Goal: Task Accomplishment & Management: Manage account settings

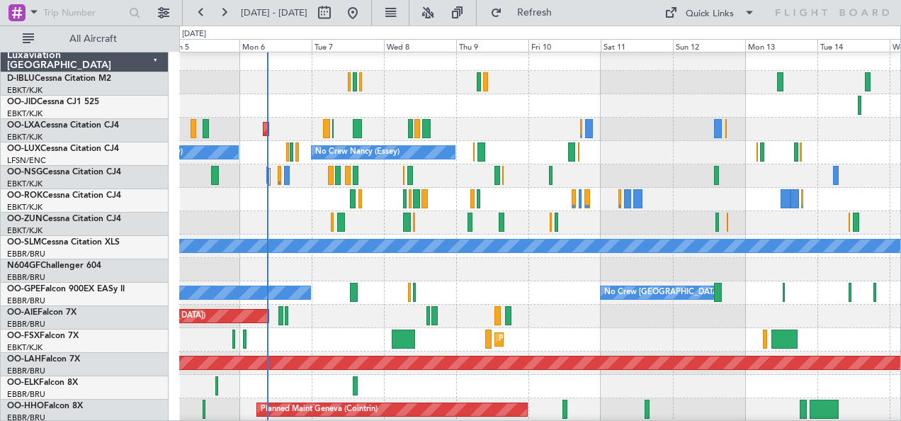
scroll to position [5, 0]
click at [392, 301] on div "No Crew [GEOGRAPHIC_DATA] ([GEOGRAPHIC_DATA] National) No Crew Malaga No Crew […" at bounding box center [540, 292] width 722 height 23
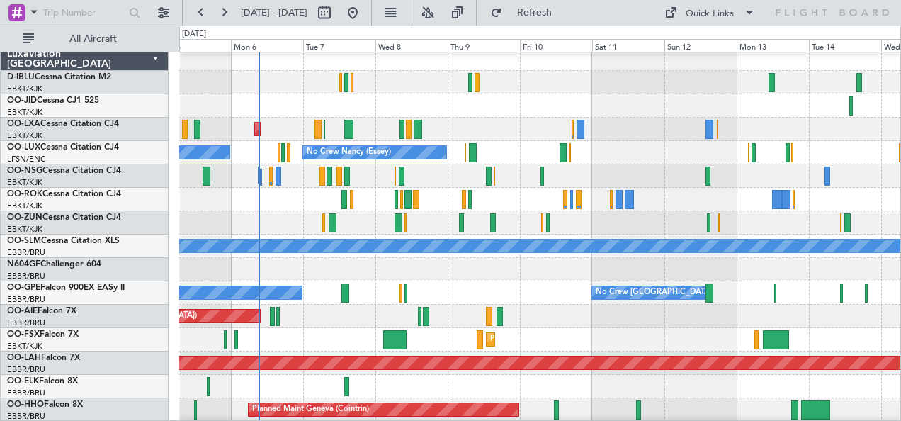
scroll to position [4, 0]
click at [473, 293] on div "No Crew Brussels (Brussels National) No Crew Malaga No Crew Brussels (Brussels …" at bounding box center [540, 292] width 722 height 23
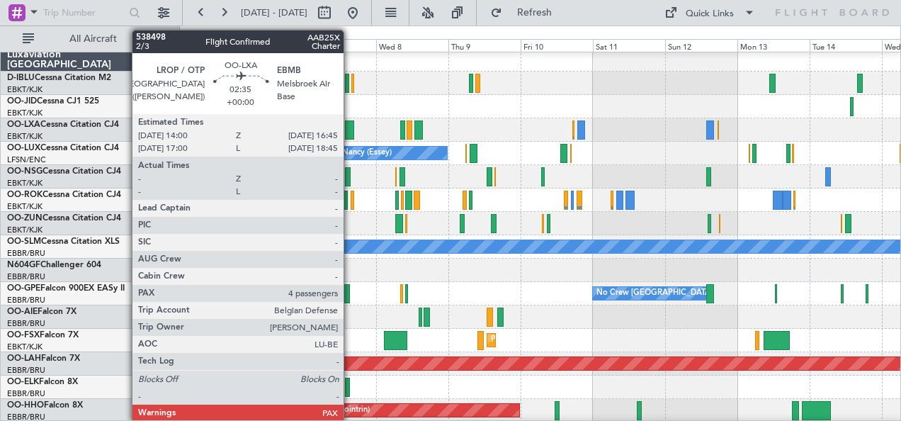
click at [351, 131] on div at bounding box center [349, 129] width 8 height 19
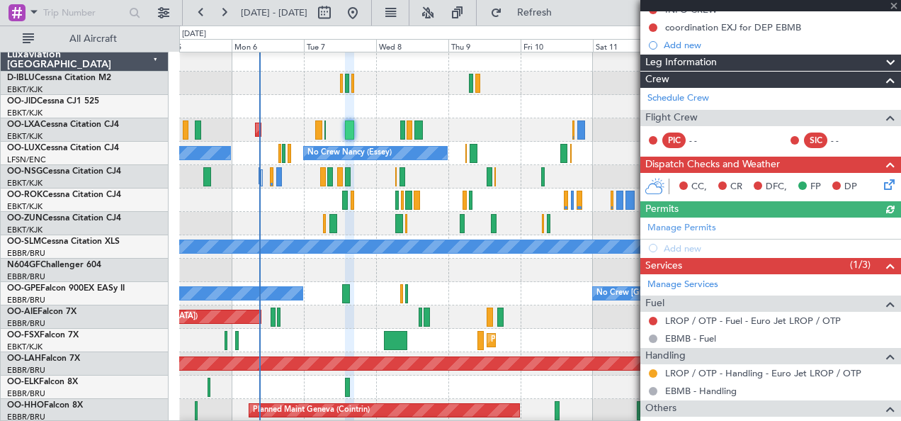
scroll to position [275, 0]
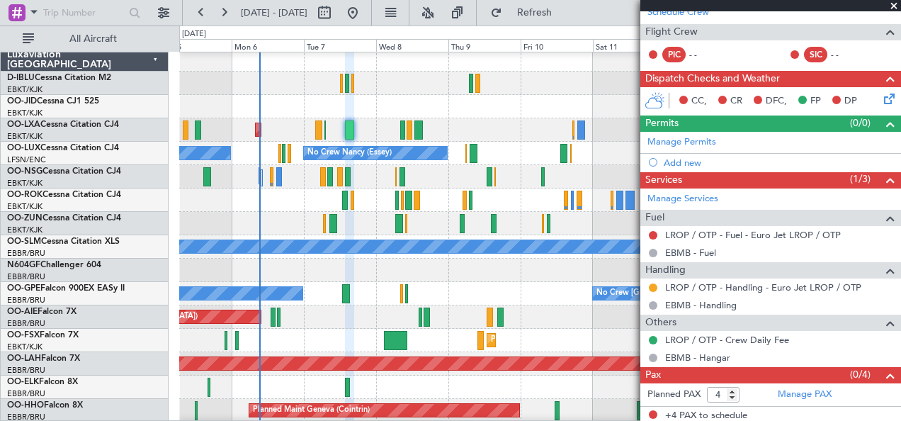
click at [797, 341] on div "LROP / OTP - Crew Daily Fee" at bounding box center [770, 340] width 261 height 18
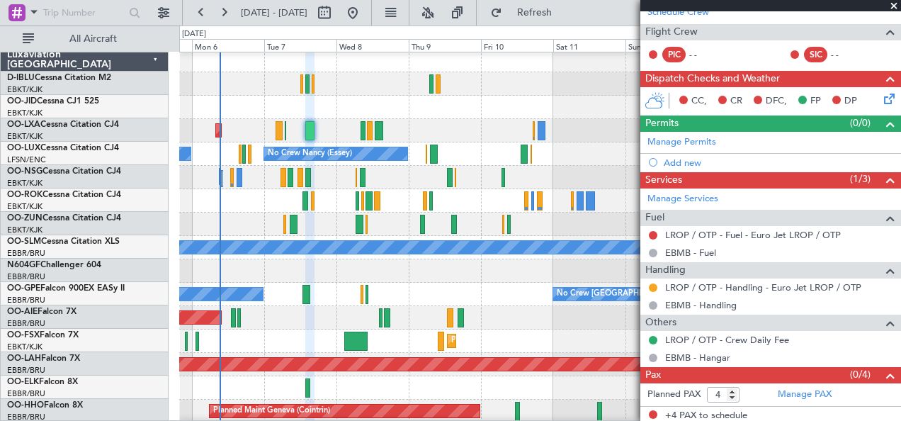
scroll to position [3, 0]
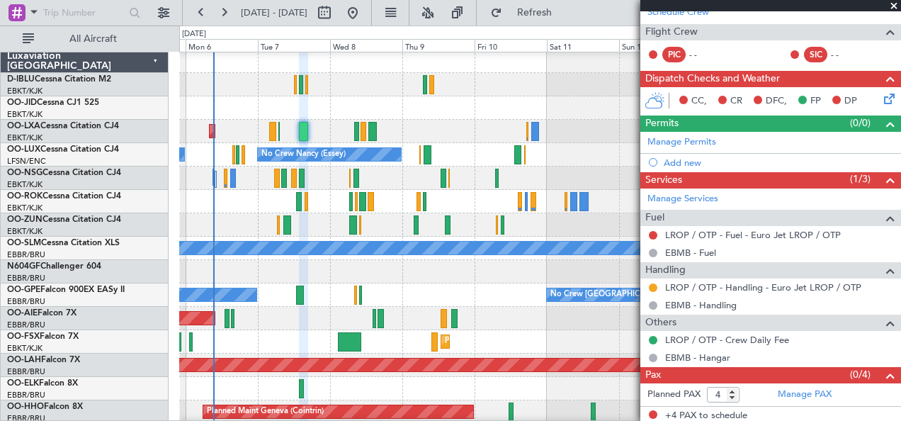
click at [422, 334] on div "Planned Maint Kortrijk-[GEOGRAPHIC_DATA]" at bounding box center [540, 341] width 722 height 23
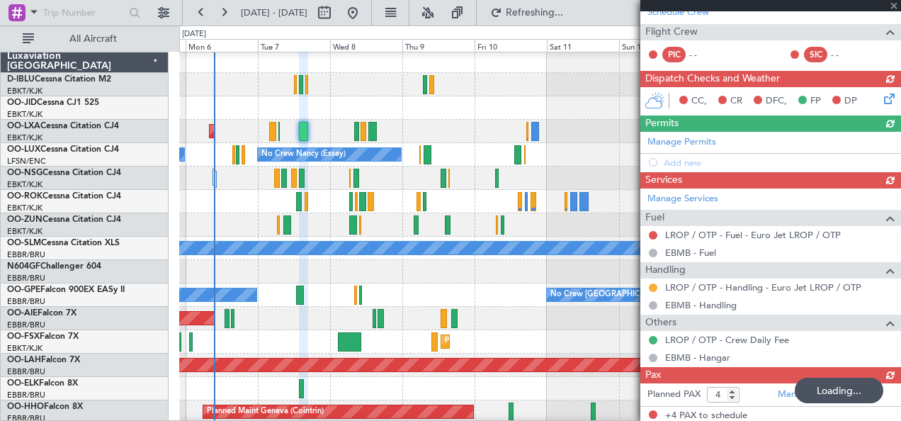
type input "-00:05"
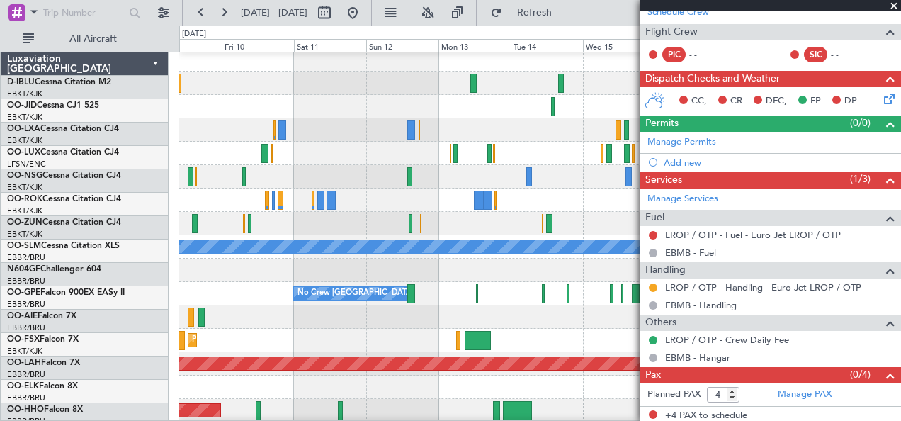
click at [559, 182] on div at bounding box center [540, 176] width 722 height 23
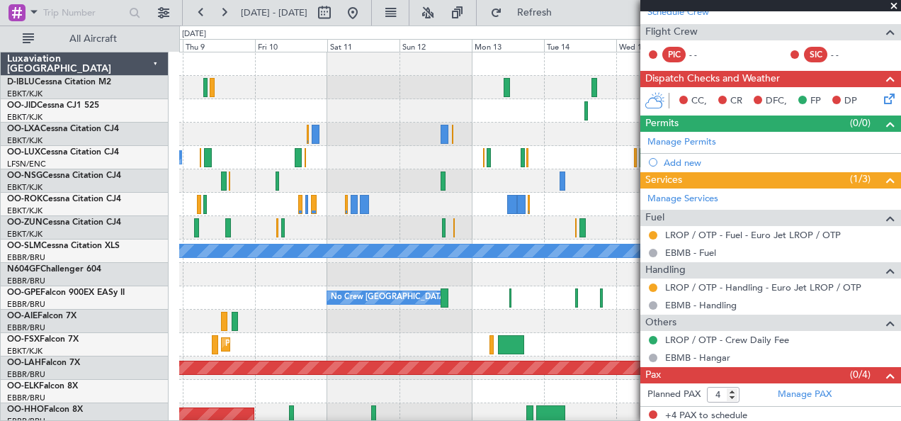
click at [331, 237] on div at bounding box center [540, 227] width 722 height 23
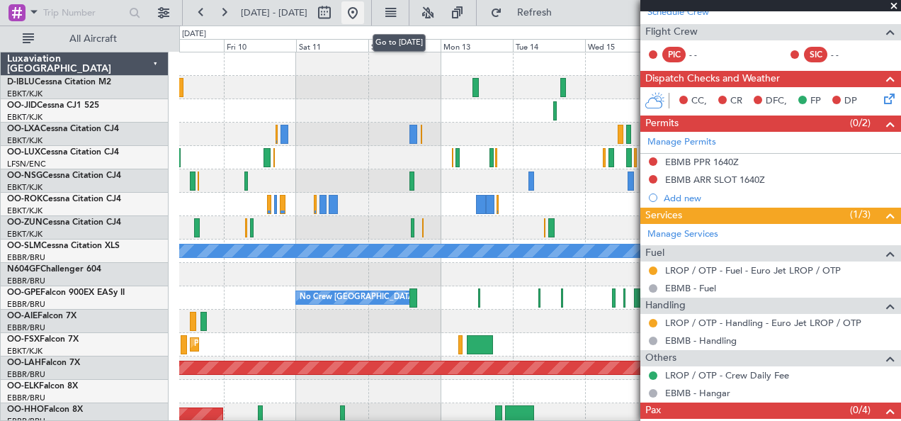
click at [364, 11] on button at bounding box center [352, 12] width 23 height 23
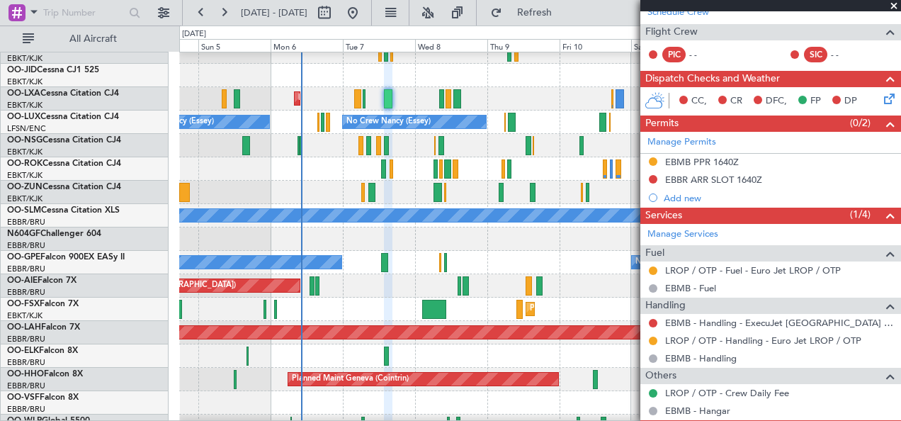
click at [317, 157] on div "AOG Maint Kortrijk-[GEOGRAPHIC_DATA]" at bounding box center [540, 168] width 722 height 23
click at [299, 181] on div "AOG Maint Kortrijk-[GEOGRAPHIC_DATA]" at bounding box center [540, 168] width 722 height 23
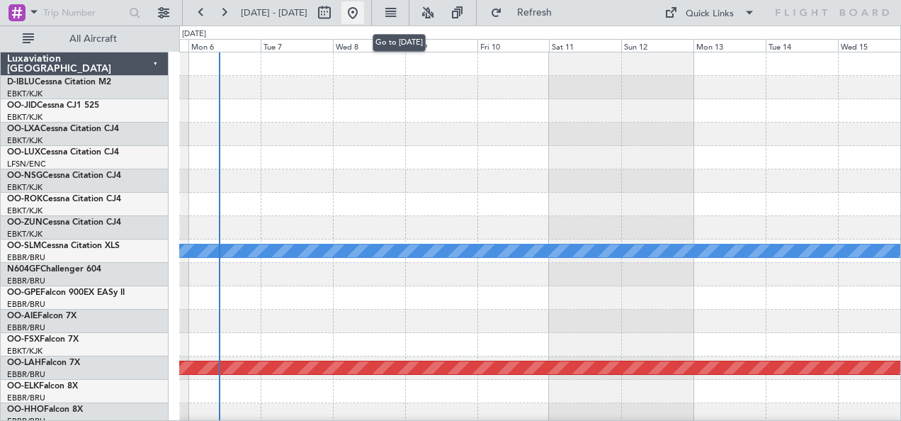
click at [364, 6] on button at bounding box center [352, 12] width 23 height 23
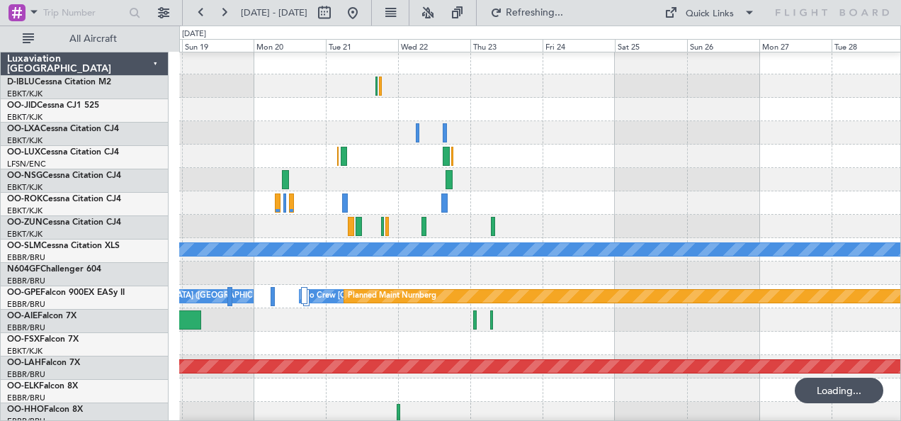
click at [271, 312] on div at bounding box center [540, 319] width 722 height 23
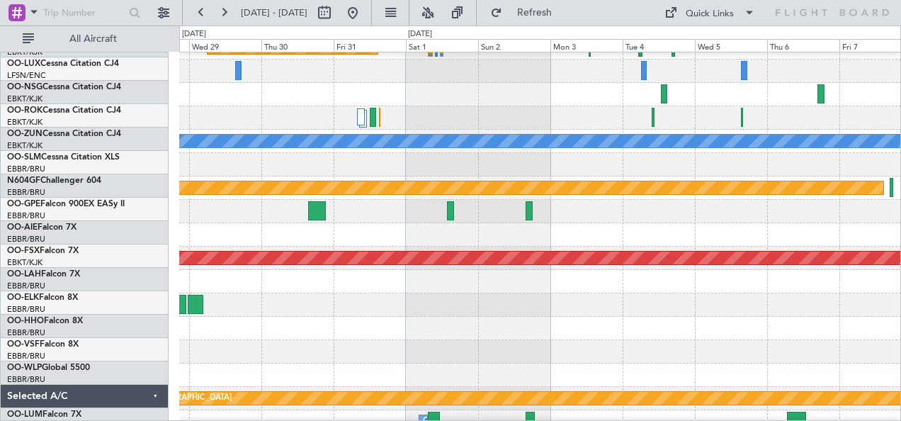
scroll to position [114, 0]
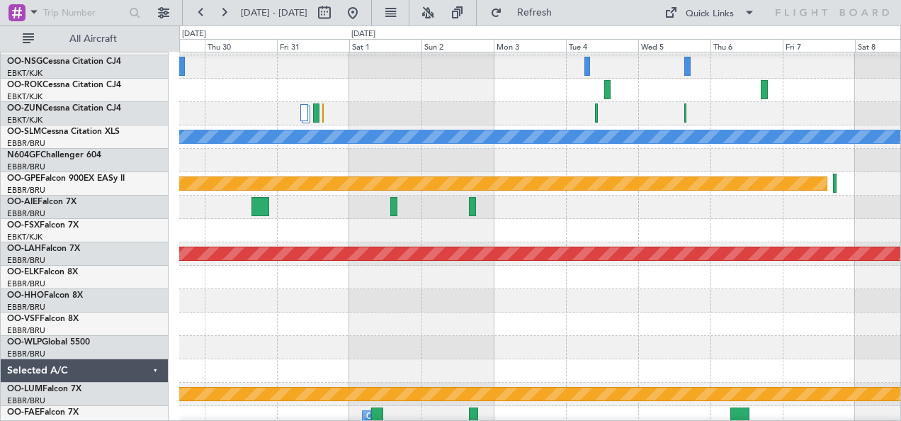
click at [361, 317] on div at bounding box center [540, 323] width 722 height 23
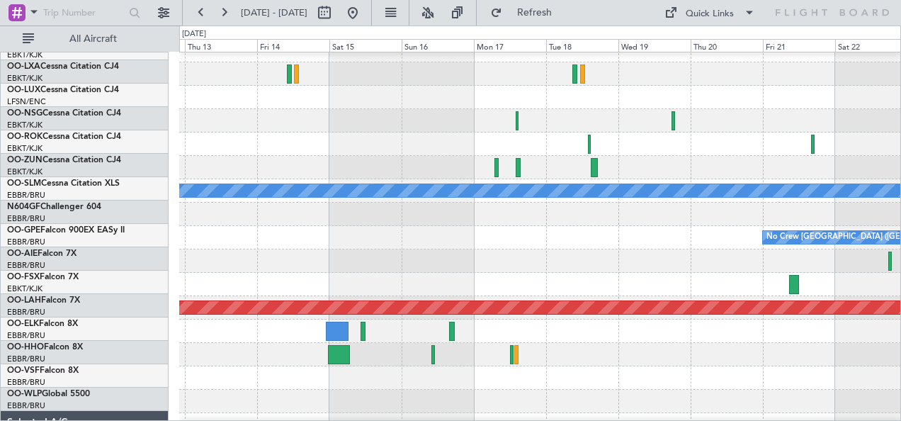
scroll to position [70, 0]
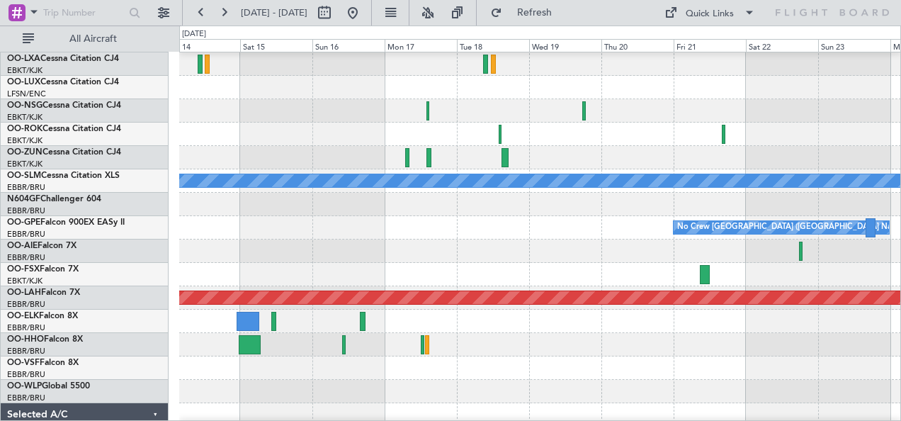
click at [343, 255] on div at bounding box center [540, 250] width 722 height 23
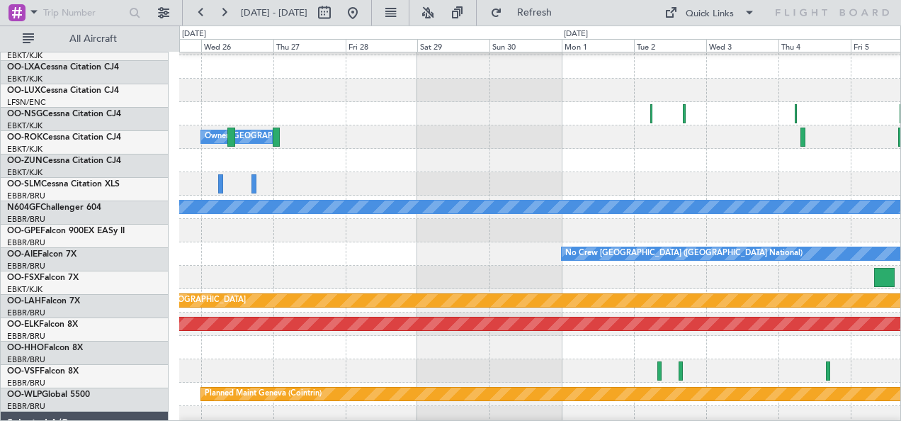
scroll to position [44, 0]
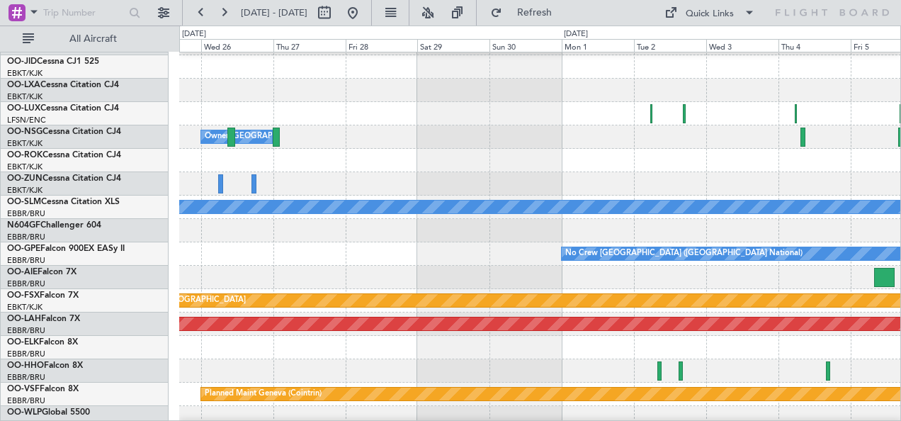
click at [205, 278] on div at bounding box center [540, 277] width 722 height 23
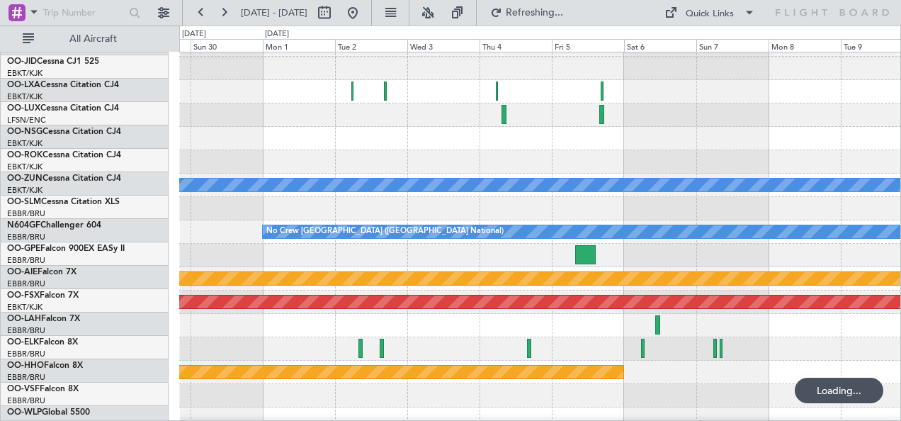
scroll to position [61, 0]
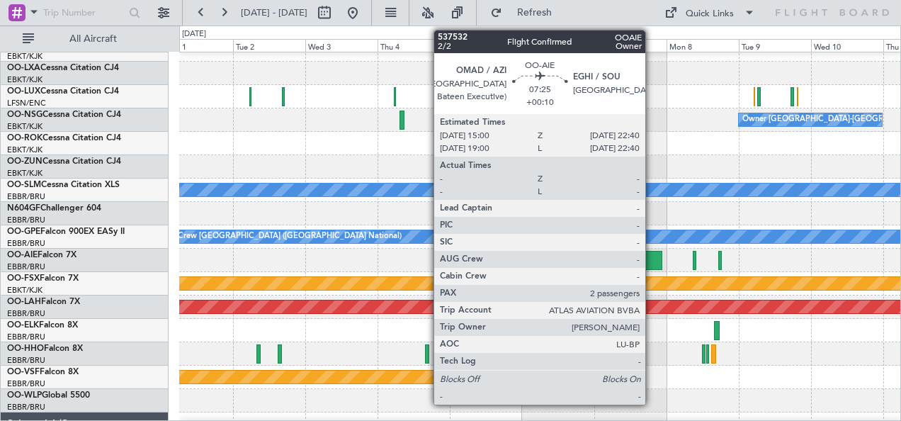
click at [652, 263] on div at bounding box center [650, 260] width 23 height 19
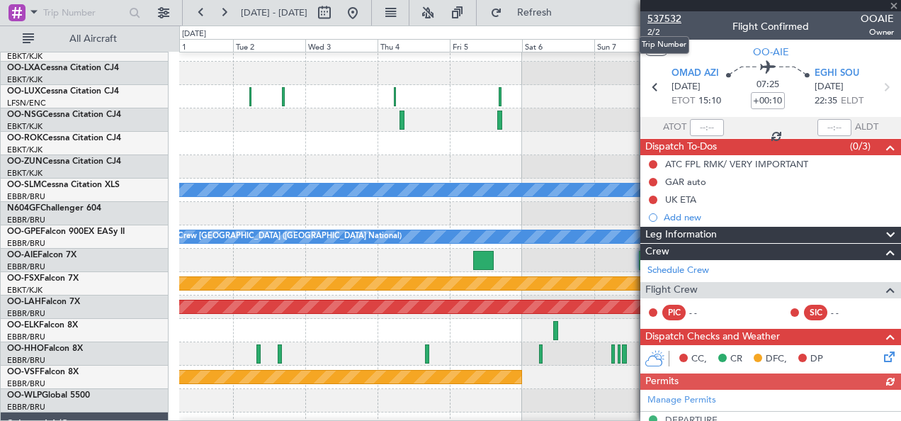
click at [668, 17] on span "537532" at bounding box center [664, 18] width 34 height 15
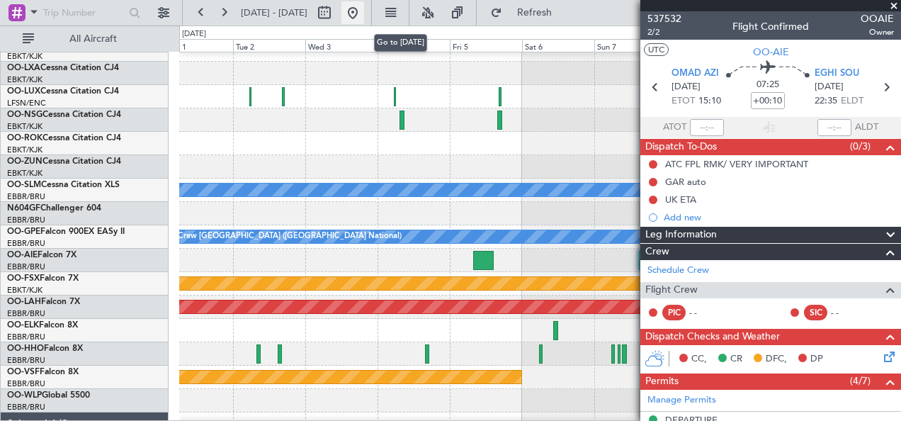
click at [364, 10] on button at bounding box center [352, 12] width 23 height 23
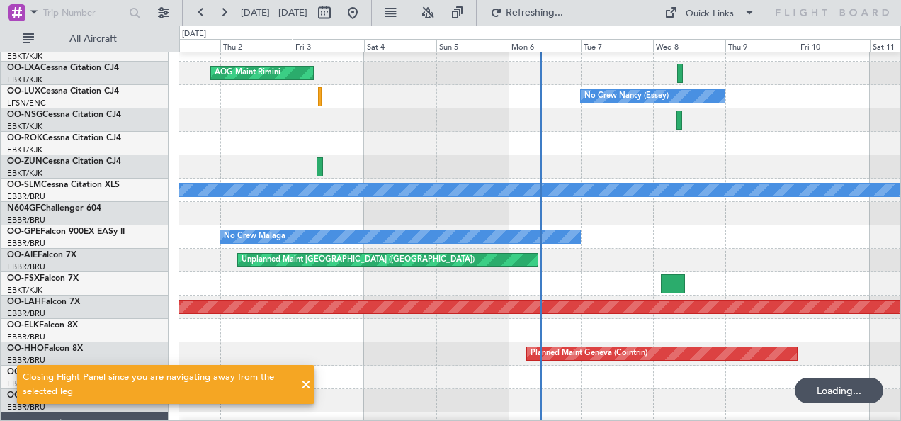
scroll to position [36, 0]
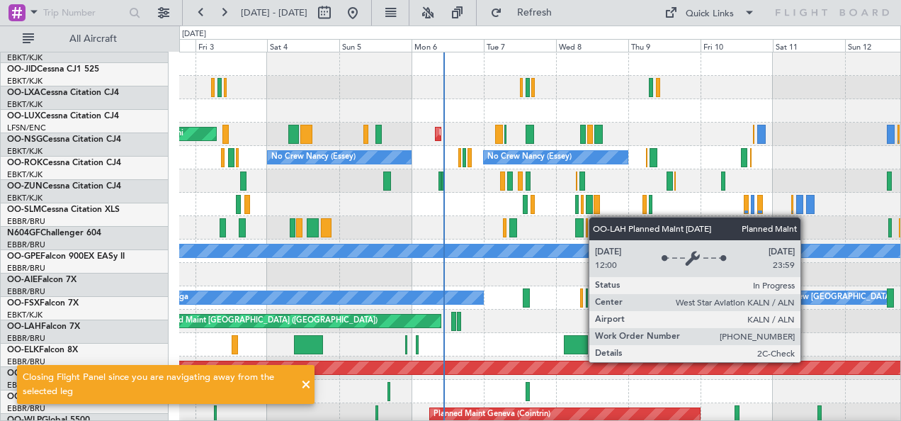
scroll to position [0, 0]
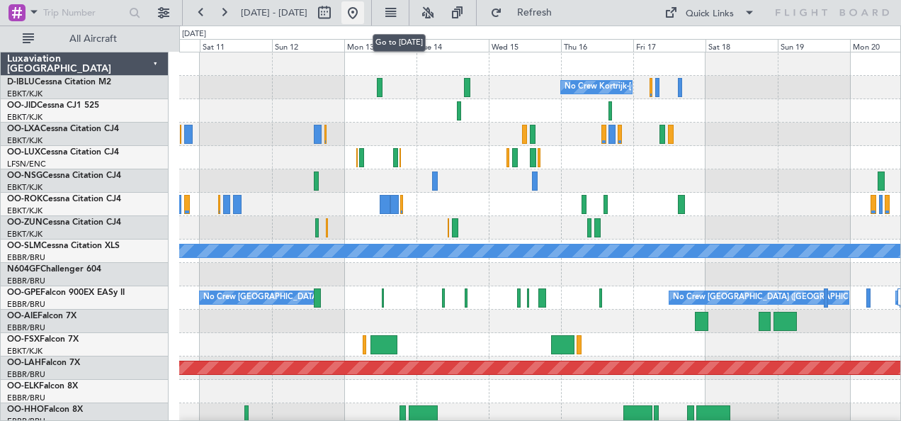
click at [364, 8] on button at bounding box center [352, 12] width 23 height 23
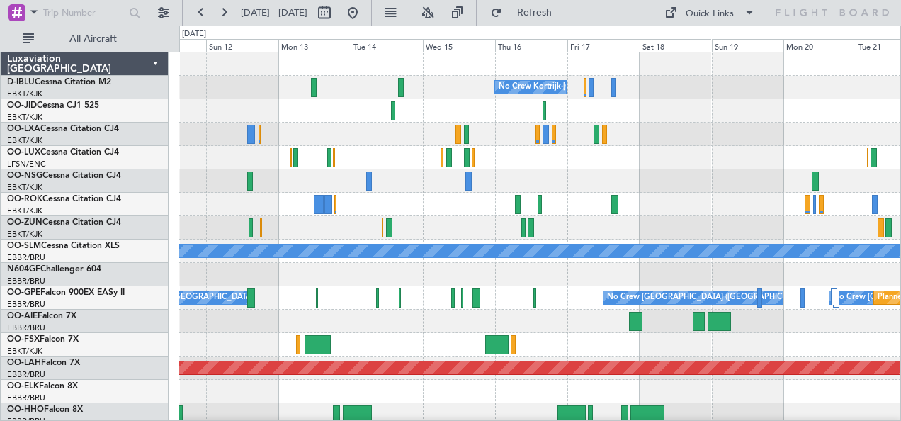
click at [661, 173] on div at bounding box center [540, 180] width 722 height 23
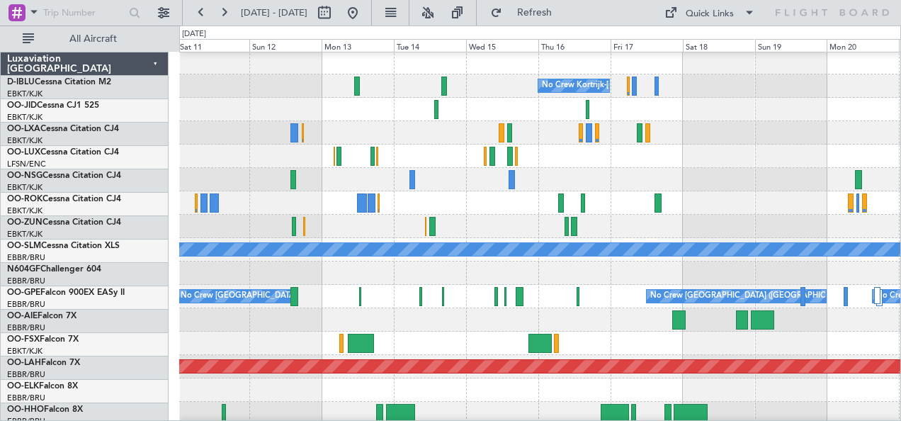
scroll to position [1, 0]
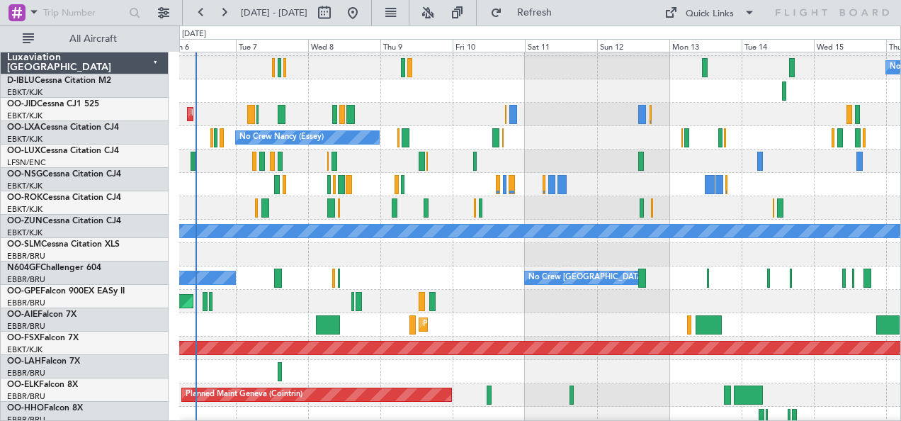
click at [856, 170] on div at bounding box center [540, 160] width 722 height 23
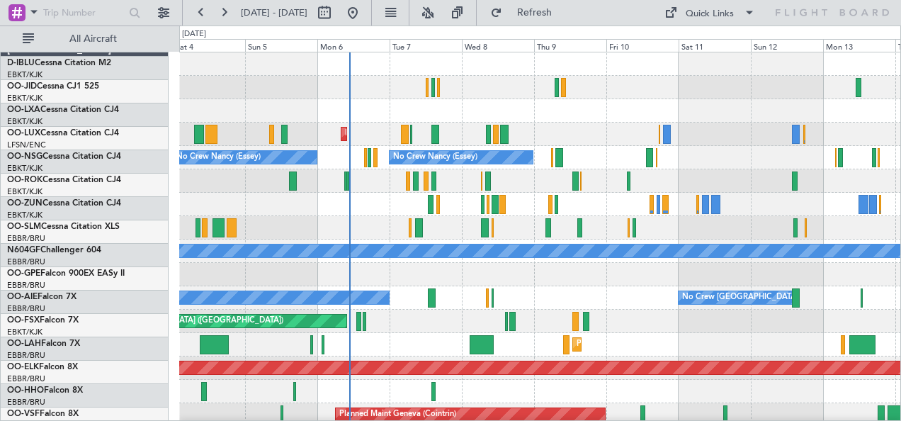
scroll to position [0, 0]
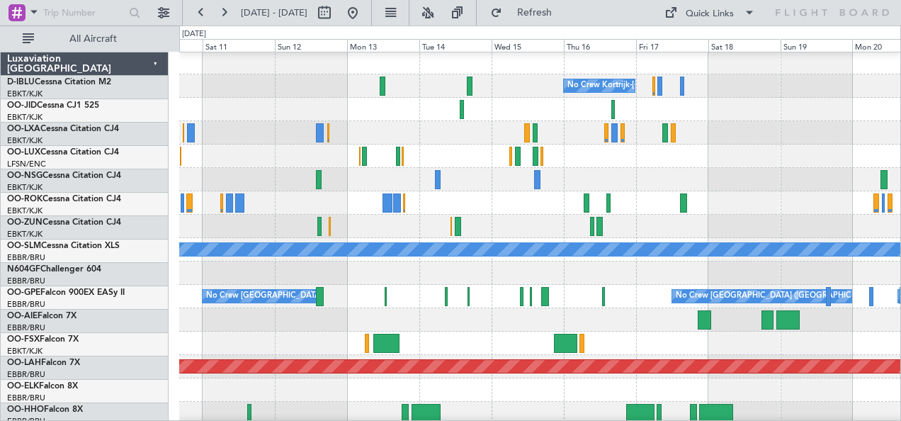
scroll to position [1, 0]
click at [389, 303] on div "No Crew Brussels (Brussels National) No Crew Brussels (Brussels National) No Cr…" at bounding box center [540, 296] width 722 height 23
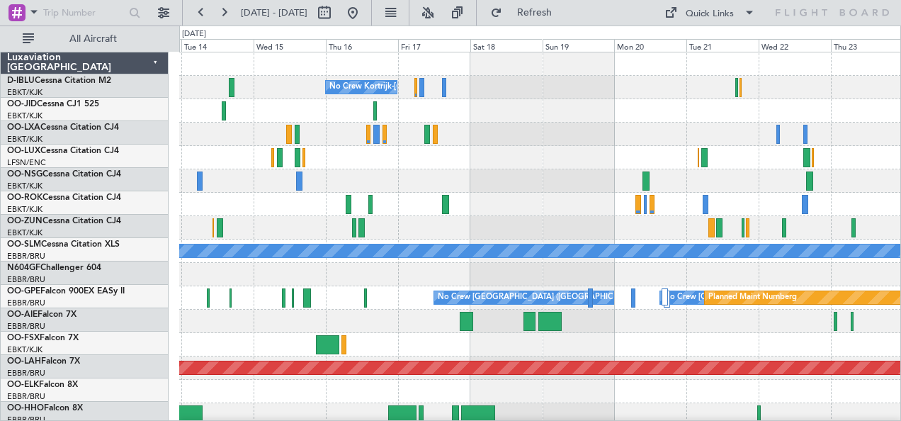
click at [516, 285] on div at bounding box center [540, 274] width 722 height 23
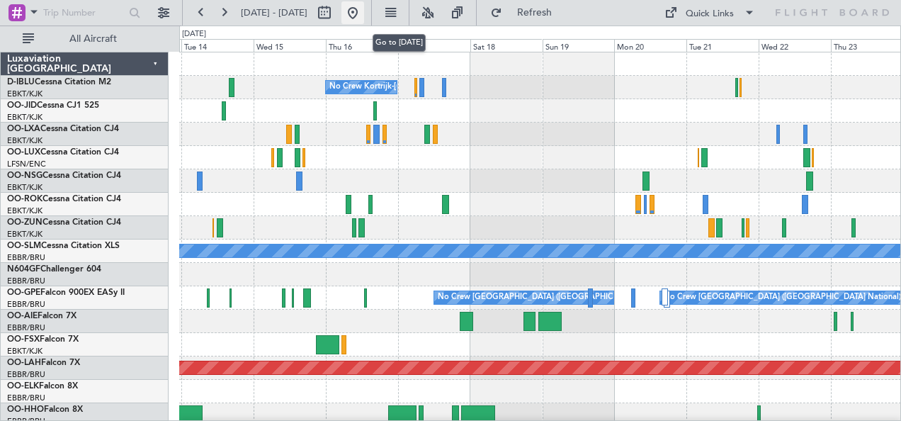
click at [364, 11] on button at bounding box center [352, 12] width 23 height 23
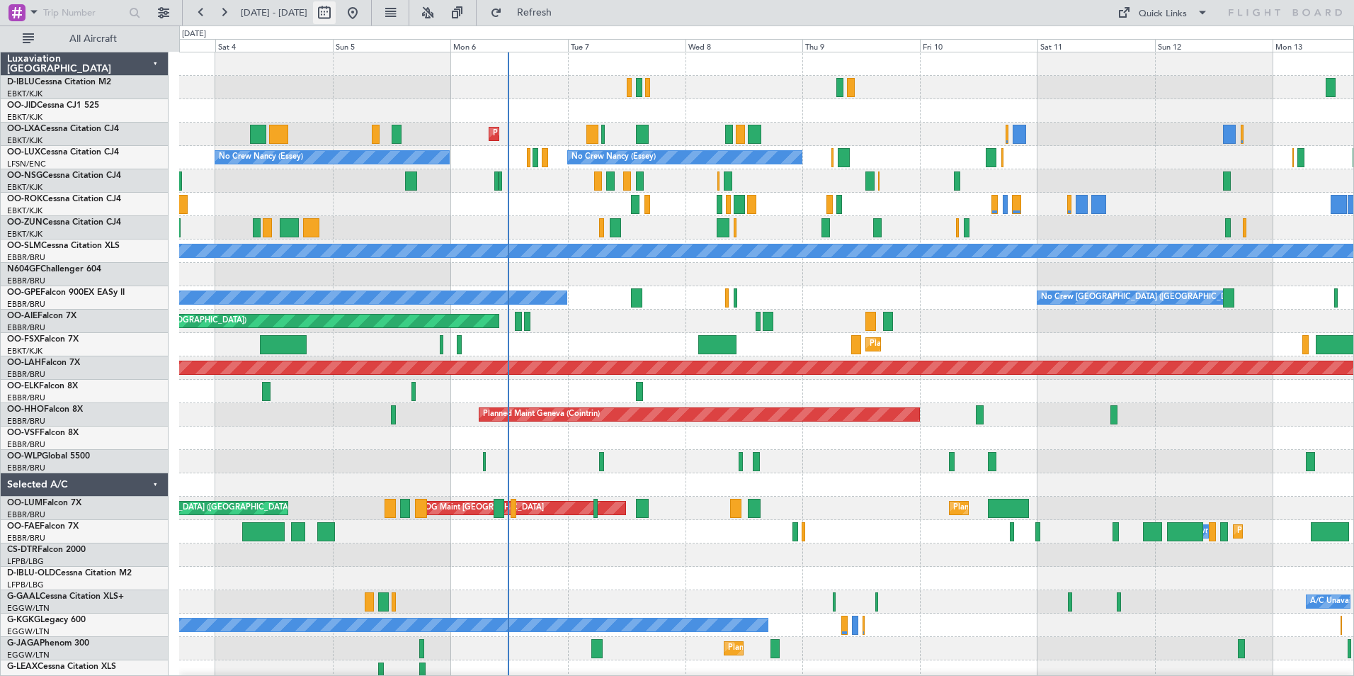
click at [336, 7] on button at bounding box center [324, 12] width 23 height 23
select select "10"
select select "2025"
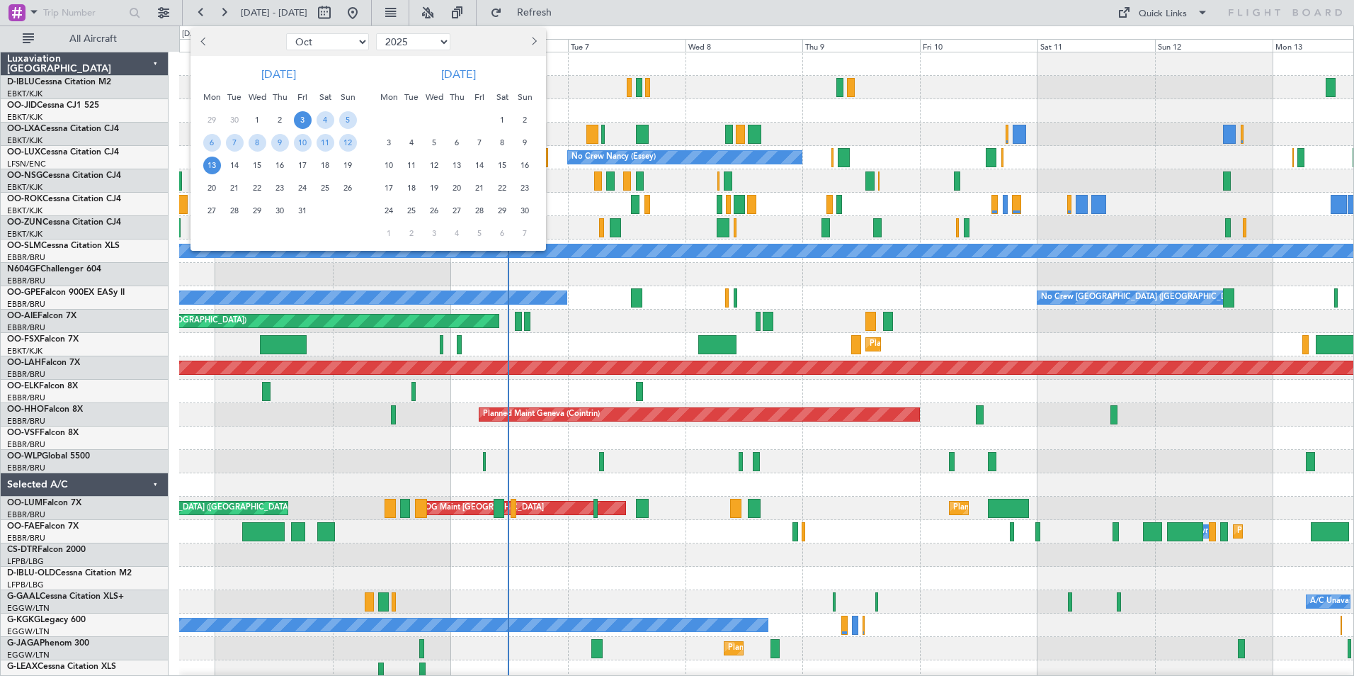
drag, startPoint x: 340, startPoint y: 43, endPoint x: 339, endPoint y: 52, distance: 9.2
click at [340, 43] on select "Jan Feb Mar Apr May Jun Jul Aug Sep Oct Nov Dec" at bounding box center [327, 41] width 83 height 17
select select "9"
click at [286, 33] on select "Jan Feb Mar Apr May Jun Jul Aug Sep Oct Nov Dec" at bounding box center [327, 41] width 83 height 17
click at [308, 118] on span "5" at bounding box center [303, 120] width 18 height 18
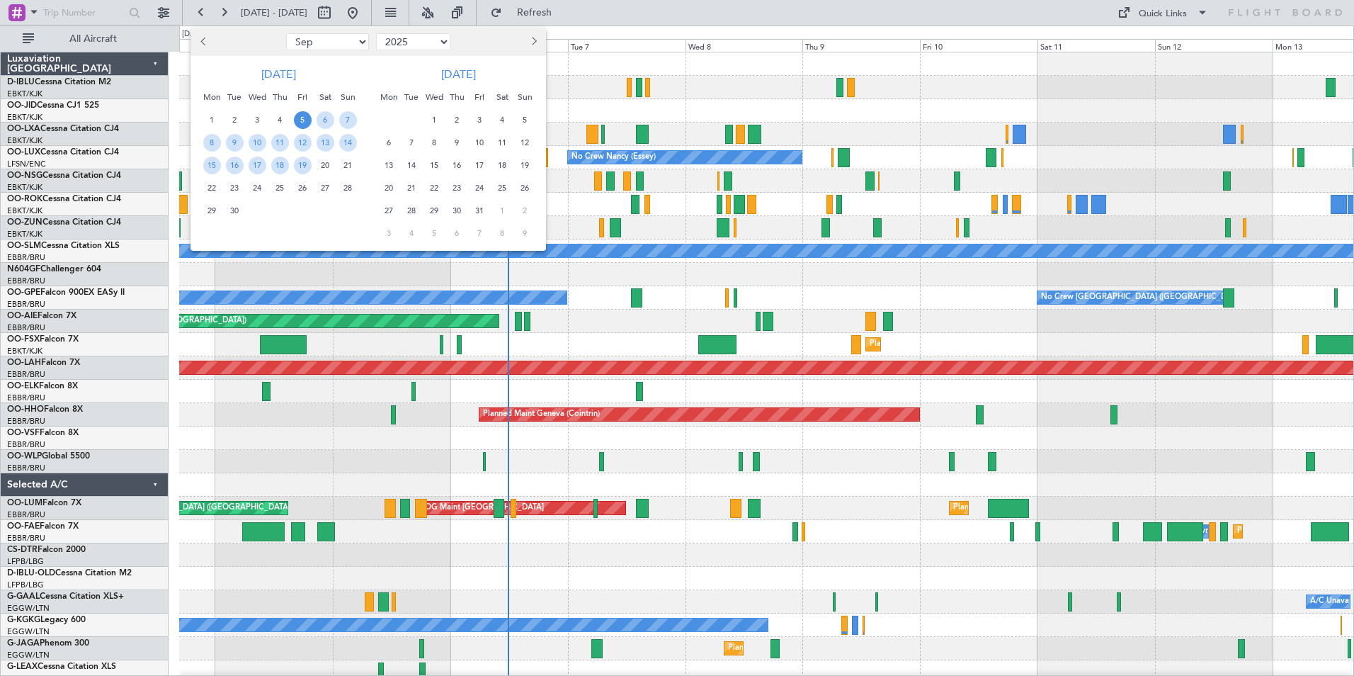
click at [310, 161] on span "19" at bounding box center [303, 165] width 18 height 18
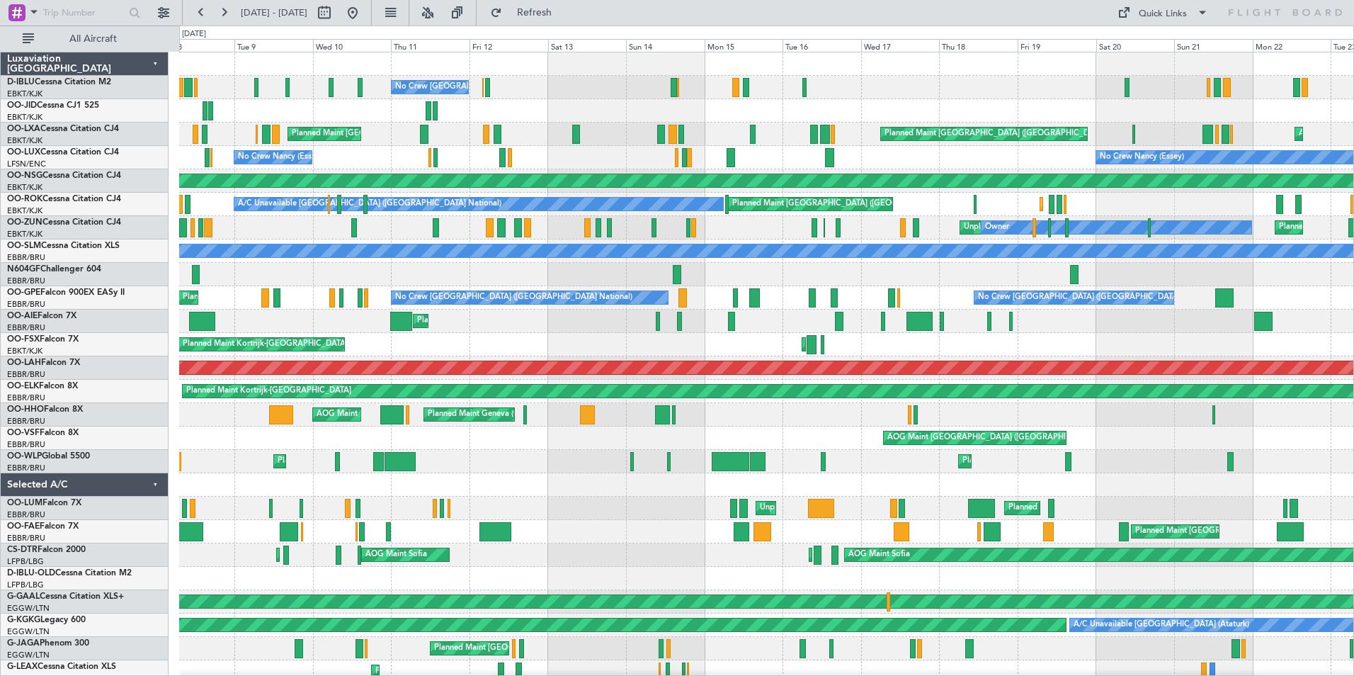
click at [533, 312] on div "No Crew Brussels (Brussels National) Planned Maint Nice (Côte d'Azur Airport) A…" at bounding box center [766, 542] width 1174 height 981
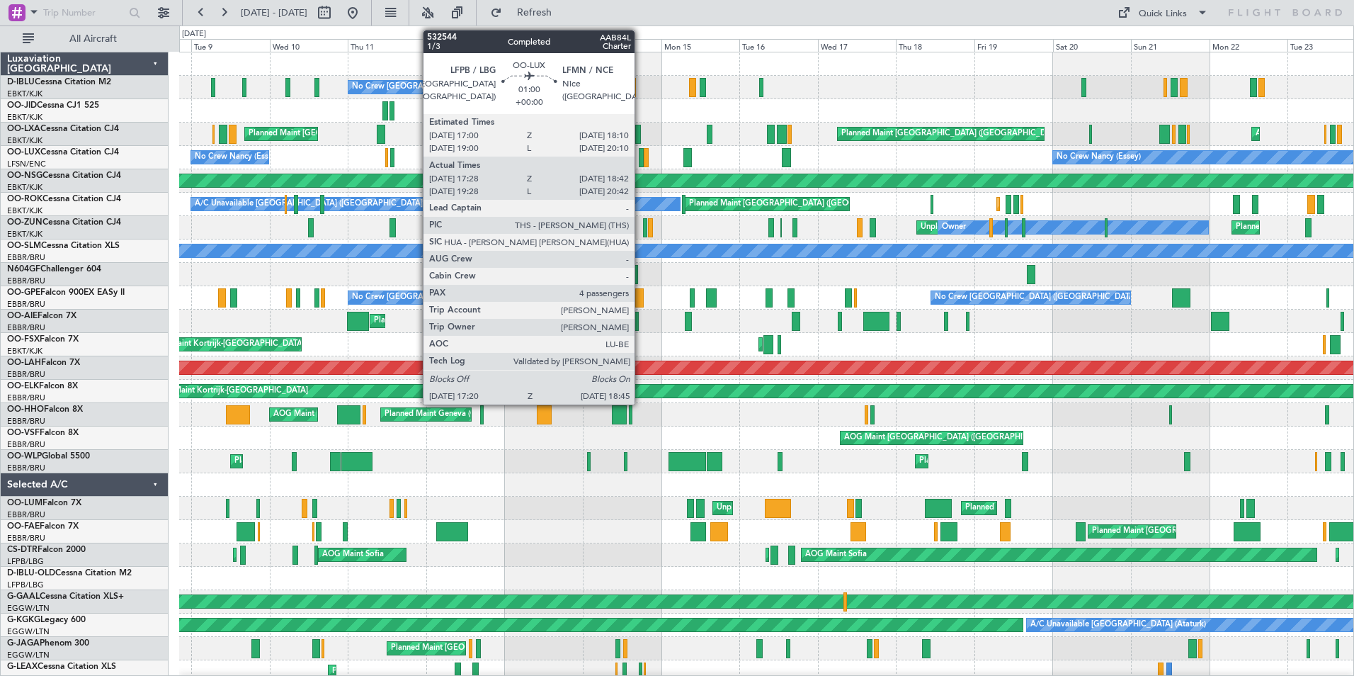
click at [641, 157] on div at bounding box center [641, 157] width 5 height 19
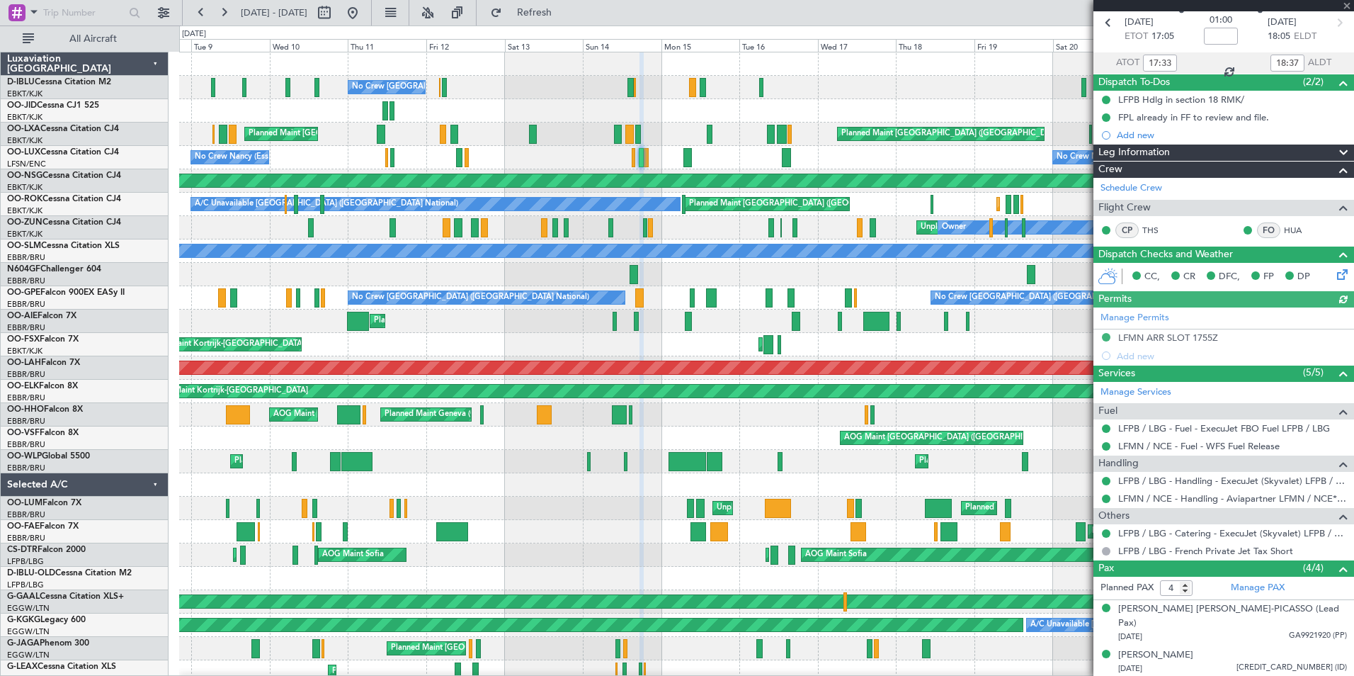
scroll to position [115, 0]
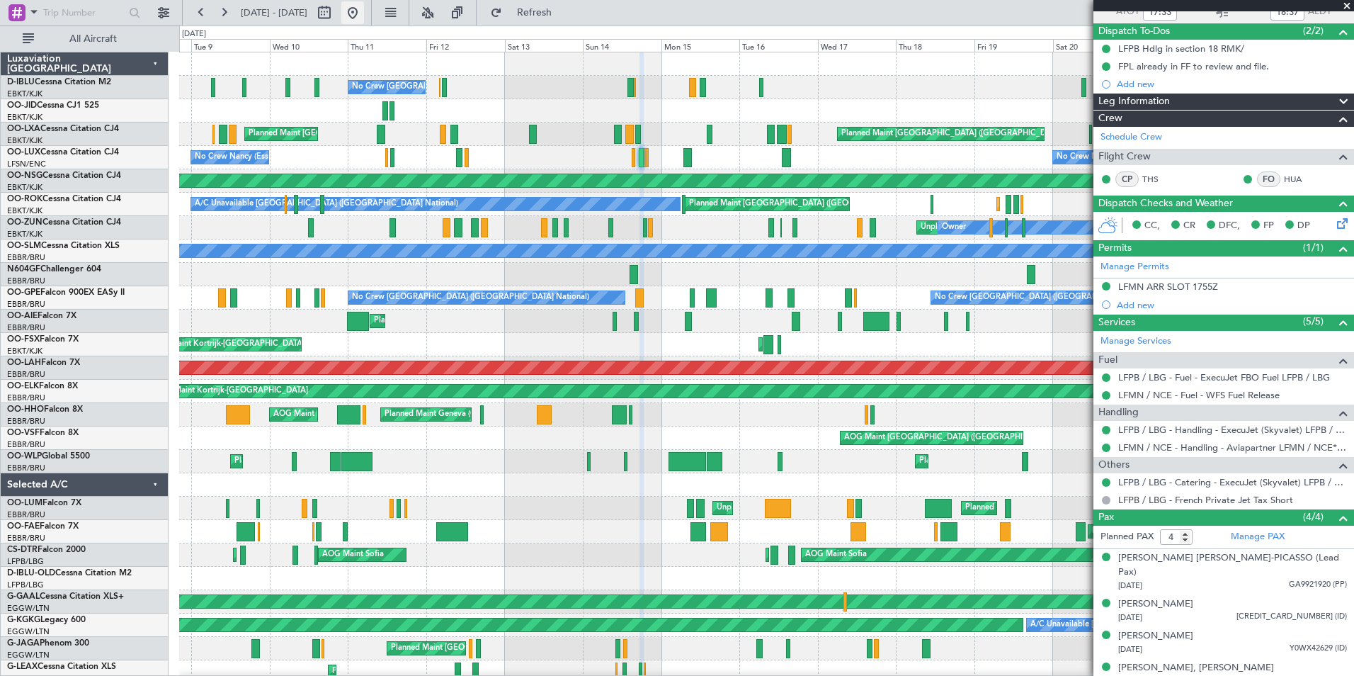
click at [364, 10] on button at bounding box center [352, 12] width 23 height 23
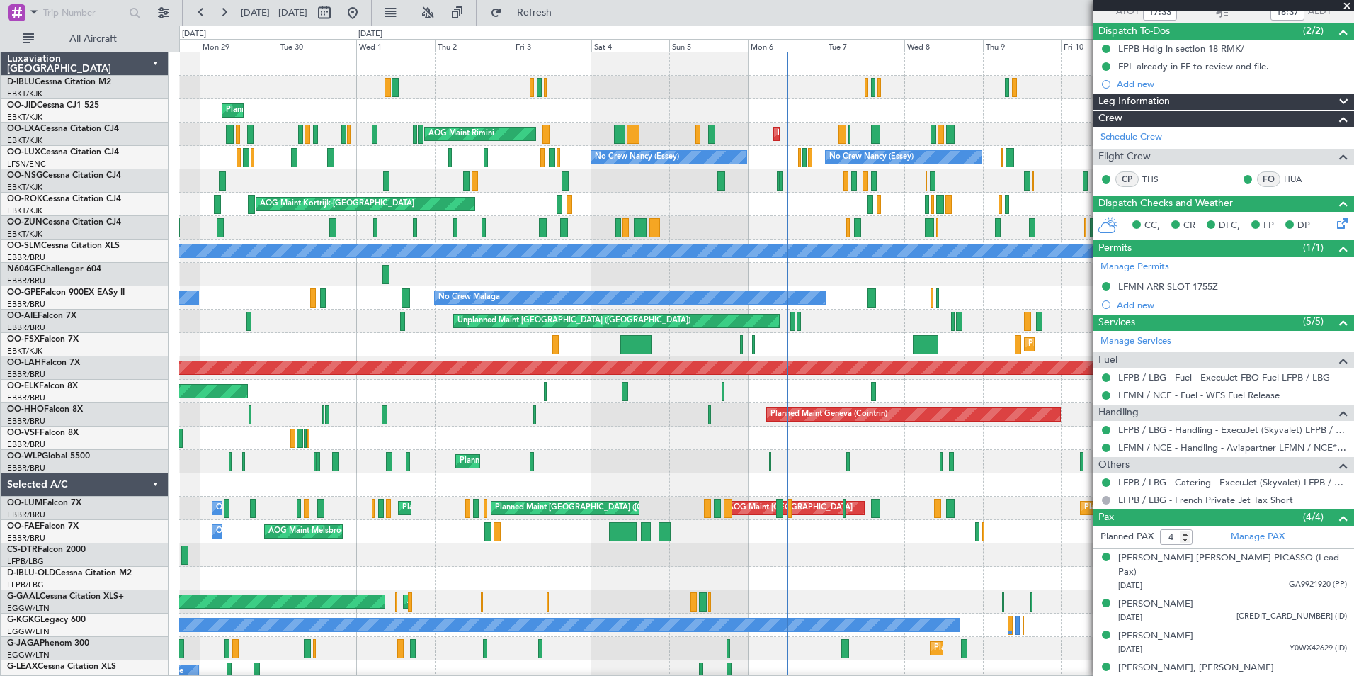
click at [721, 275] on div at bounding box center [766, 274] width 1174 height 23
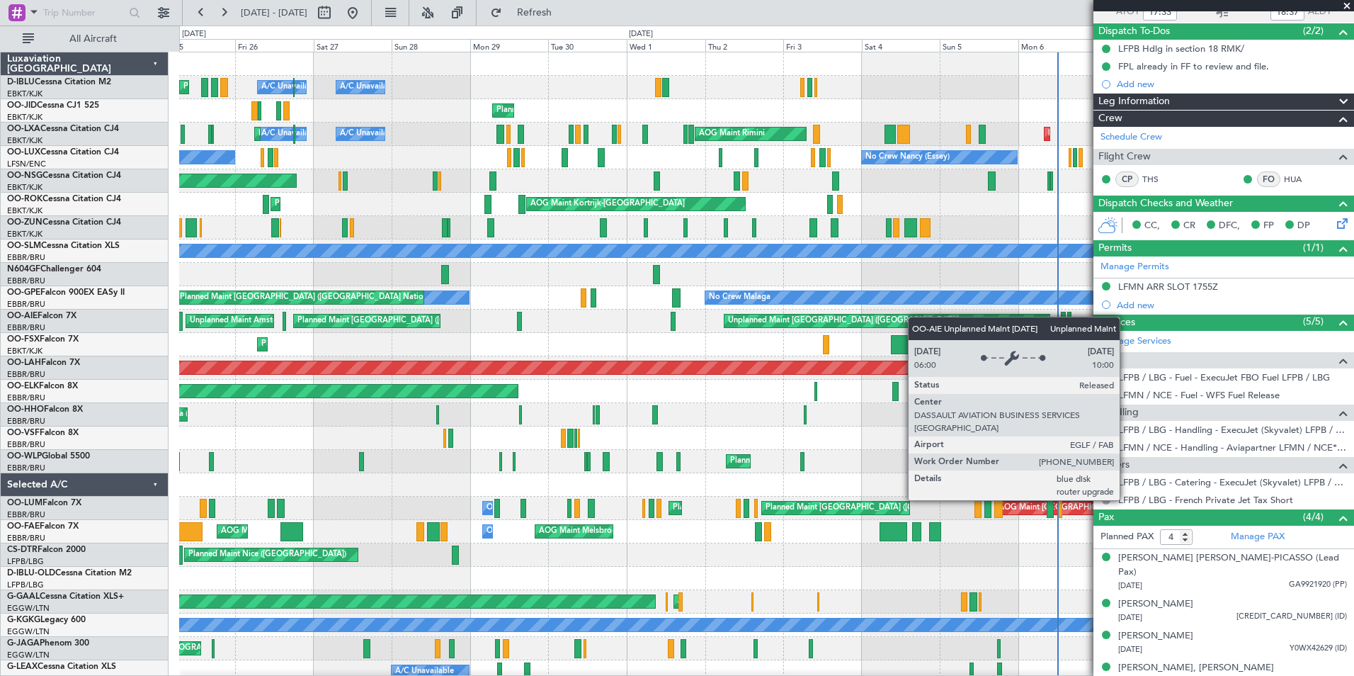
click at [900, 321] on div "A/C Unavailable Kortrijk-Wevelgem A/C Unavailable Brussels (Brussels National) …" at bounding box center [766, 496] width 1174 height 888
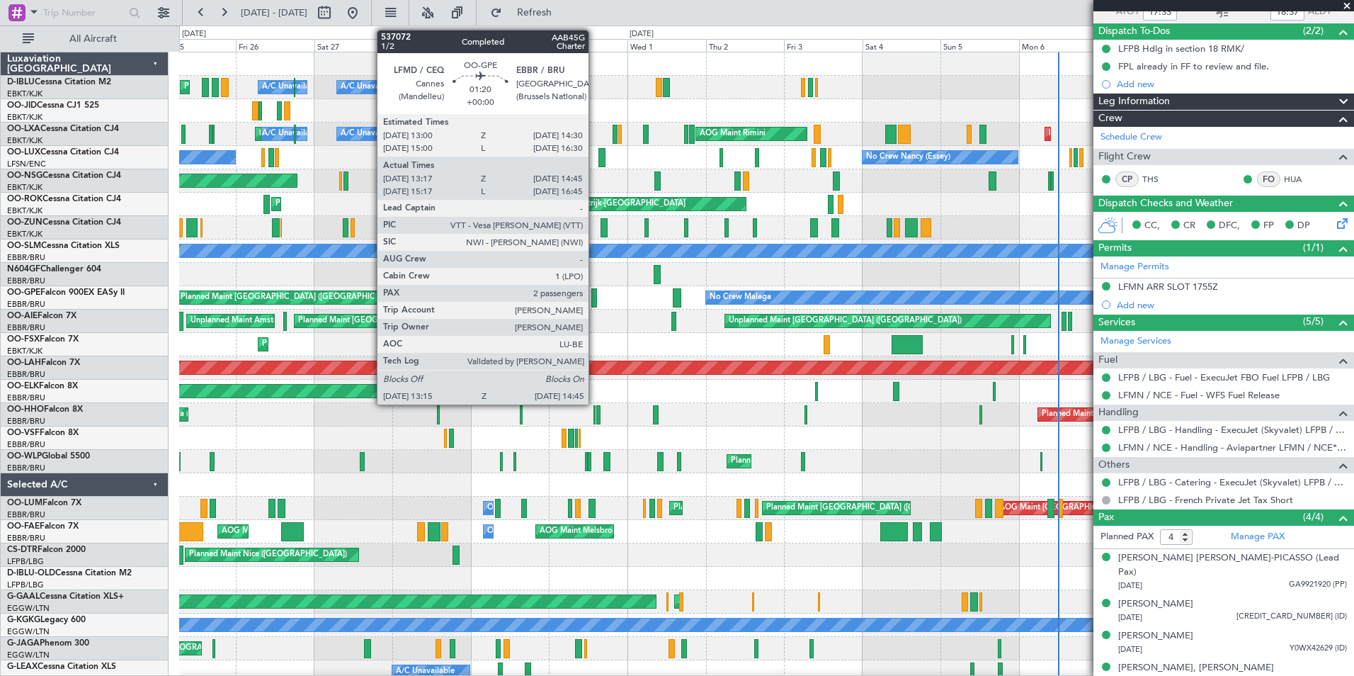
click at [595, 299] on div at bounding box center [593, 297] width 5 height 19
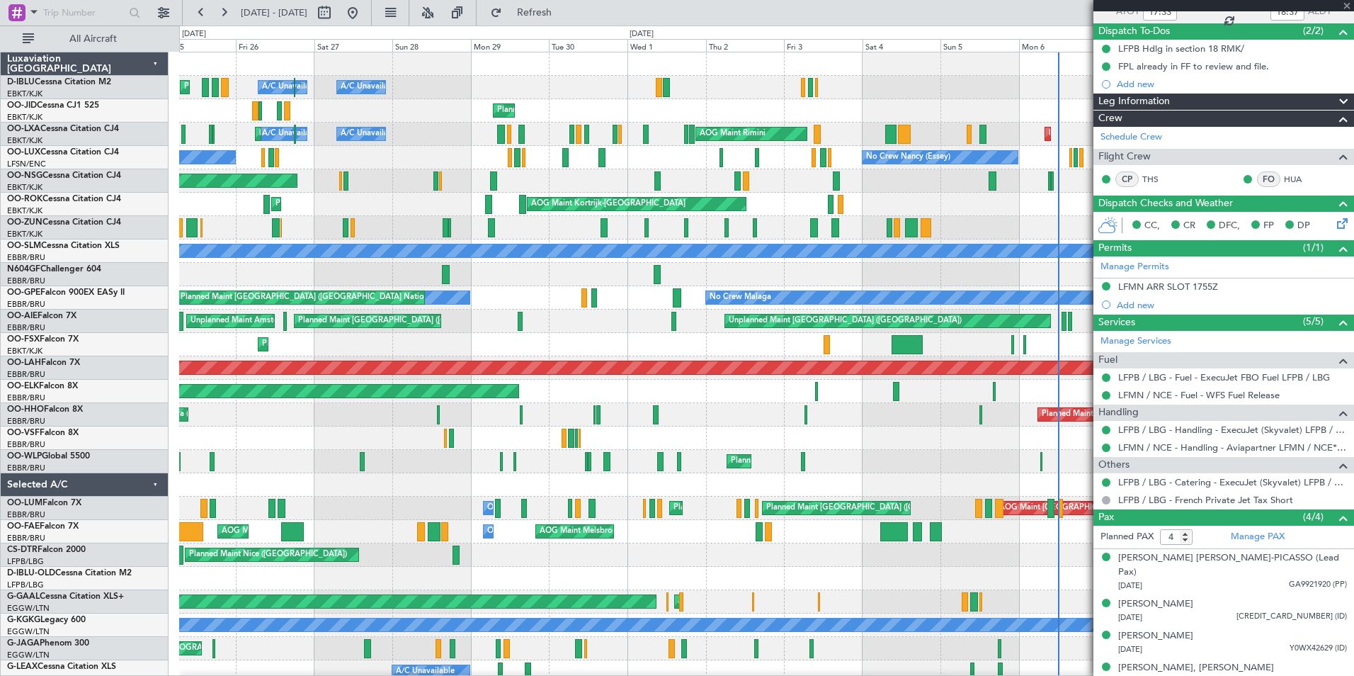
type input "13:22"
type input "14:40"
type input "2"
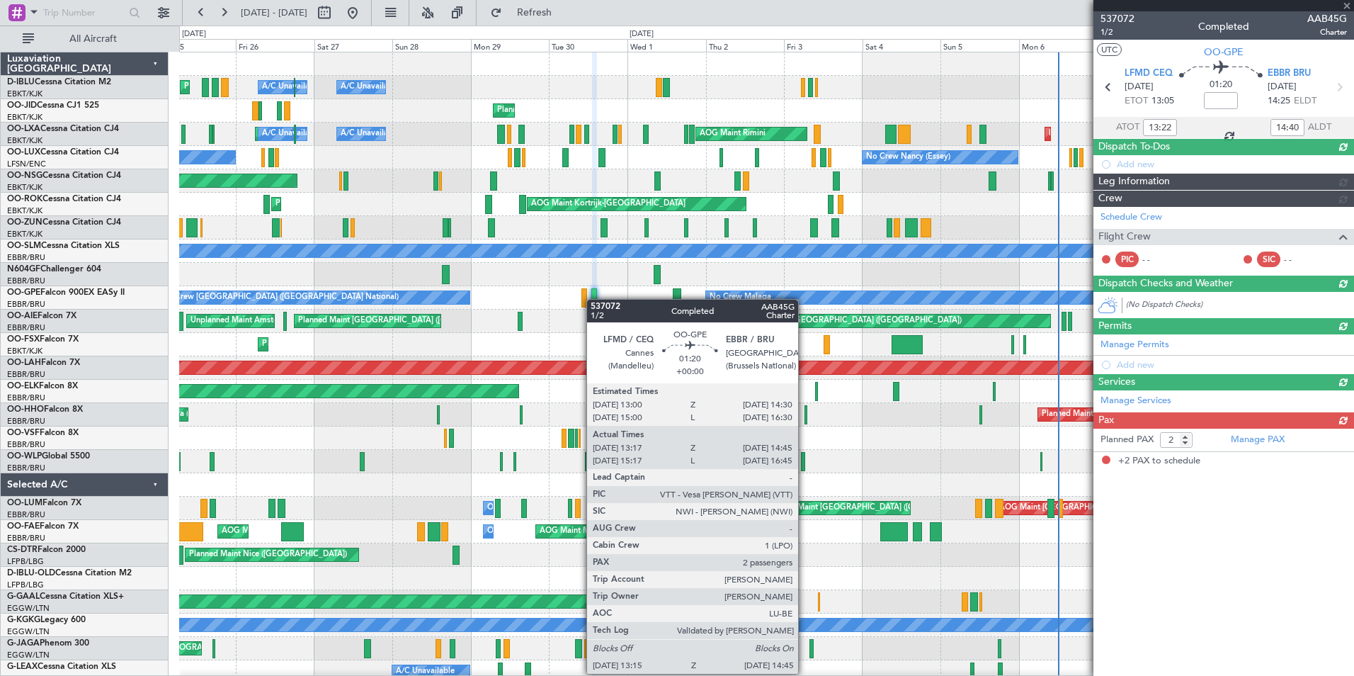
scroll to position [0, 0]
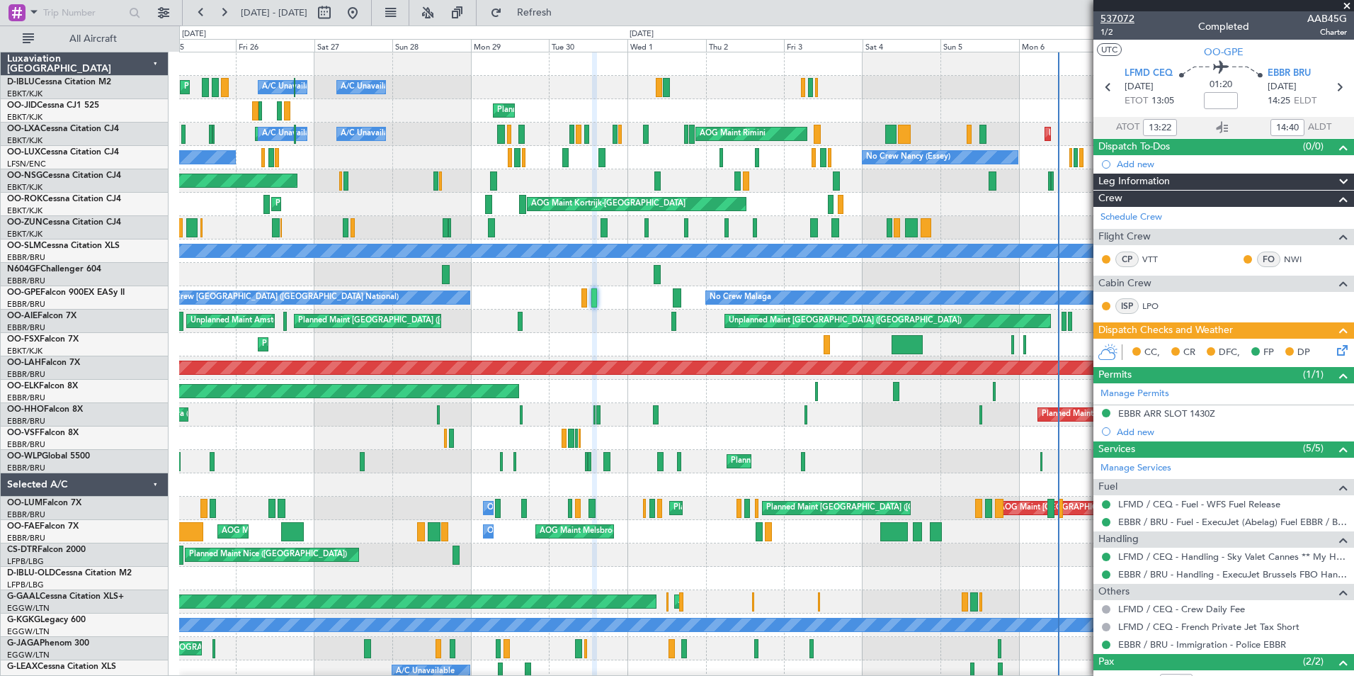
click at [900, 23] on span "537072" at bounding box center [1117, 18] width 34 height 15
click at [364, 18] on button at bounding box center [352, 12] width 23 height 23
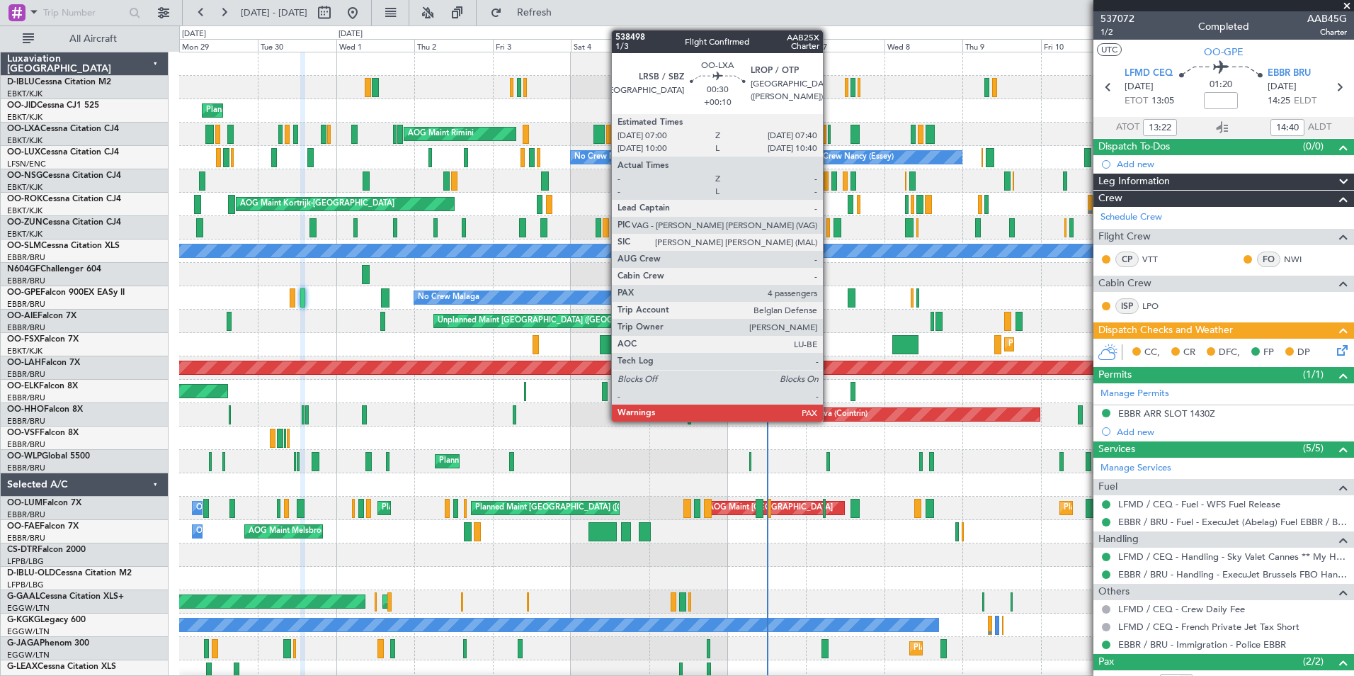
click at [829, 137] on div at bounding box center [829, 134] width 3 height 19
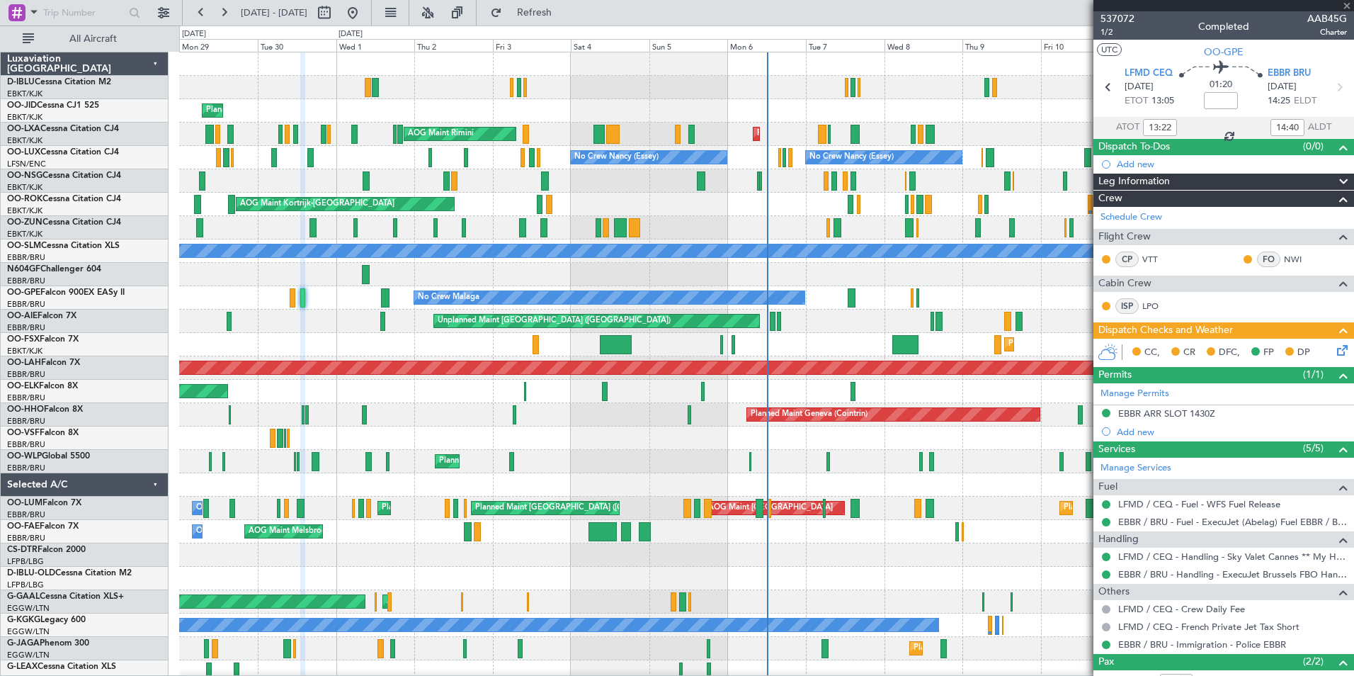
type input "+00:10"
type input "4"
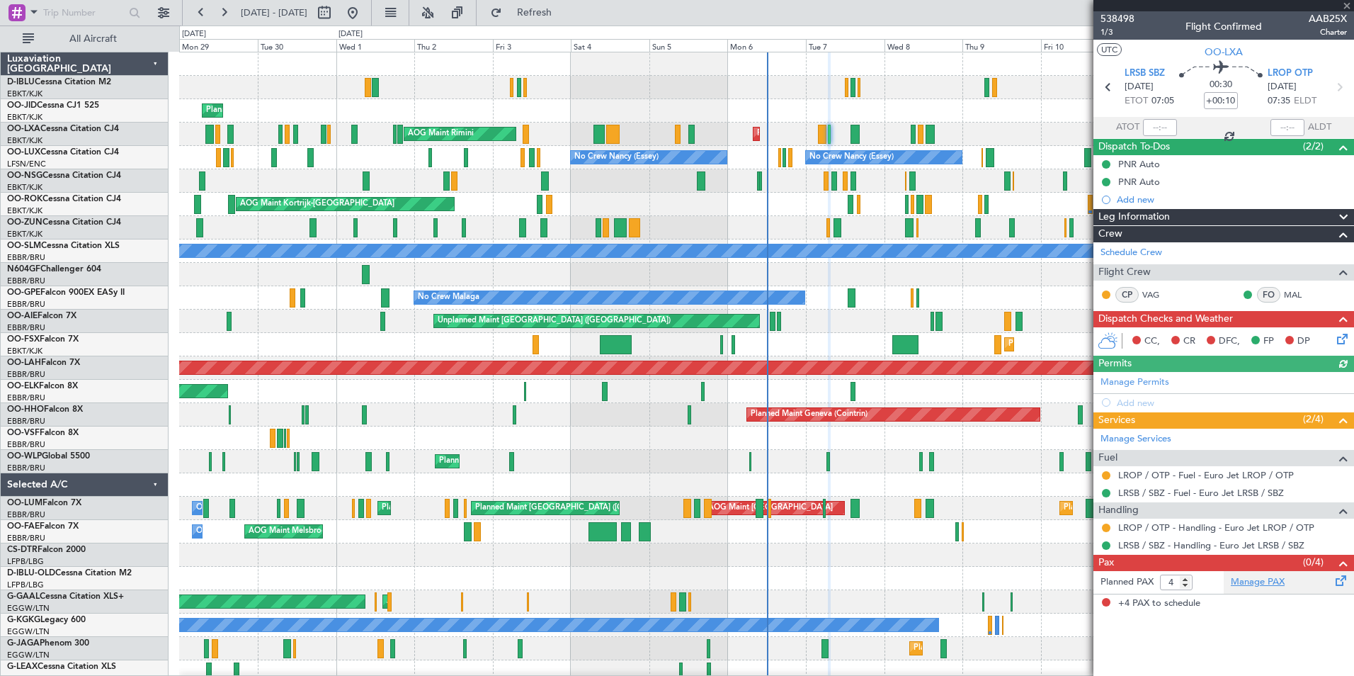
click at [900, 420] on link "Manage PAX" at bounding box center [1258, 582] width 54 height 14
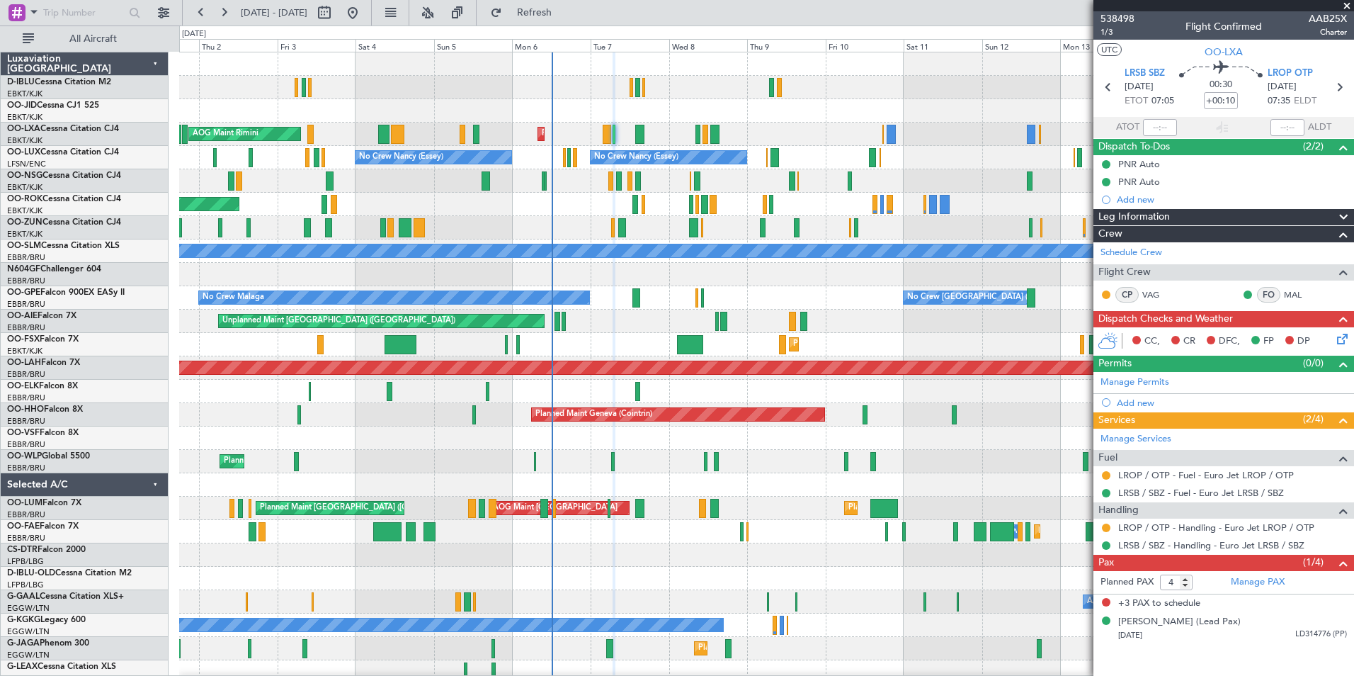
click at [701, 420] on div at bounding box center [766, 437] width 1174 height 23
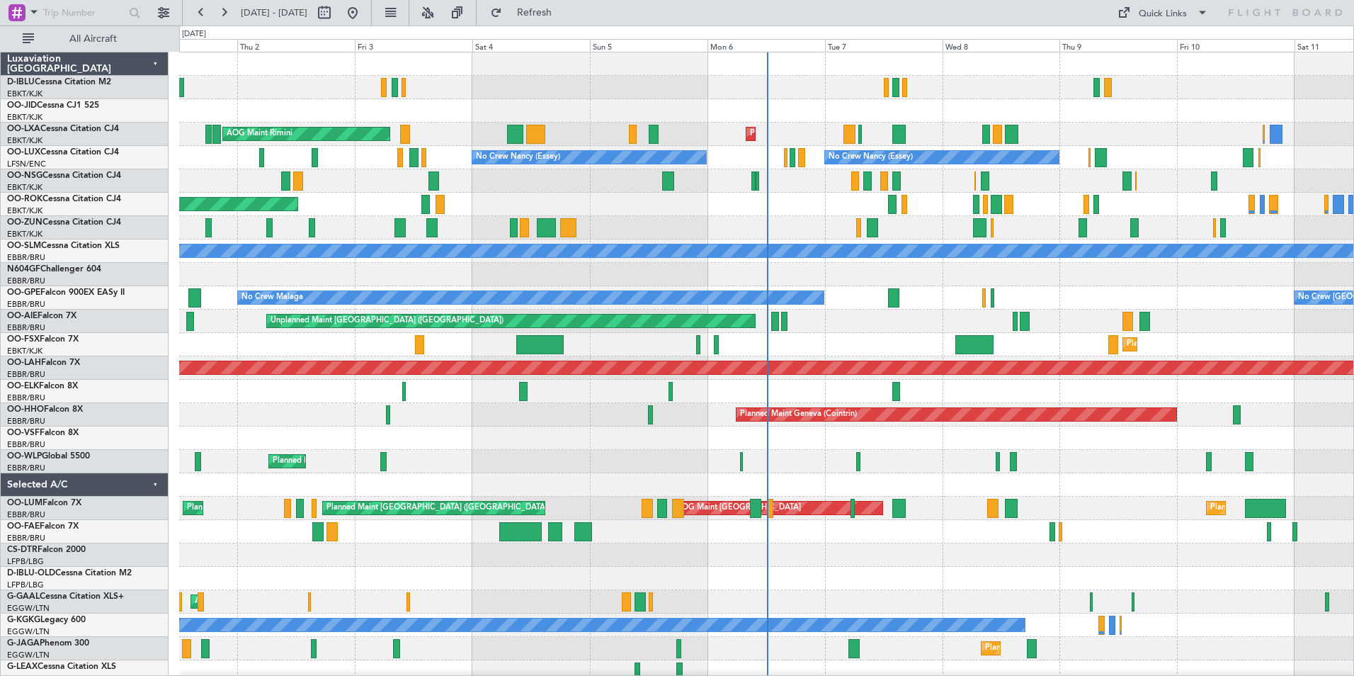
click at [664, 395] on div "Planned Maint Kortrijk-Wevelgem Planned Maint Kortrijk-Wevelgem AOG Maint Rimin…" at bounding box center [766, 496] width 1174 height 888
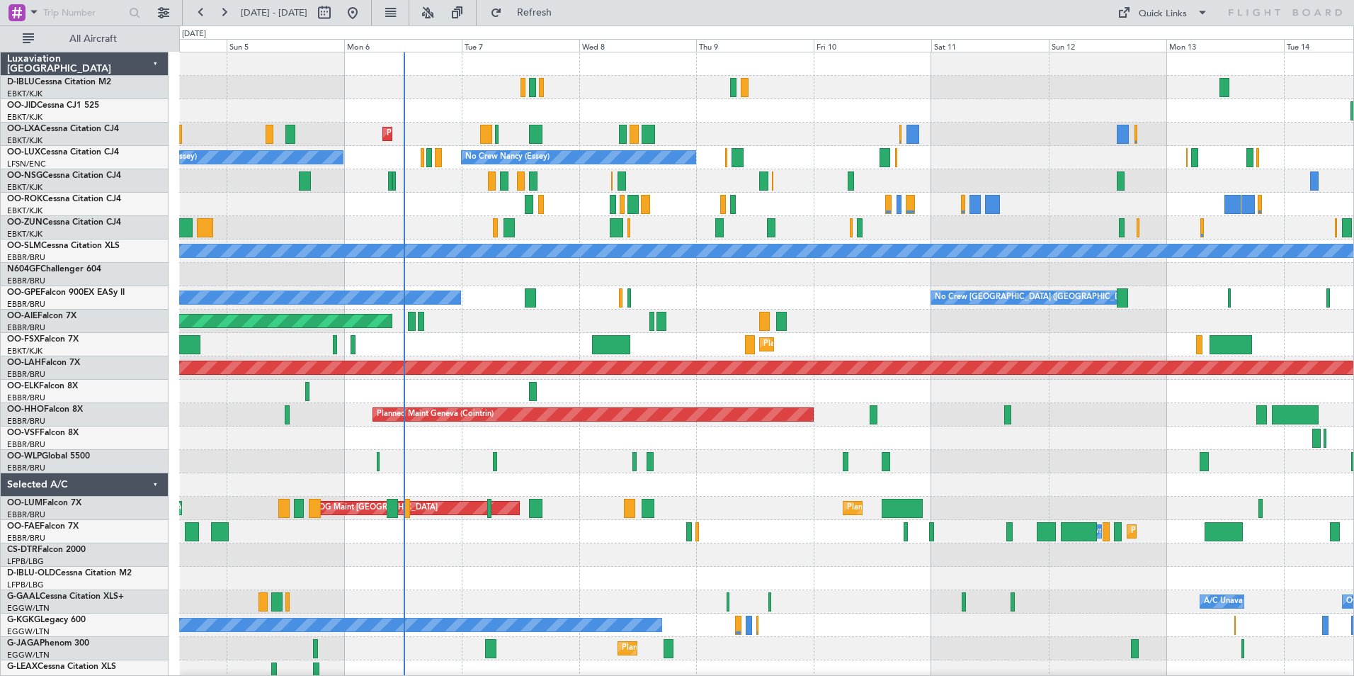
click at [864, 540] on div "Planned Maint Melsbroek Air Base Owner Melsbroek Air Base" at bounding box center [766, 531] width 1174 height 23
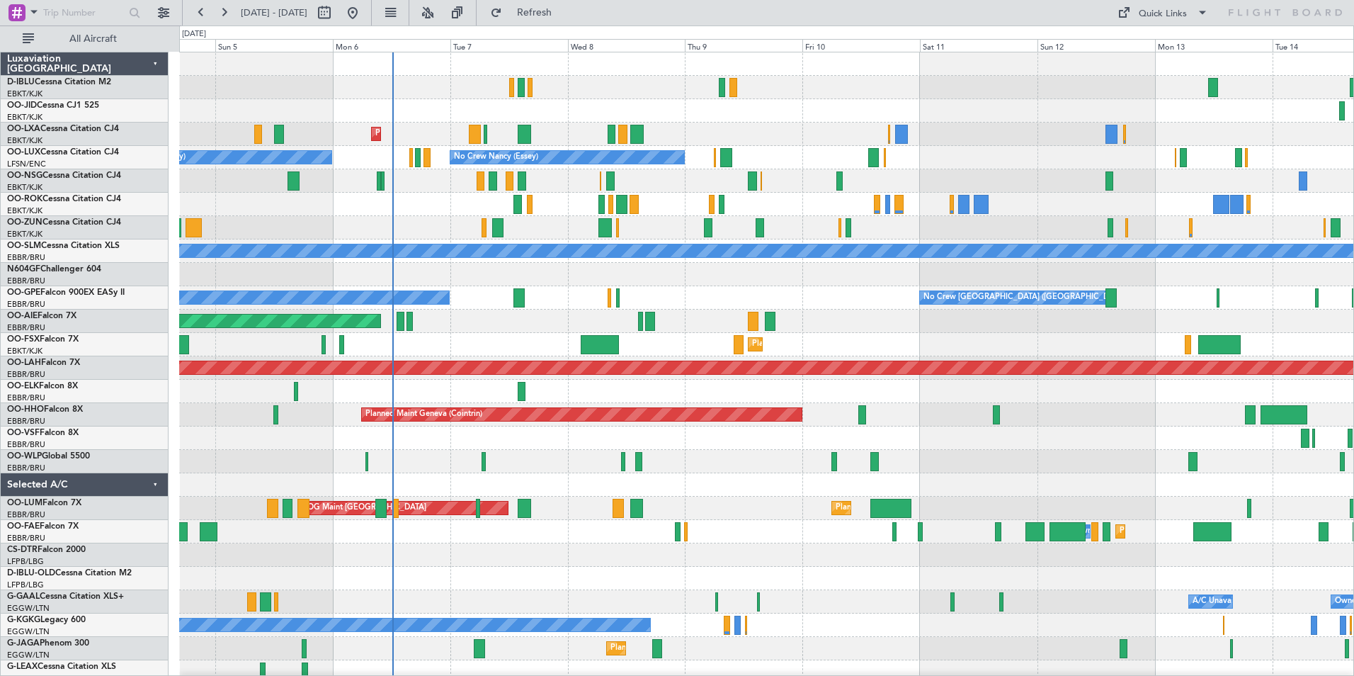
click at [560, 517] on div "Planned Maint Brussels (Brussels National) AOG Maint Sibiu Planned Maint Brusse…" at bounding box center [766, 507] width 1174 height 23
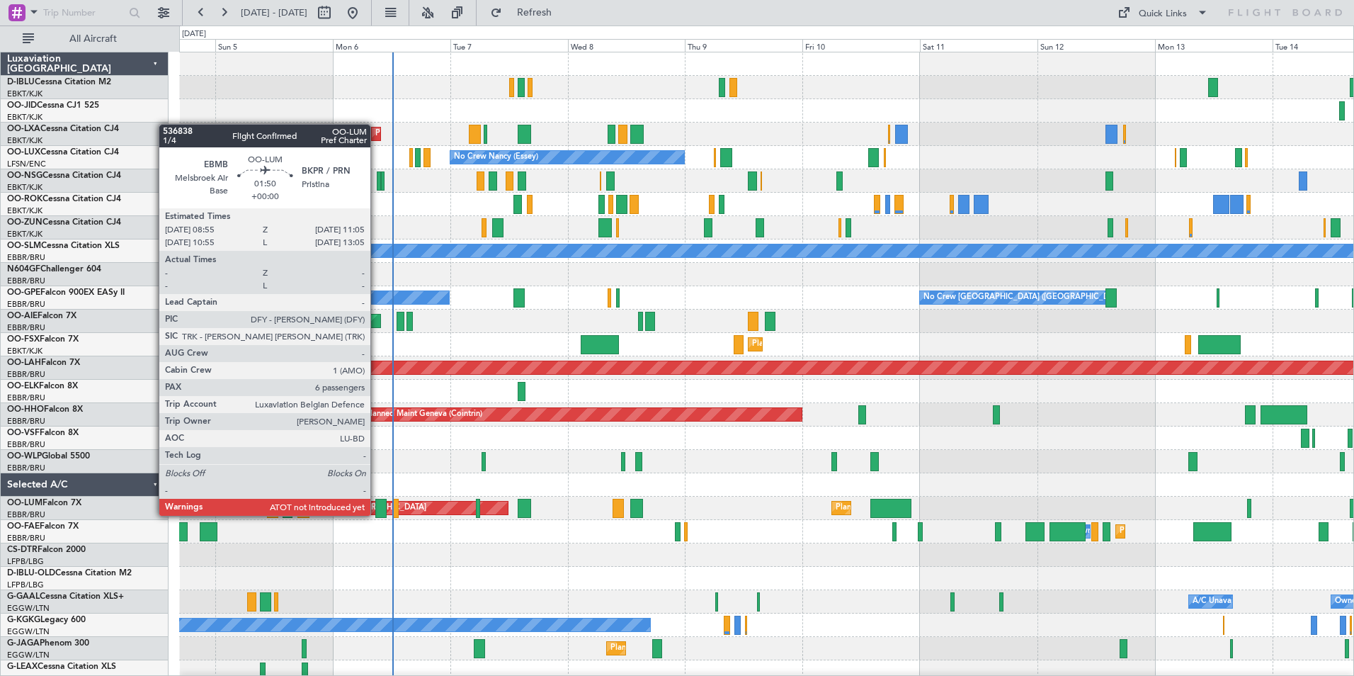
click at [377, 514] on div at bounding box center [380, 508] width 11 height 19
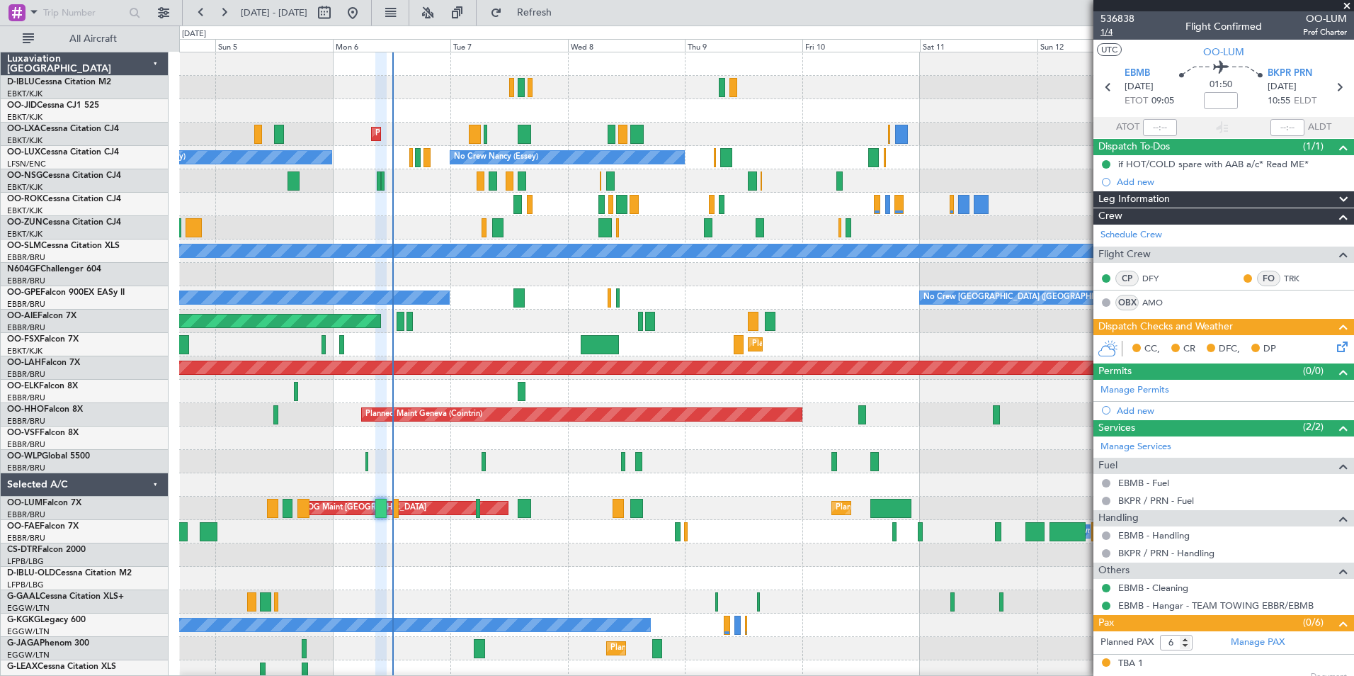
click at [1107, 33] on span "1/4" at bounding box center [1117, 32] width 34 height 12
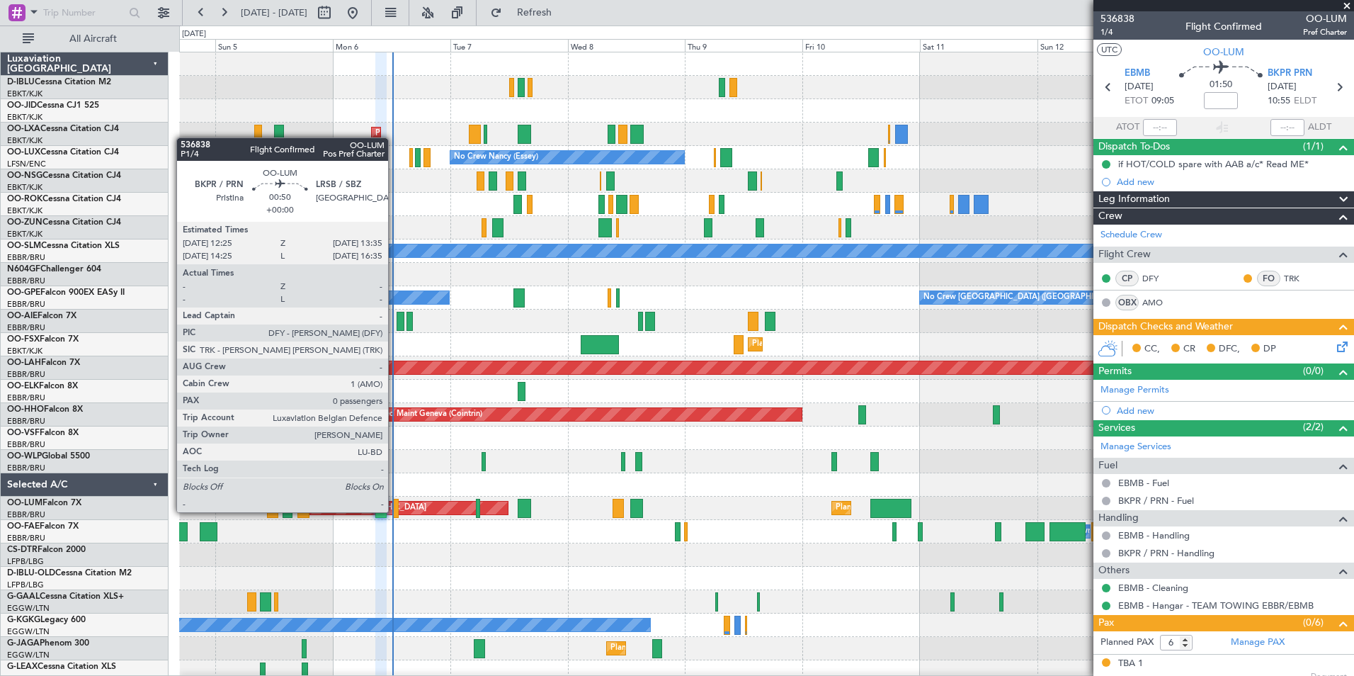
click at [394, 511] on div at bounding box center [396, 508] width 6 height 19
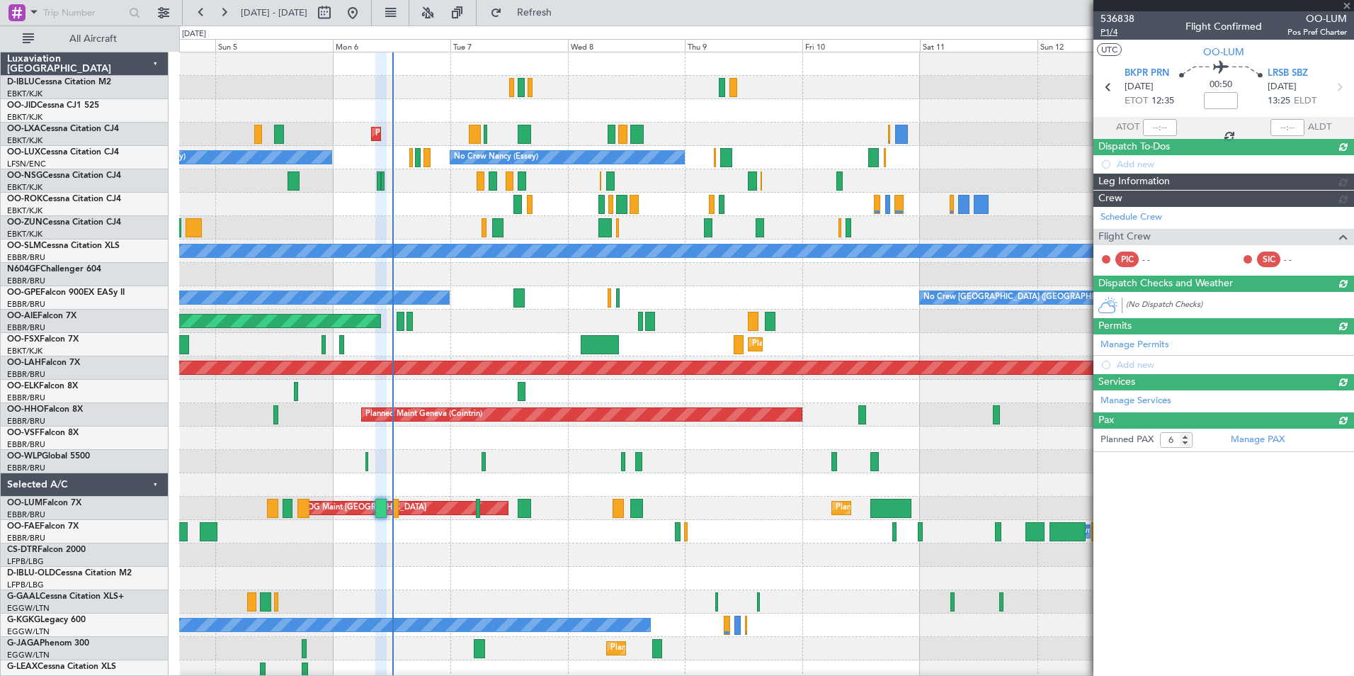
type input "0"
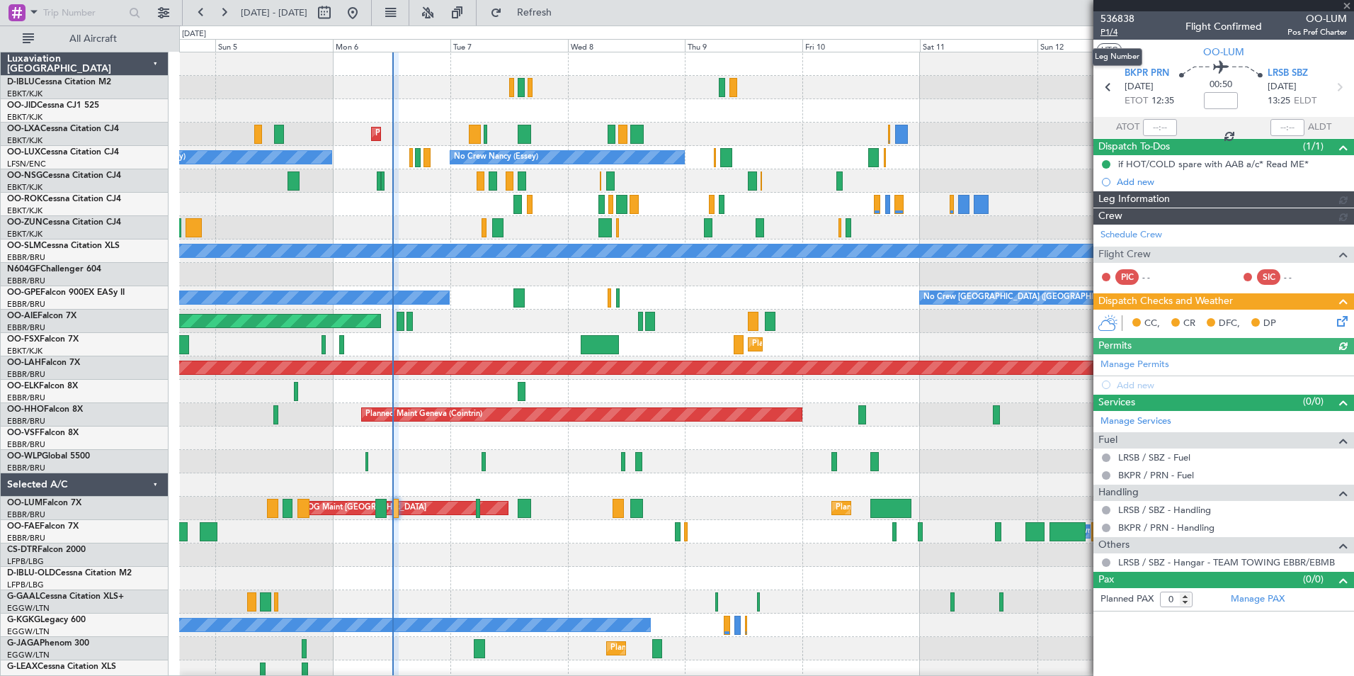
click at [1115, 30] on span "P1/4" at bounding box center [1117, 32] width 34 height 12
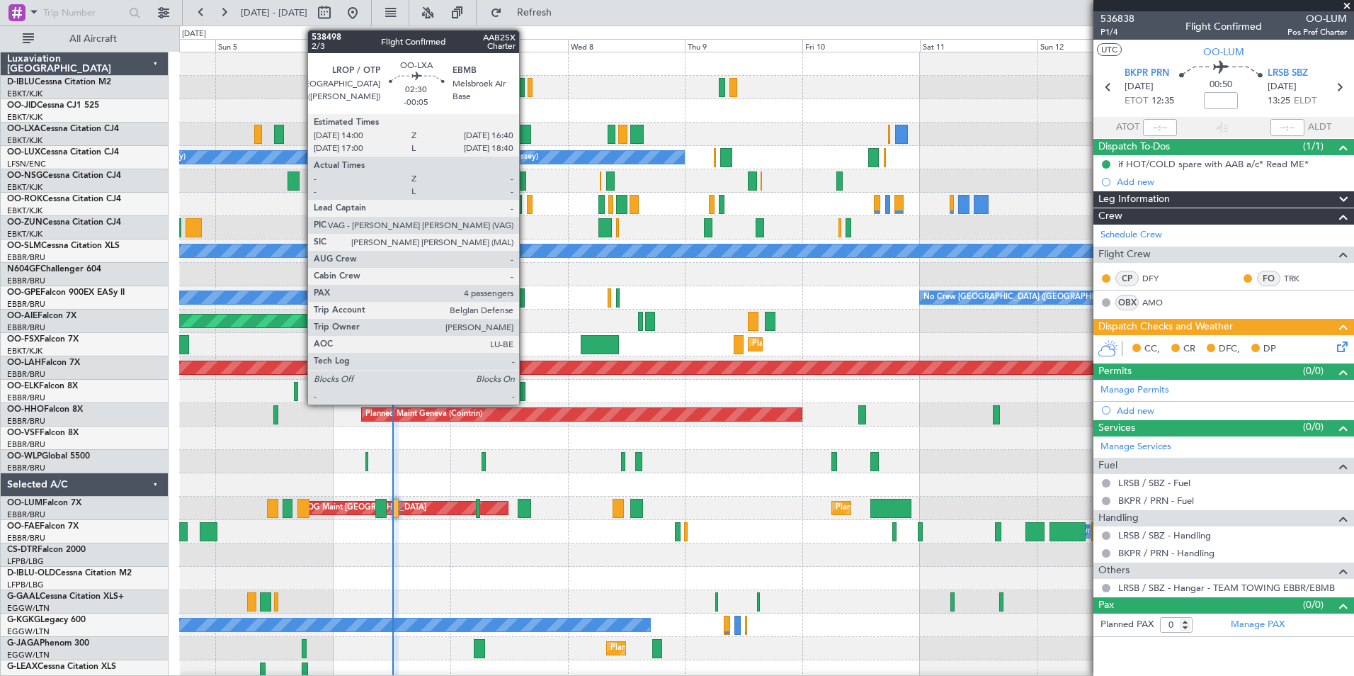
click at [525, 133] on div at bounding box center [524, 134] width 13 height 19
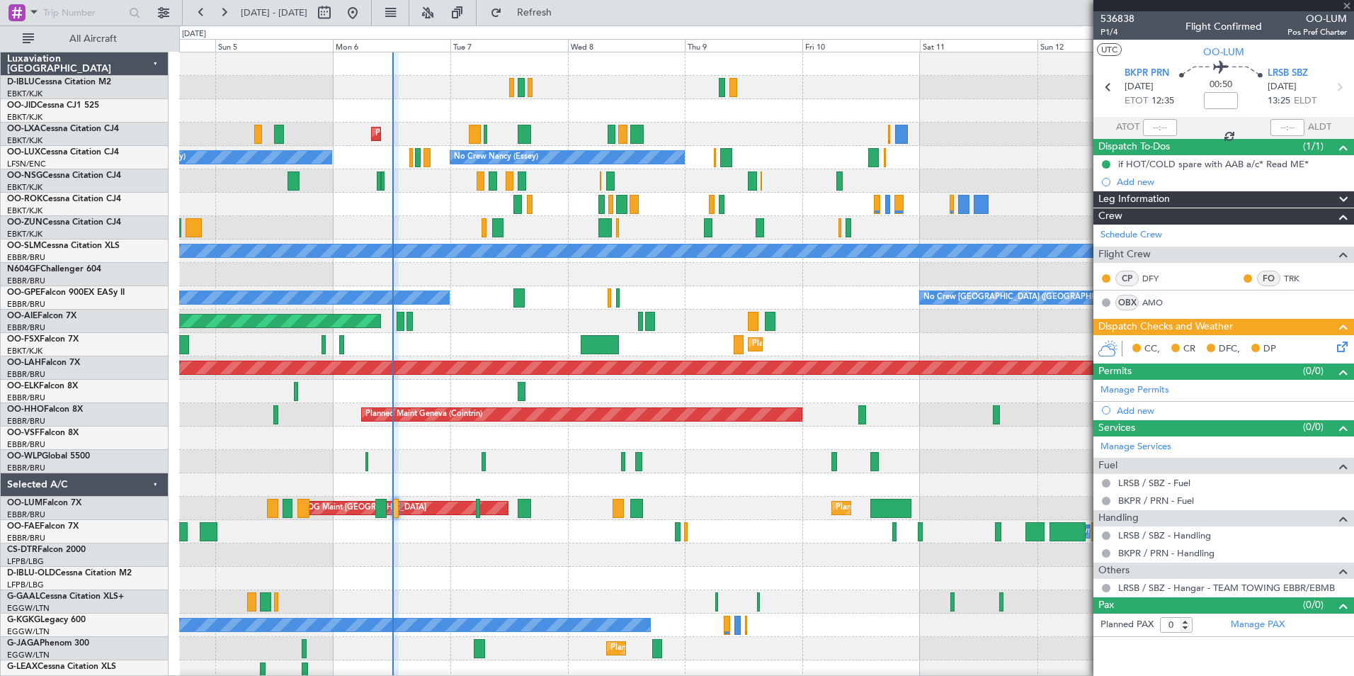
type input "-00:05"
type input "4"
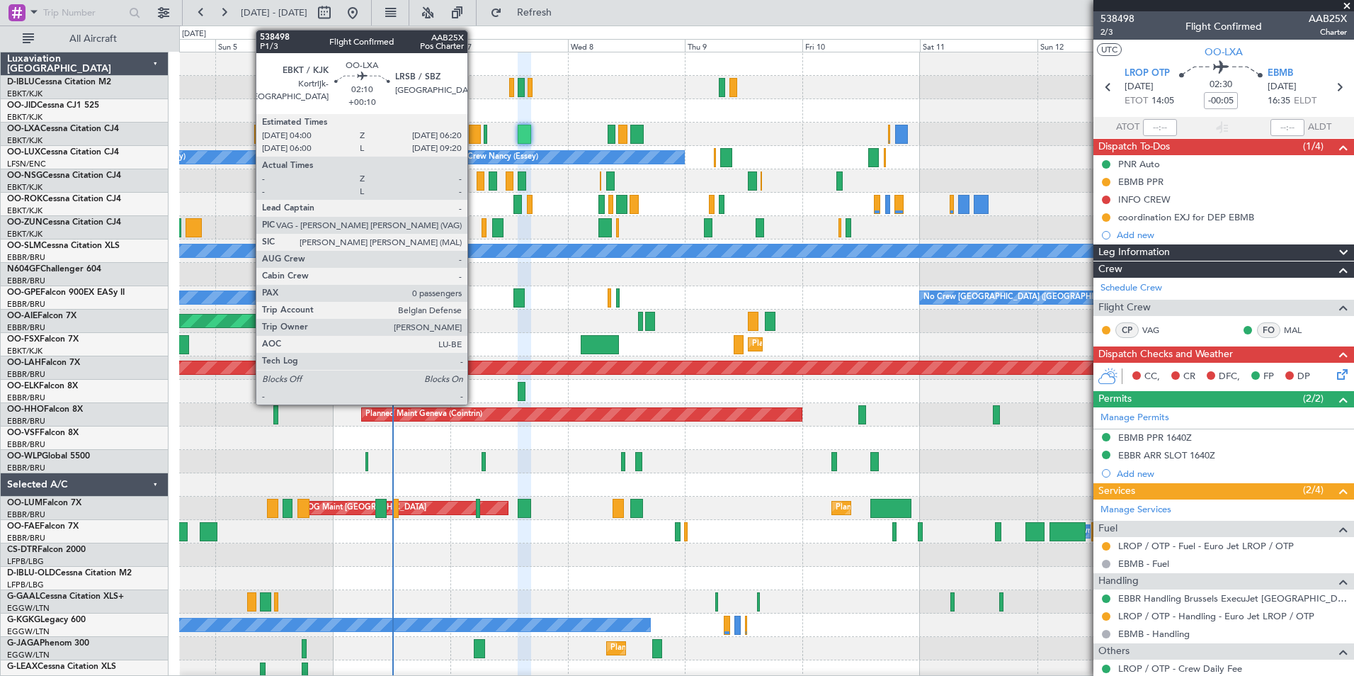
click at [474, 132] on div at bounding box center [475, 134] width 12 height 19
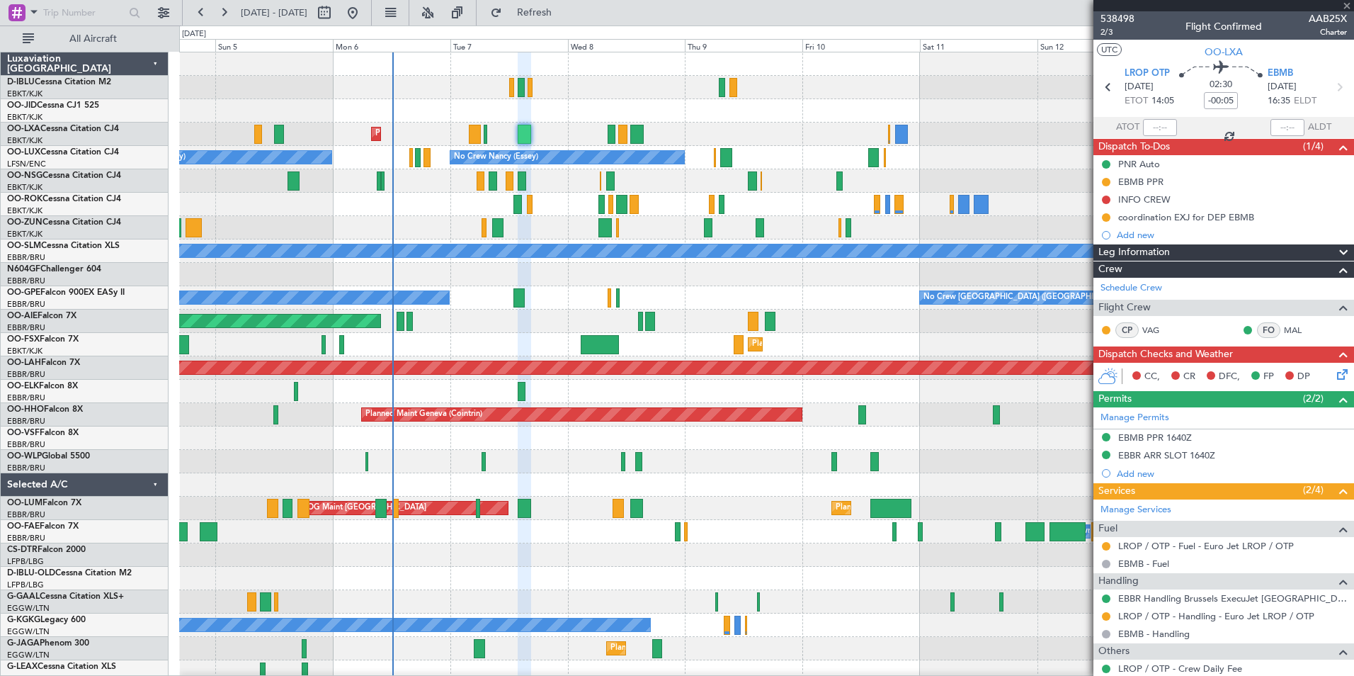
type input "+00:10"
type input "0"
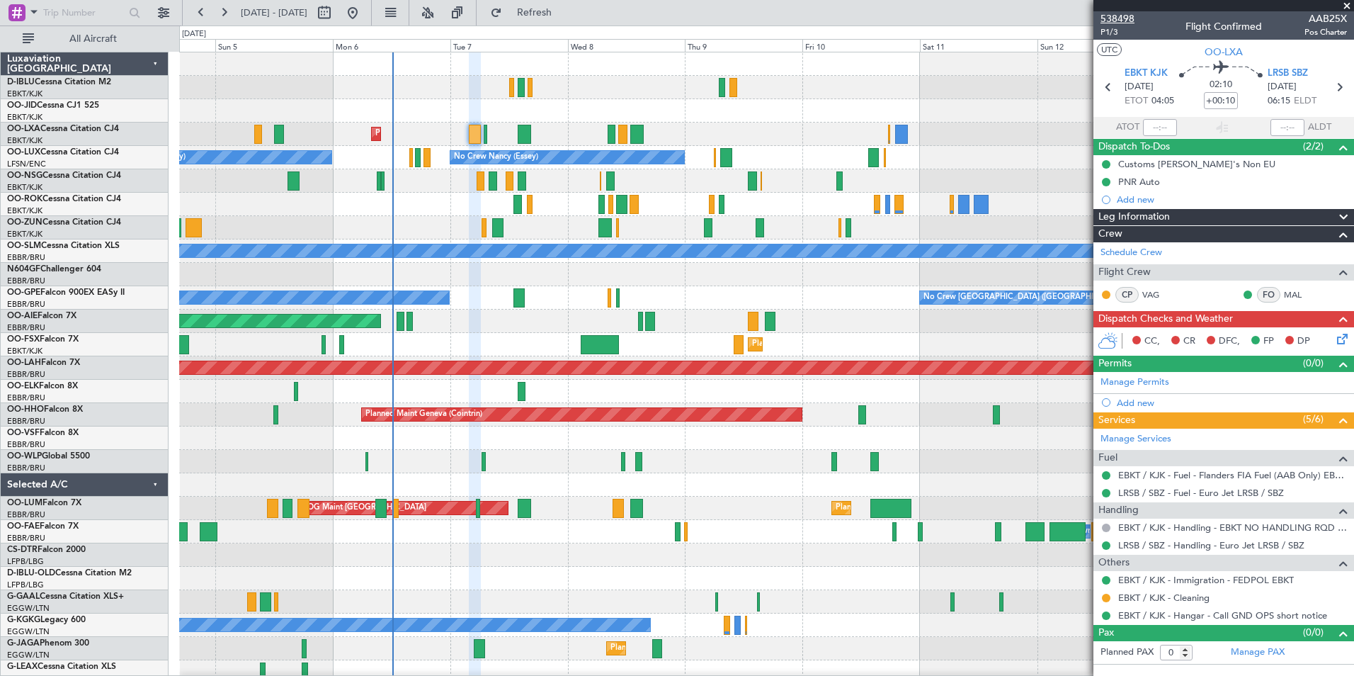
click at [1122, 13] on span "538498" at bounding box center [1117, 18] width 34 height 15
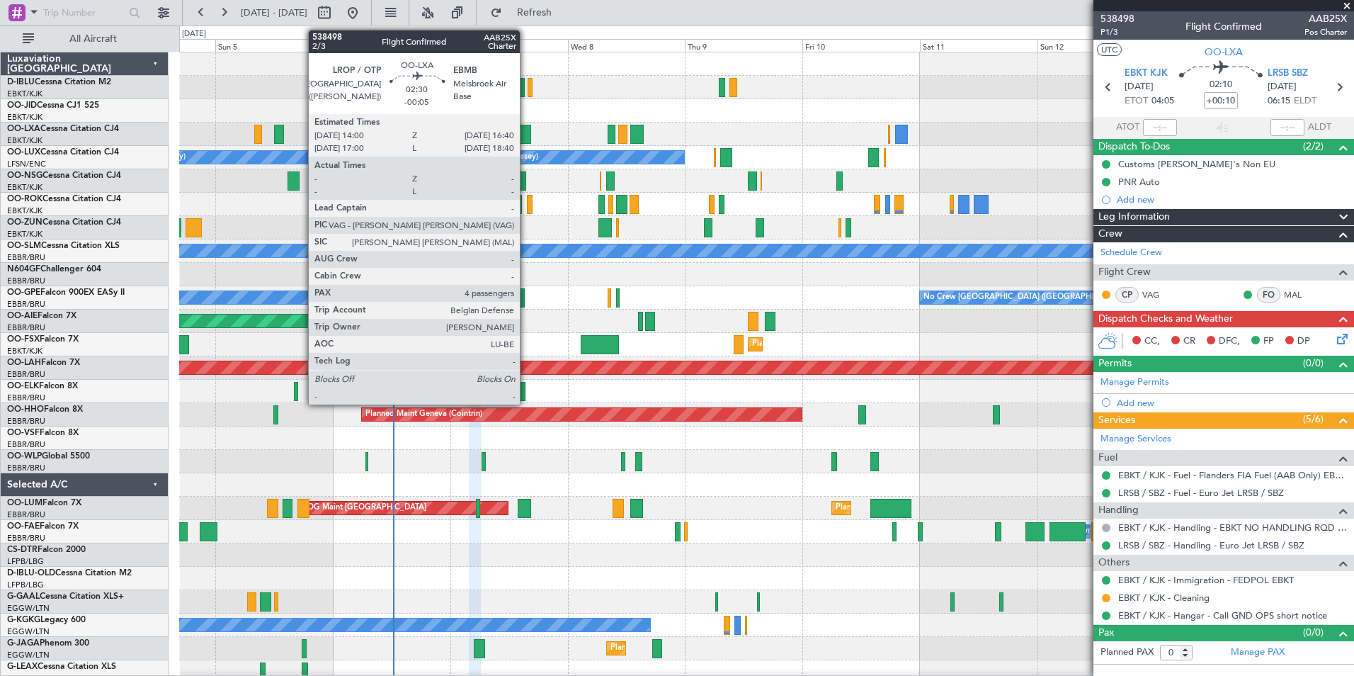
click at [526, 133] on div at bounding box center [524, 134] width 13 height 19
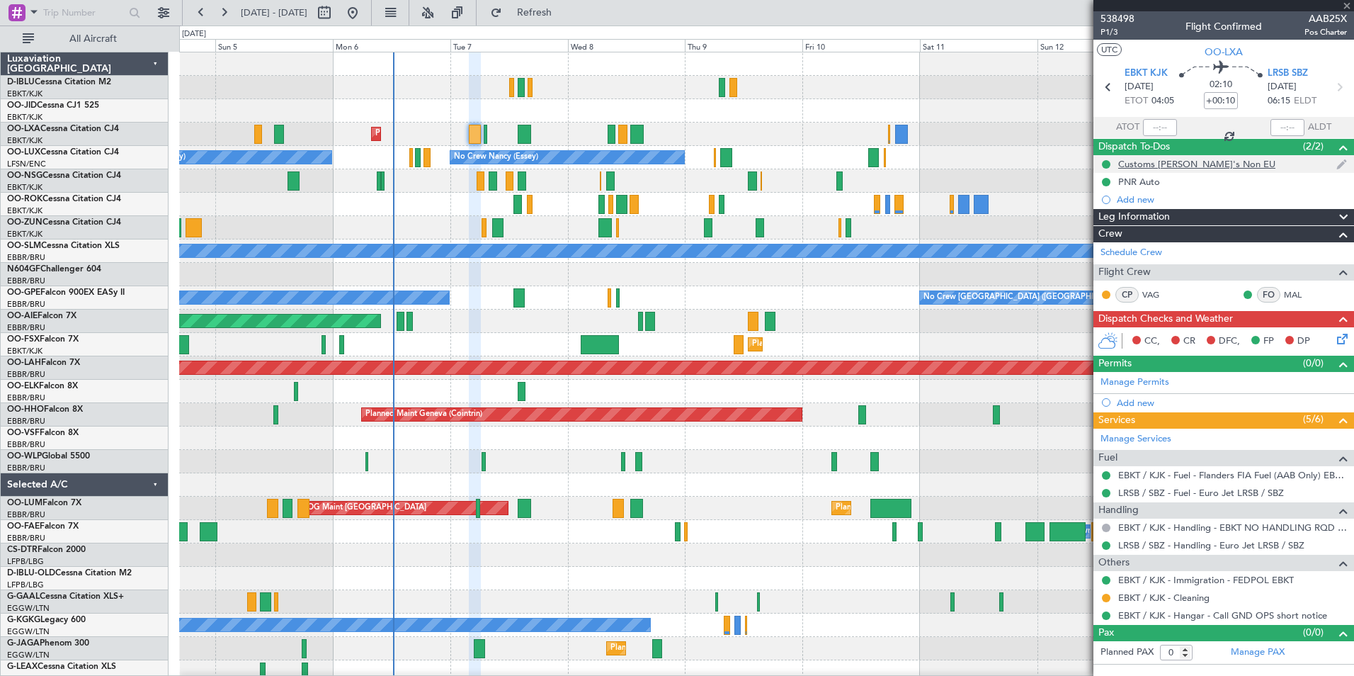
type input "-00:05"
type input "4"
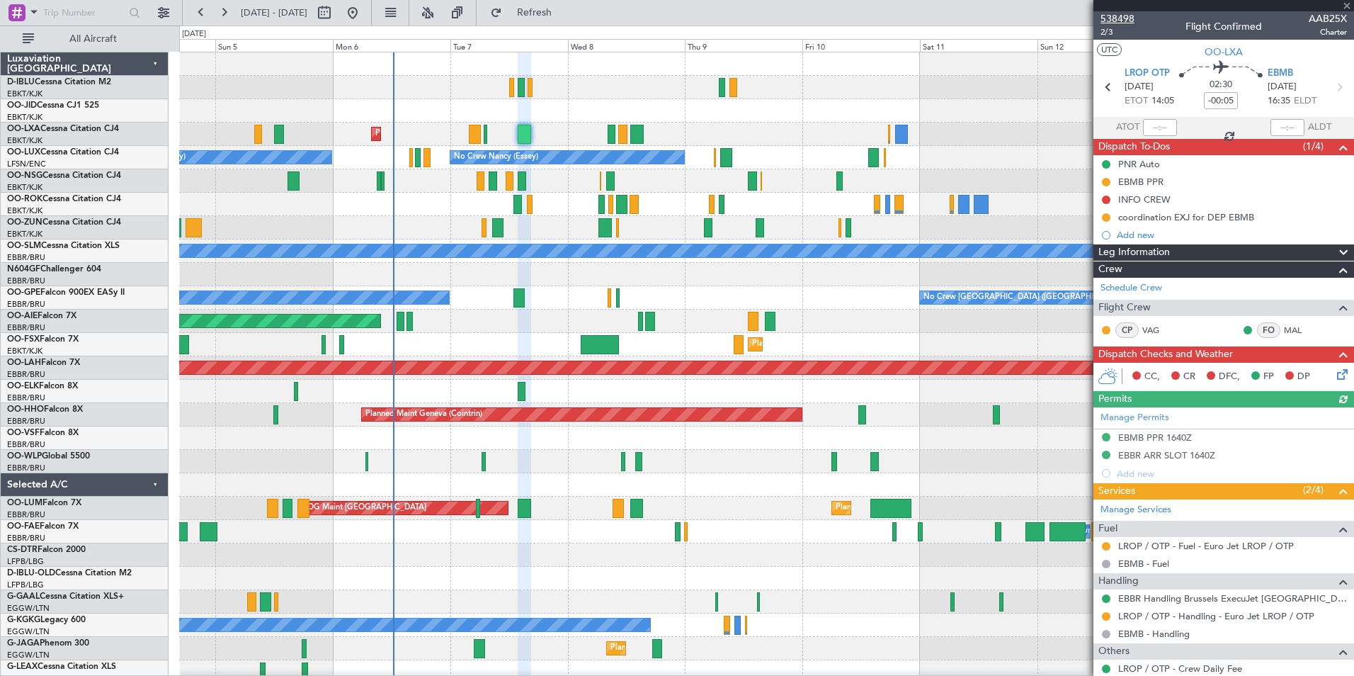
click at [1120, 20] on span "538498" at bounding box center [1117, 18] width 34 height 15
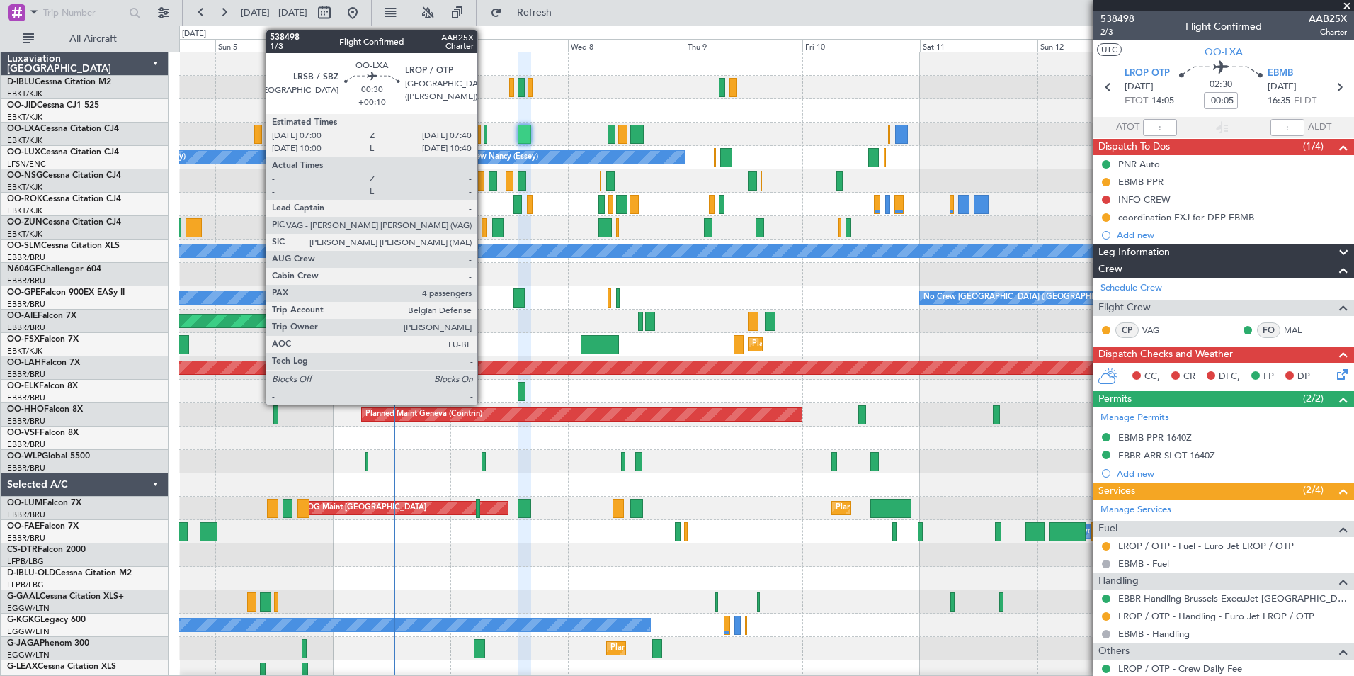
click at [484, 133] on div at bounding box center [486, 134] width 4 height 19
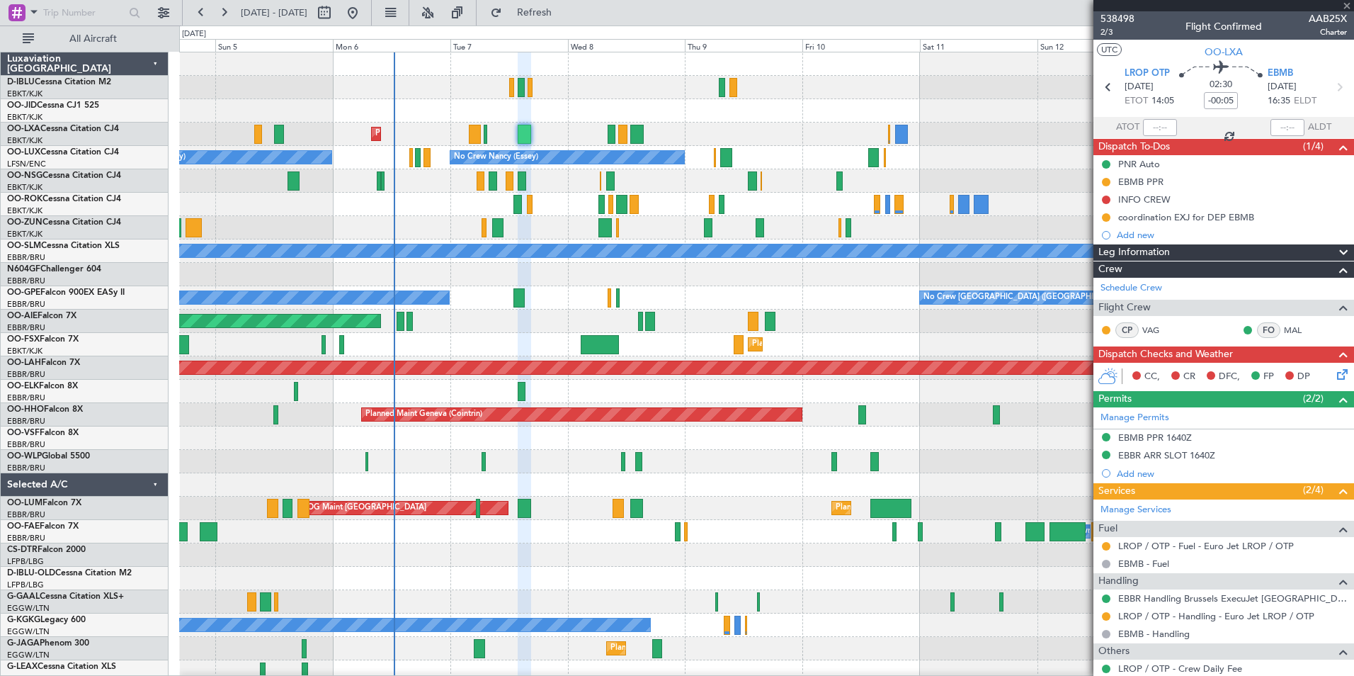
type input "+00:10"
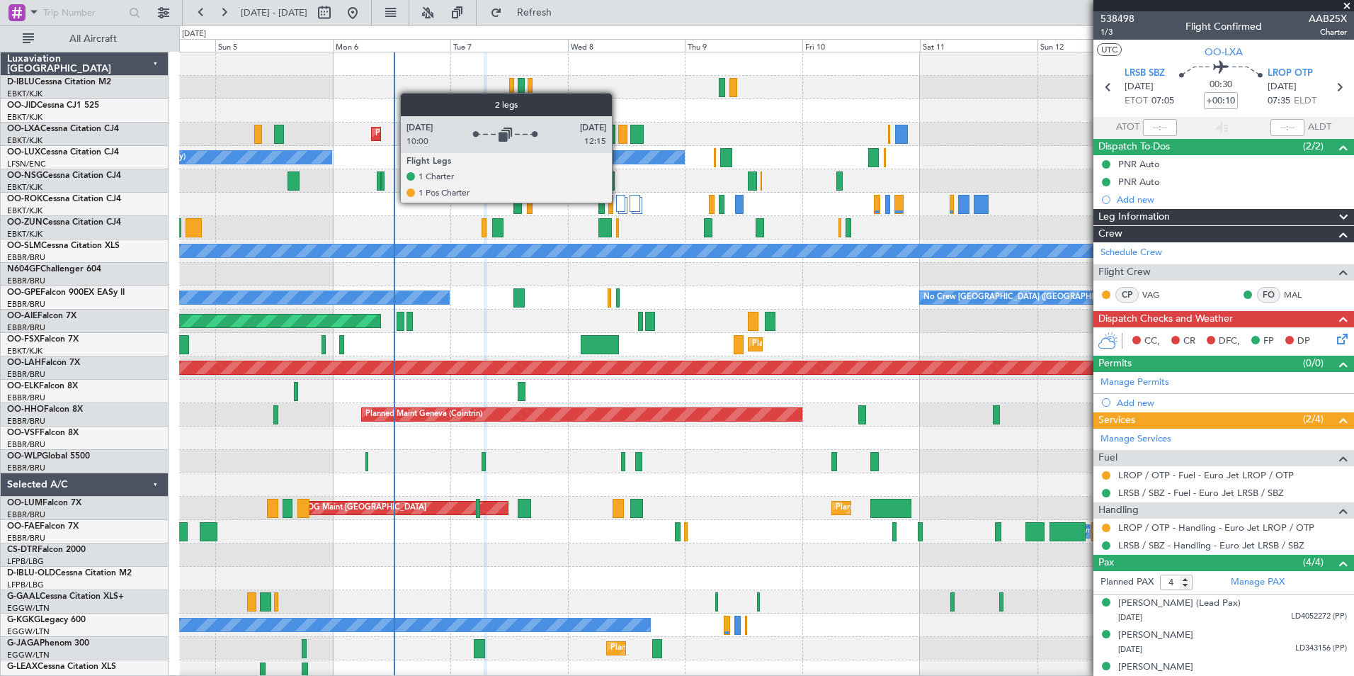
click at [618, 202] on div at bounding box center [620, 203] width 9 height 17
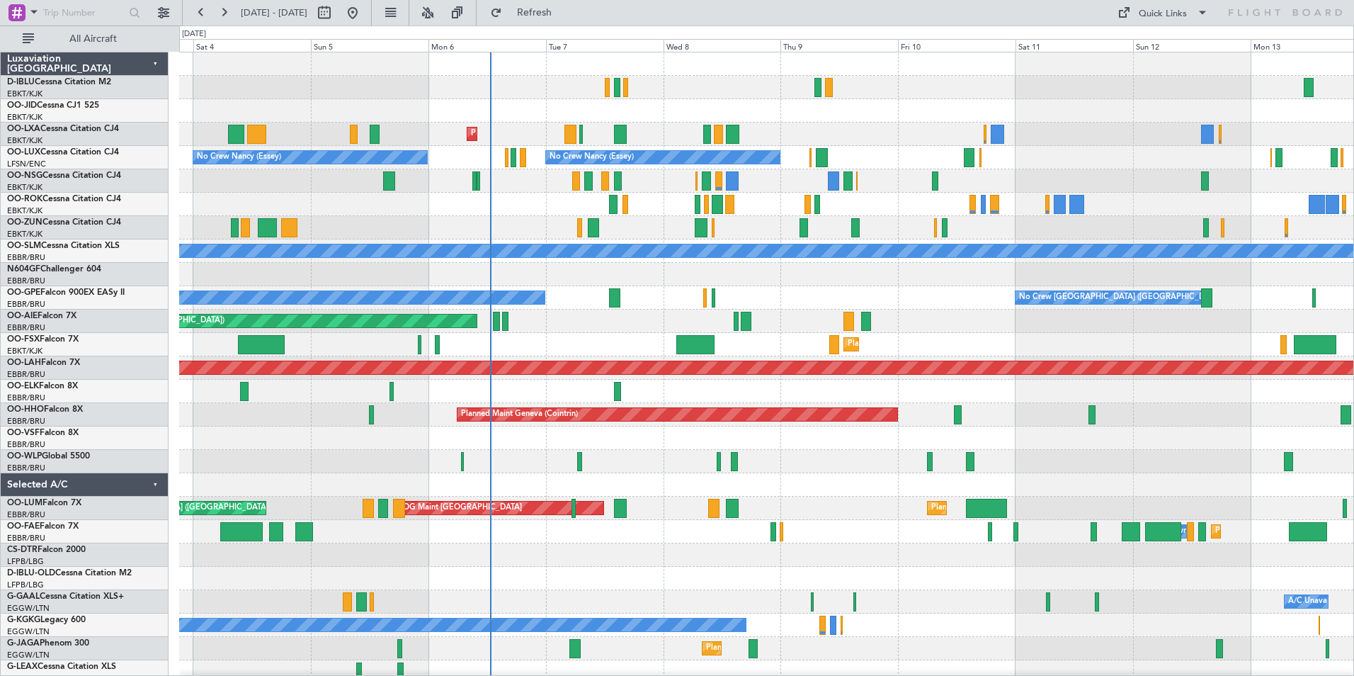
click at [797, 339] on div "No Crew Kortrijk-[GEOGRAPHIC_DATA] Planned Maint [GEOGRAPHIC_DATA]-[GEOGRAPHIC_…" at bounding box center [766, 496] width 1174 height 888
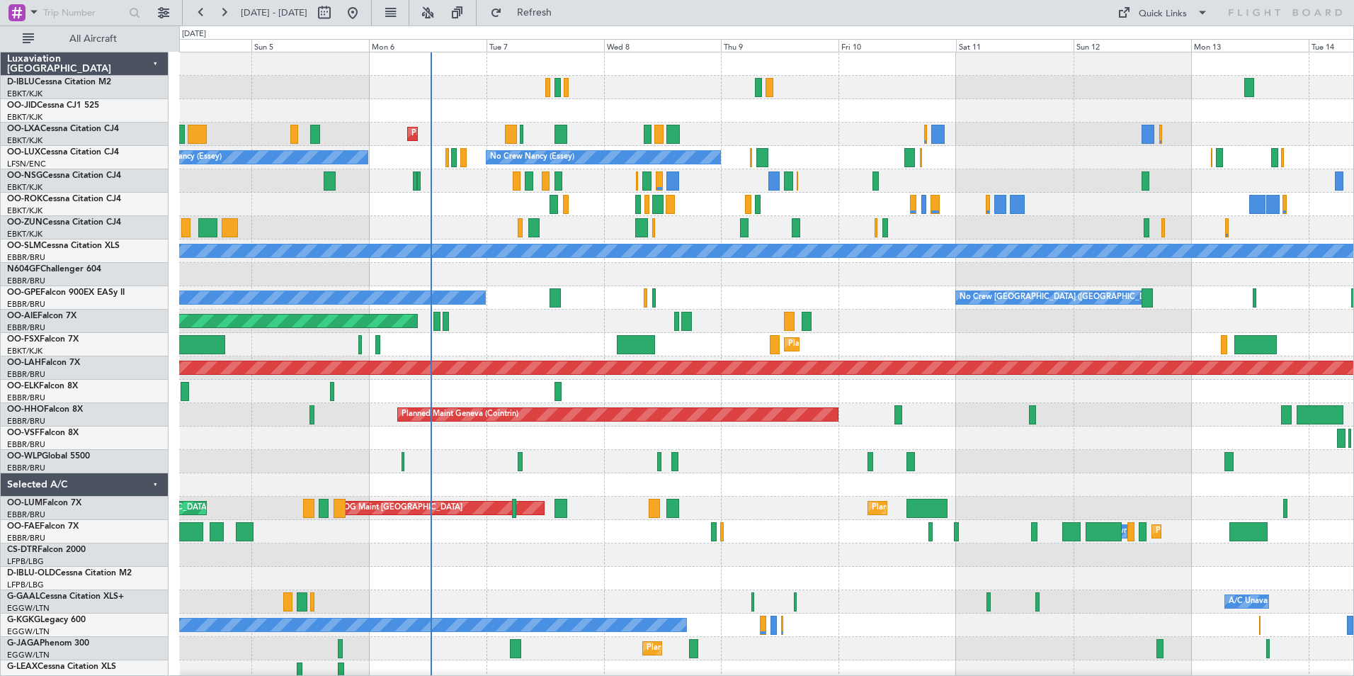
click at [732, 274] on div at bounding box center [766, 274] width 1174 height 23
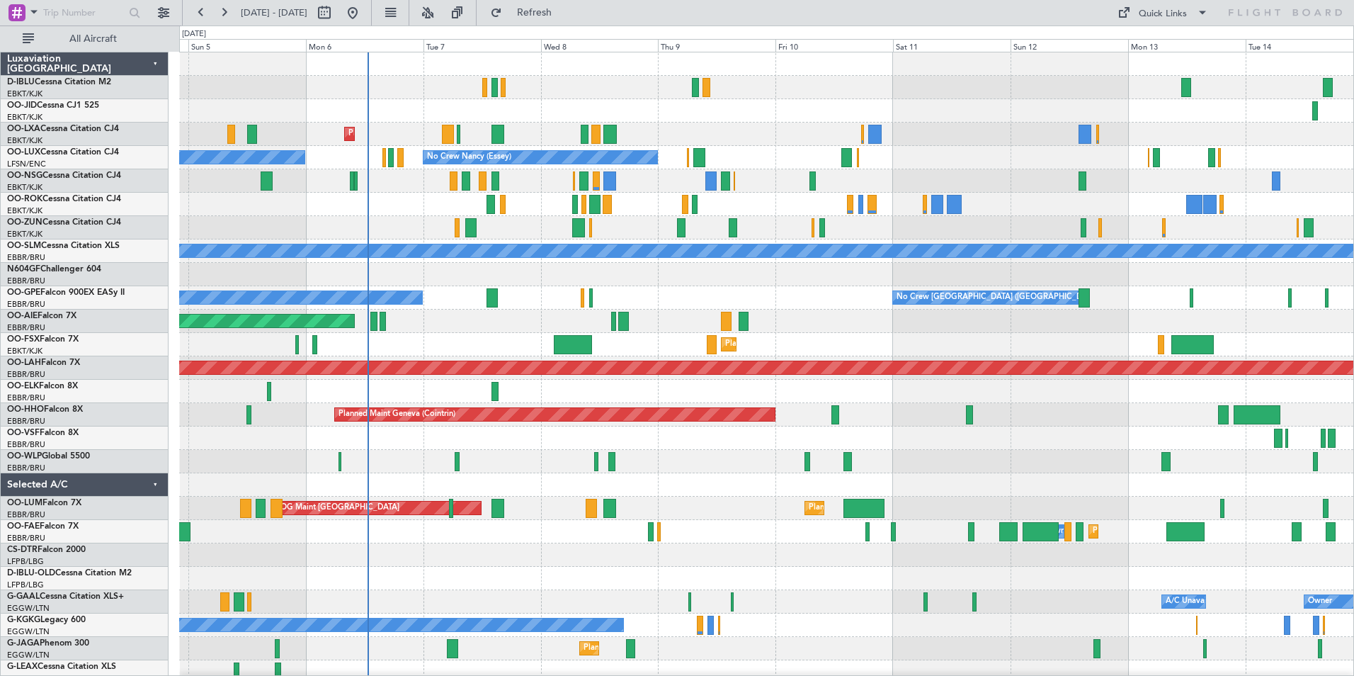
click at [662, 299] on div "No Crew Brussels (Brussels National) No Crew Malaga" at bounding box center [766, 297] width 1174 height 23
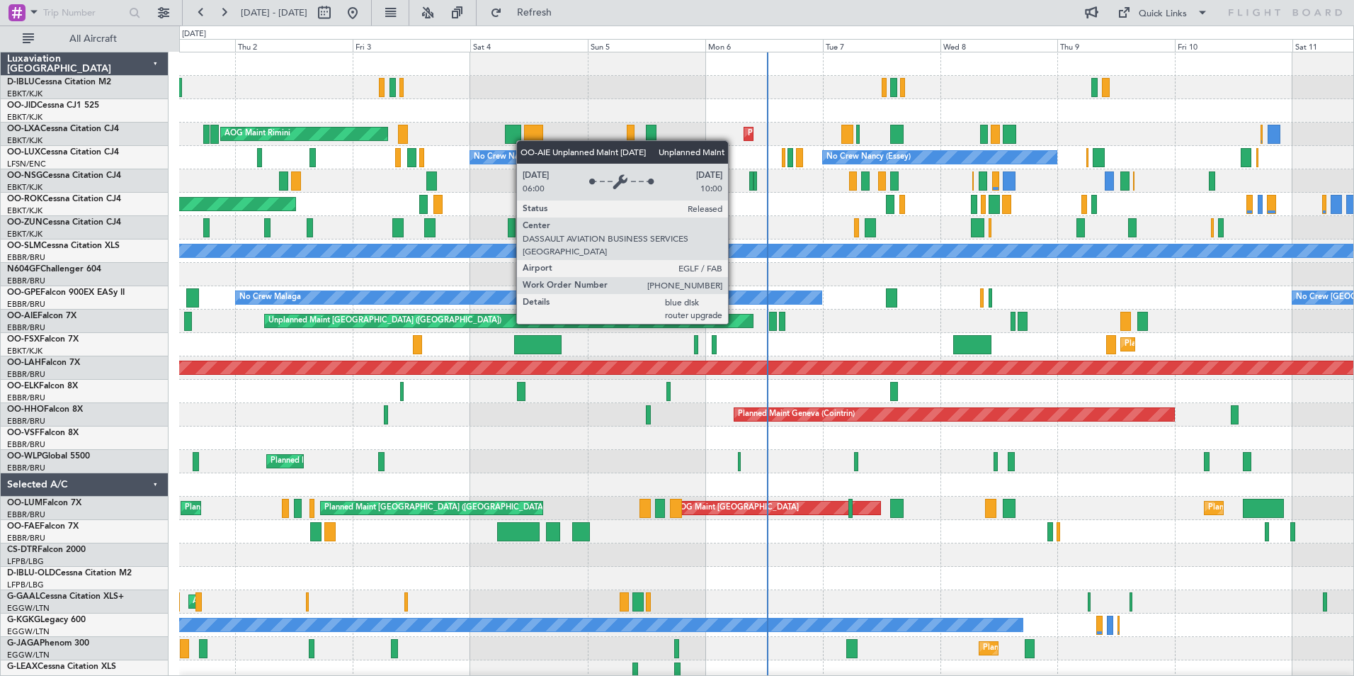
click at [576, 381] on div "Planned Maint Kortrijk-[GEOGRAPHIC_DATA] AOG Maint [GEOGRAPHIC_DATA] Planned Ma…" at bounding box center [766, 496] width 1174 height 888
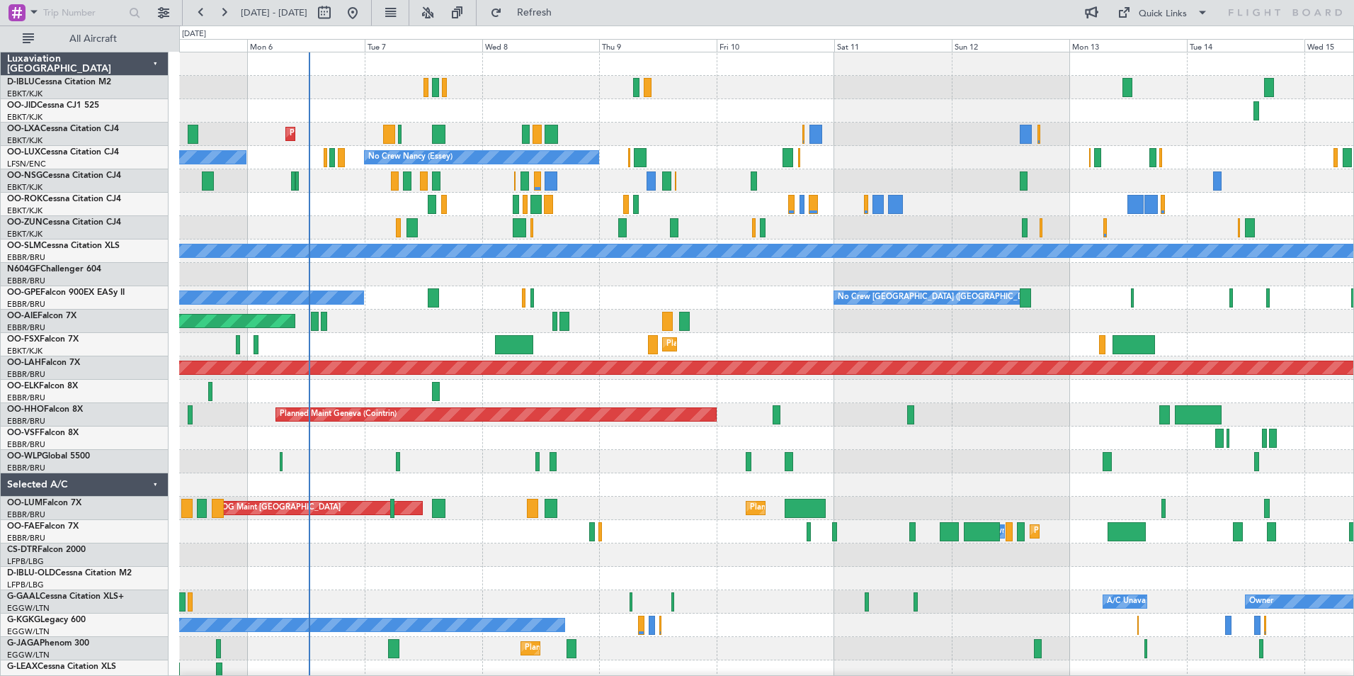
click at [697, 220] on div "No Crew Kortrijk-[GEOGRAPHIC_DATA] Planned Maint [GEOGRAPHIC_DATA]-[GEOGRAPHIC_…" at bounding box center [766, 496] width 1174 height 888
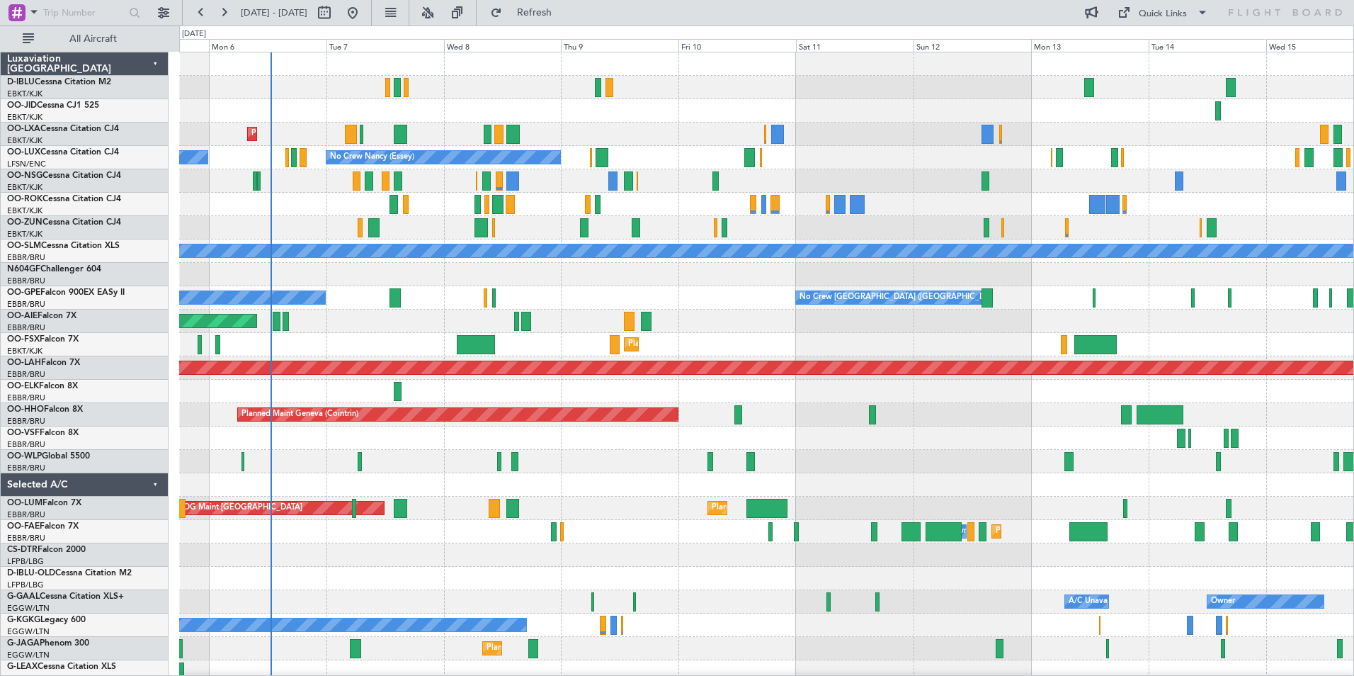
click at [351, 414] on div "No Crew Kortrijk-[GEOGRAPHIC_DATA] Planned Maint [GEOGRAPHIC_DATA]-[GEOGRAPHIC_…" at bounding box center [766, 519] width 1174 height 935
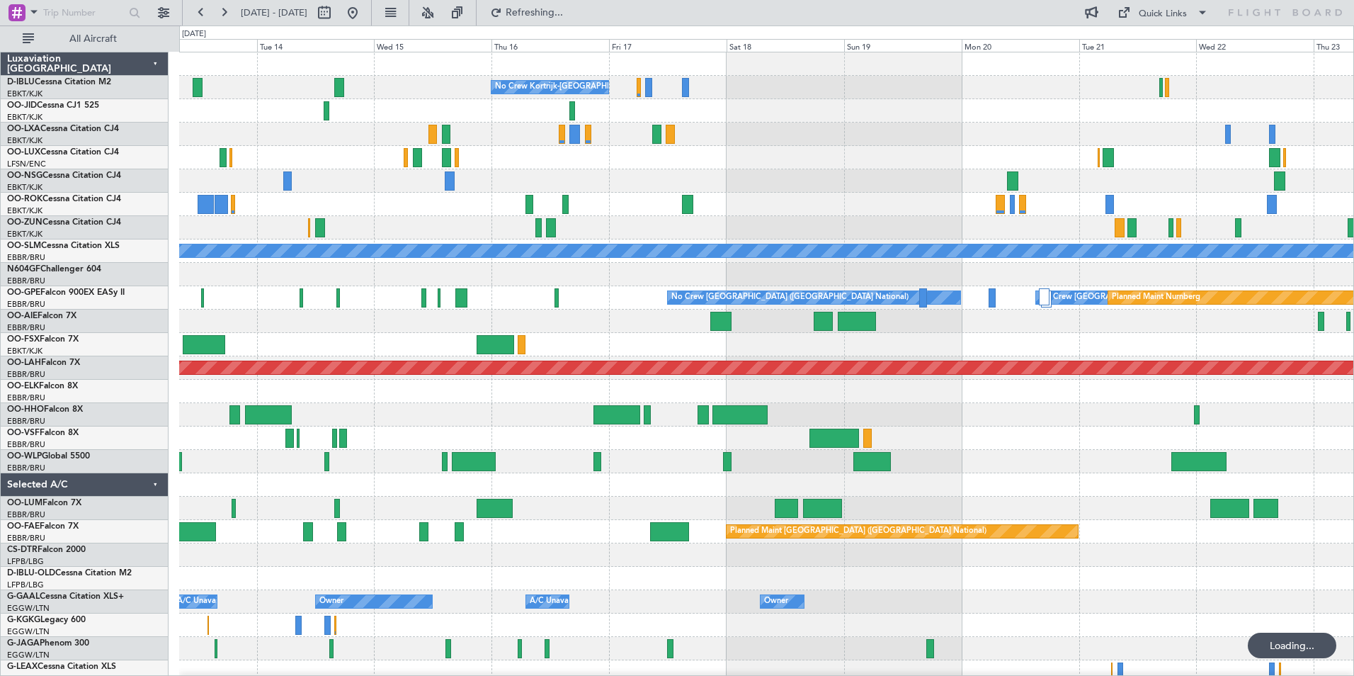
click at [578, 135] on div at bounding box center [574, 134] width 11 height 19
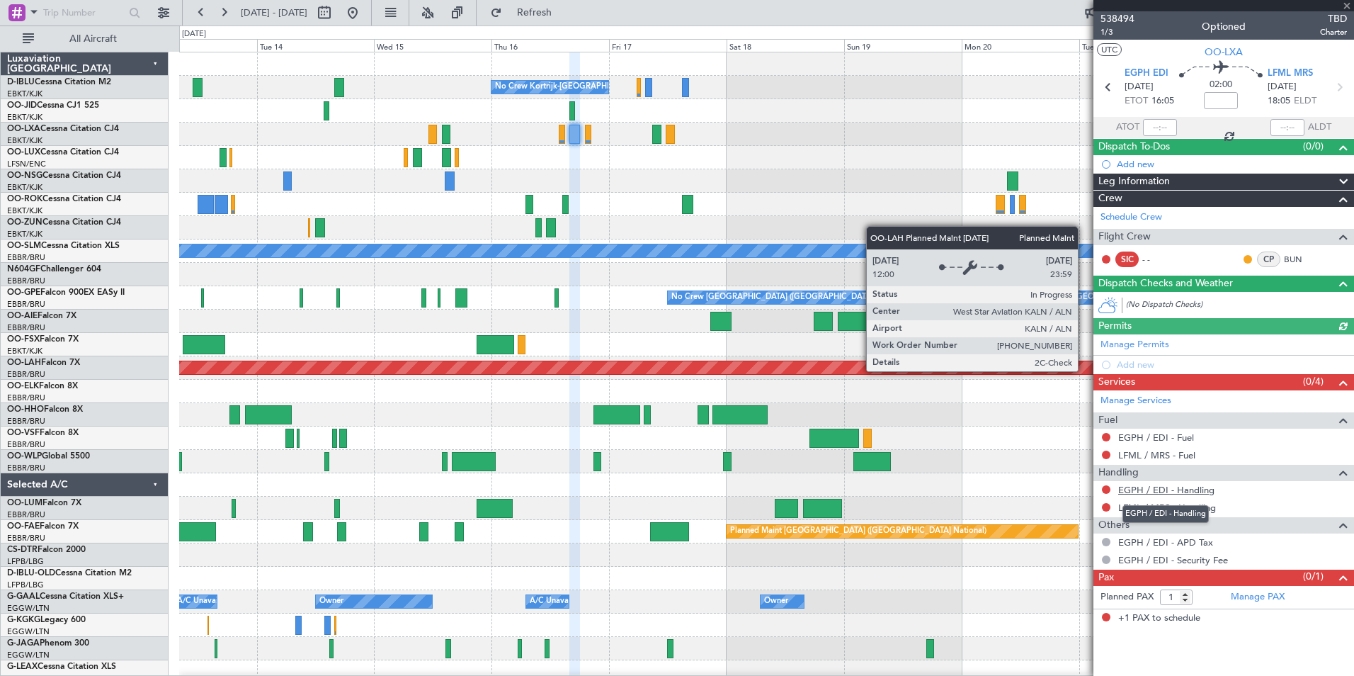
click at [1170, 486] on link "EGPH / EDI - Handling" at bounding box center [1166, 490] width 96 height 12
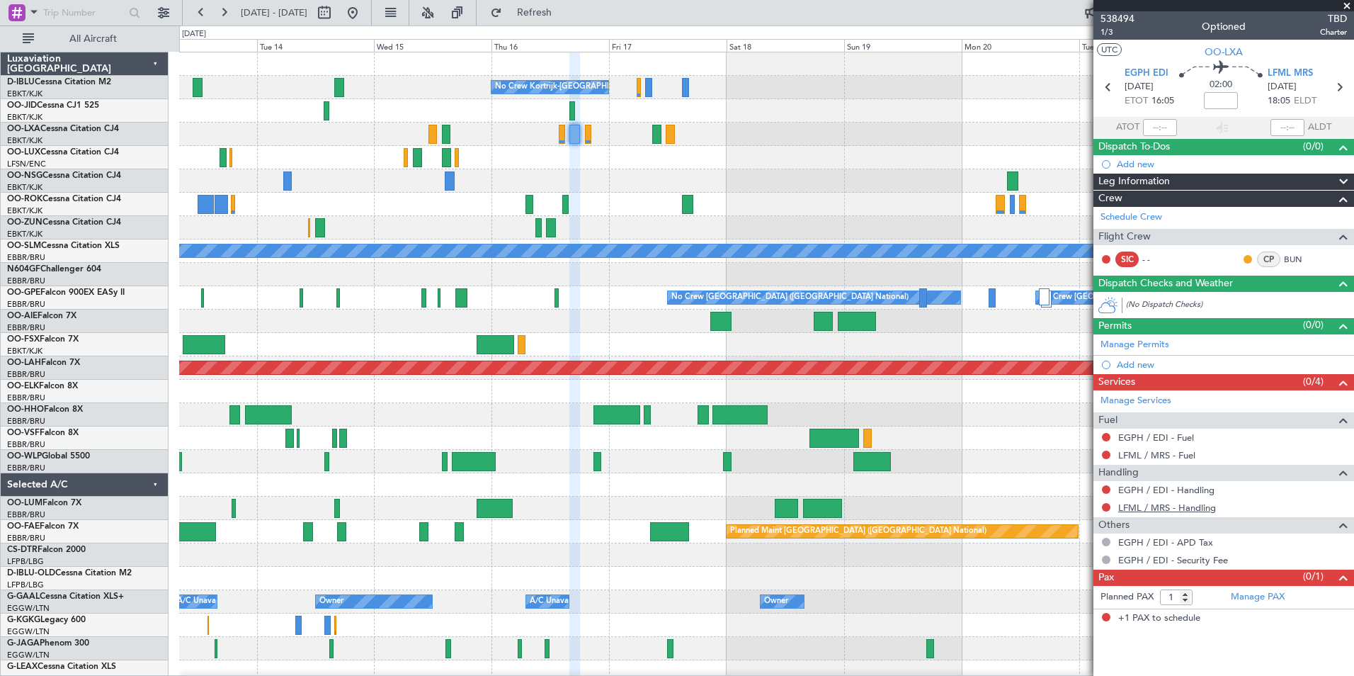
click at [1157, 502] on link "LFML / MRS - Handling" at bounding box center [1167, 507] width 98 height 12
click at [948, 344] on div "No Crew Kortrijk-[GEOGRAPHIC_DATA] No Crew No Crew A/C Unavailable [GEOGRAPHIC_…" at bounding box center [766, 531] width 1174 height 958
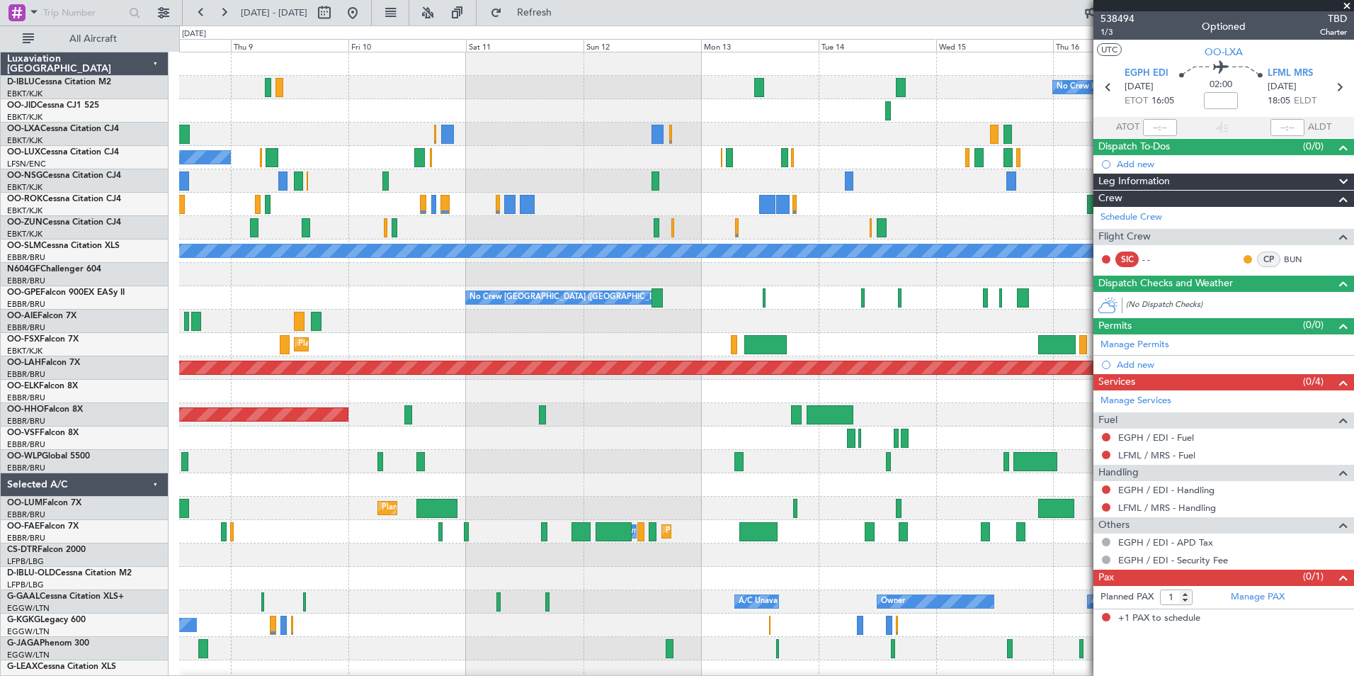
click at [1044, 366] on div "No Crew Kortrijk-[GEOGRAPHIC_DATA] Planned Maint [GEOGRAPHIC_DATA]-[GEOGRAPHIC_…" at bounding box center [766, 531] width 1174 height 958
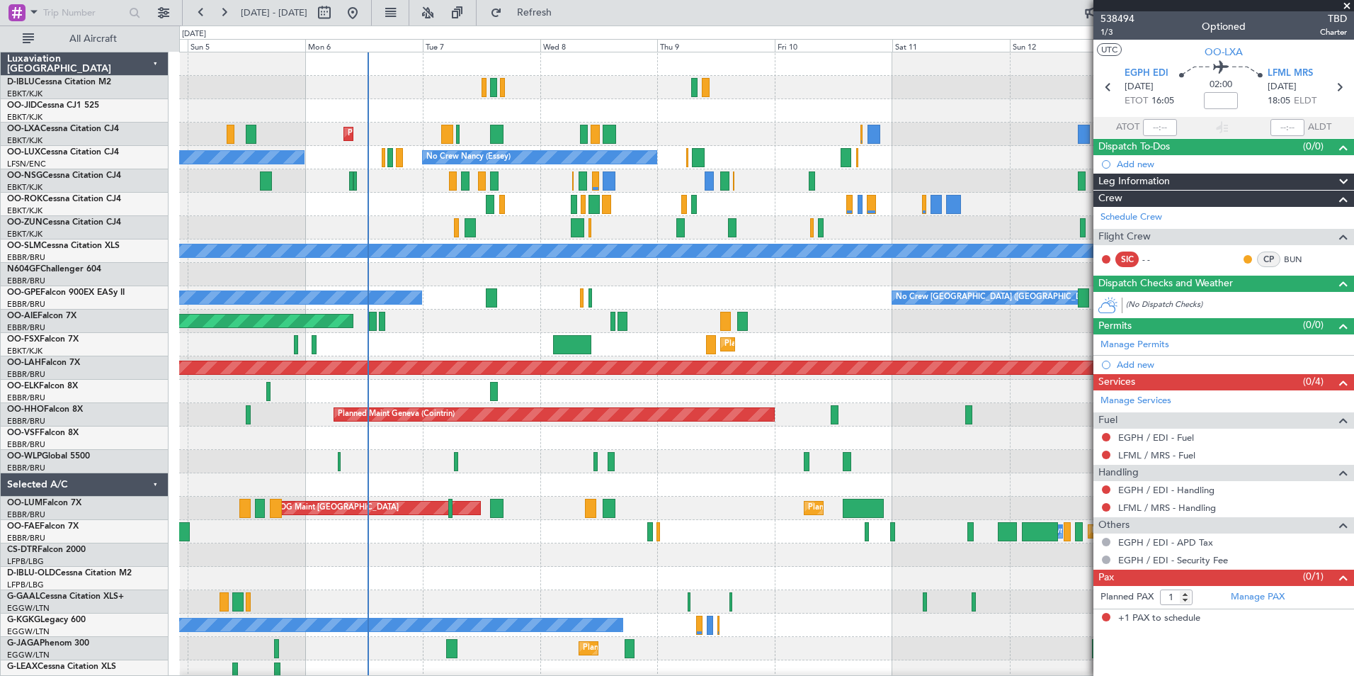
click at [583, 329] on div "Unplanned Maint [GEOGRAPHIC_DATA] ([GEOGRAPHIC_DATA])" at bounding box center [766, 320] width 1174 height 23
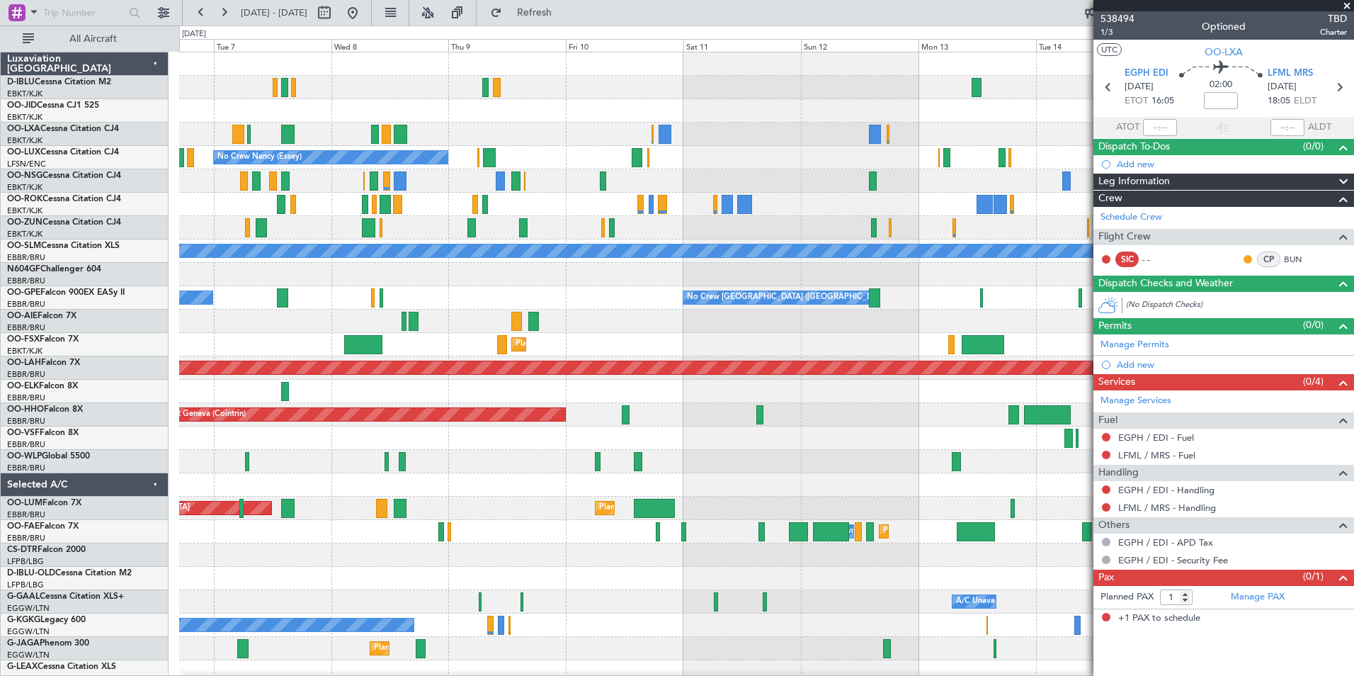
click at [588, 313] on div "No Crew Kortrijk-[GEOGRAPHIC_DATA] Planned Maint [GEOGRAPHIC_DATA]-[GEOGRAPHIC_…" at bounding box center [766, 496] width 1174 height 888
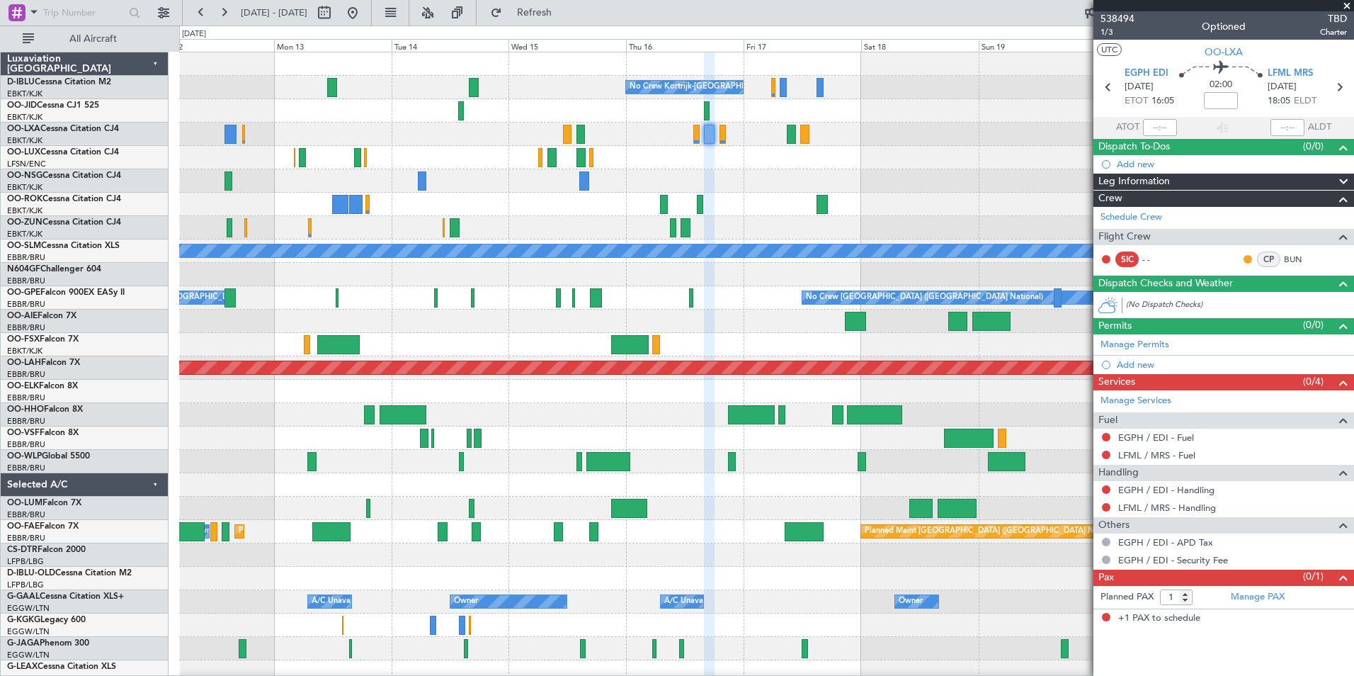
click at [350, 328] on div "No Crew Kortrijk-[GEOGRAPHIC_DATA] No Crew No Crew A/C Unavailable [GEOGRAPHIC_…" at bounding box center [766, 531] width 1174 height 958
click at [696, 144] on div at bounding box center [766, 134] width 1174 height 23
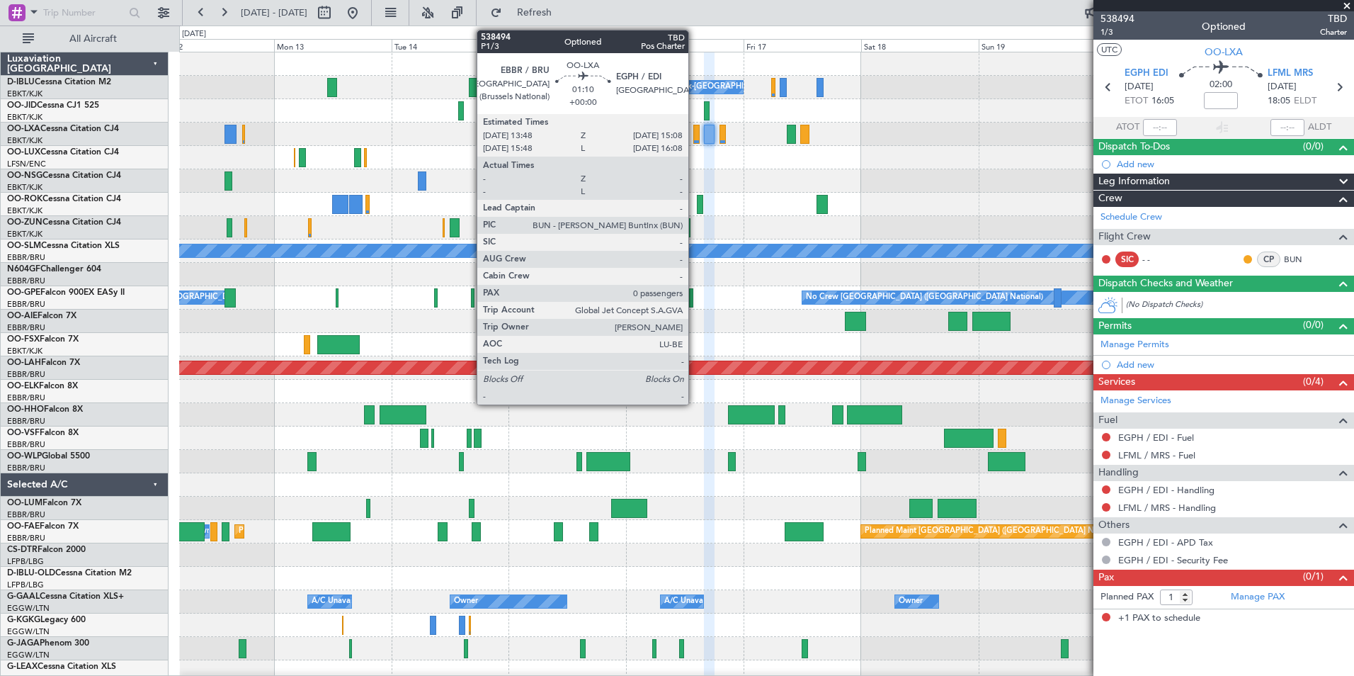
click at [695, 135] on div at bounding box center [696, 134] width 7 height 19
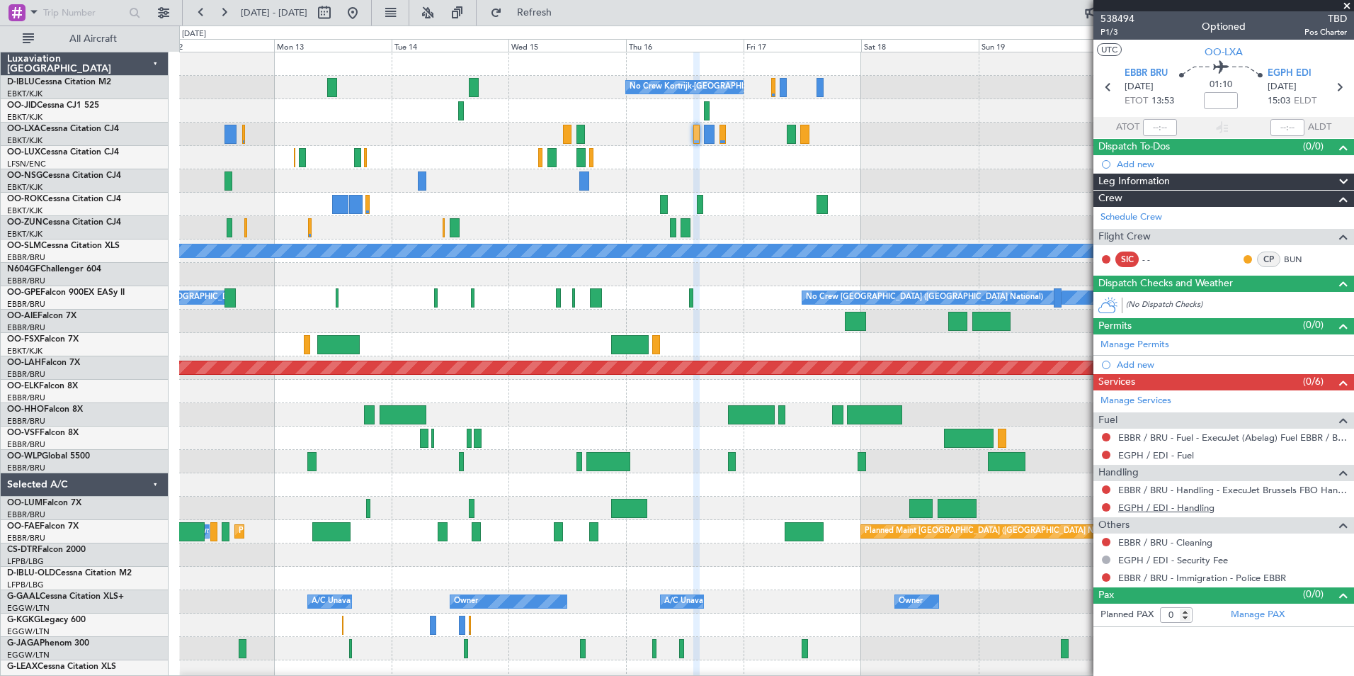
click at [1161, 504] on link "EGPH / EDI - Handling" at bounding box center [1166, 507] width 96 height 12
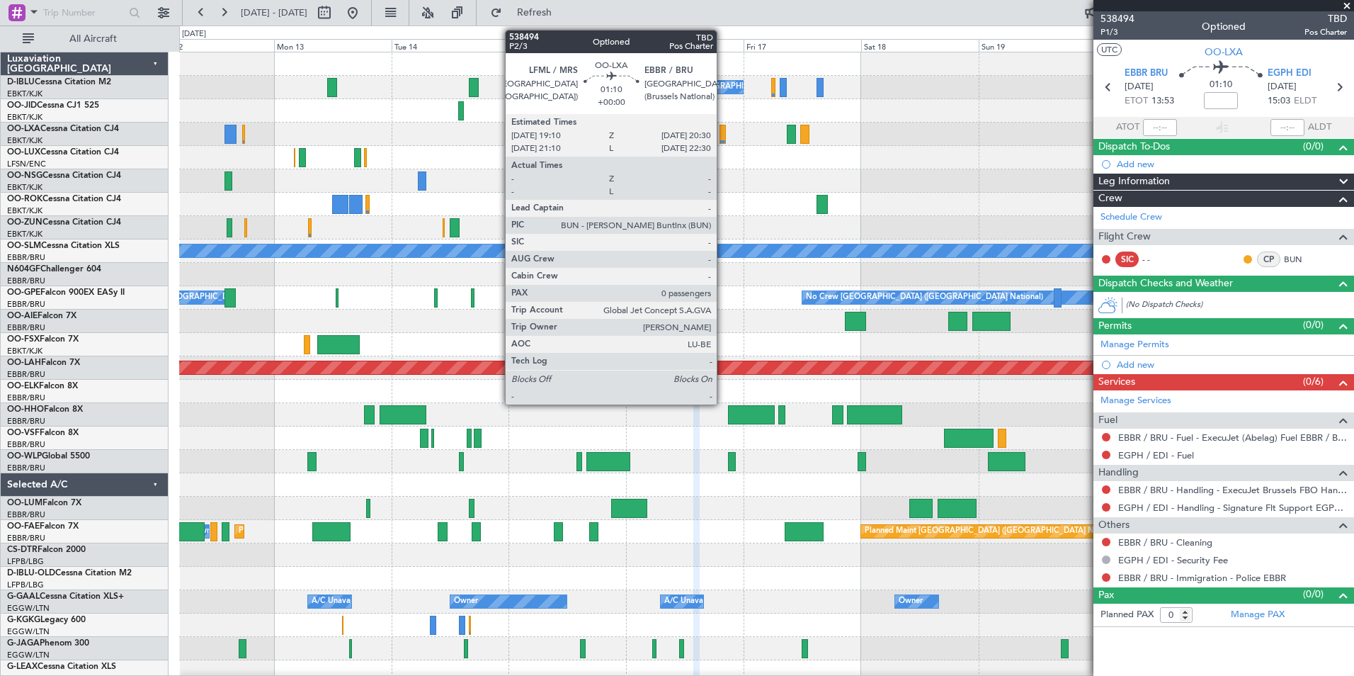
click at [723, 135] on div at bounding box center [722, 134] width 7 height 19
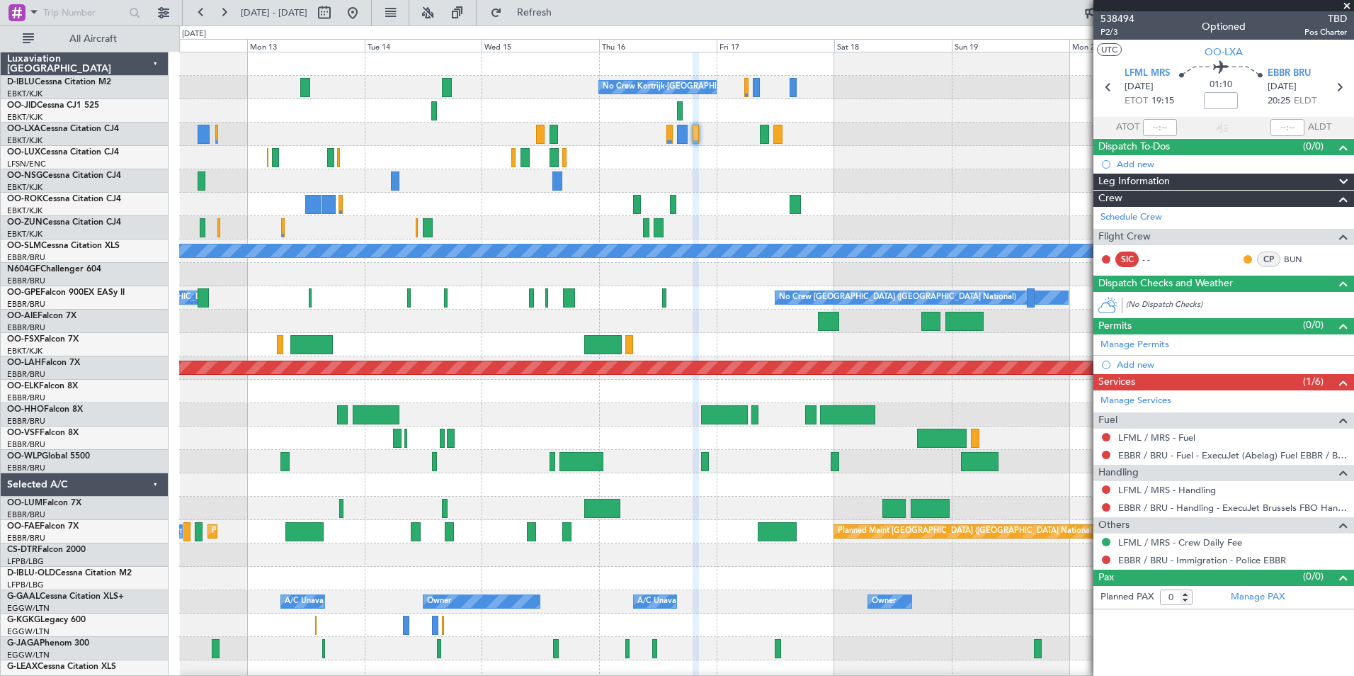
click at [763, 224] on div at bounding box center [766, 227] width 1174 height 23
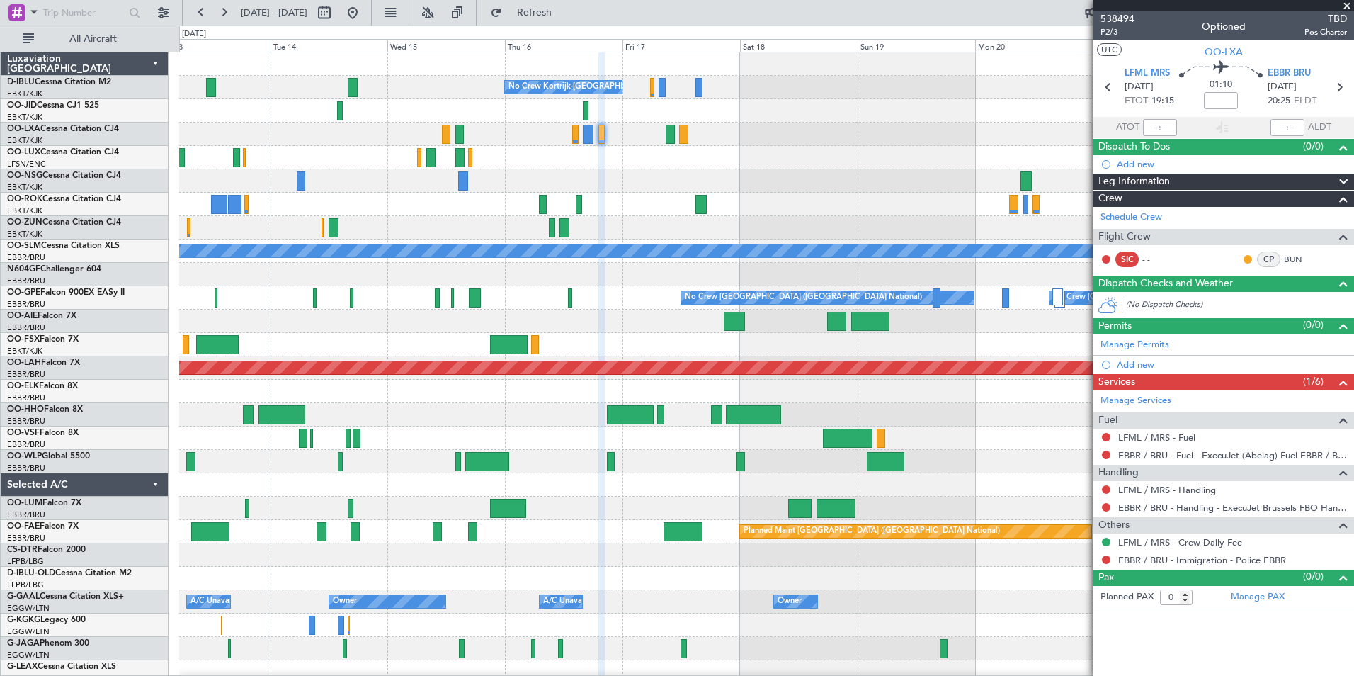
click at [647, 263] on div "No Crew Kortrijk-[GEOGRAPHIC_DATA] No Crew No Crew A/C Unavailable [GEOGRAPHIC_…" at bounding box center [766, 531] width 1174 height 958
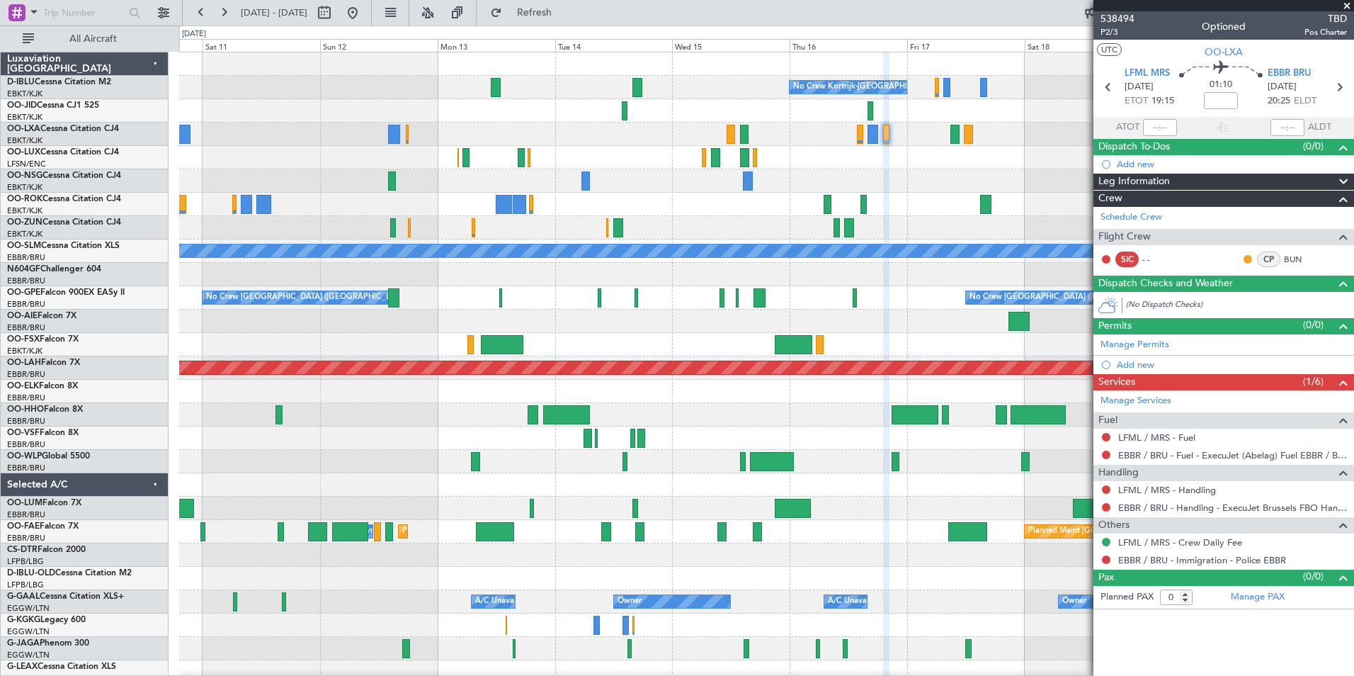
click at [736, 221] on div "No Crew Kortrijk-[GEOGRAPHIC_DATA] No Crew [PERSON_NAME] ([PERSON_NAME]) A/C Un…" at bounding box center [766, 531] width 1174 height 958
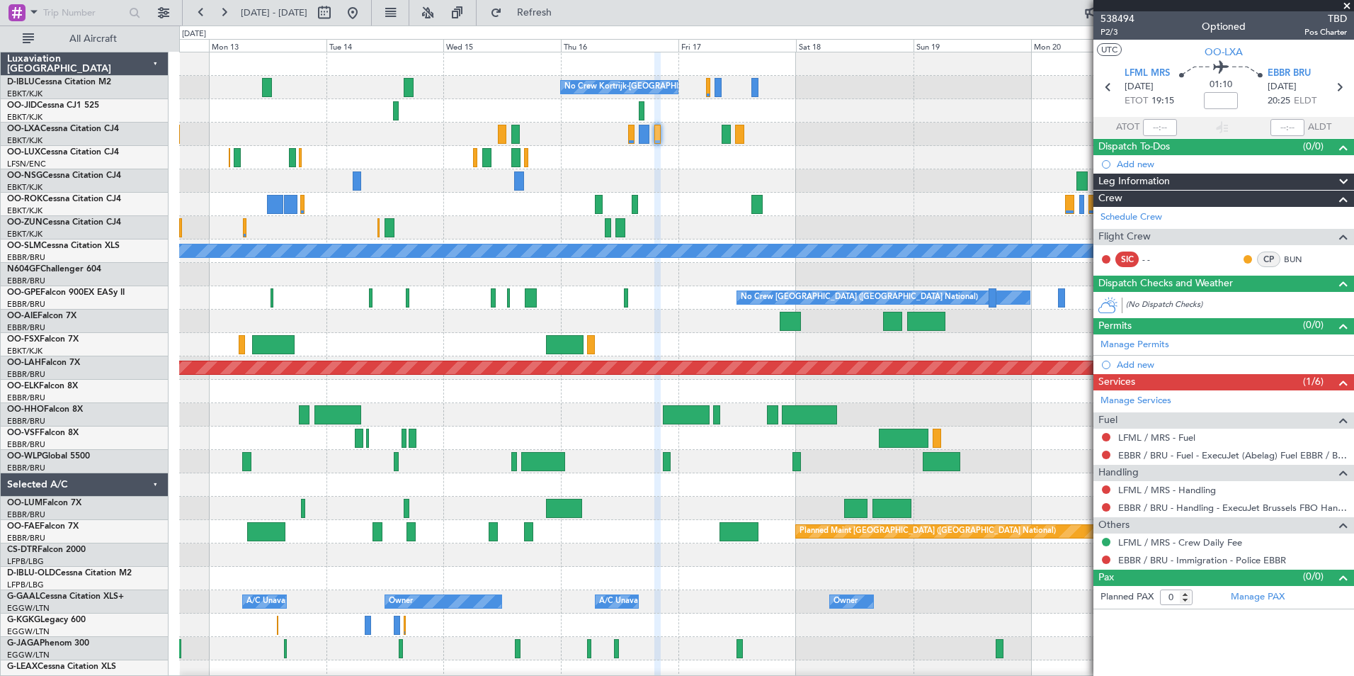
click at [599, 196] on div "No Crew Kortrijk-[GEOGRAPHIC_DATA] No Crew No Crew A/C Unavailable [GEOGRAPHIC_…" at bounding box center [766, 531] width 1174 height 958
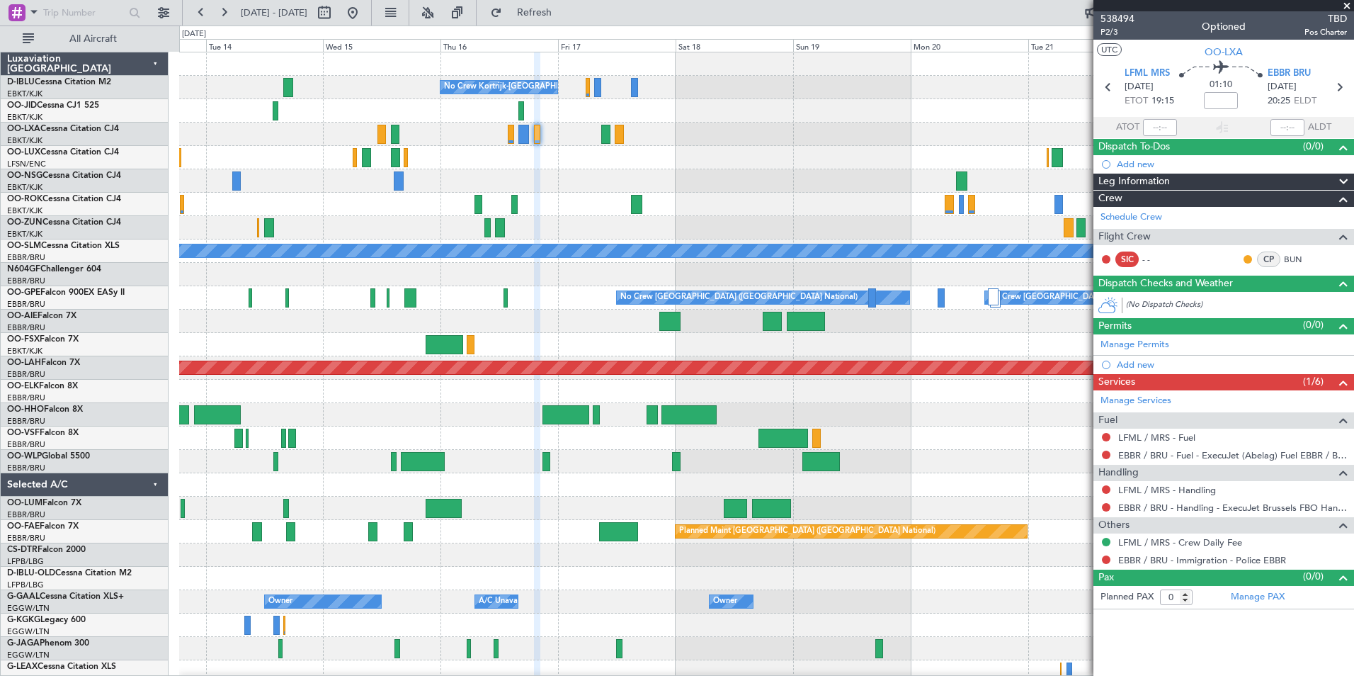
click at [1093, 349] on fb-app "[DATE] - [DATE] Refresh Quick Links All Aircraft No Crew Kortrijk-[GEOGRAPHIC_D…" at bounding box center [677, 343] width 1354 height 665
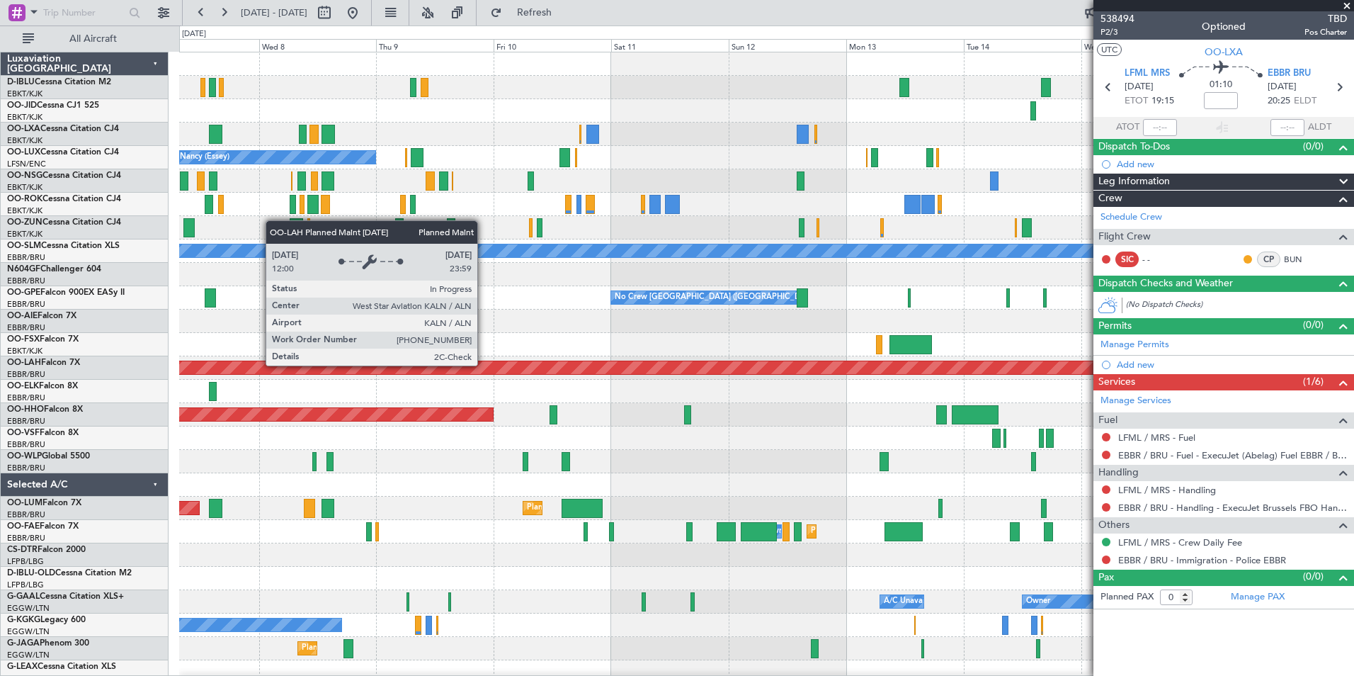
click at [1045, 431] on div "No Crew Kortrijk-[GEOGRAPHIC_DATA] Planned Maint [GEOGRAPHIC_DATA]-[GEOGRAPHIC_…" at bounding box center [766, 531] width 1174 height 958
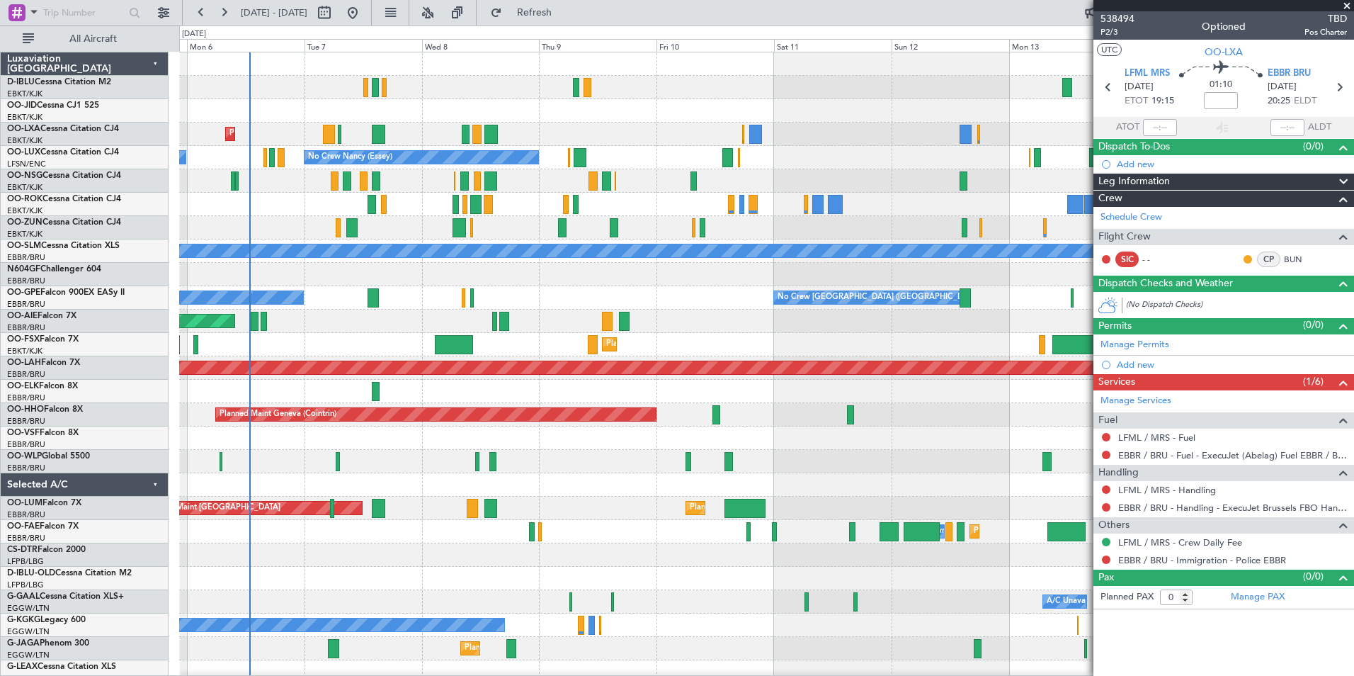
click at [913, 443] on div at bounding box center [766, 437] width 1174 height 23
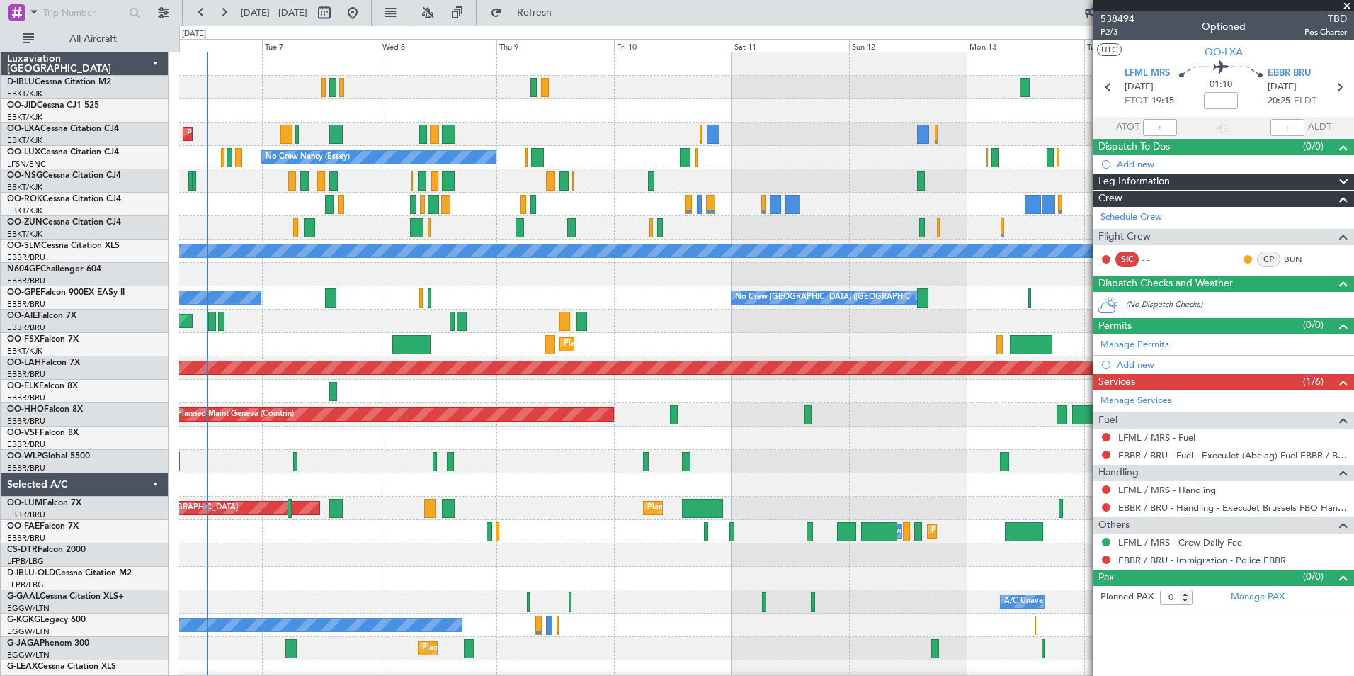
click at [643, 413] on div "No Crew Kortrijk-[GEOGRAPHIC_DATA] Planned Maint [GEOGRAPHIC_DATA]-[GEOGRAPHIC_…" at bounding box center [766, 519] width 1174 height 935
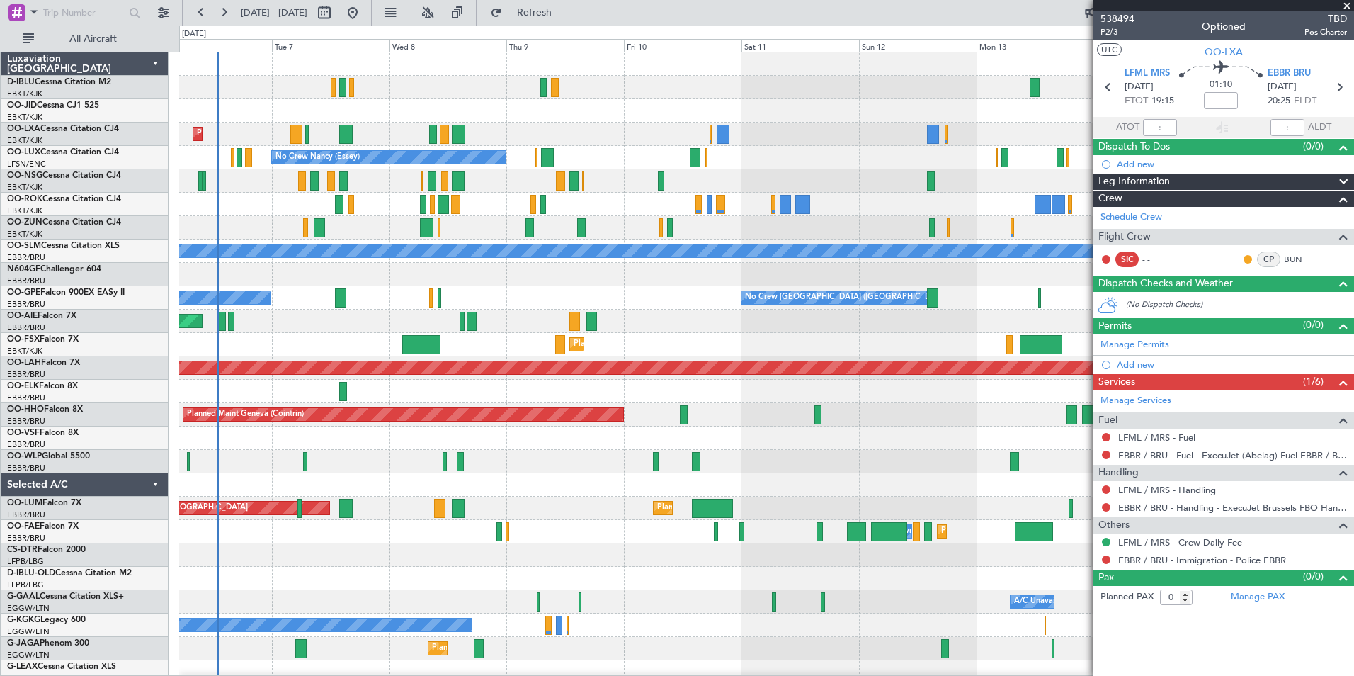
click at [467, 205] on div at bounding box center [766, 204] width 1174 height 23
click at [387, 344] on div "No Crew Kortrijk-[GEOGRAPHIC_DATA] Planned Maint [GEOGRAPHIC_DATA]-[GEOGRAPHIC_…" at bounding box center [766, 519] width 1174 height 935
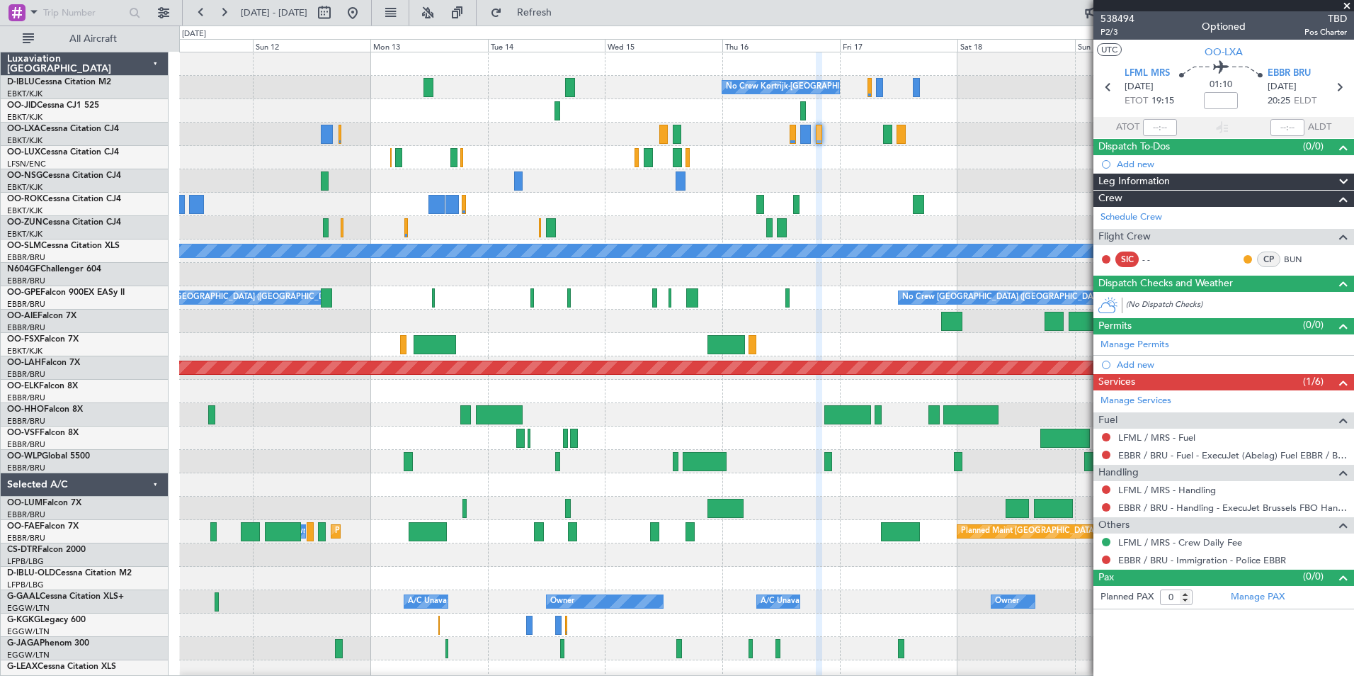
click at [610, 329] on div "No Crew Kortrijk-[GEOGRAPHIC_DATA] No Crew [PERSON_NAME] ([PERSON_NAME]) A/C Un…" at bounding box center [766, 519] width 1174 height 935
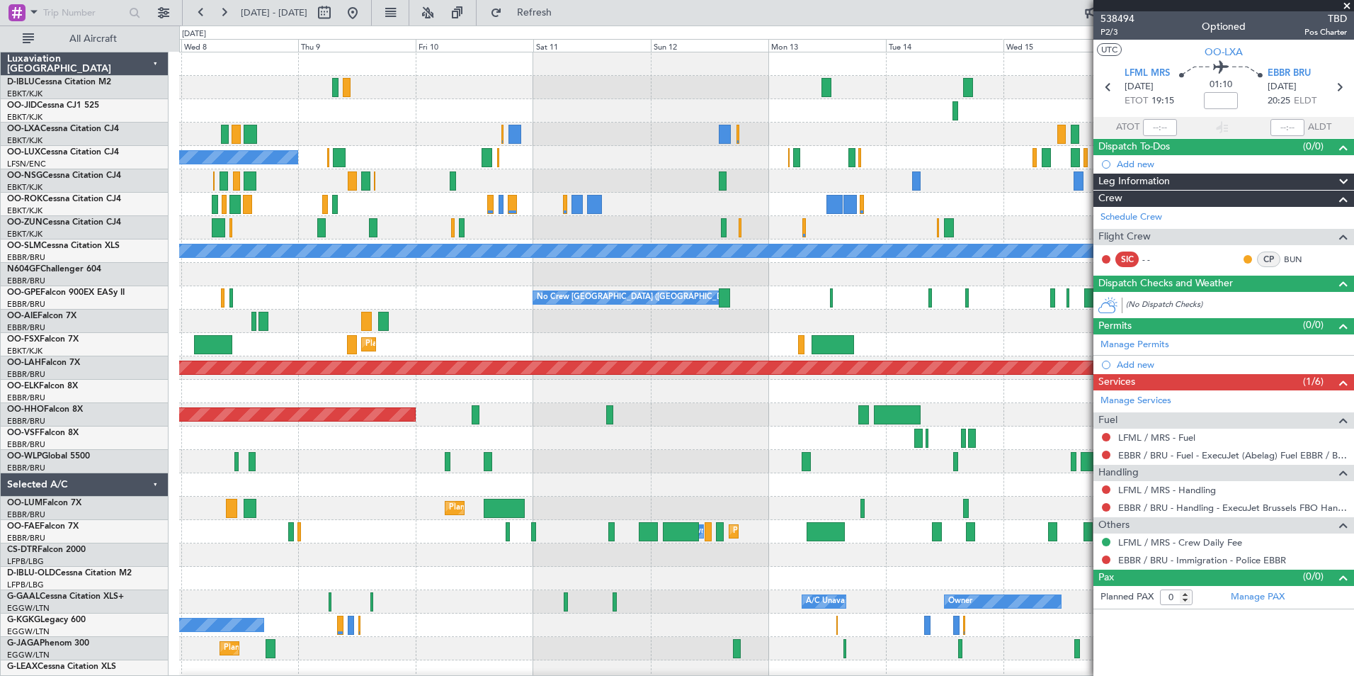
click at [920, 359] on div "No Crew Kortrijk-[GEOGRAPHIC_DATA] Planned Maint [GEOGRAPHIC_DATA]-[GEOGRAPHIC_…" at bounding box center [766, 531] width 1174 height 958
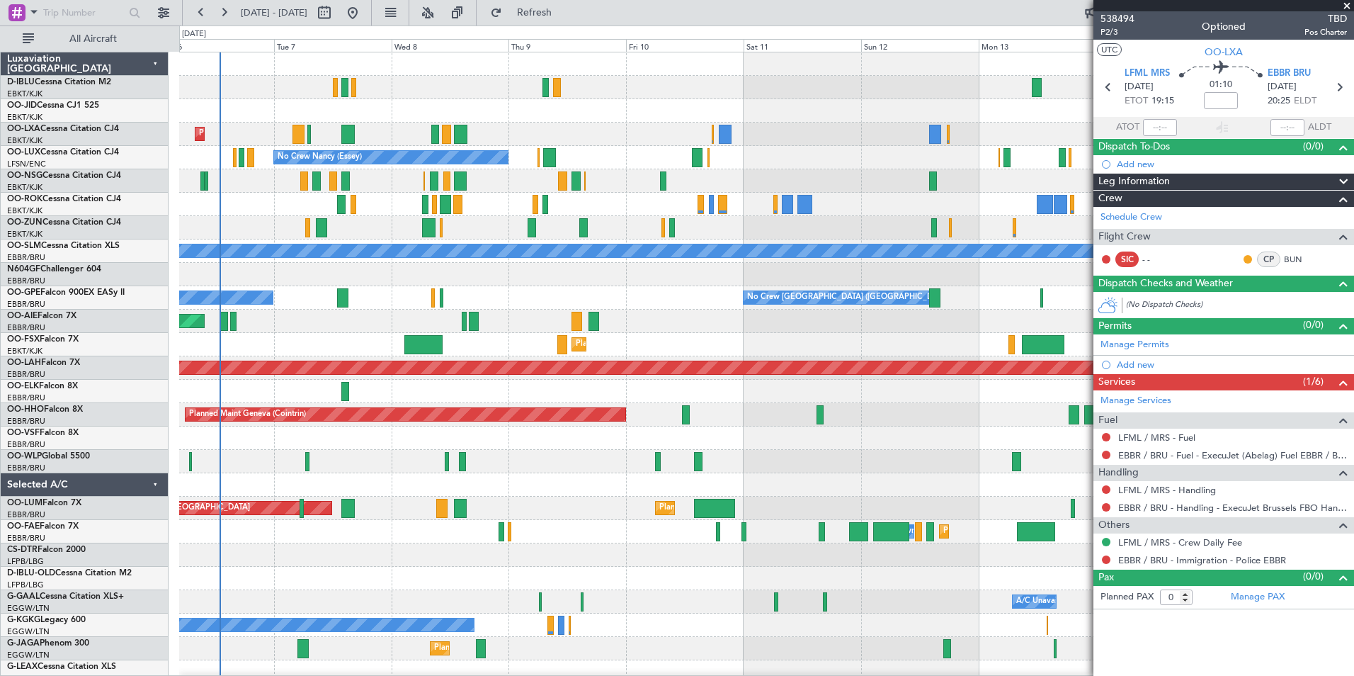
click at [753, 314] on div "No Crew Kortrijk-[GEOGRAPHIC_DATA] Planned Maint [GEOGRAPHIC_DATA]-[GEOGRAPHIC_…" at bounding box center [766, 531] width 1174 height 958
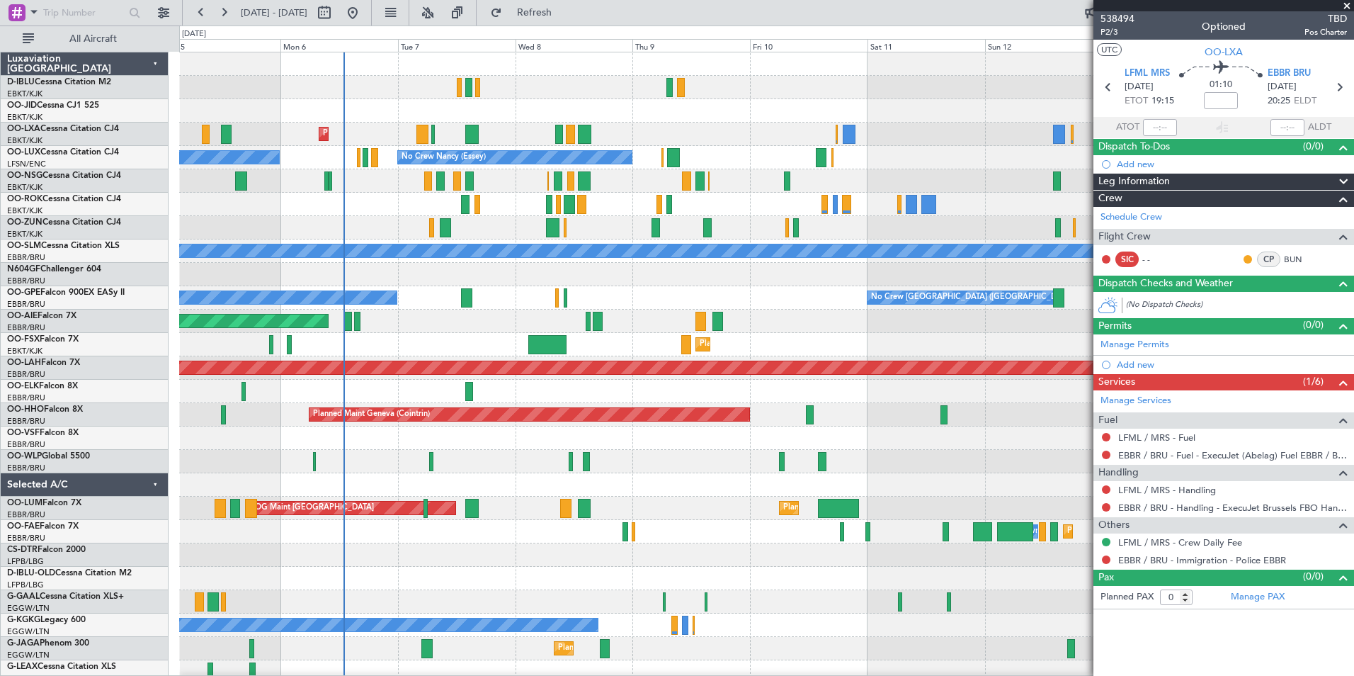
click at [767, 302] on div "No Crew Kortrijk-[GEOGRAPHIC_DATA] Planned Maint [GEOGRAPHIC_DATA]-[GEOGRAPHIC_…" at bounding box center [766, 531] width 1174 height 958
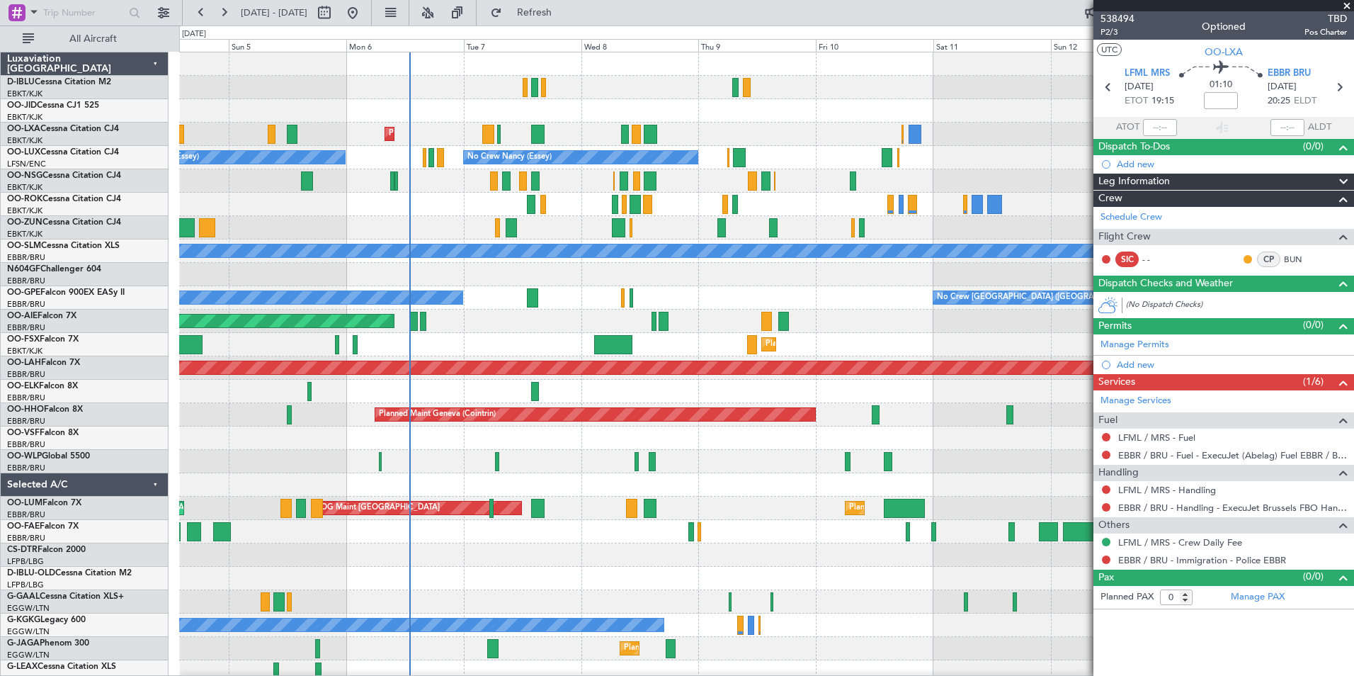
click at [265, 287] on div "No Crew Kortrijk-[GEOGRAPHIC_DATA] Planned Maint [GEOGRAPHIC_DATA]-[GEOGRAPHIC_…" at bounding box center [766, 496] width 1174 height 888
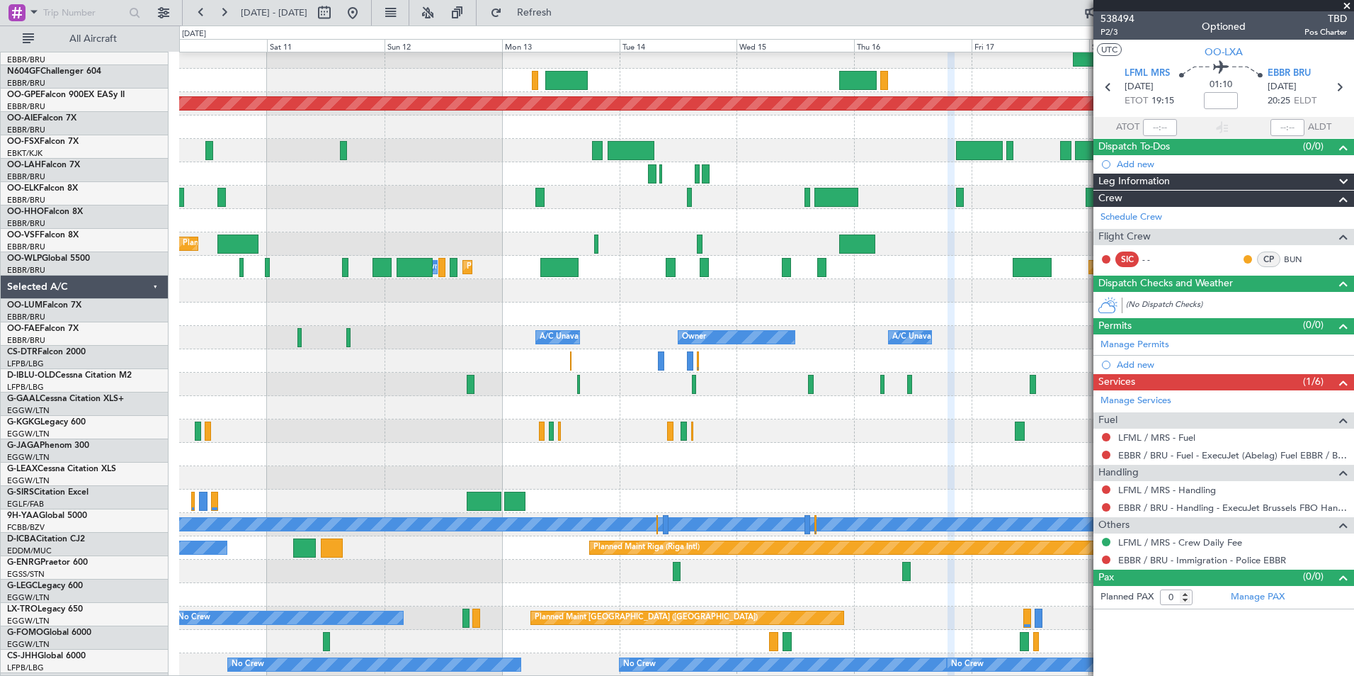
click at [529, 396] on div at bounding box center [766, 407] width 1174 height 23
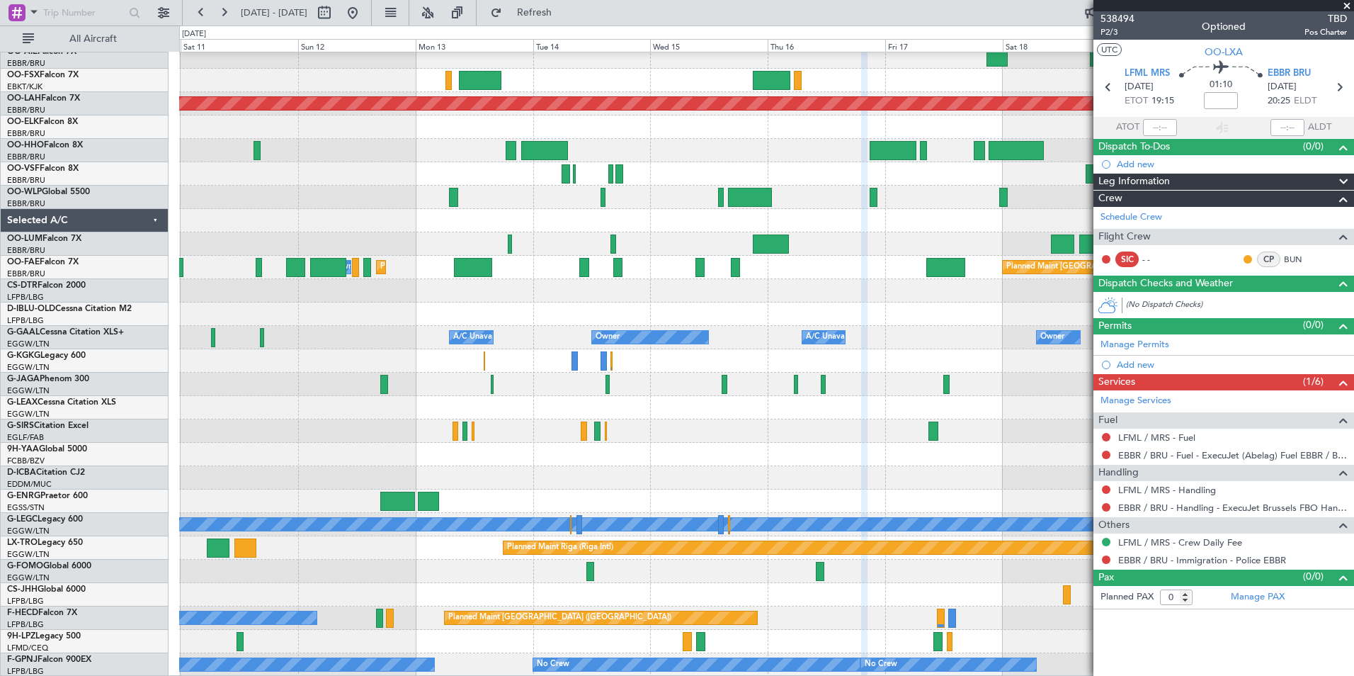
click at [708, 169] on div "No Crew [GEOGRAPHIC_DATA] ([GEOGRAPHIC_DATA] National) No Crew [GEOGRAPHIC_DATA…" at bounding box center [766, 232] width 1174 height 888
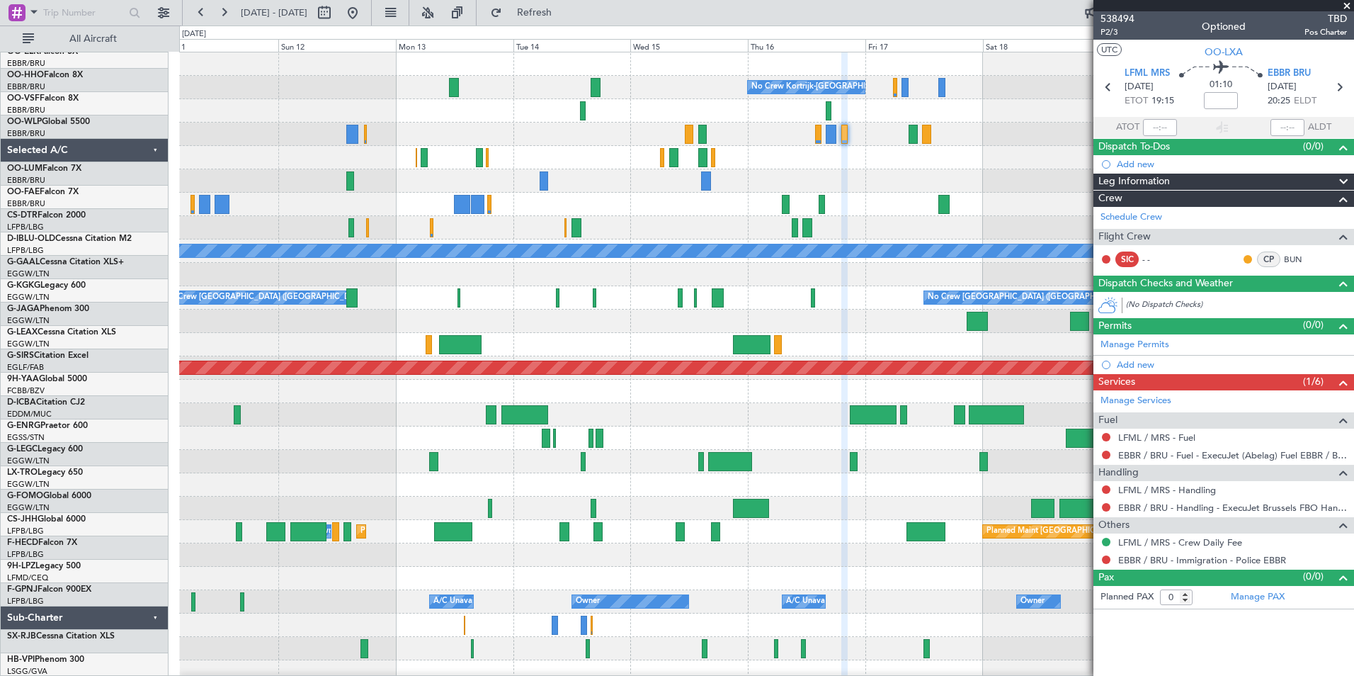
scroll to position [0, 0]
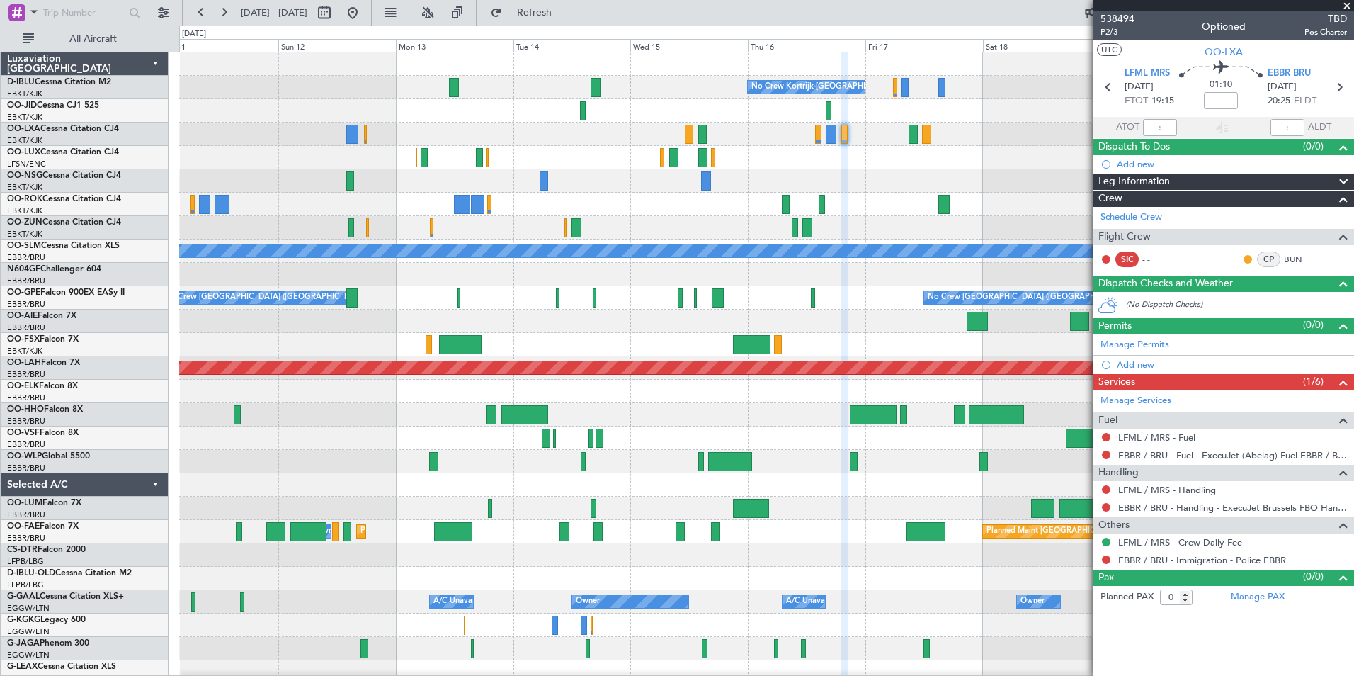
click at [904, 194] on div at bounding box center [766, 204] width 1174 height 23
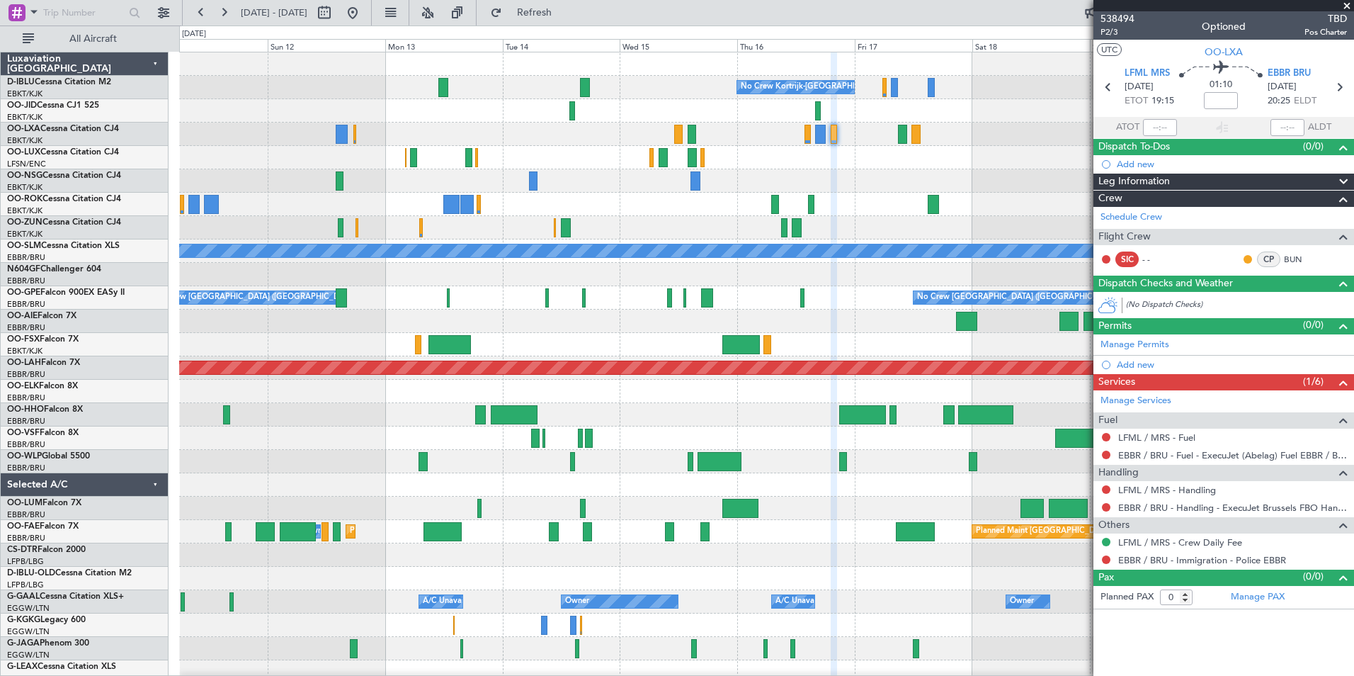
click at [888, 186] on div at bounding box center [766, 180] width 1174 height 23
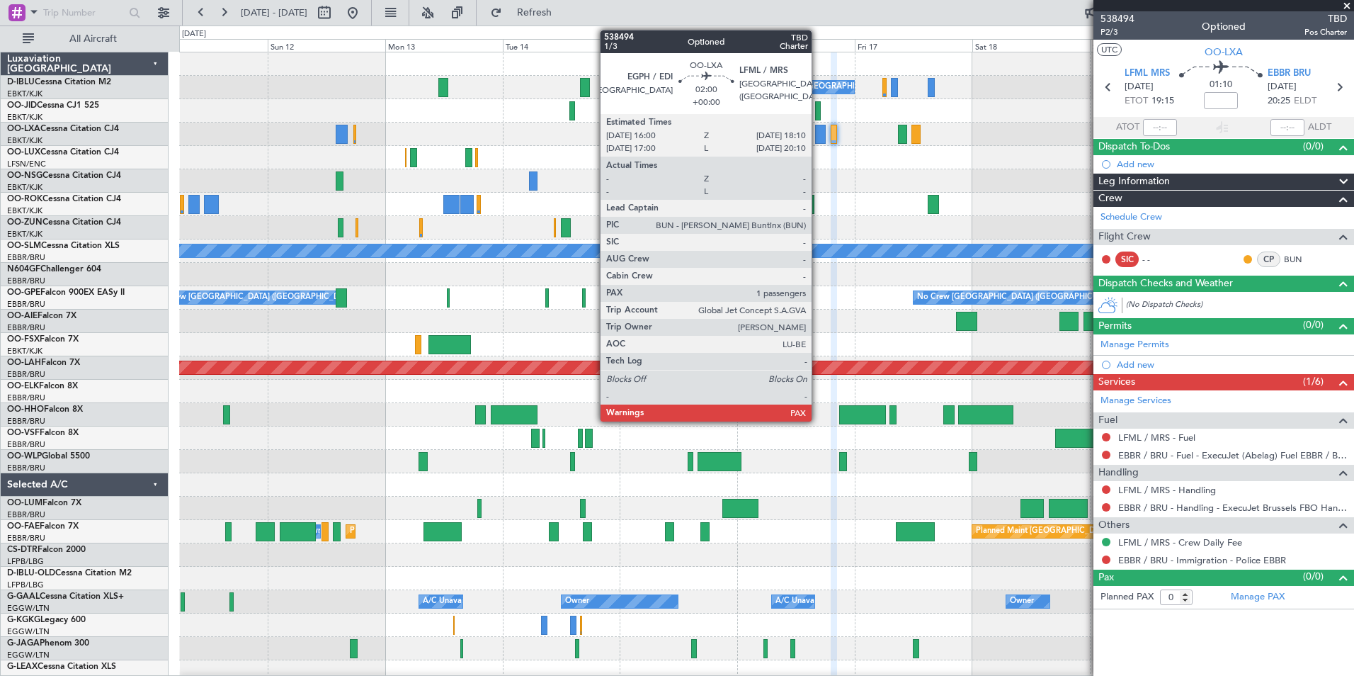
click at [818, 132] on div at bounding box center [820, 134] width 11 height 19
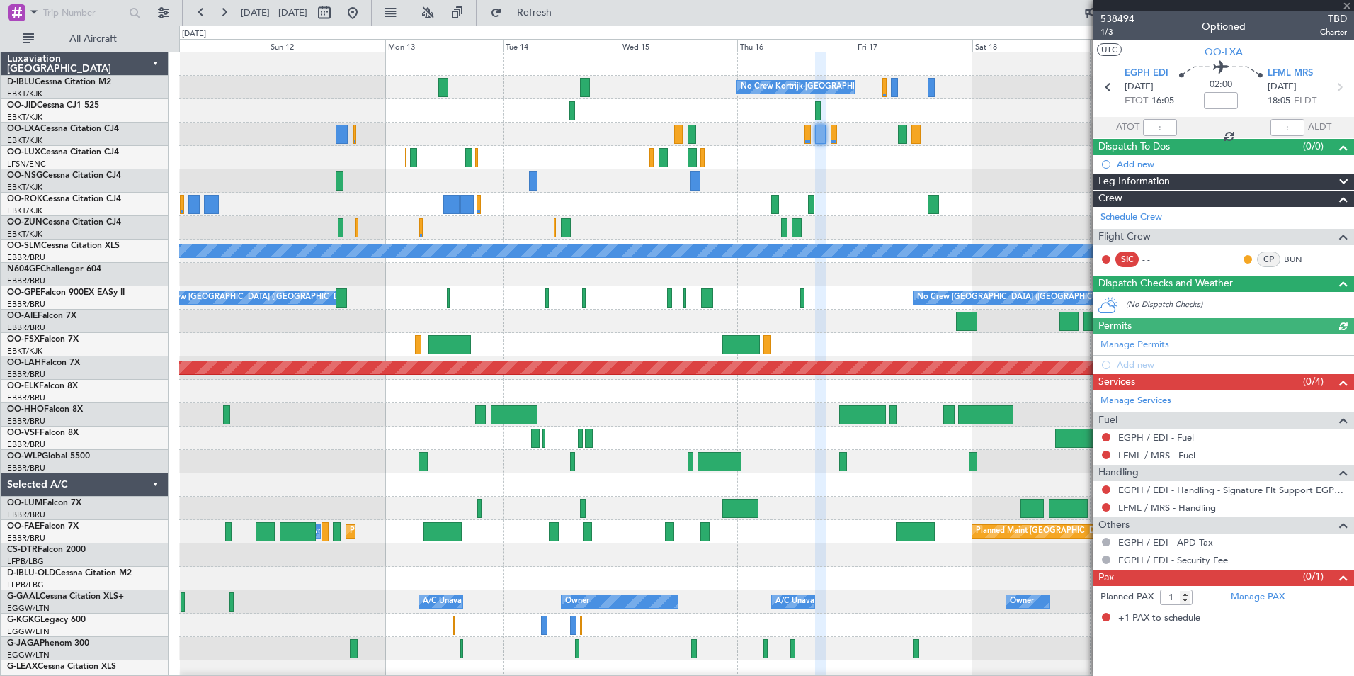
click at [1117, 20] on span "538494" at bounding box center [1117, 18] width 34 height 15
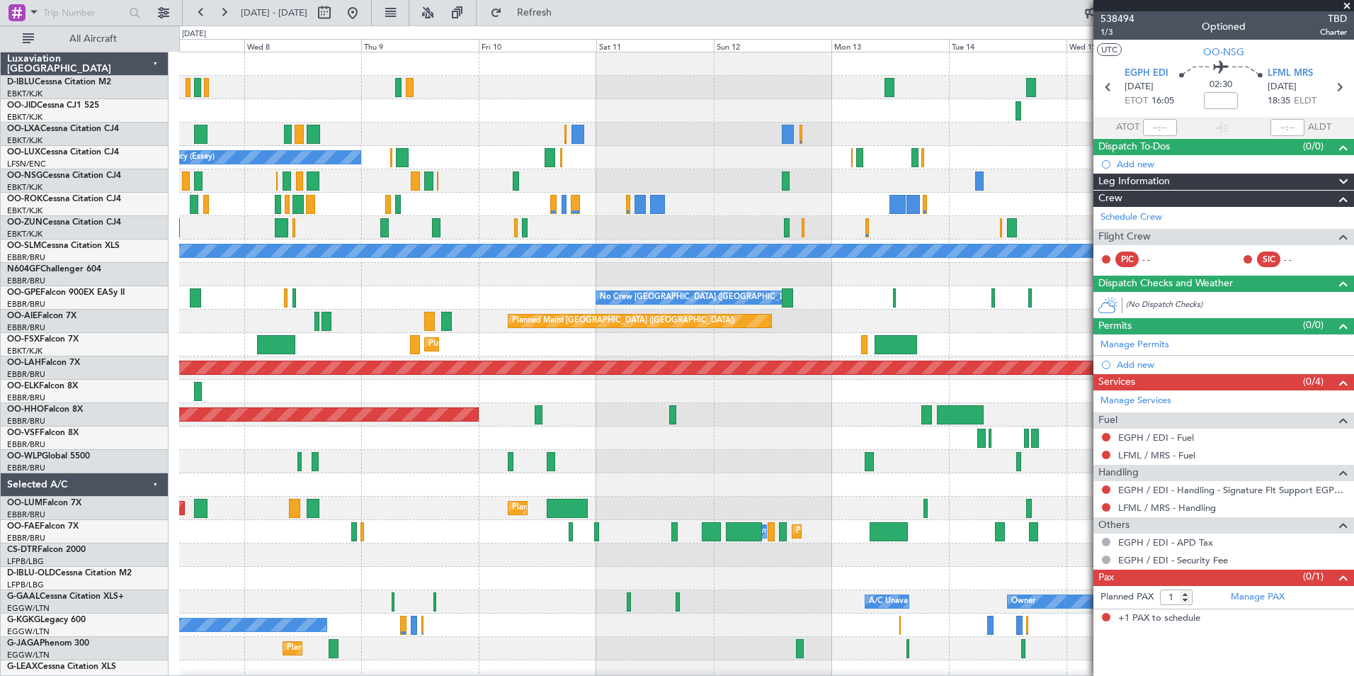
click at [984, 277] on div at bounding box center [766, 274] width 1174 height 23
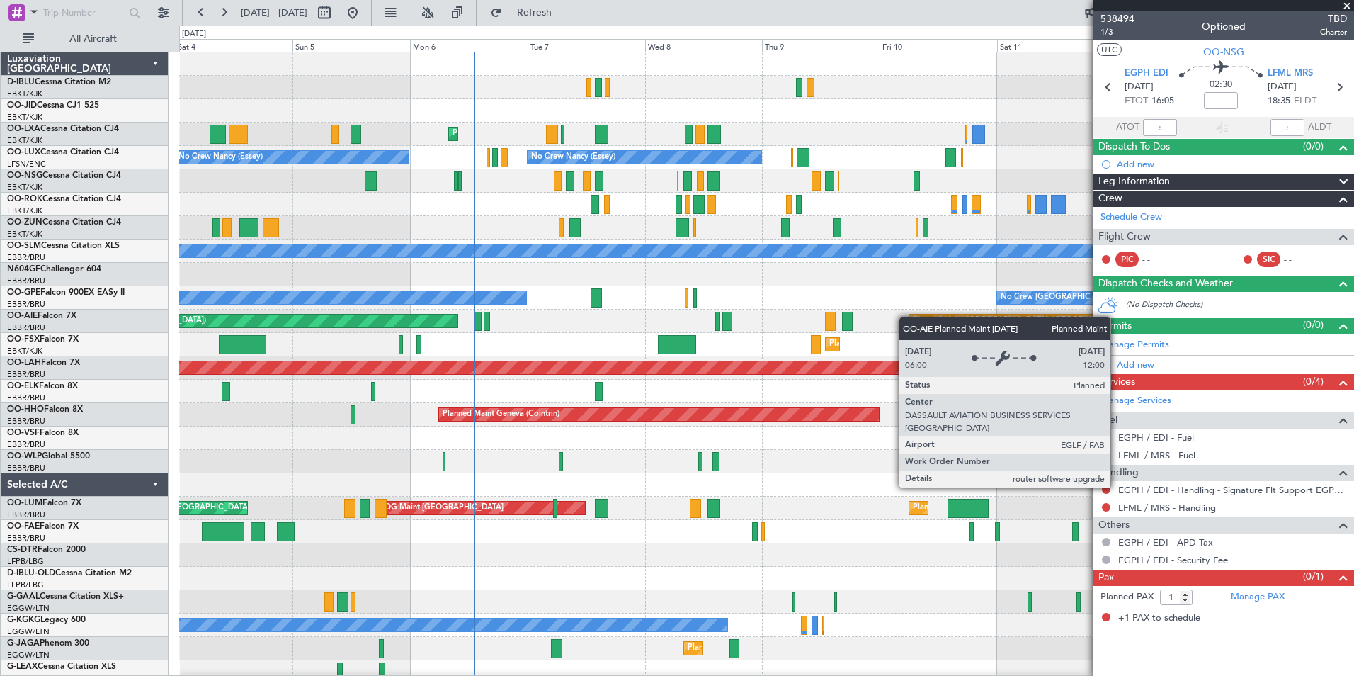
click at [961, 324] on div "No Crew Kortrijk-[GEOGRAPHIC_DATA] Planned Maint [GEOGRAPHIC_DATA]-[GEOGRAPHIC_…" at bounding box center [766, 531] width 1174 height 958
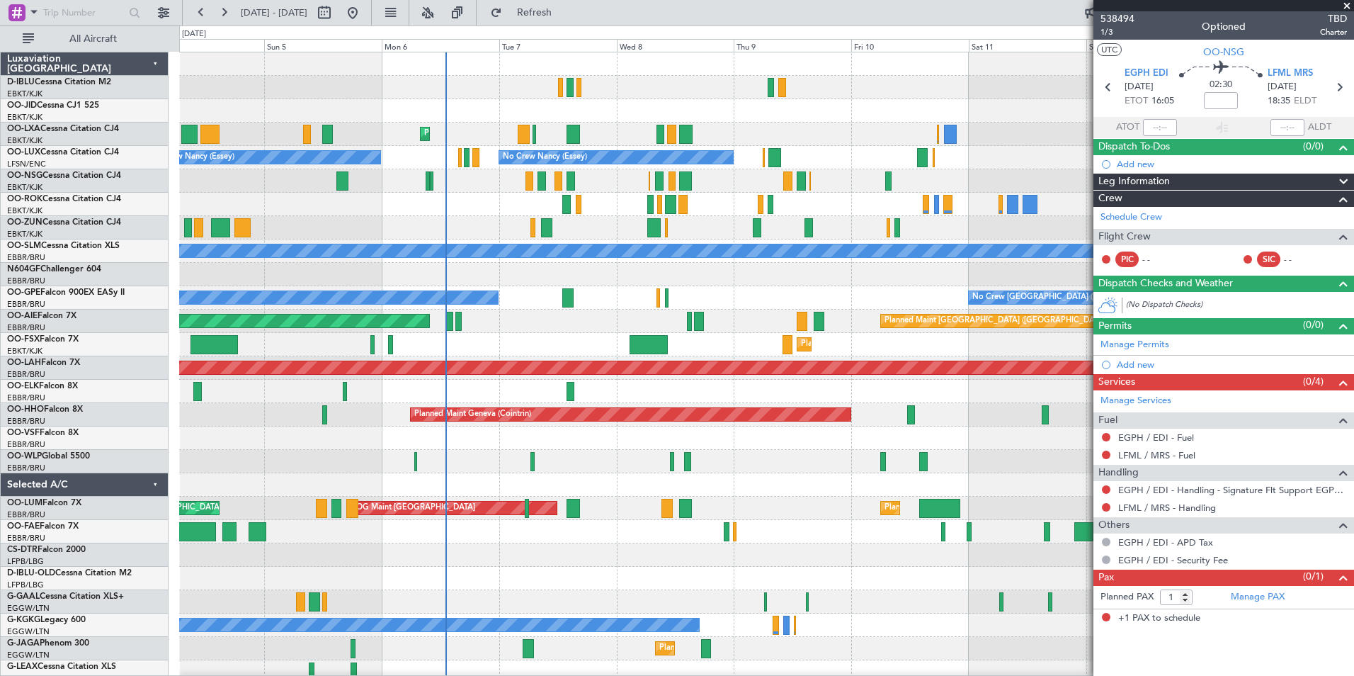
click at [694, 223] on div "No Crew Kortrijk-[GEOGRAPHIC_DATA] Planned Maint [GEOGRAPHIC_DATA]-[GEOGRAPHIC_…" at bounding box center [766, 496] width 1174 height 888
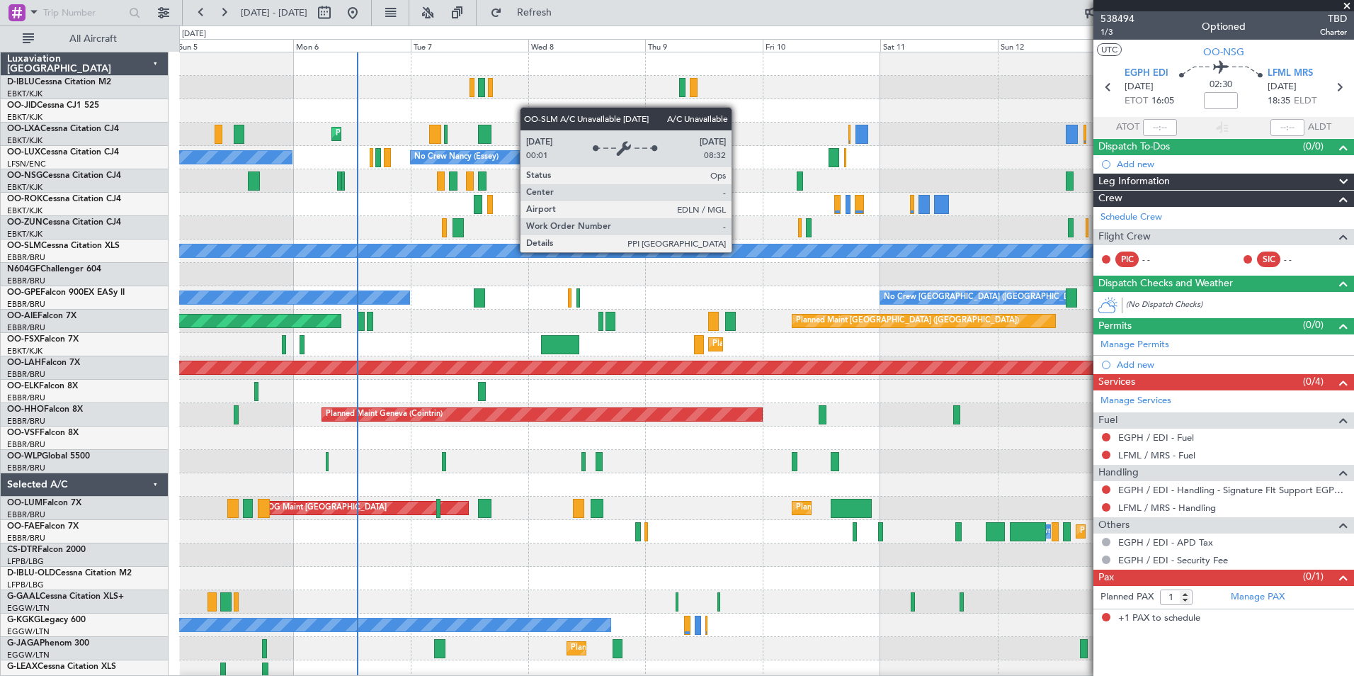
click at [652, 256] on div "A/C Unavailable [GEOGRAPHIC_DATA]" at bounding box center [767, 250] width 3522 height 13
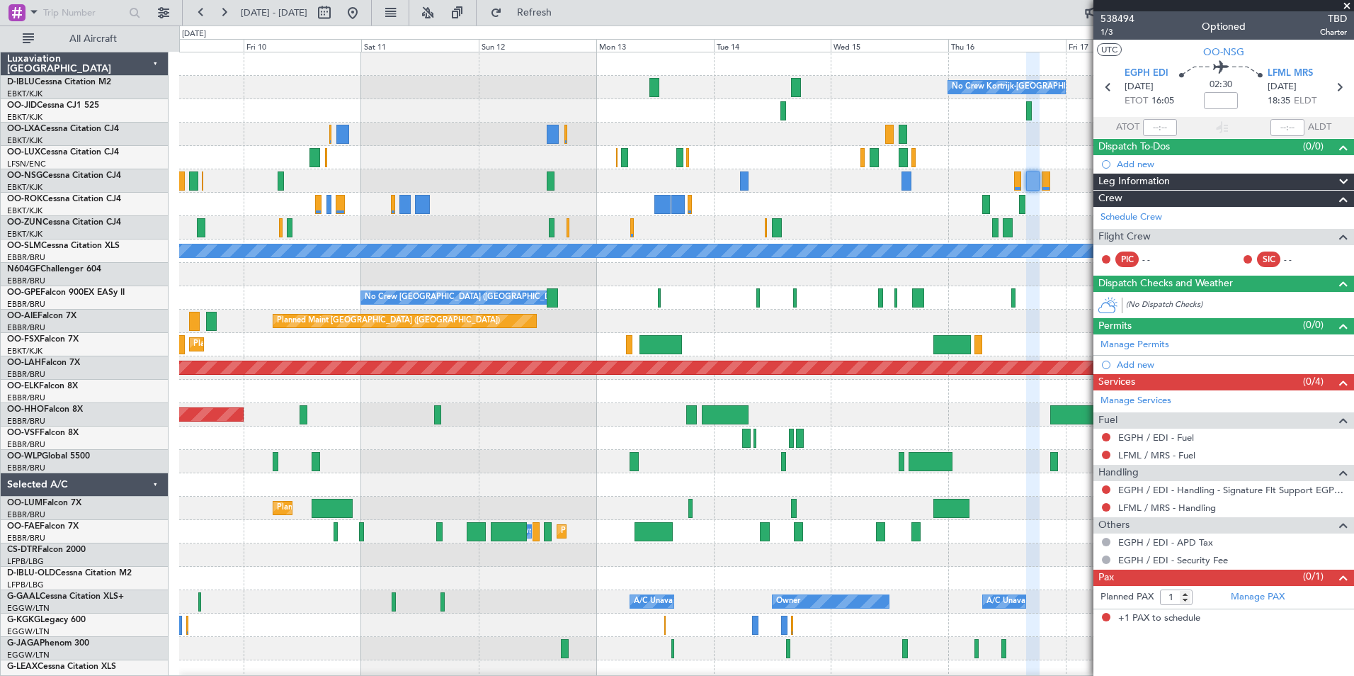
click at [452, 482] on div "No Crew Kortrijk-[GEOGRAPHIC_DATA] No Crew [PERSON_NAME] ([PERSON_NAME]) A/C Un…" at bounding box center [766, 496] width 1174 height 888
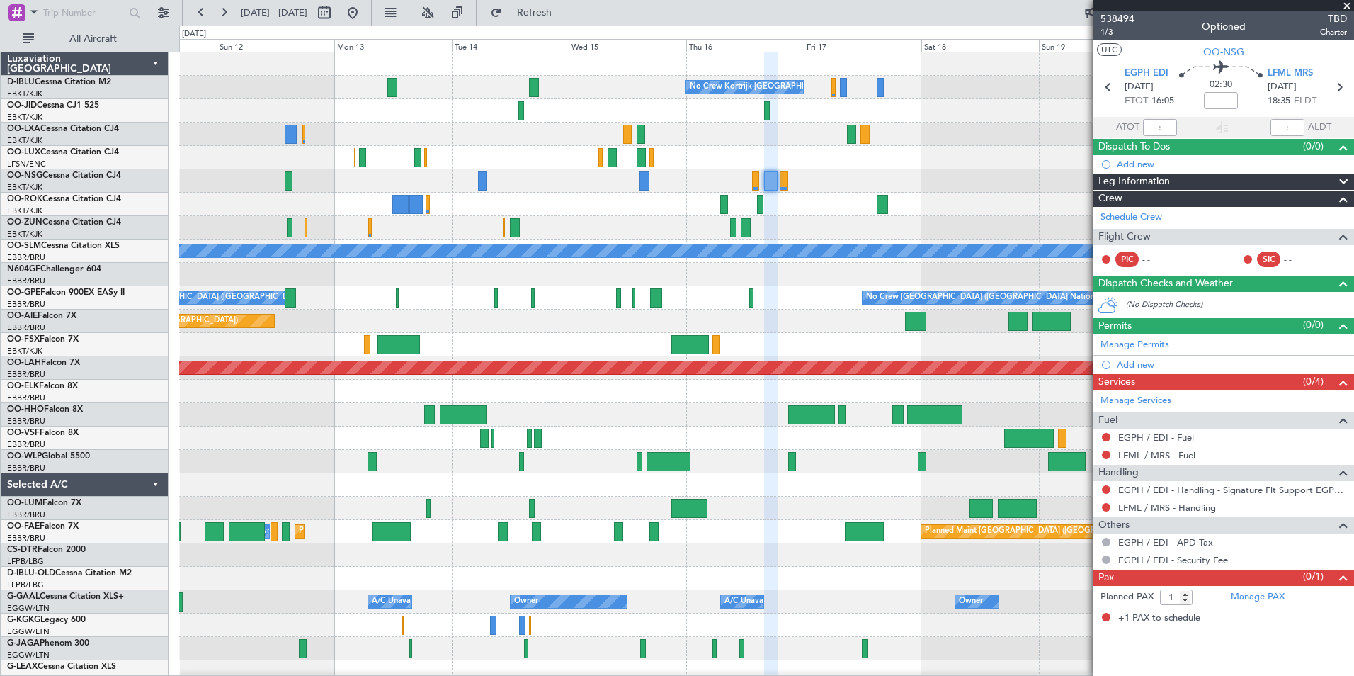
click at [504, 437] on div "No Crew Kortrijk-[GEOGRAPHIC_DATA] No Crew No Crew A/C Unavailable [GEOGRAPHIC_…" at bounding box center [766, 496] width 1174 height 888
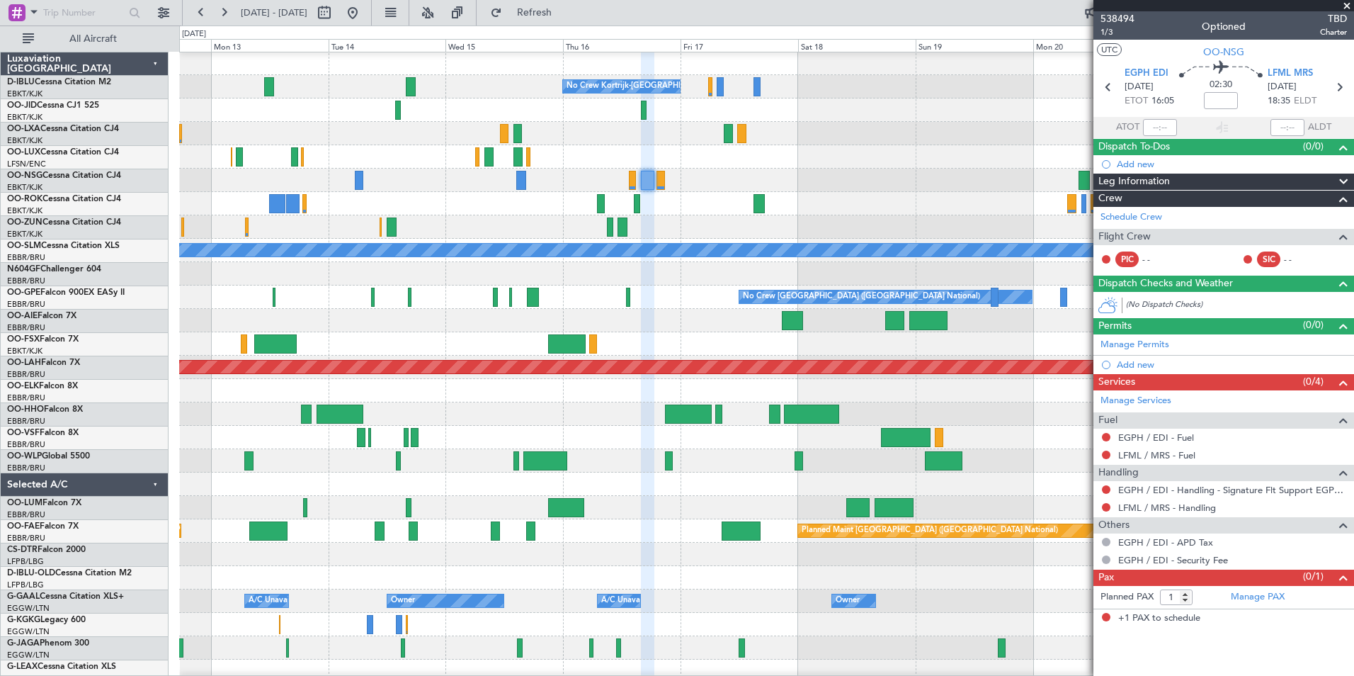
scroll to position [1, 0]
click at [702, 181] on div at bounding box center [766, 180] width 1174 height 23
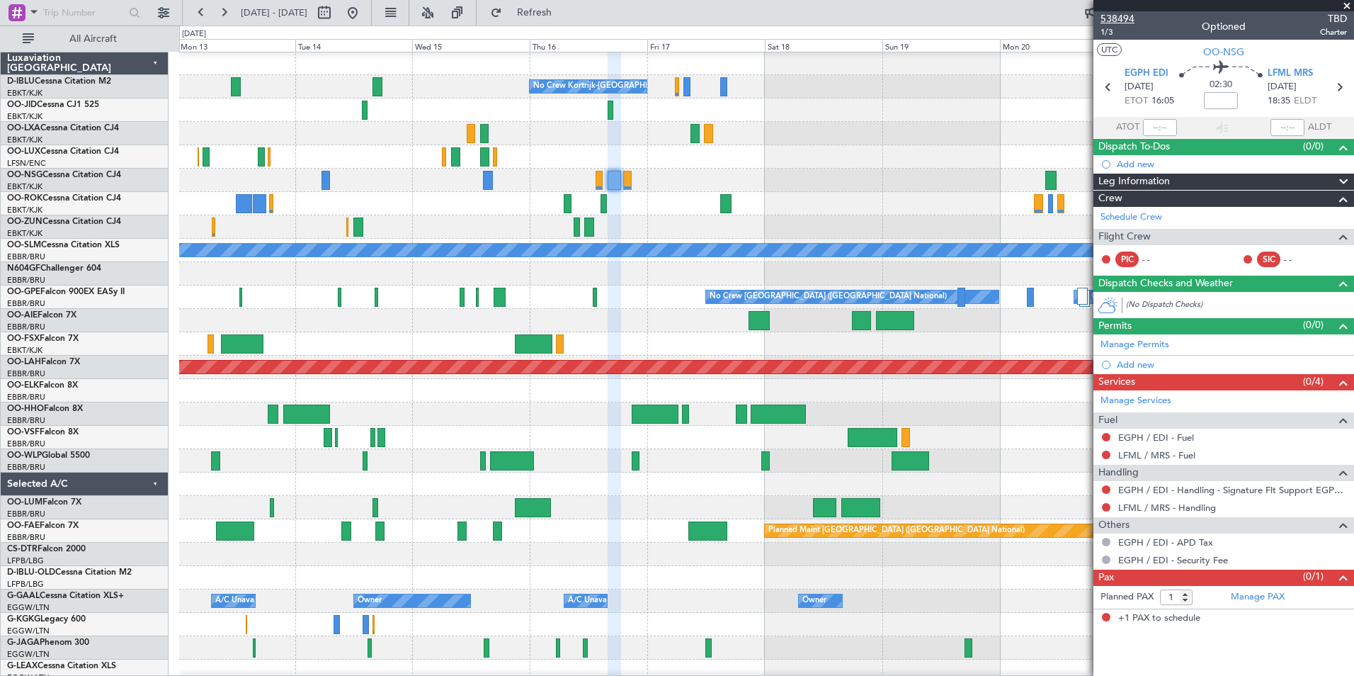
click at [1124, 18] on span "538494" at bounding box center [1117, 18] width 34 height 15
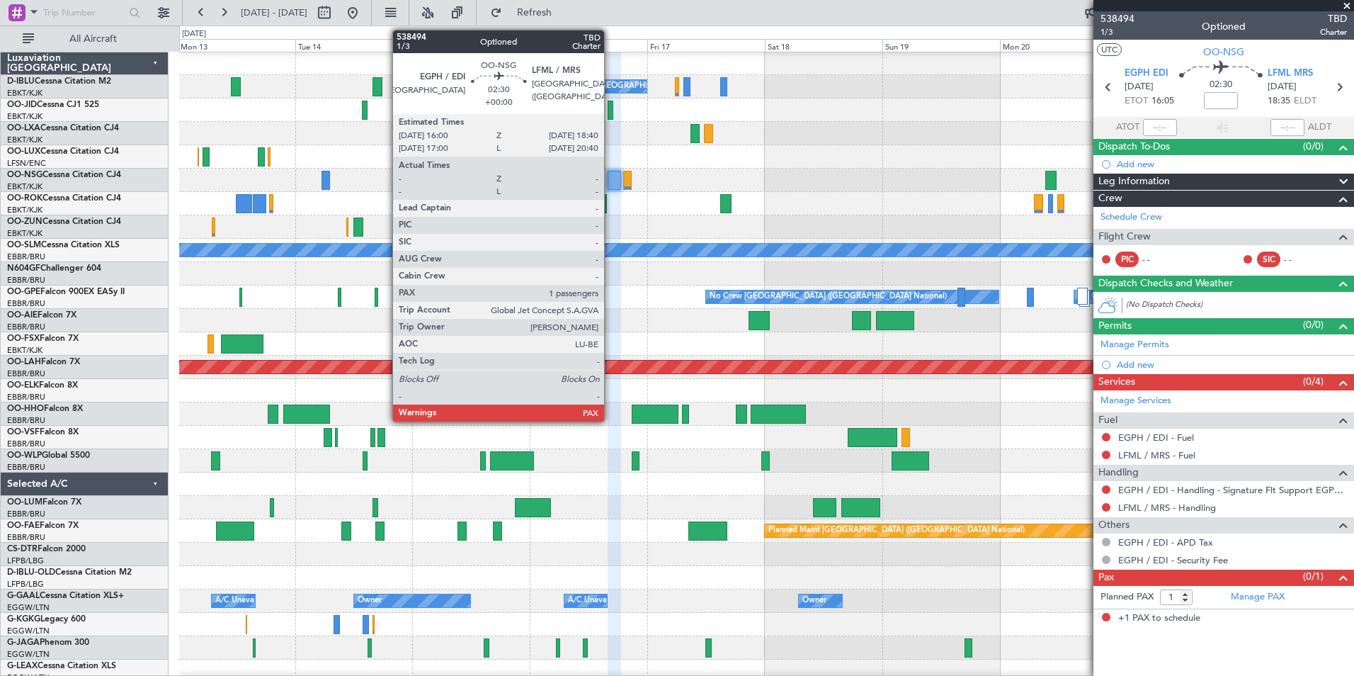
click at [610, 176] on div at bounding box center [614, 180] width 13 height 19
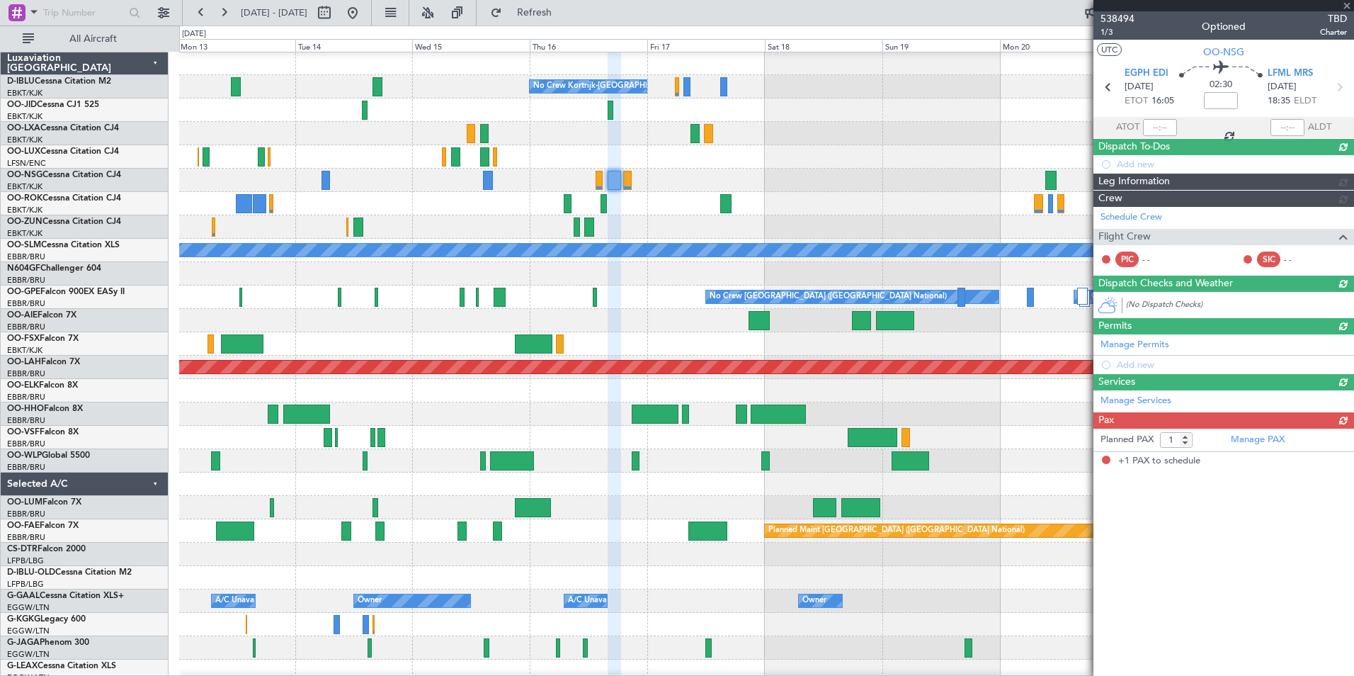
click at [1171, 507] on article "538494 1/3 Optioned TBD Charter UTC OO-NSG EGPH EDI [DATE] ETOT 16:05 02:30 LFM…" at bounding box center [1223, 343] width 261 height 664
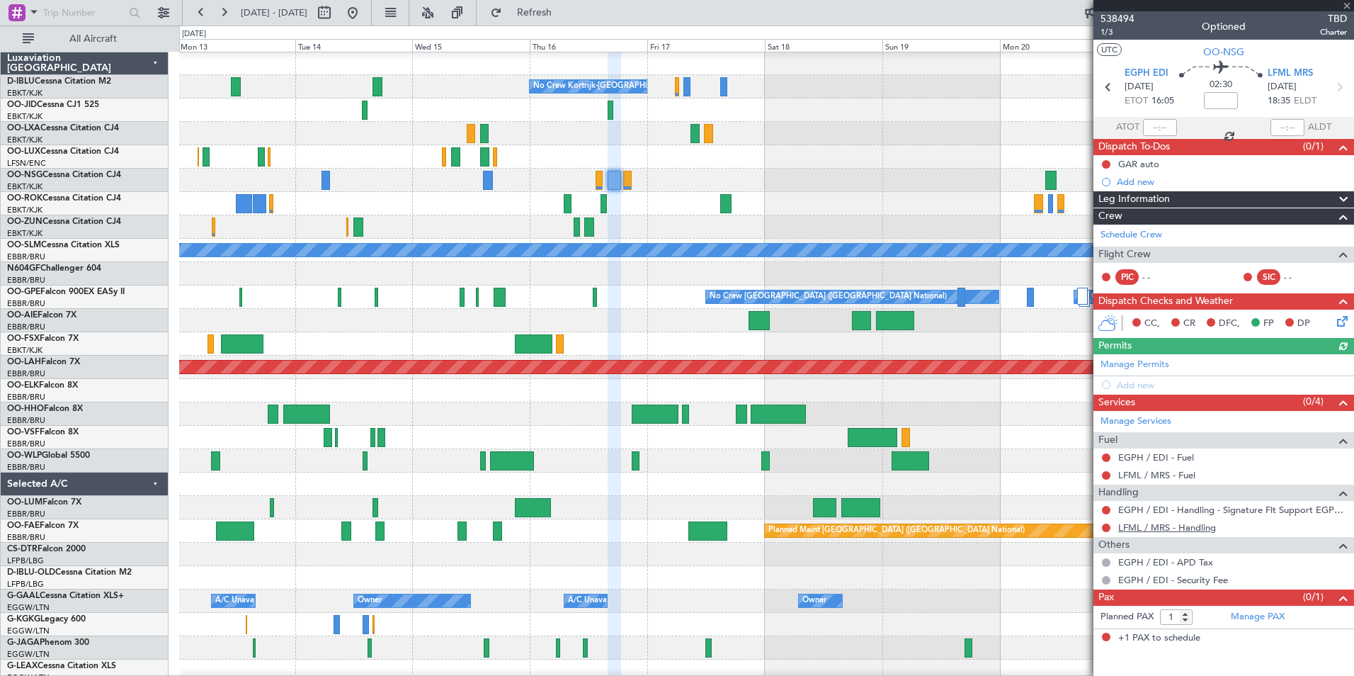
click at [1165, 528] on link "LFML / MRS - Handling" at bounding box center [1167, 527] width 98 height 12
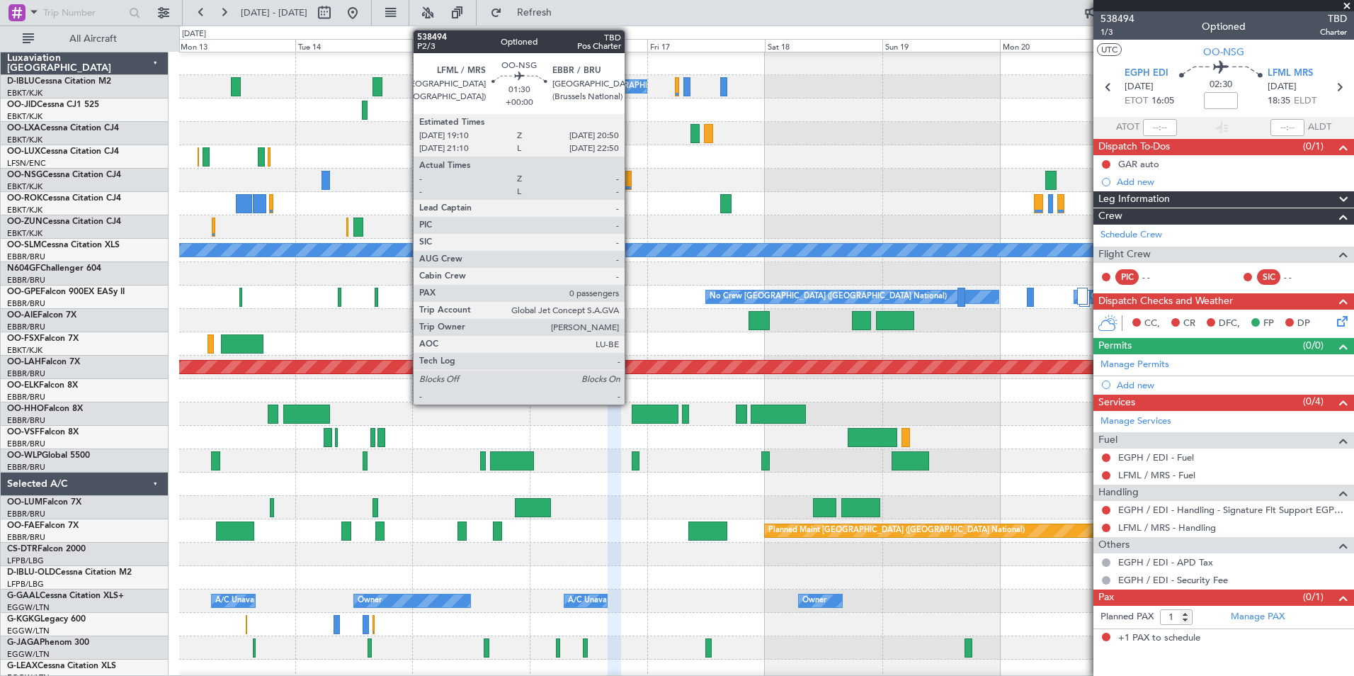
click at [631, 182] on div at bounding box center [627, 180] width 8 height 19
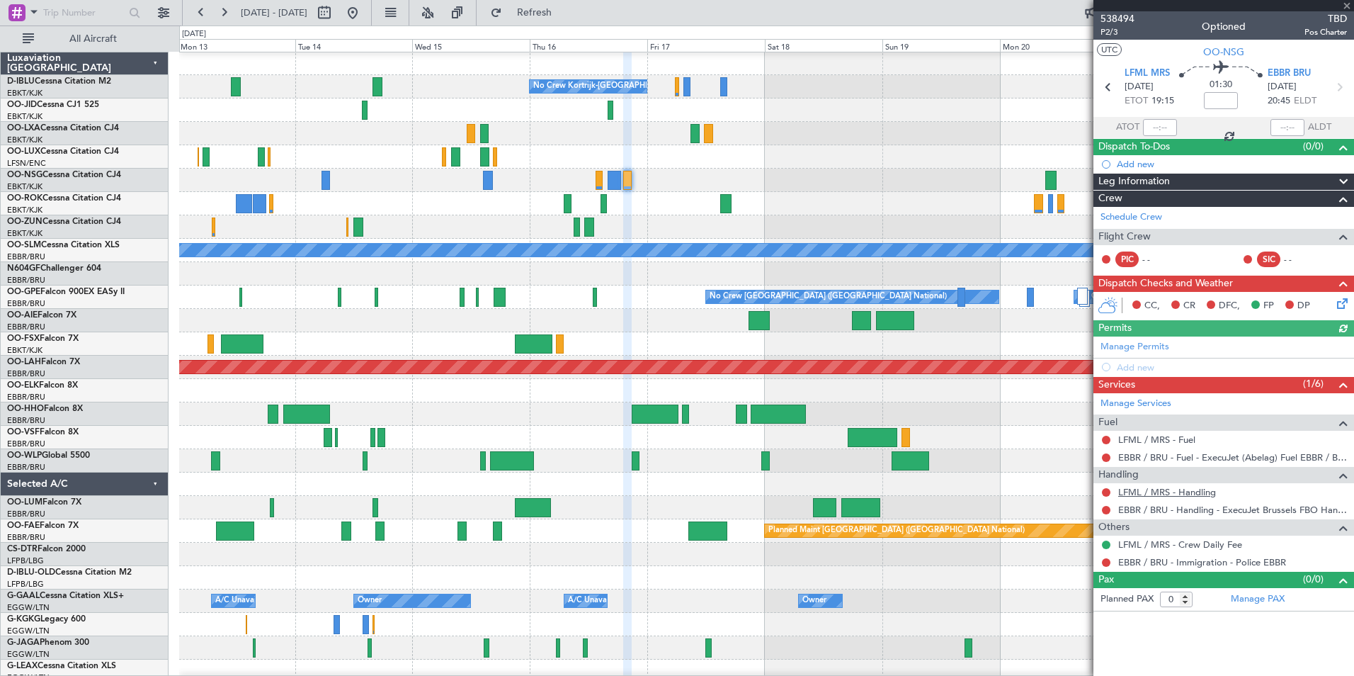
click at [1169, 496] on link "LFML / MRS - Handling" at bounding box center [1167, 492] width 98 height 12
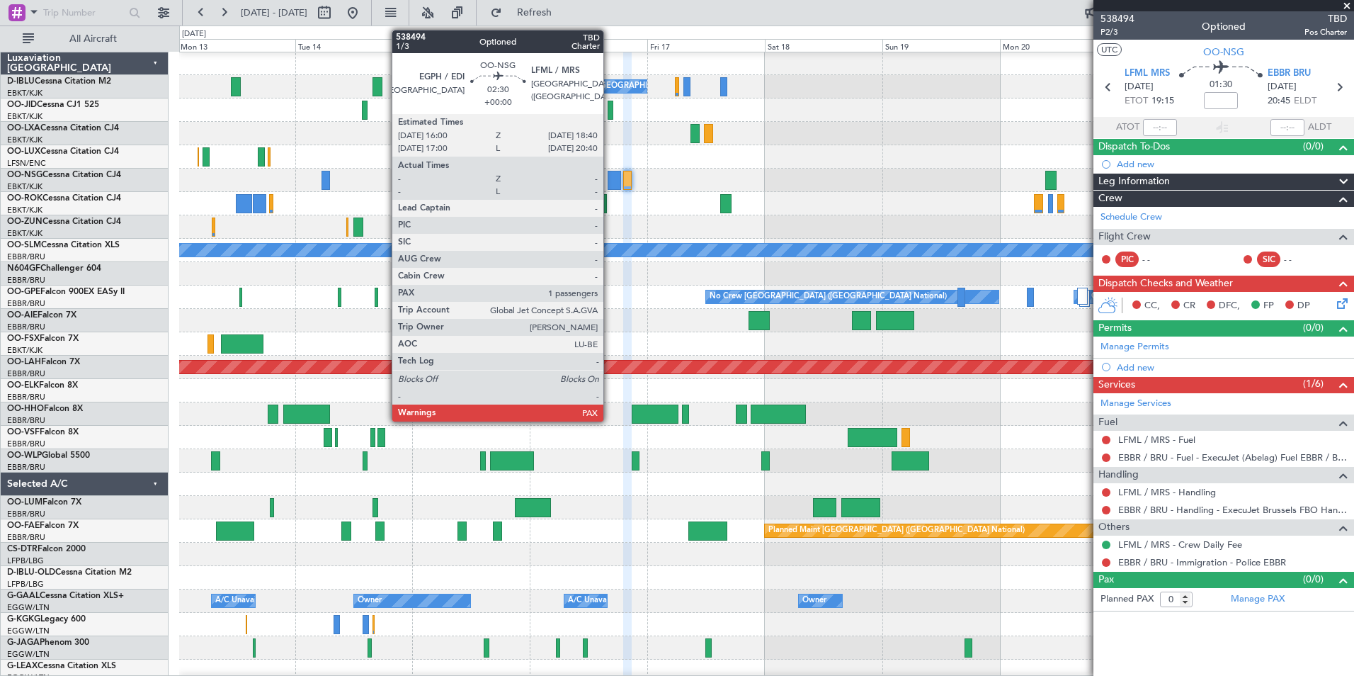
click at [610, 183] on div at bounding box center [614, 180] width 13 height 19
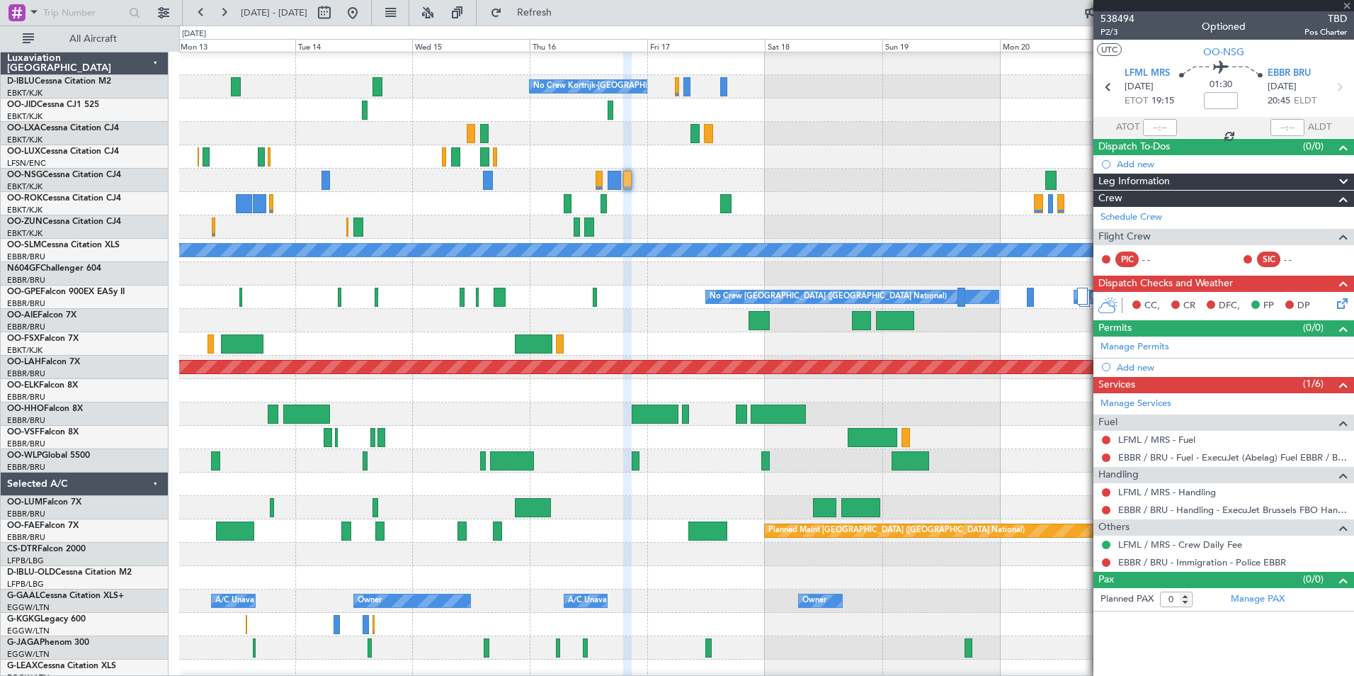
type input "1"
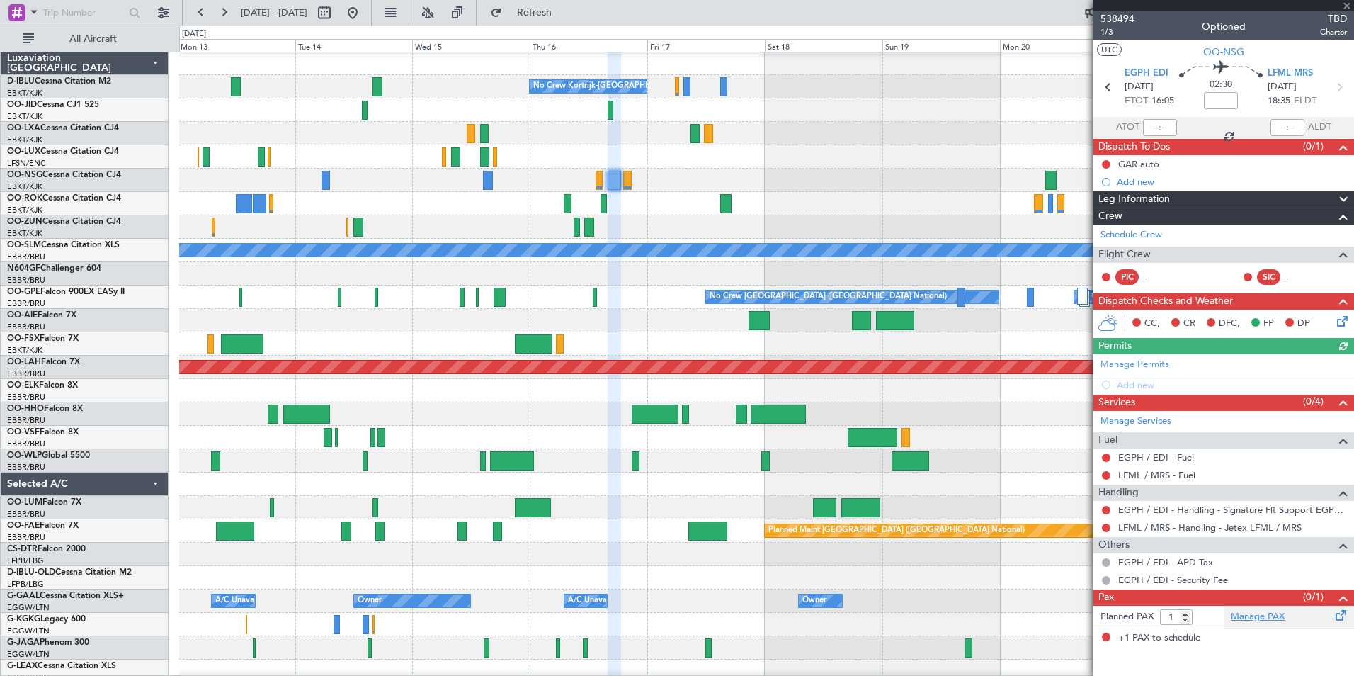
click at [1265, 616] on link "Manage PAX" at bounding box center [1258, 617] width 54 height 14
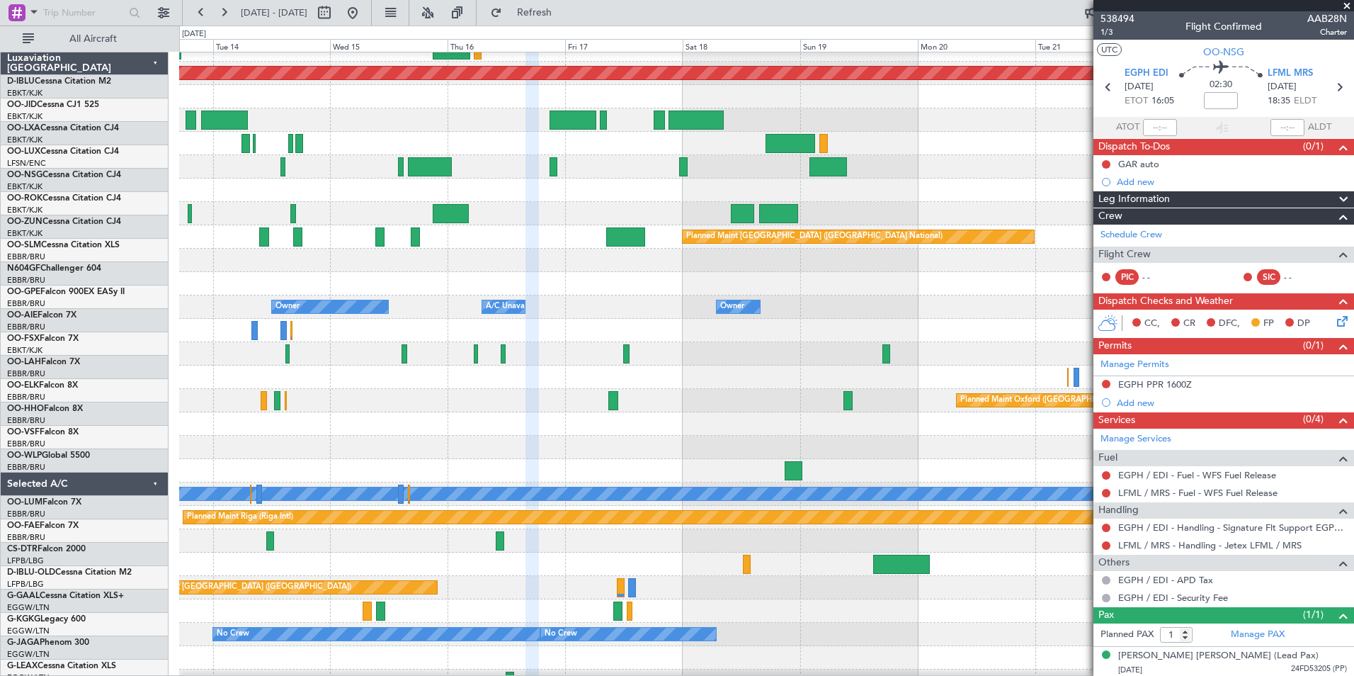
scroll to position [334, 0]
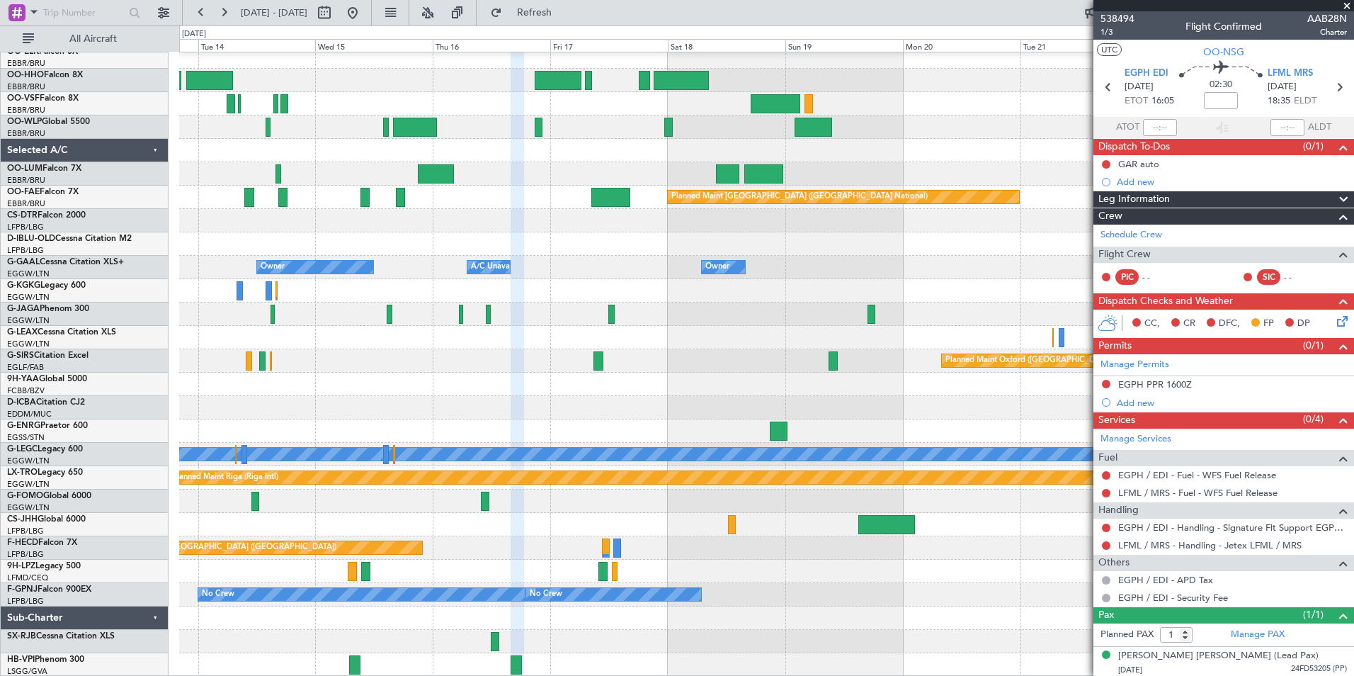
click at [729, 132] on div "Planned Maint Alton-st Louis (St Louis Regl) Owner Melsbroek Air Base Planned M…" at bounding box center [766, 197] width 1174 height 958
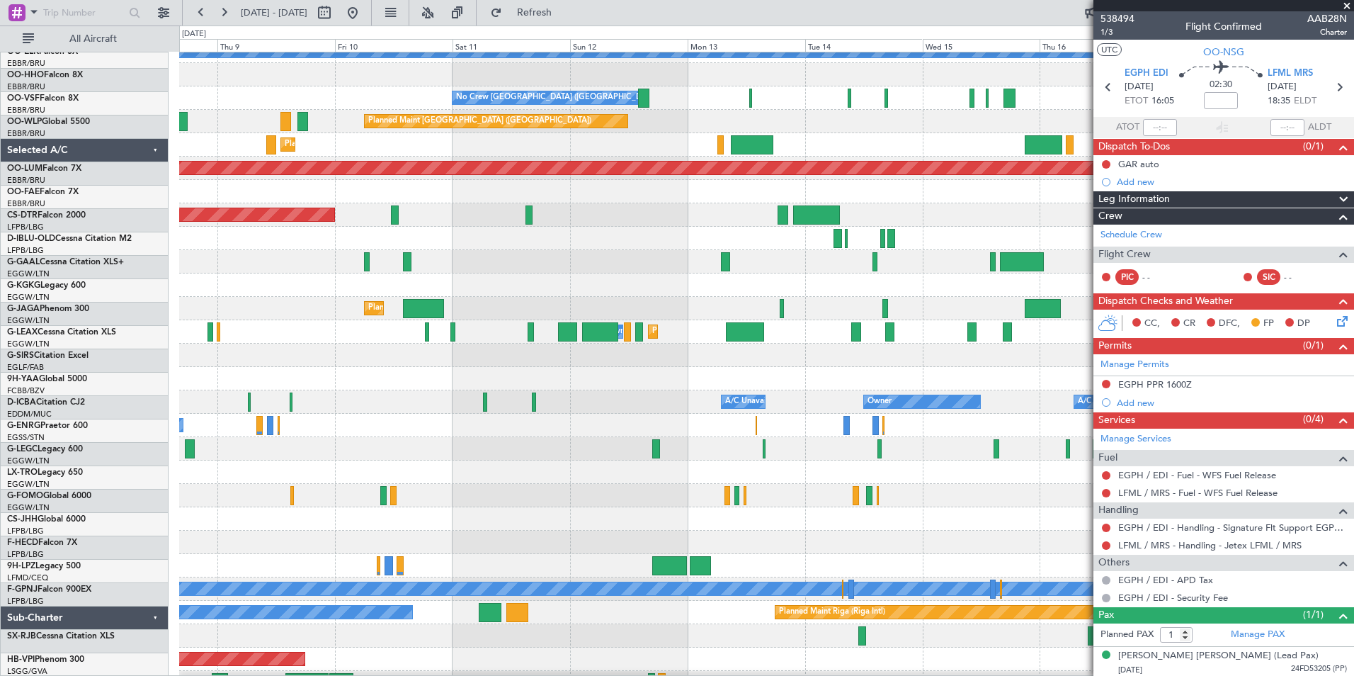
click at [941, 496] on div "Planned Maint Oxford ([GEOGRAPHIC_DATA])" at bounding box center [766, 495] width 1174 height 23
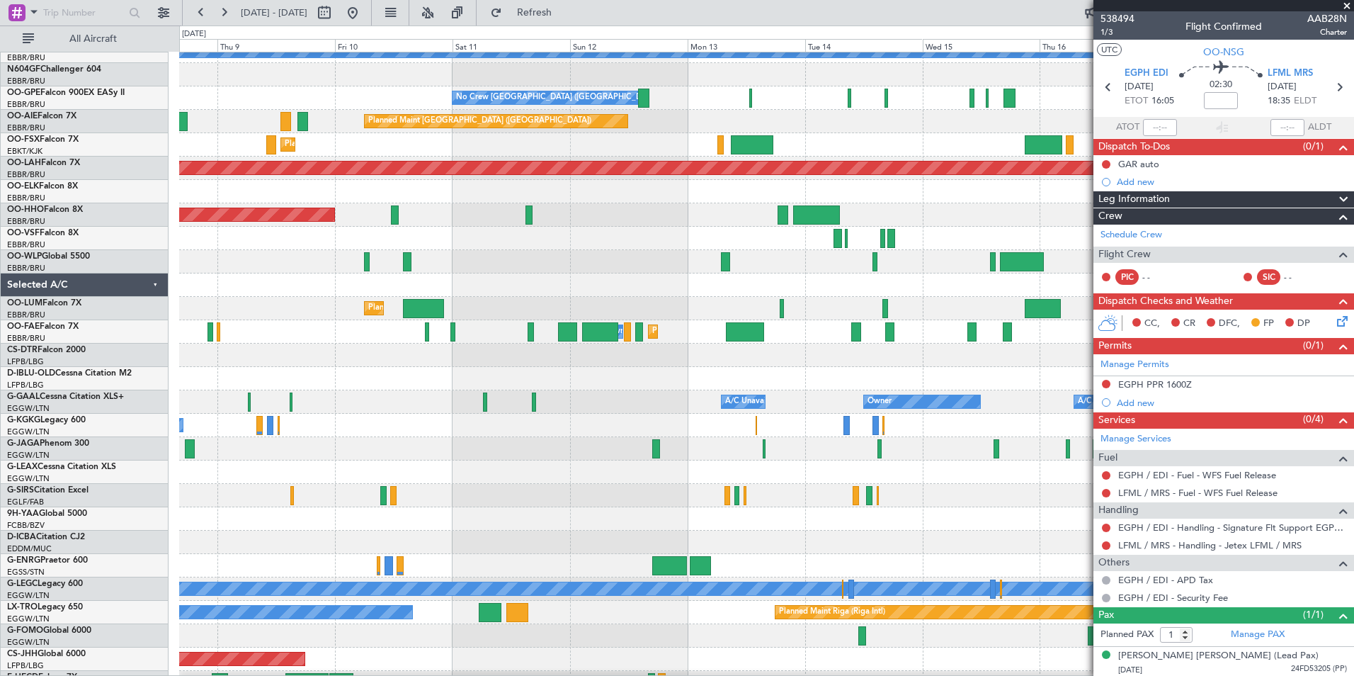
scroll to position [0, 0]
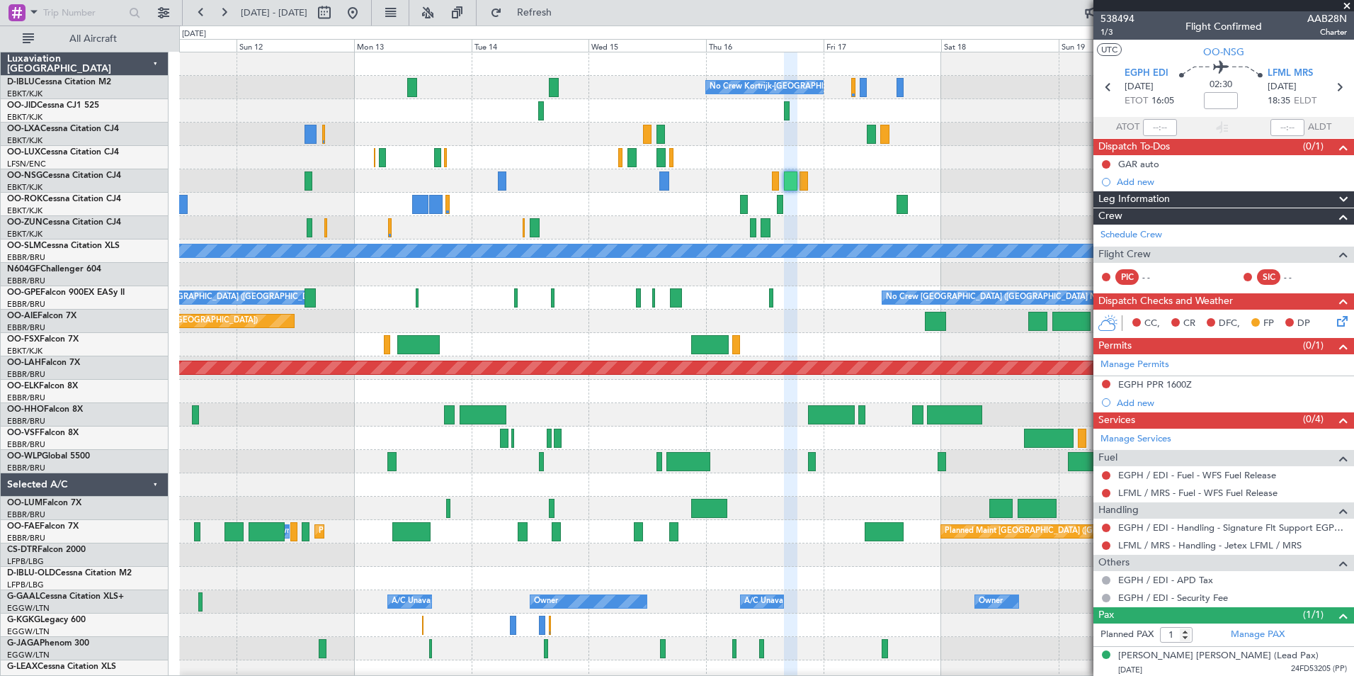
click at [472, 595] on div "No Crew Kortrijk-Wevelgem No Crew No Crew A/C Unavailable Monchengladbach No Cr…" at bounding box center [766, 531] width 1174 height 958
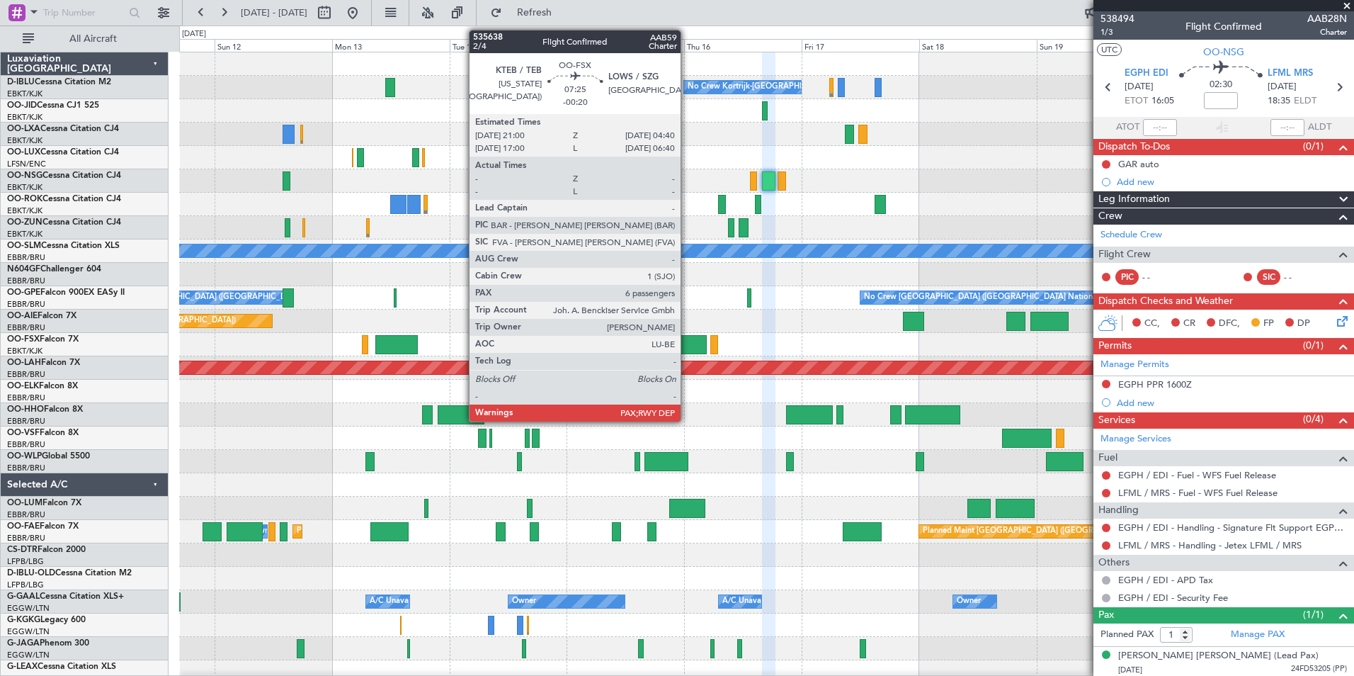
click at [687, 346] on div at bounding box center [688, 344] width 38 height 19
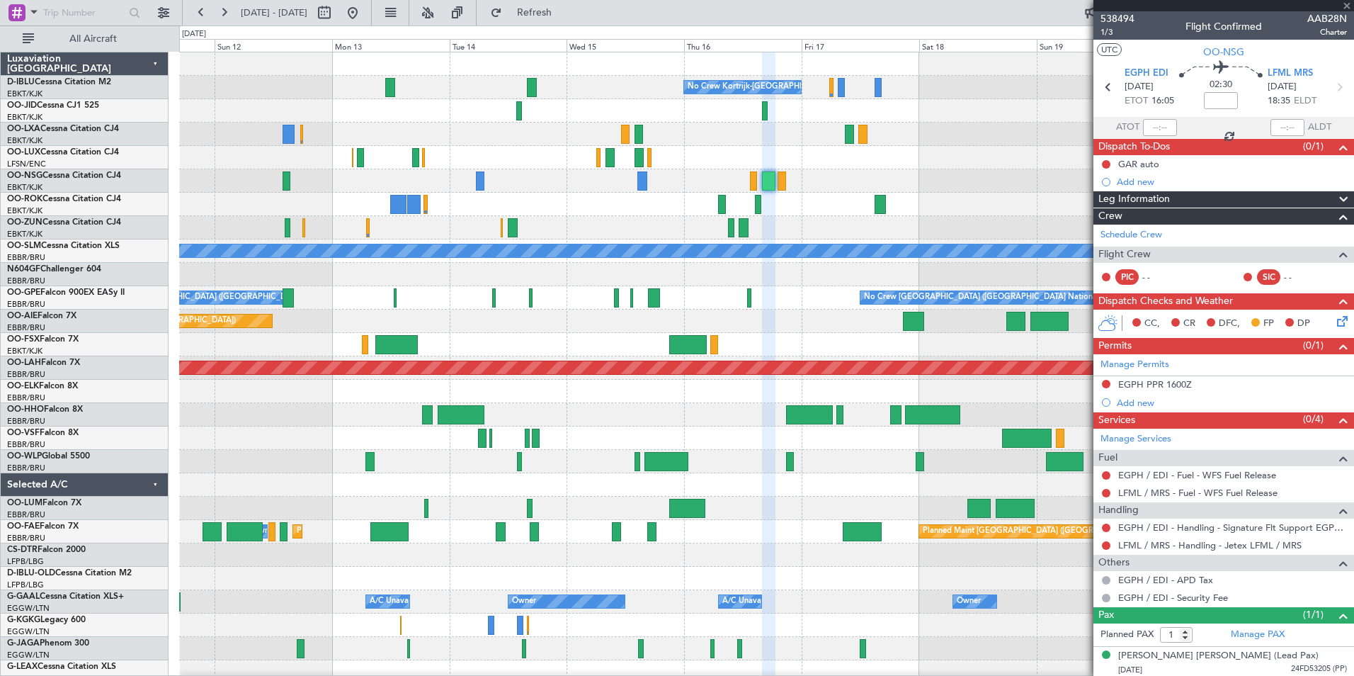
type input "-00:20"
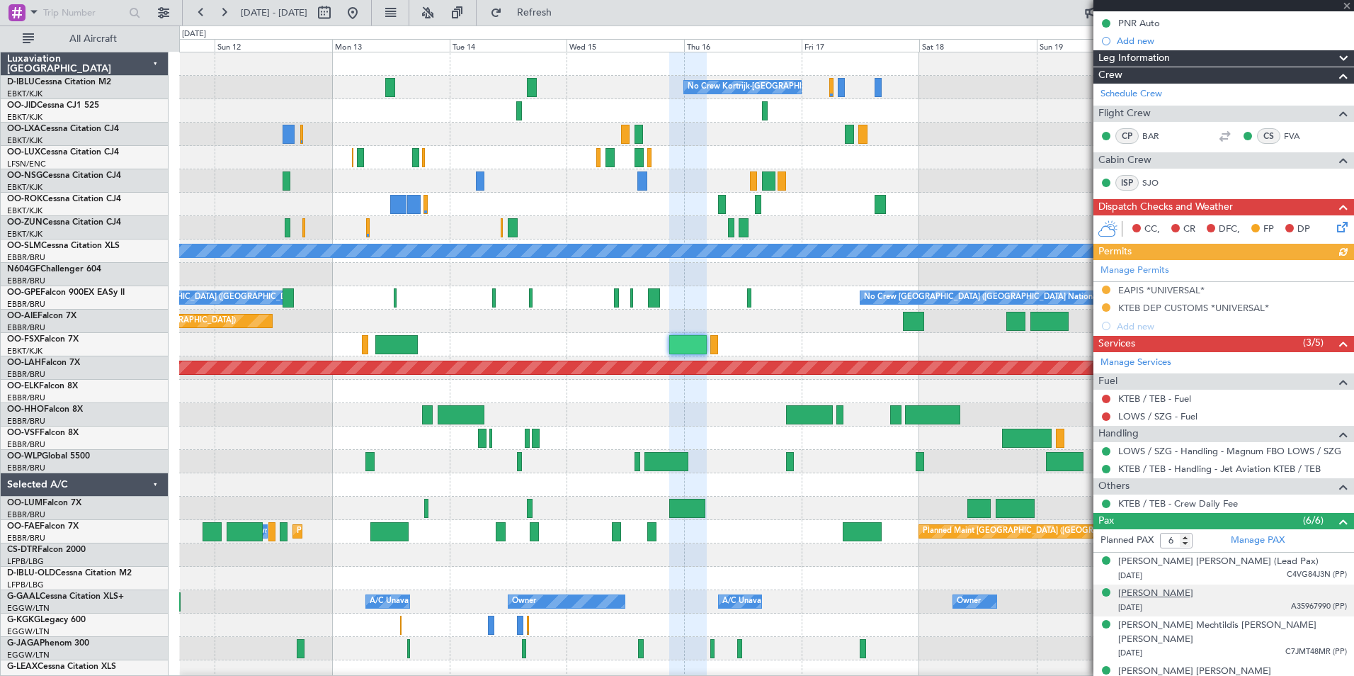
scroll to position [244, 0]
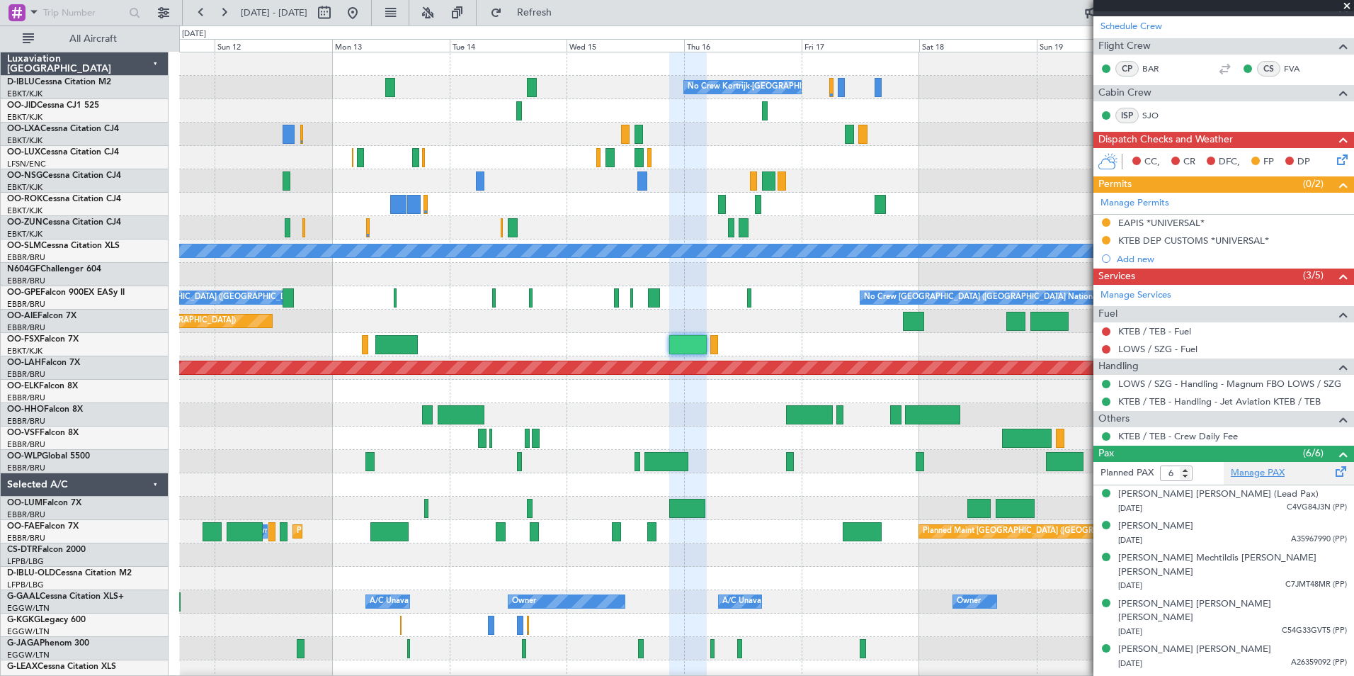
click at [1270, 479] on link "Manage PAX" at bounding box center [1258, 473] width 54 height 14
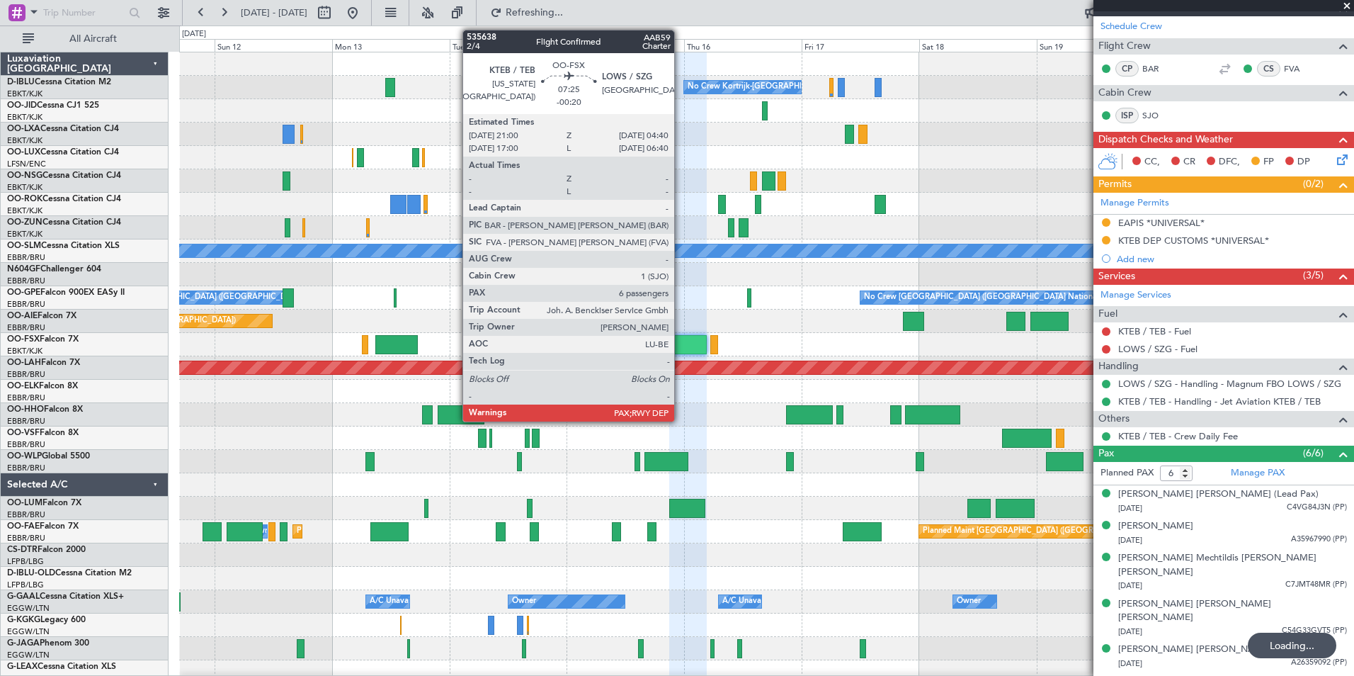
click at [681, 343] on div at bounding box center [688, 344] width 38 height 19
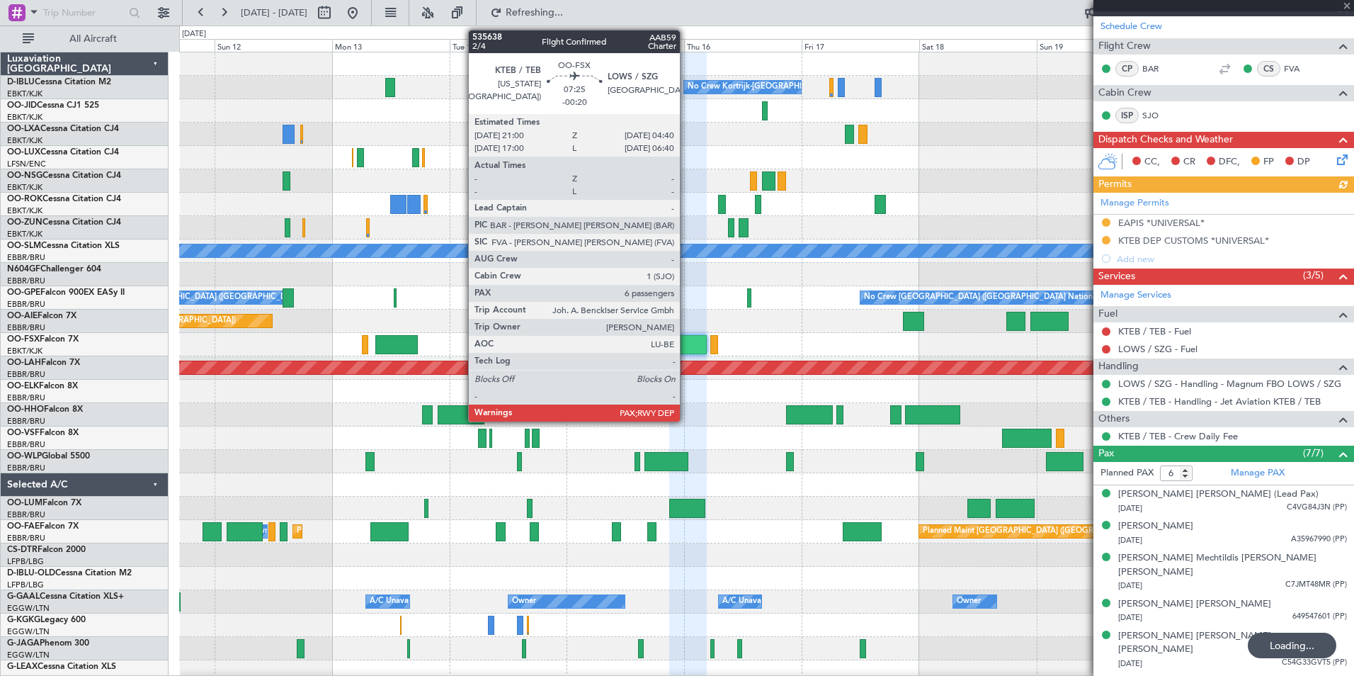
type input "7"
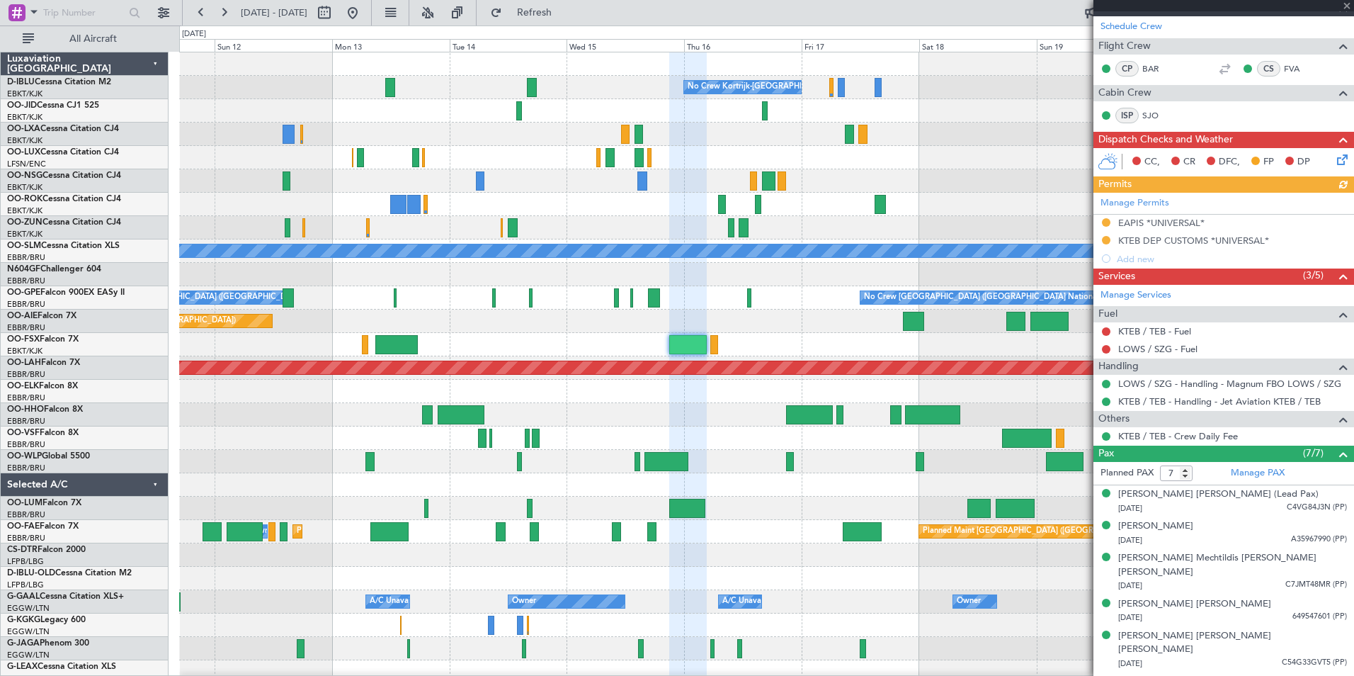
scroll to position [0, 0]
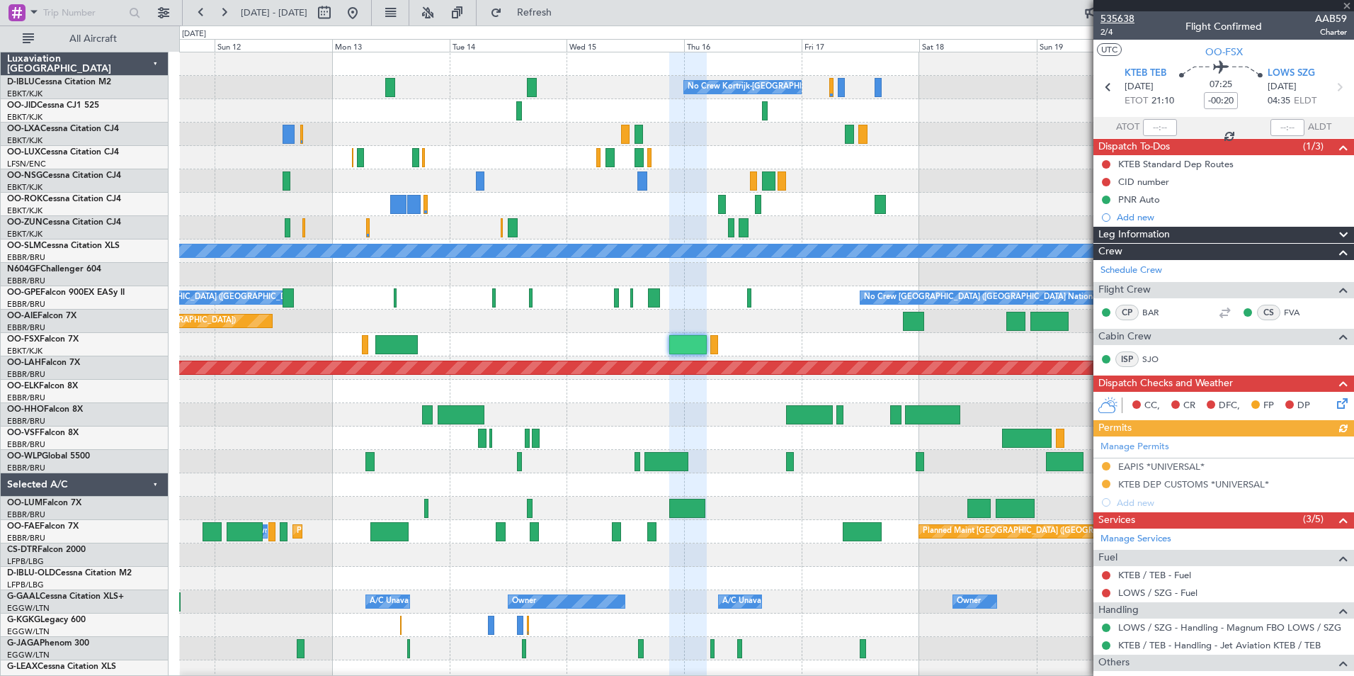
click at [1105, 14] on span "535638" at bounding box center [1117, 18] width 34 height 15
click at [1144, 317] on fb-app "[DATE] - [DATE] Refresh Quick Links All Aircraft No Crew Kortrijk-[GEOGRAPHIC_D…" at bounding box center [677, 343] width 1354 height 665
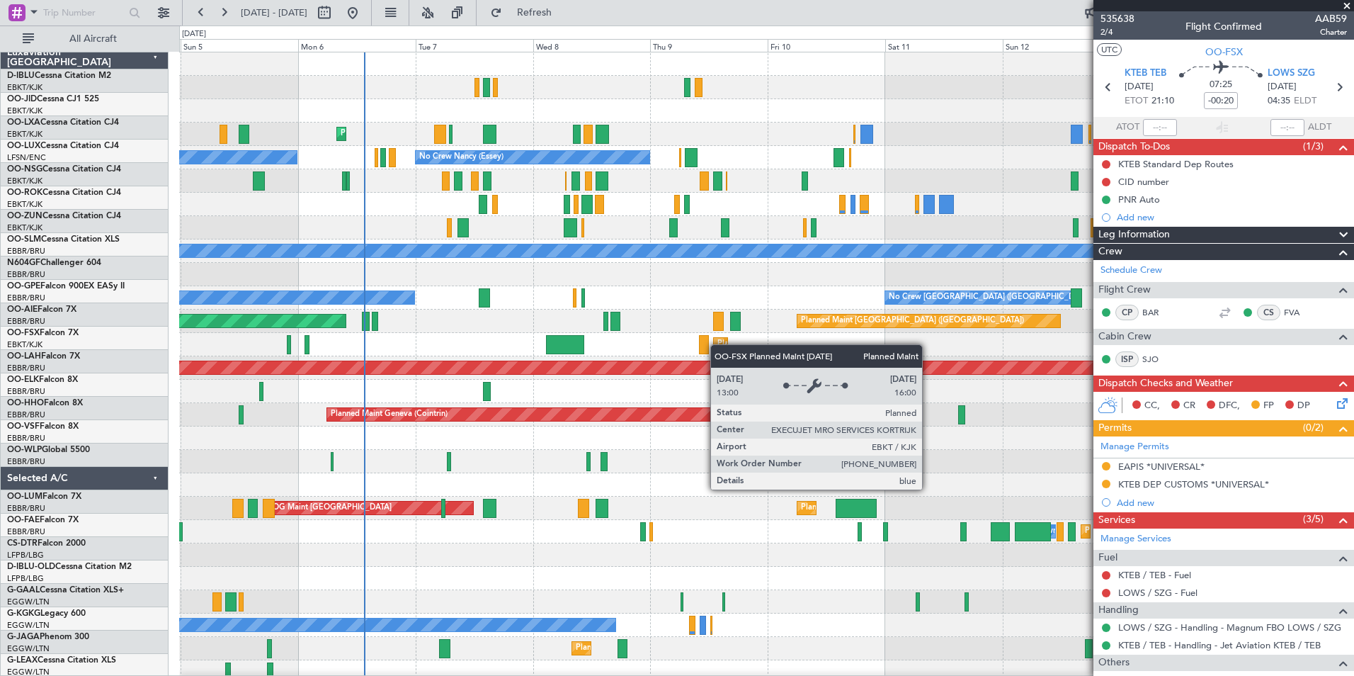
click at [717, 344] on div "Planned Maint Kortrijk-[GEOGRAPHIC_DATA]" at bounding box center [799, 344] width 165 height 21
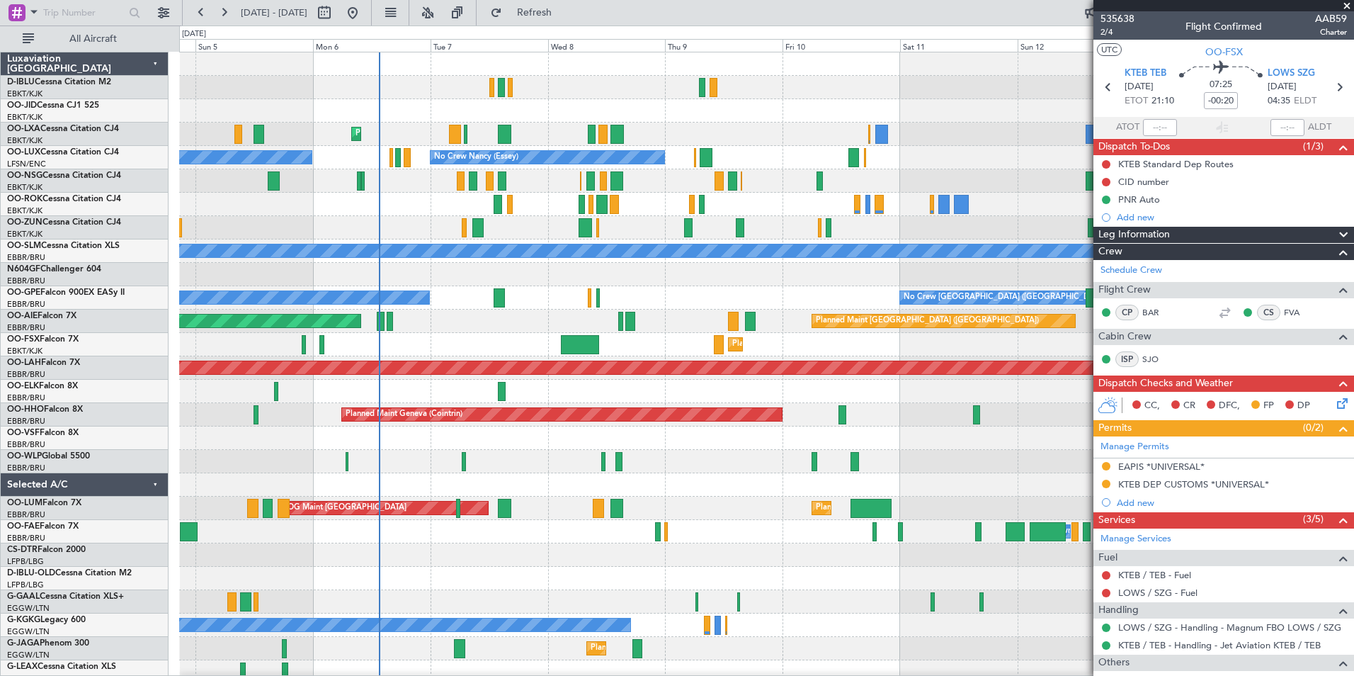
click at [662, 194] on div "No Crew Kortrijk-[GEOGRAPHIC_DATA] Planned Maint [GEOGRAPHIC_DATA]-[GEOGRAPHIC_…" at bounding box center [766, 496] width 1174 height 888
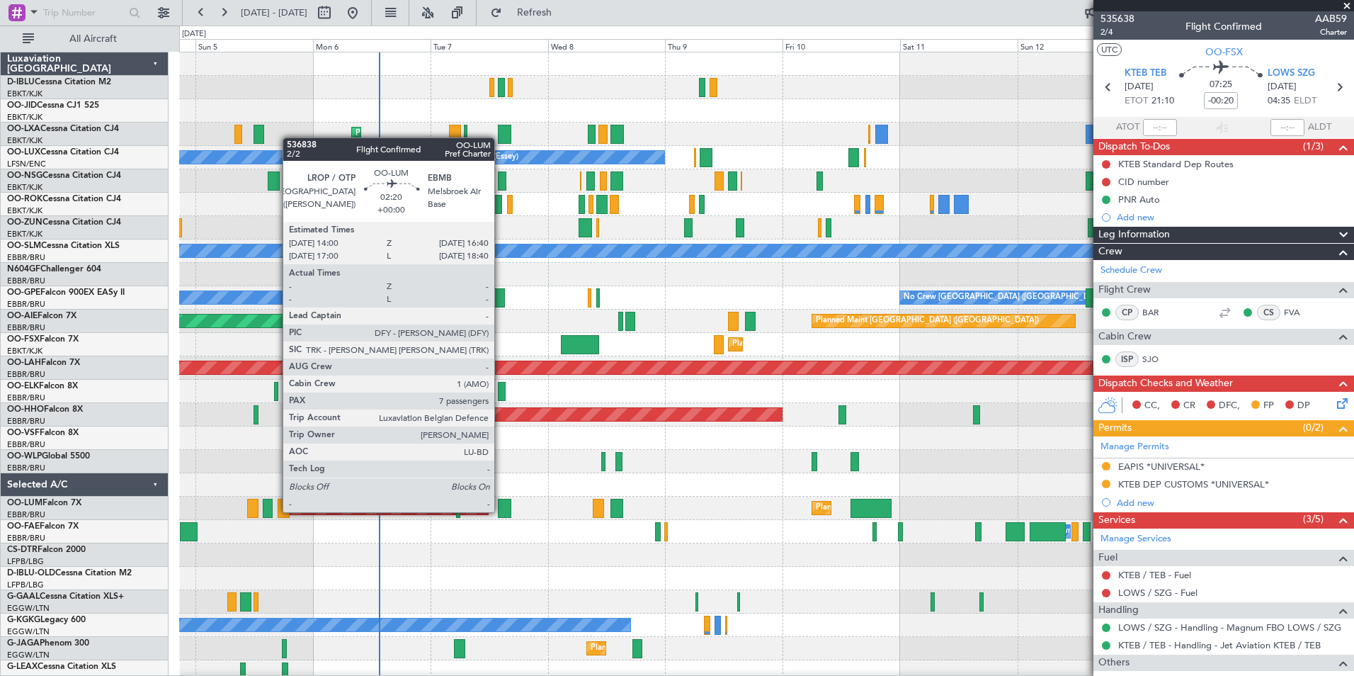
click at [501, 511] on div at bounding box center [504, 508] width 13 height 19
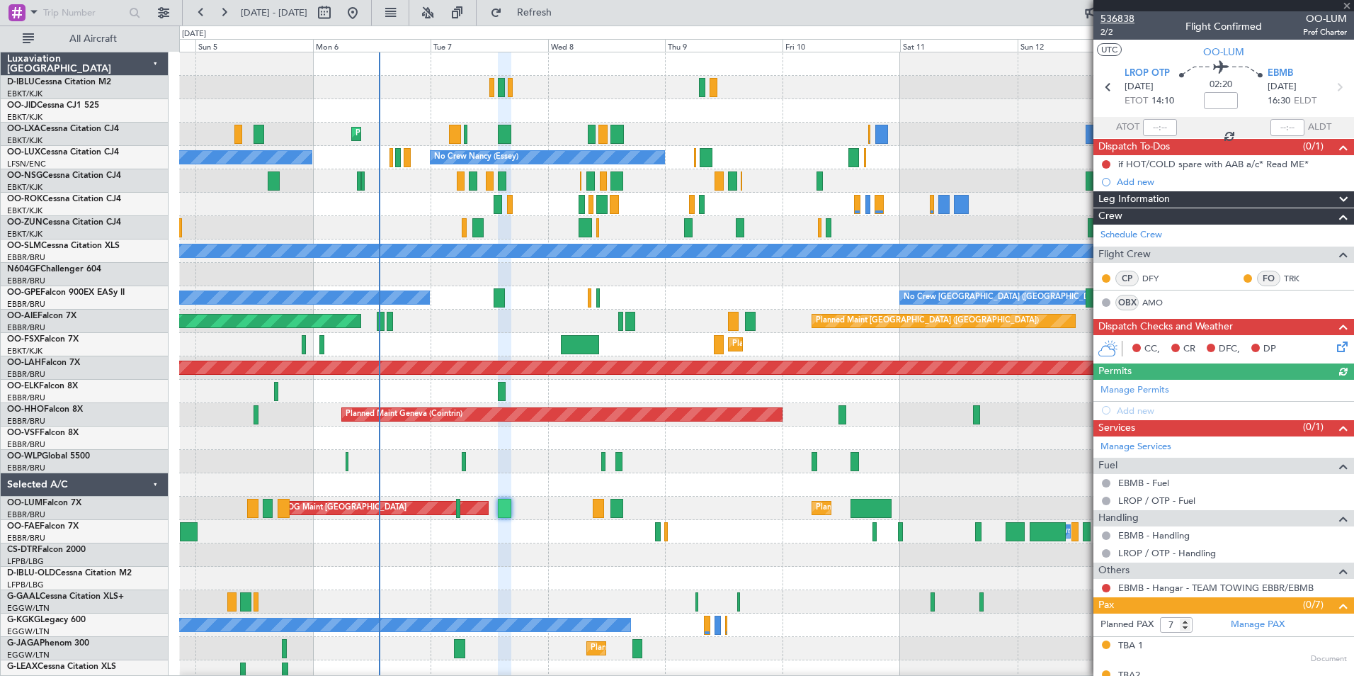
click at [1127, 18] on span "536838" at bounding box center [1117, 18] width 34 height 15
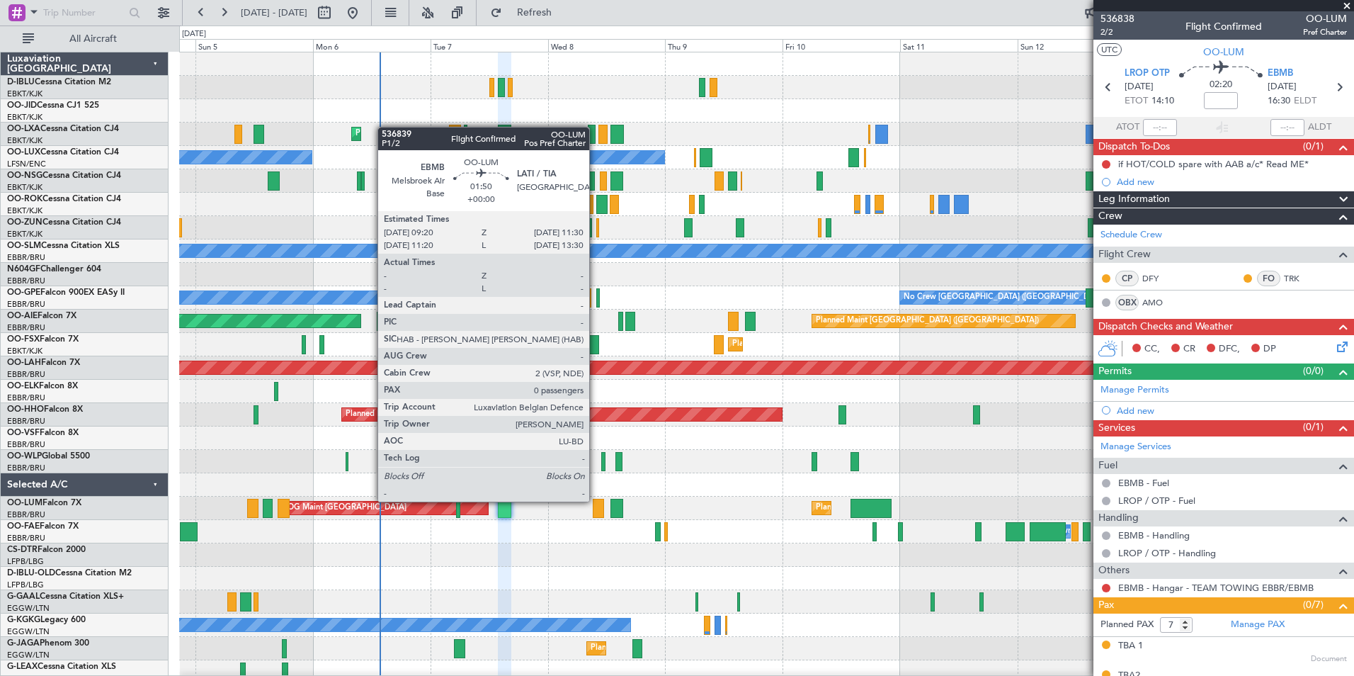
click at [596, 500] on div at bounding box center [598, 508] width 11 height 19
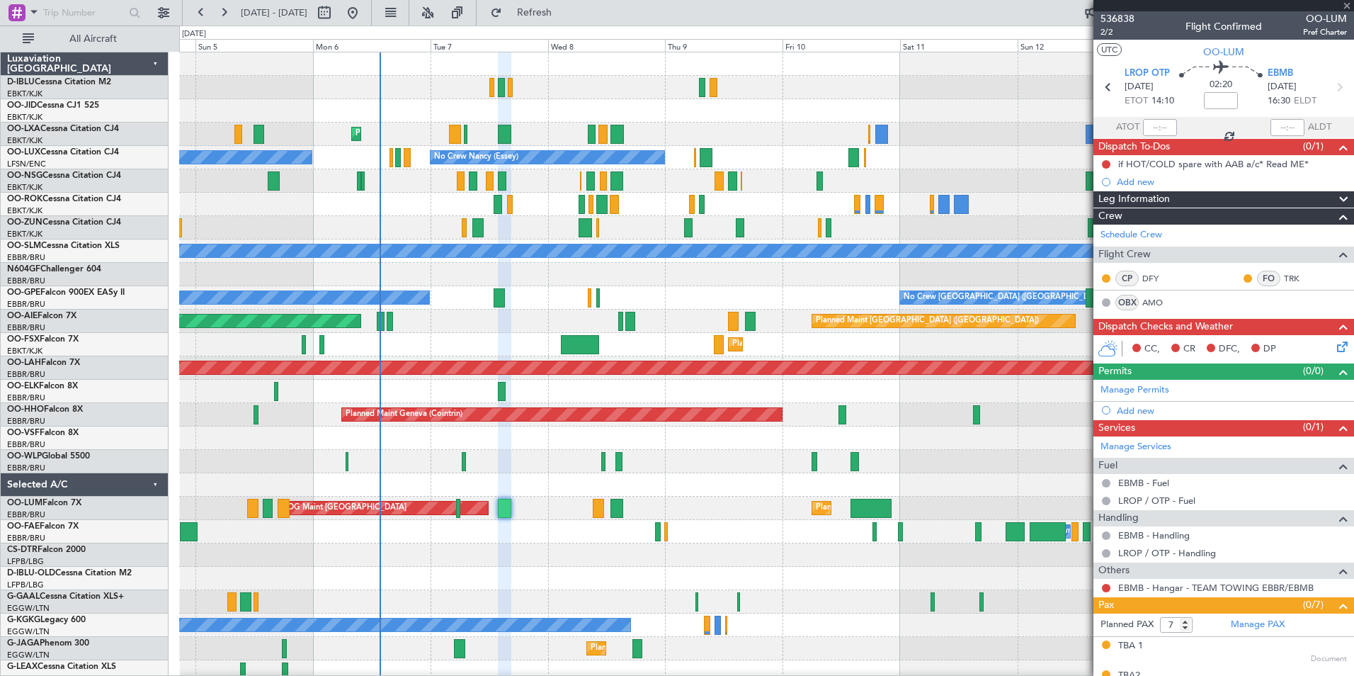
type input "0"
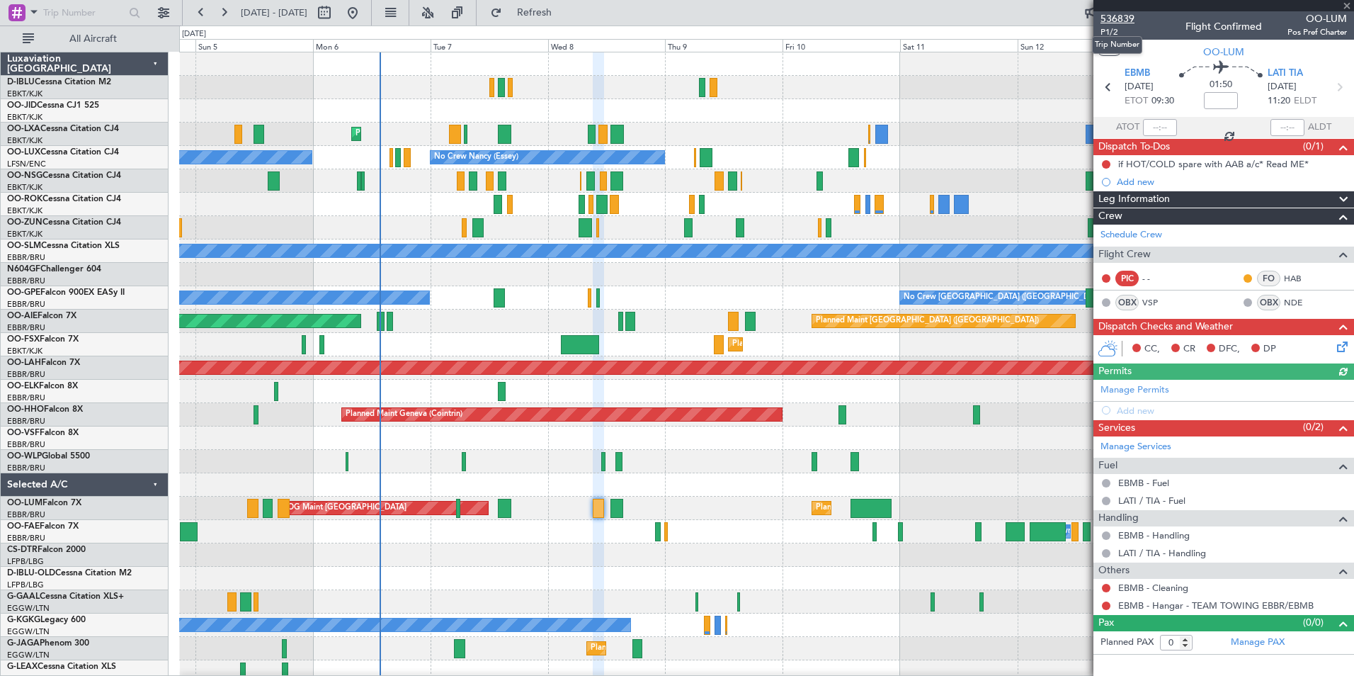
click at [1115, 20] on span "536839" at bounding box center [1117, 18] width 34 height 15
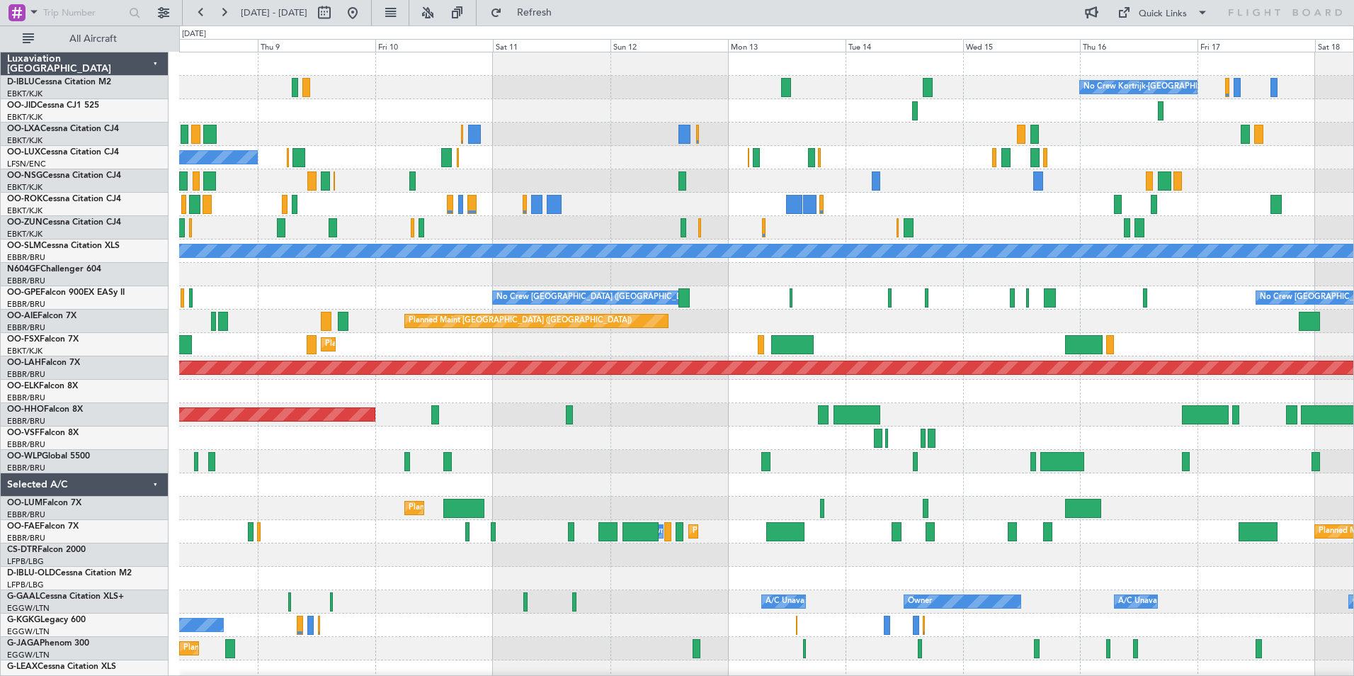
click at [635, 516] on div "No Crew Kortrijk-[GEOGRAPHIC_DATA] Planned Maint [GEOGRAPHIC_DATA]-[GEOGRAPHIC_…" at bounding box center [766, 496] width 1174 height 888
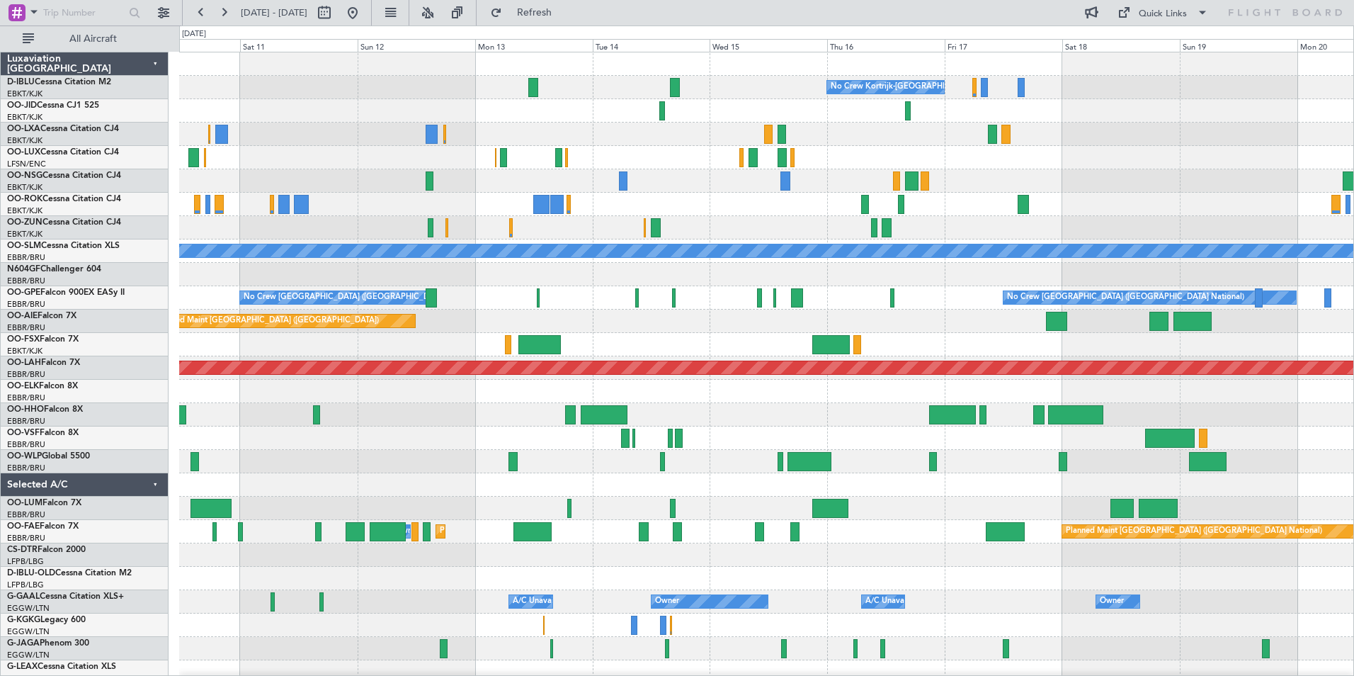
click at [1025, 467] on div at bounding box center [766, 461] width 1174 height 23
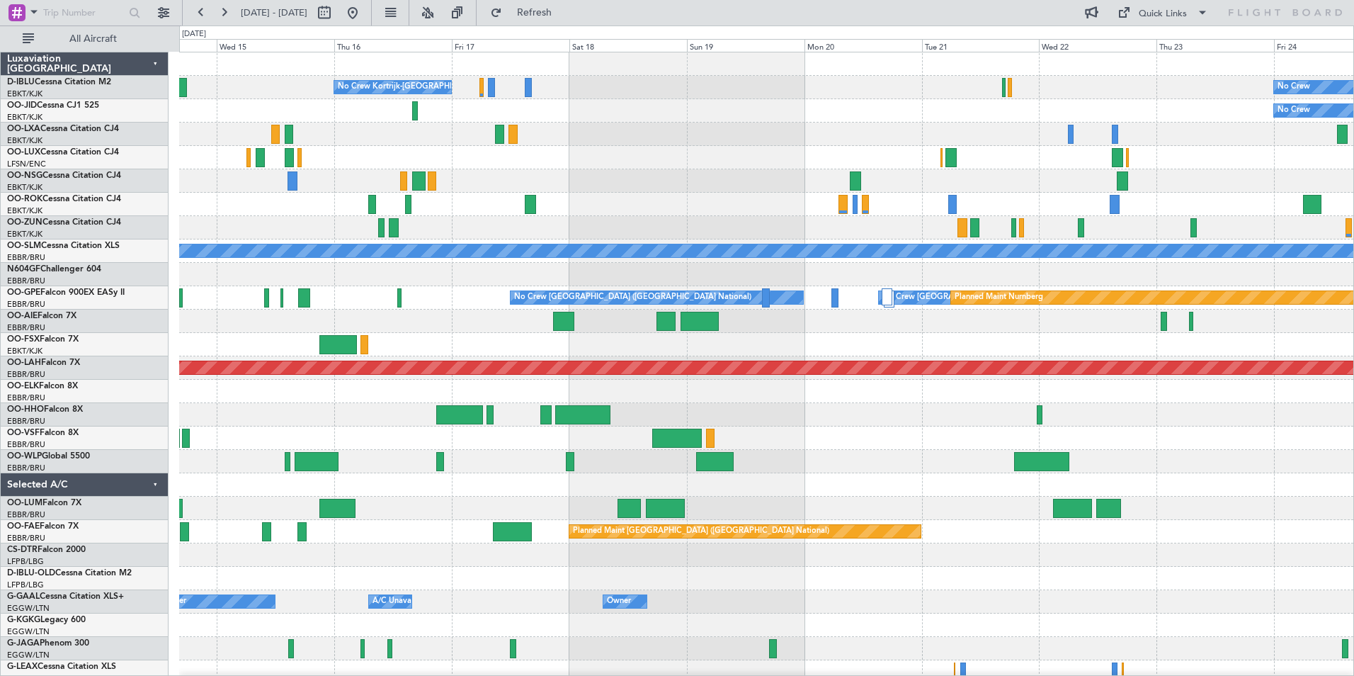
click at [659, 443] on div "No Crew Kortrijk-[GEOGRAPHIC_DATA] No Crew No Crew A/C Unavailable [GEOGRAPHIC_…" at bounding box center [766, 531] width 1174 height 958
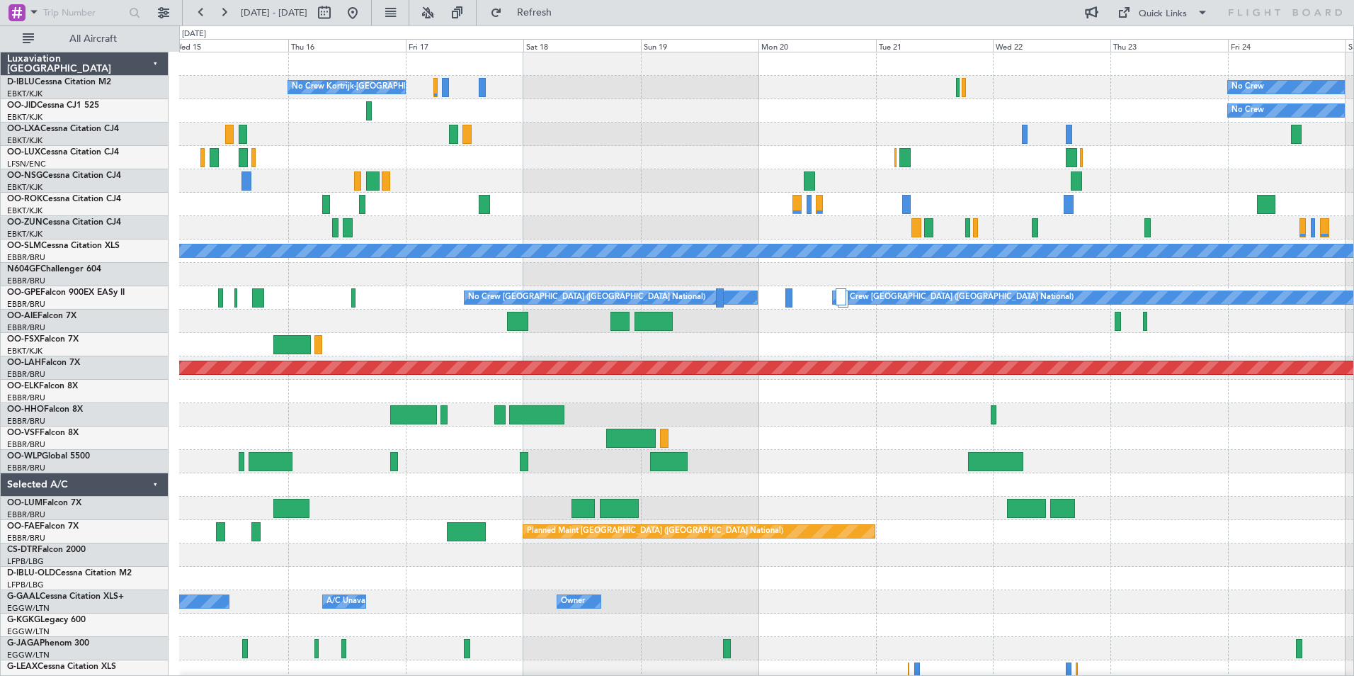
click at [852, 453] on div at bounding box center [766, 461] width 1174 height 23
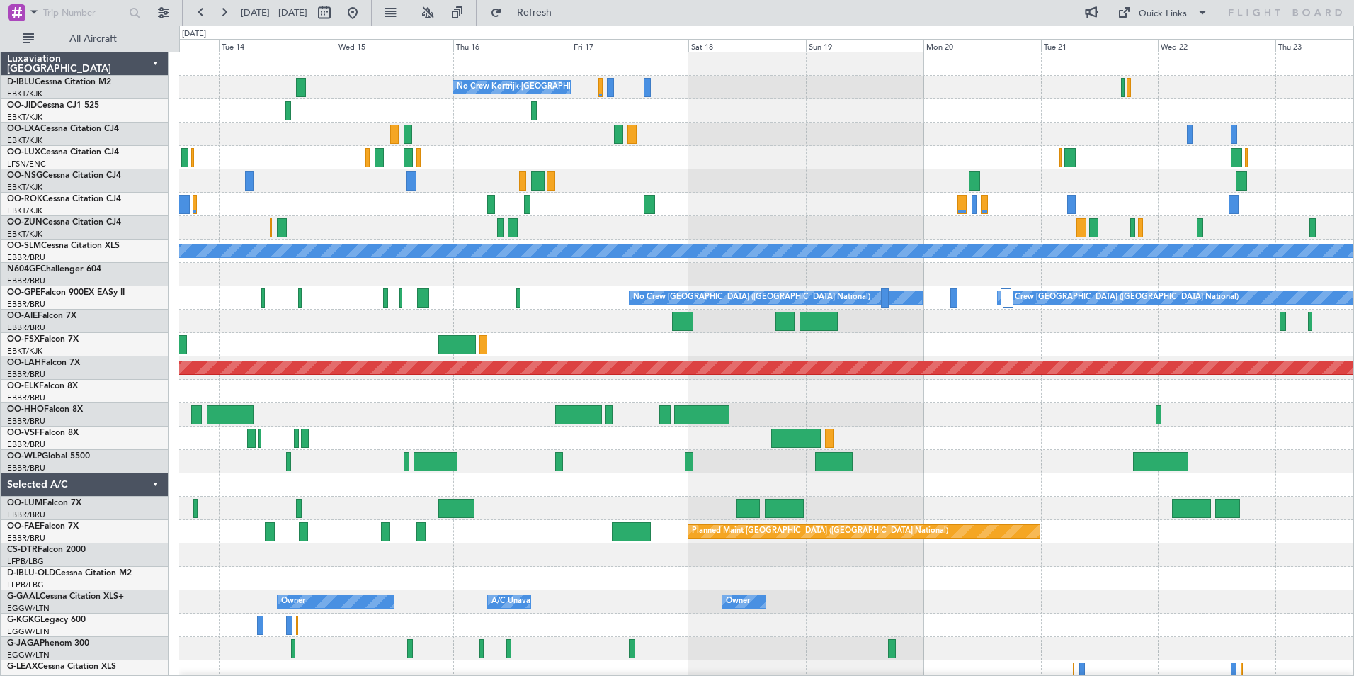
click at [1037, 476] on div "No Crew Kortrijk-[GEOGRAPHIC_DATA] No Crew No Crew A/C Unavailable [GEOGRAPHIC_…" at bounding box center [766, 531] width 1174 height 958
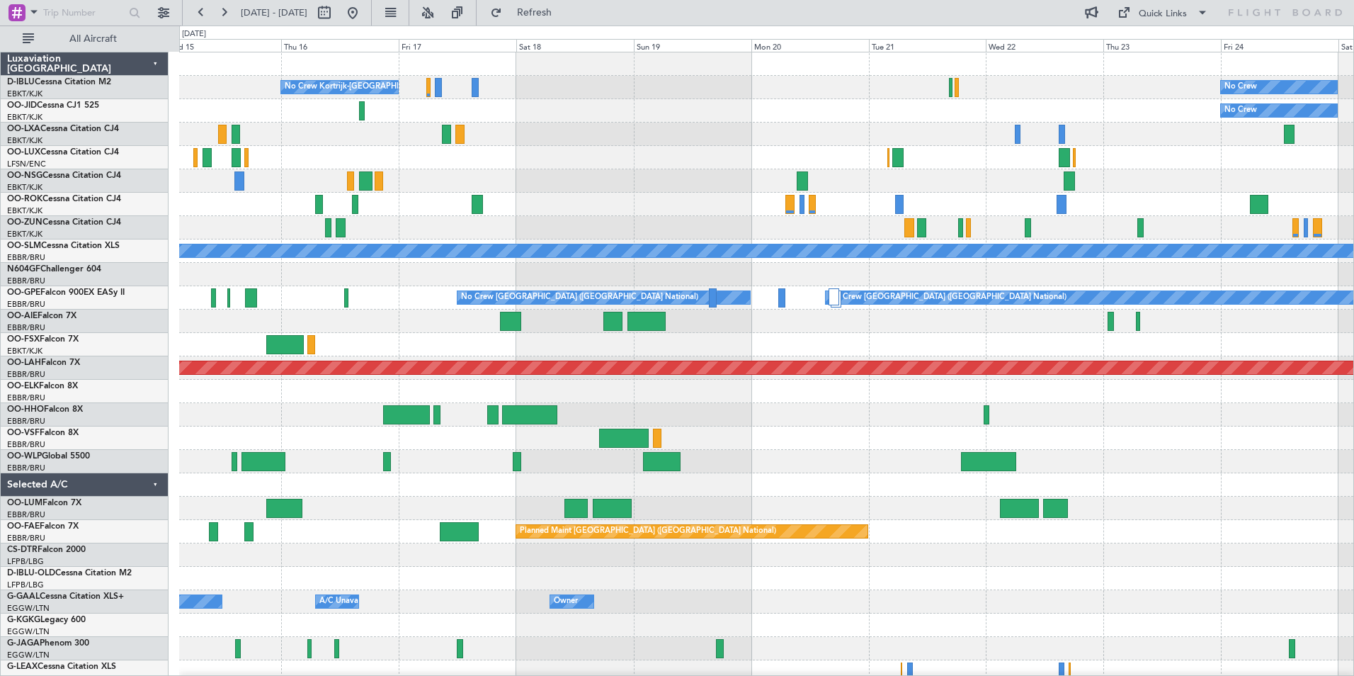
click at [683, 482] on div "No Crew Kortrijk-[GEOGRAPHIC_DATA] No Crew No Crew A/C Unavailable [GEOGRAPHIC_…" at bounding box center [766, 531] width 1174 height 958
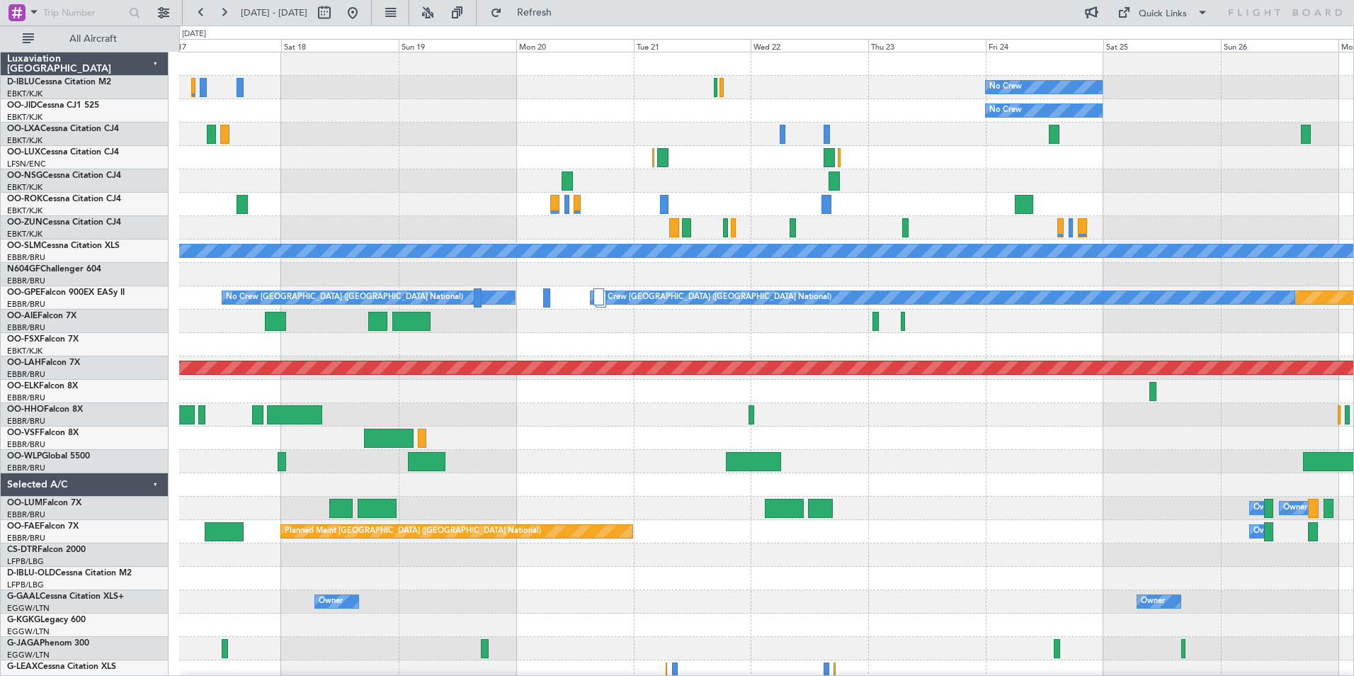
click at [1016, 474] on div "No Crew No Crew Kortrijk-[GEOGRAPHIC_DATA] No Crew Planned Maint [GEOGRAPHIC_DA…" at bounding box center [766, 531] width 1174 height 958
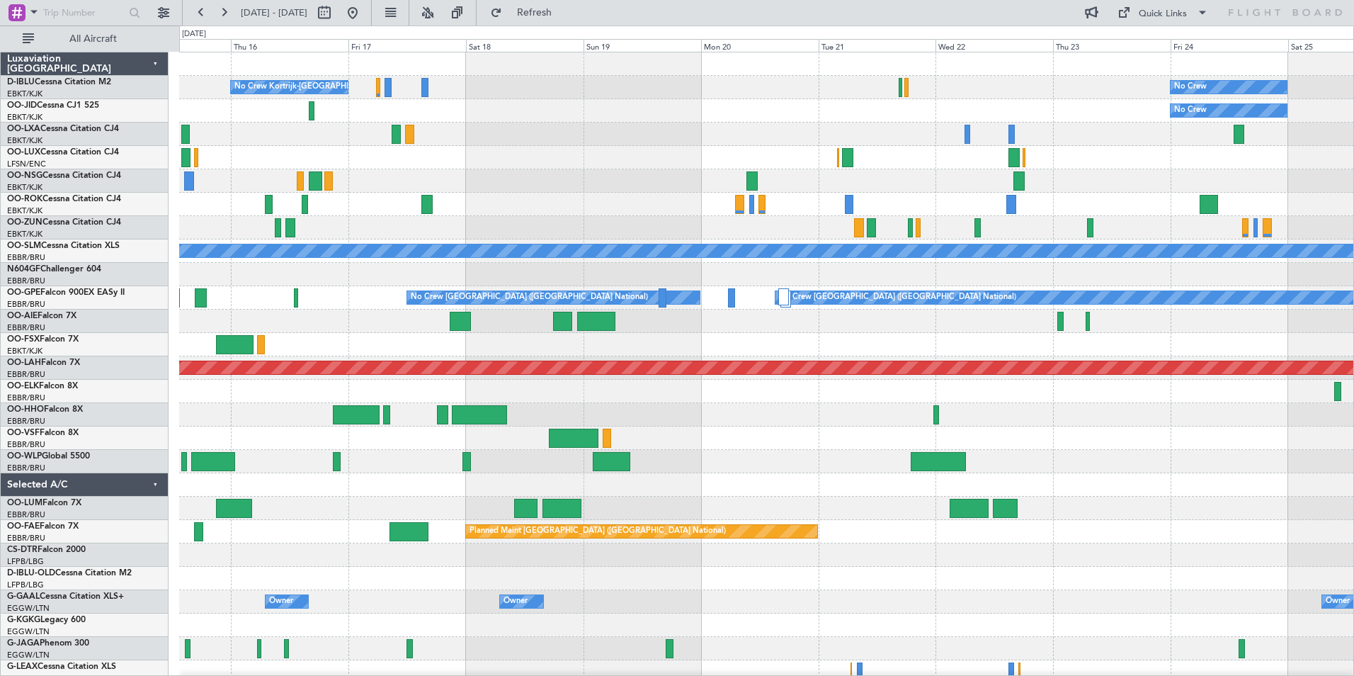
click at [887, 513] on div "No Crew No Crew Kortrijk-[GEOGRAPHIC_DATA] No Crew A/C Unavailable [GEOGRAPHIC_…" at bounding box center [766, 496] width 1174 height 888
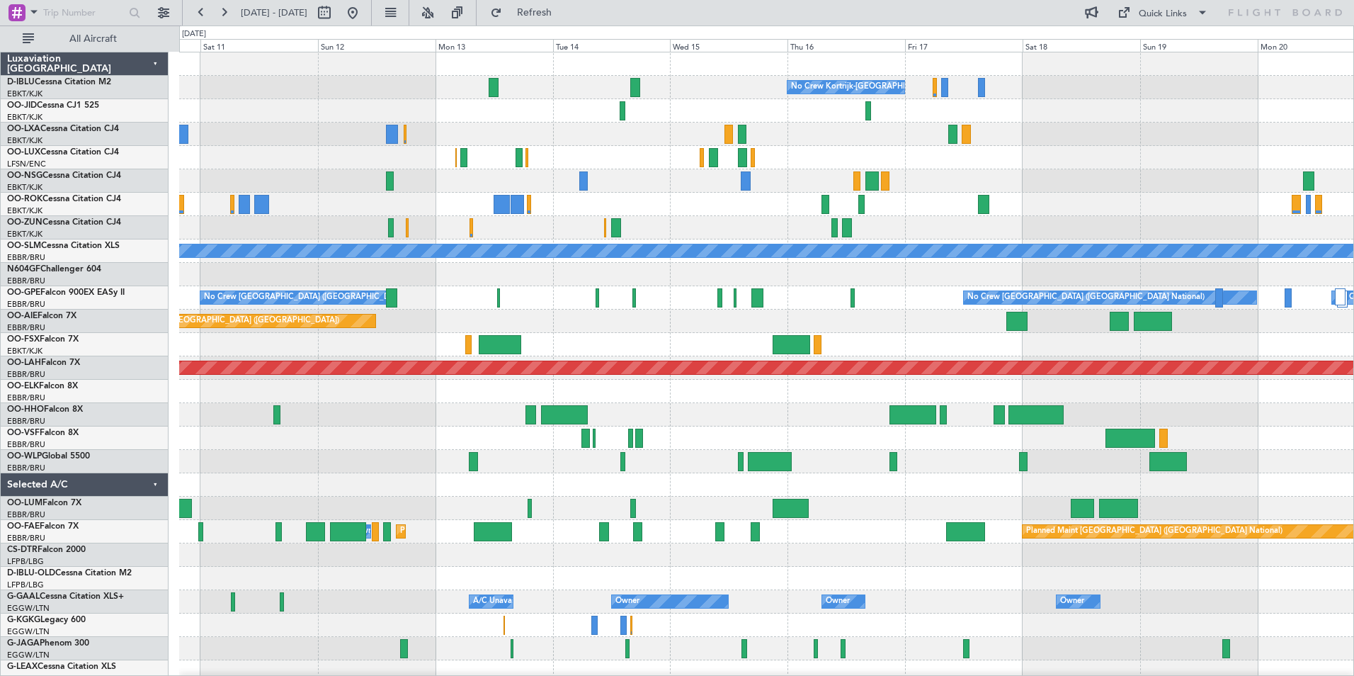
click at [1256, 509] on div "No Crew Kortrijk-[GEOGRAPHIC_DATA] No Crew [PERSON_NAME] ([PERSON_NAME]) A/C Un…" at bounding box center [766, 531] width 1174 height 958
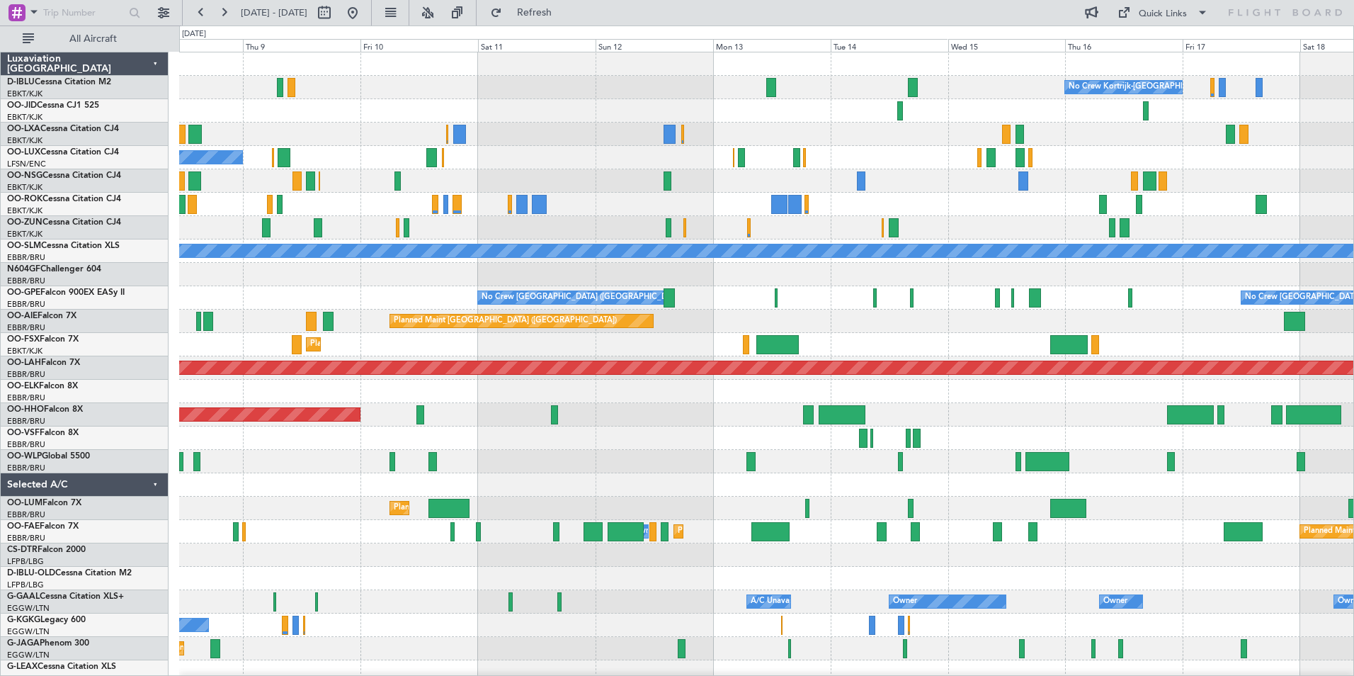
click at [1190, 511] on div "No Crew Kortrijk-[GEOGRAPHIC_DATA] Planned Maint [GEOGRAPHIC_DATA]-[GEOGRAPHIC_…" at bounding box center [766, 531] width 1174 height 958
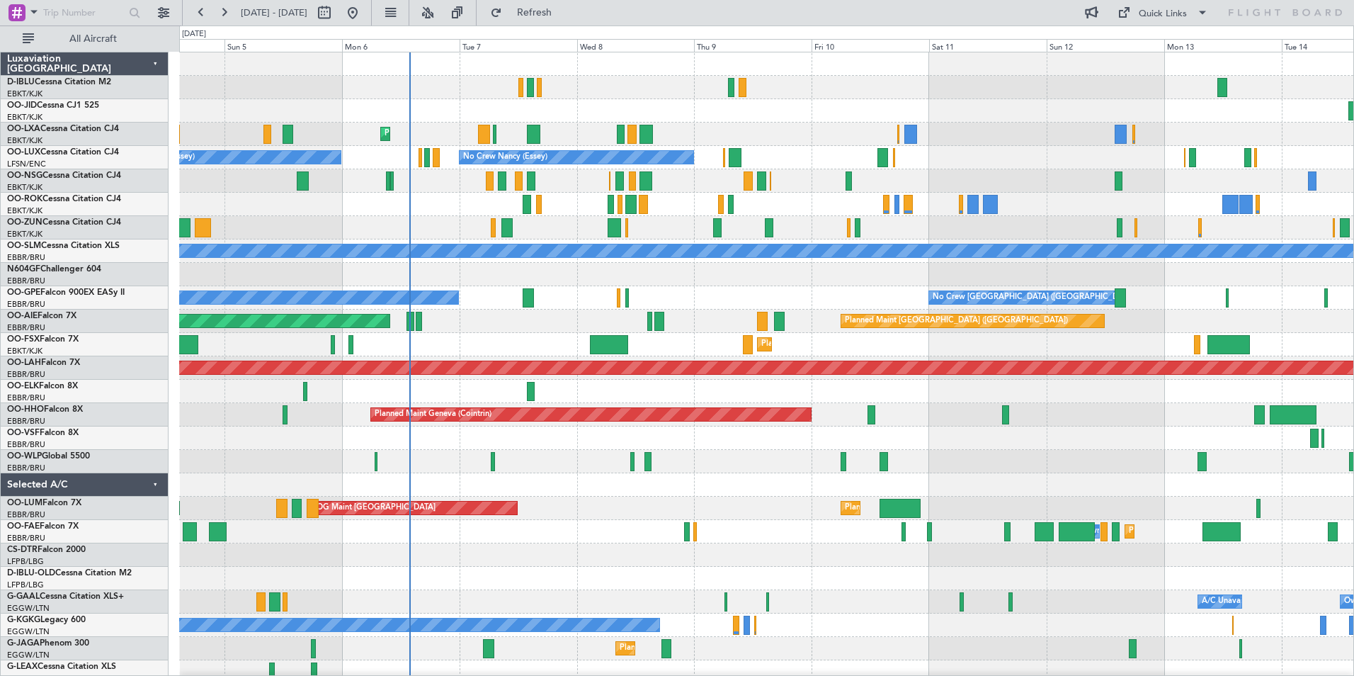
click at [1327, 531] on div "No Crew Kortrijk-[GEOGRAPHIC_DATA] Planned Maint [GEOGRAPHIC_DATA]-[GEOGRAPHIC_…" at bounding box center [766, 531] width 1174 height 958
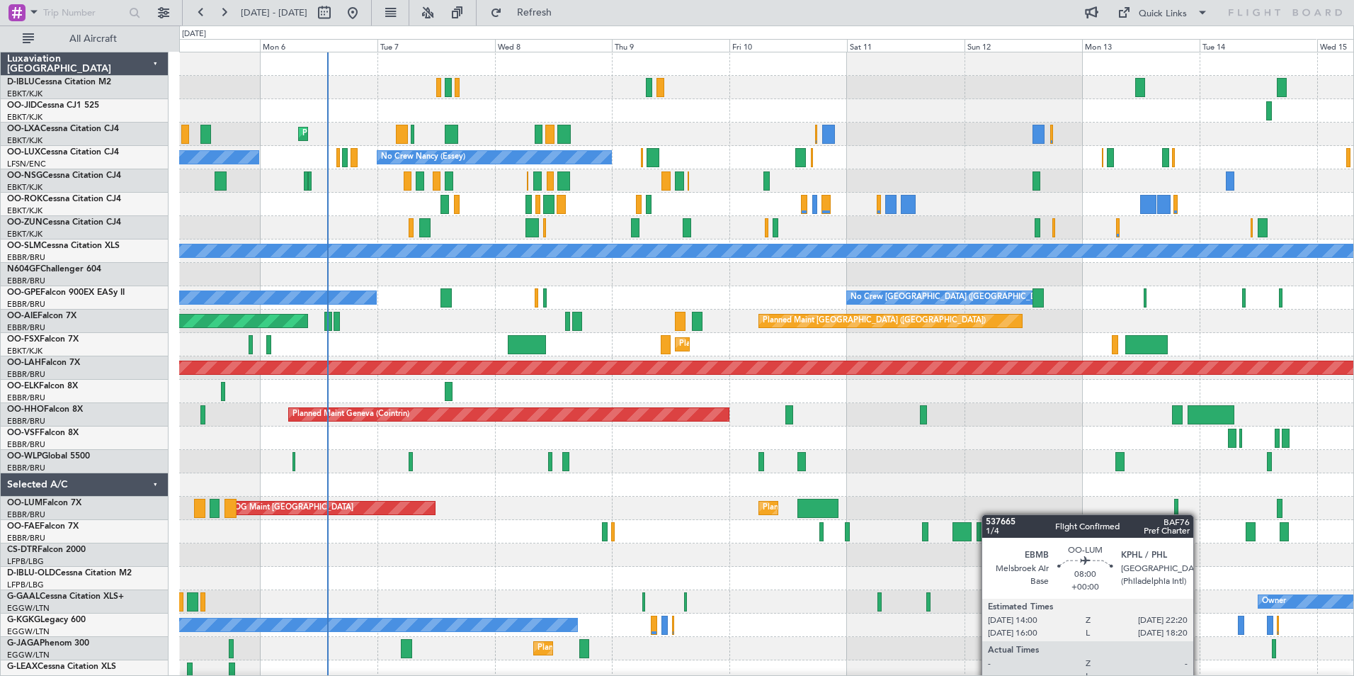
click at [803, 501] on div "No Crew Kortrijk-[GEOGRAPHIC_DATA] Planned Maint [GEOGRAPHIC_DATA]-[GEOGRAPHIC_…" at bounding box center [766, 531] width 1174 height 958
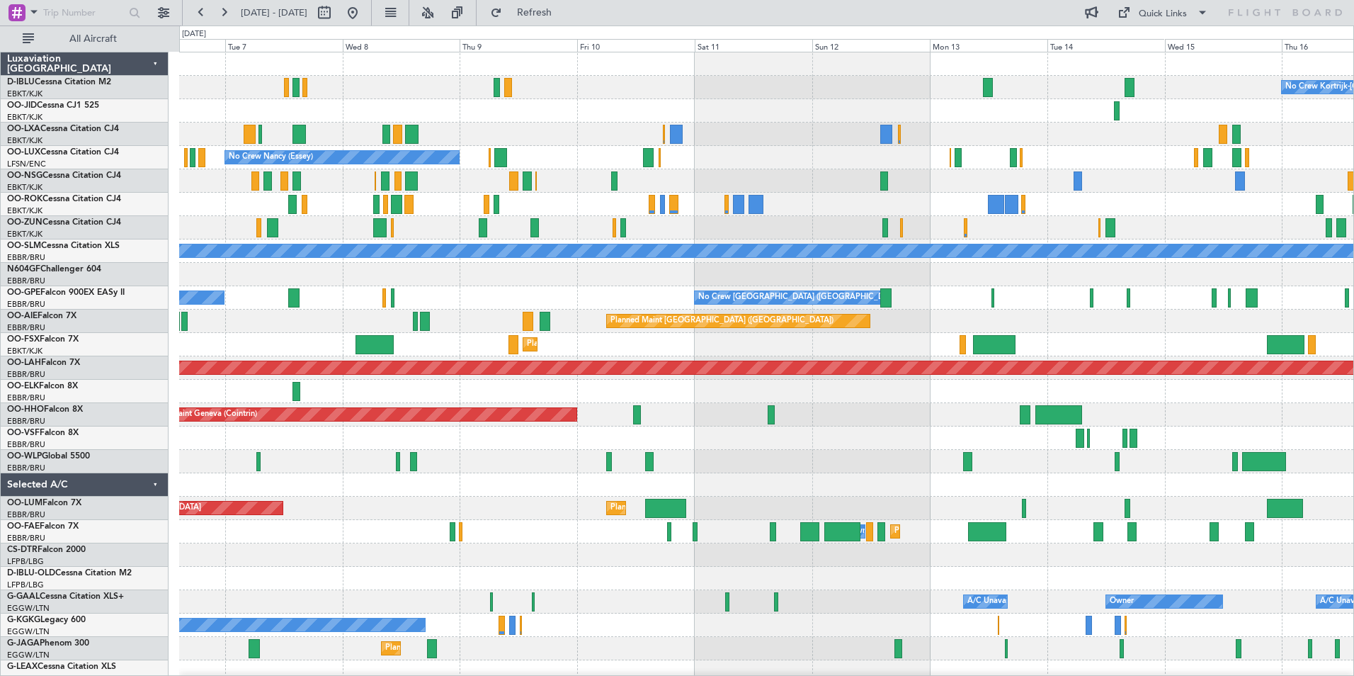
click at [765, 479] on div "No Crew Kortrijk-[GEOGRAPHIC_DATA] Planned Maint [GEOGRAPHIC_DATA]-[GEOGRAPHIC_…" at bounding box center [766, 519] width 1174 height 935
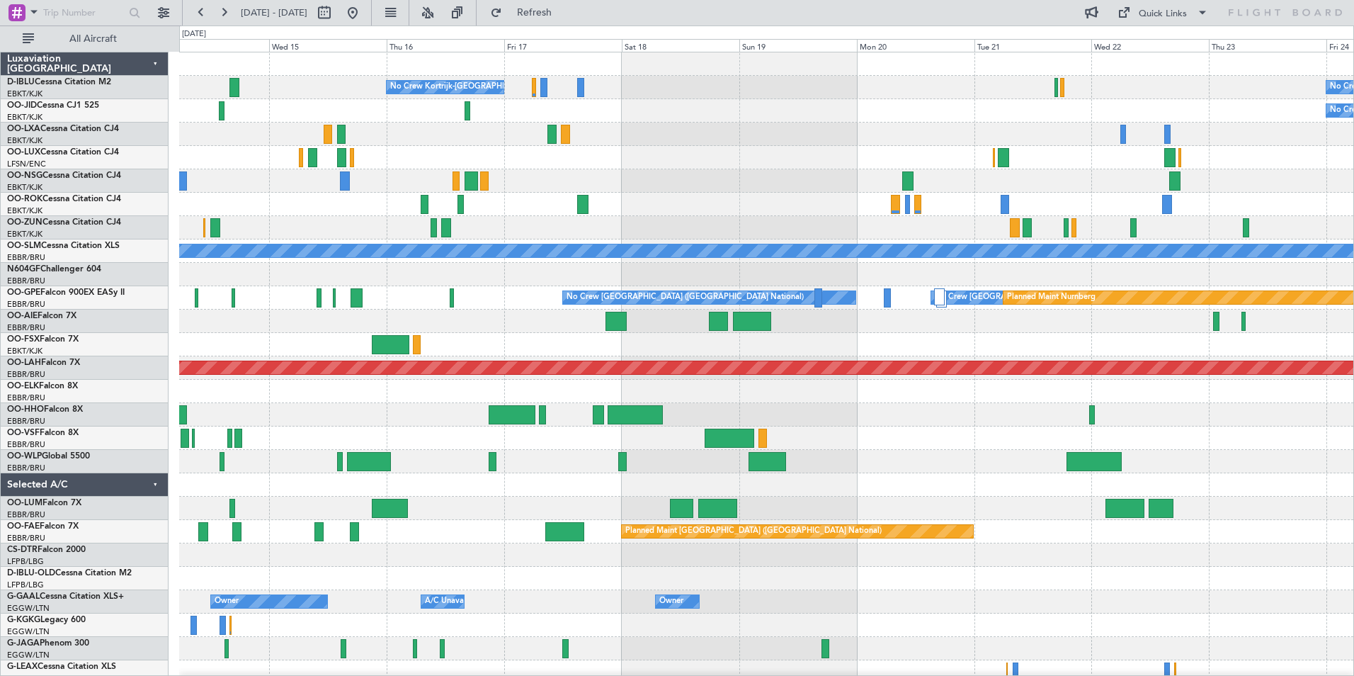
click at [389, 481] on div "No Crew Kortrijk-[GEOGRAPHIC_DATA] No Crew No Crew A/C Unavailable [GEOGRAPHIC_…" at bounding box center [766, 531] width 1174 height 958
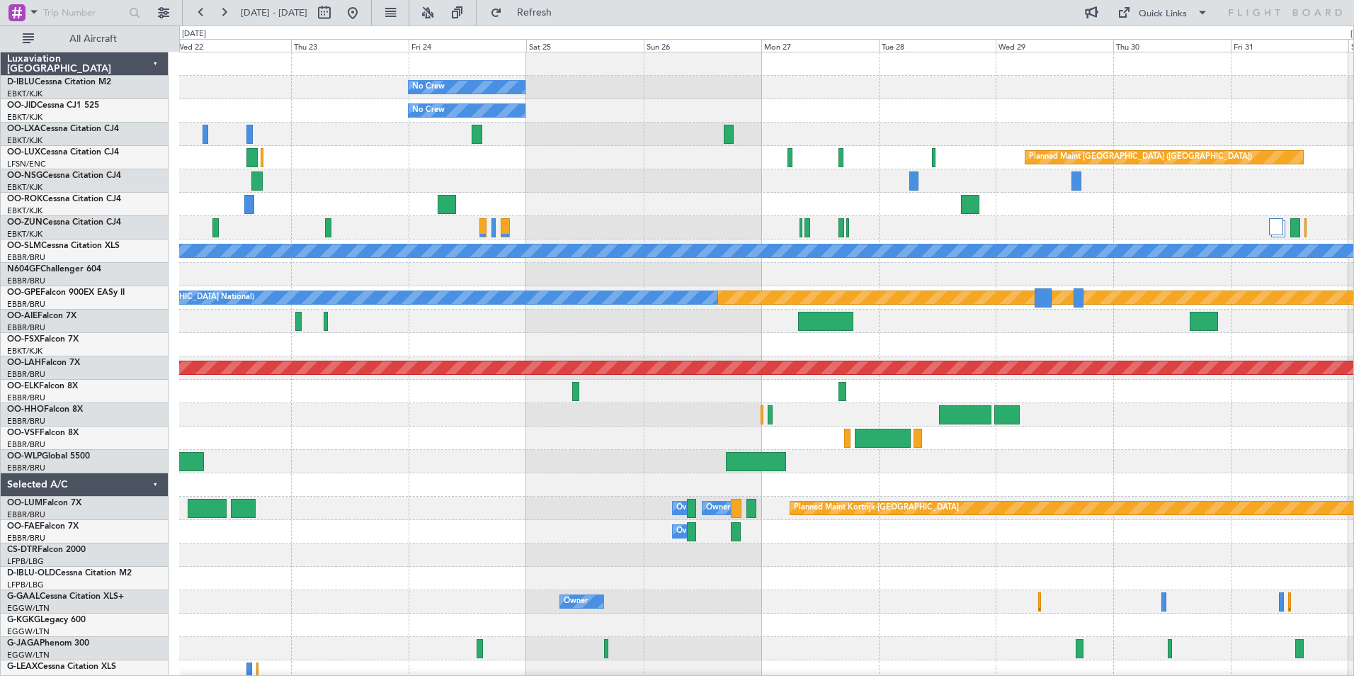
click at [1140, 491] on div at bounding box center [766, 484] width 1174 height 23
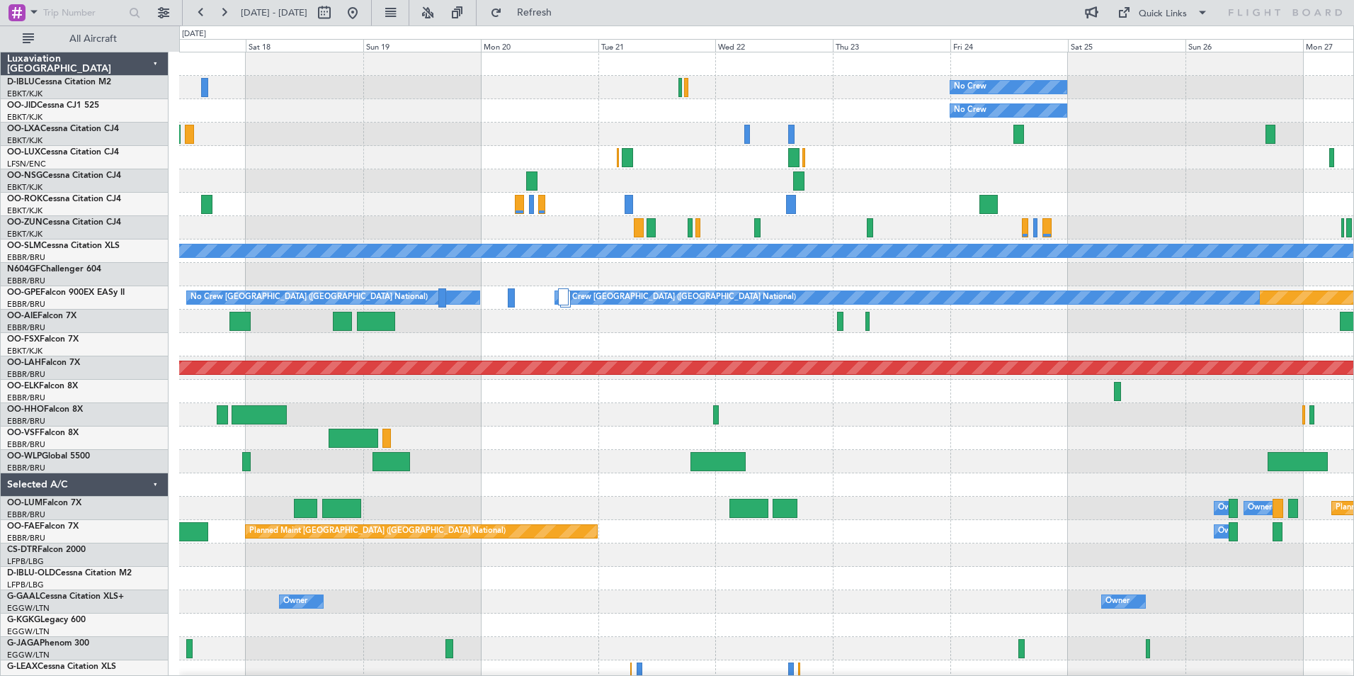
click at [1185, 483] on div "No Crew No Crew Kortrijk-Wevelgem No Crew Planned Maint Paris (Le Bourget) A/C …" at bounding box center [766, 519] width 1174 height 935
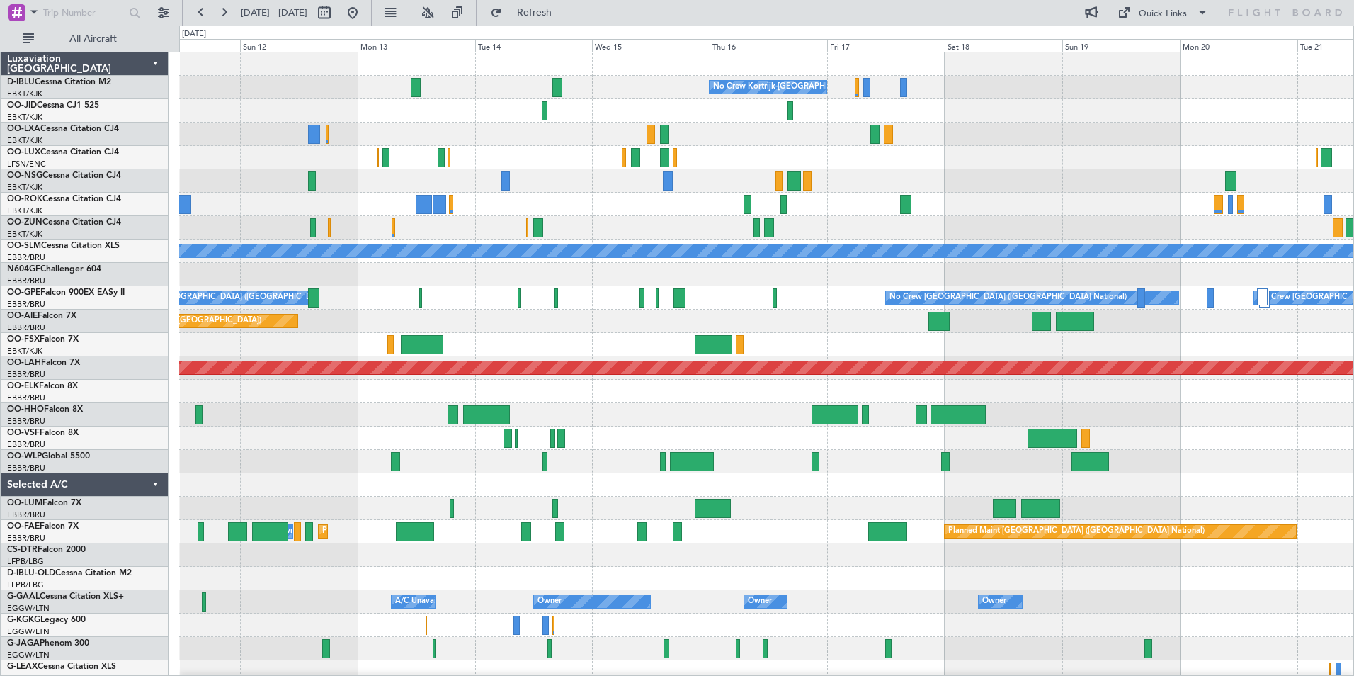
click at [1271, 520] on div "No Crew Kortrijk-Wevelgem No Crew Nancy (Essey) A/C Unavailable Monchengladbach…" at bounding box center [766, 496] width 1174 height 888
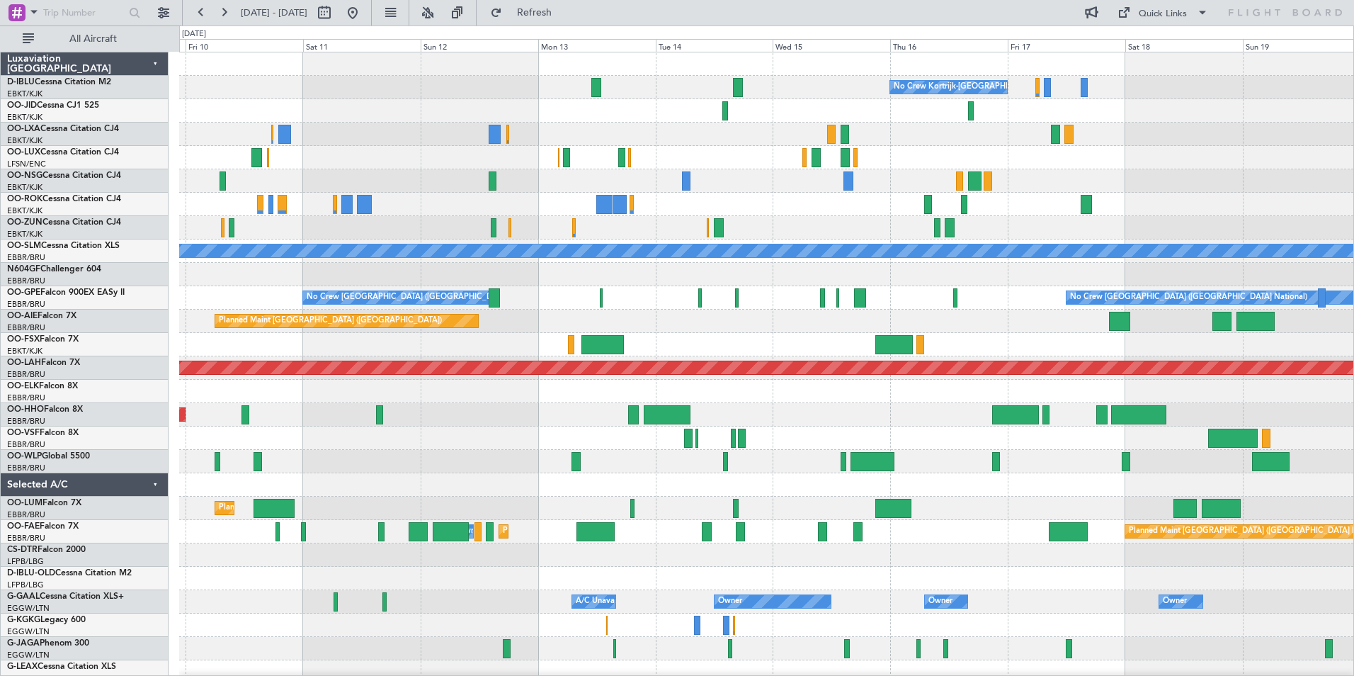
click at [1081, 516] on div "Planned Maint Brussels (Brussels National) AOG Maint Sibiu" at bounding box center [766, 507] width 1174 height 23
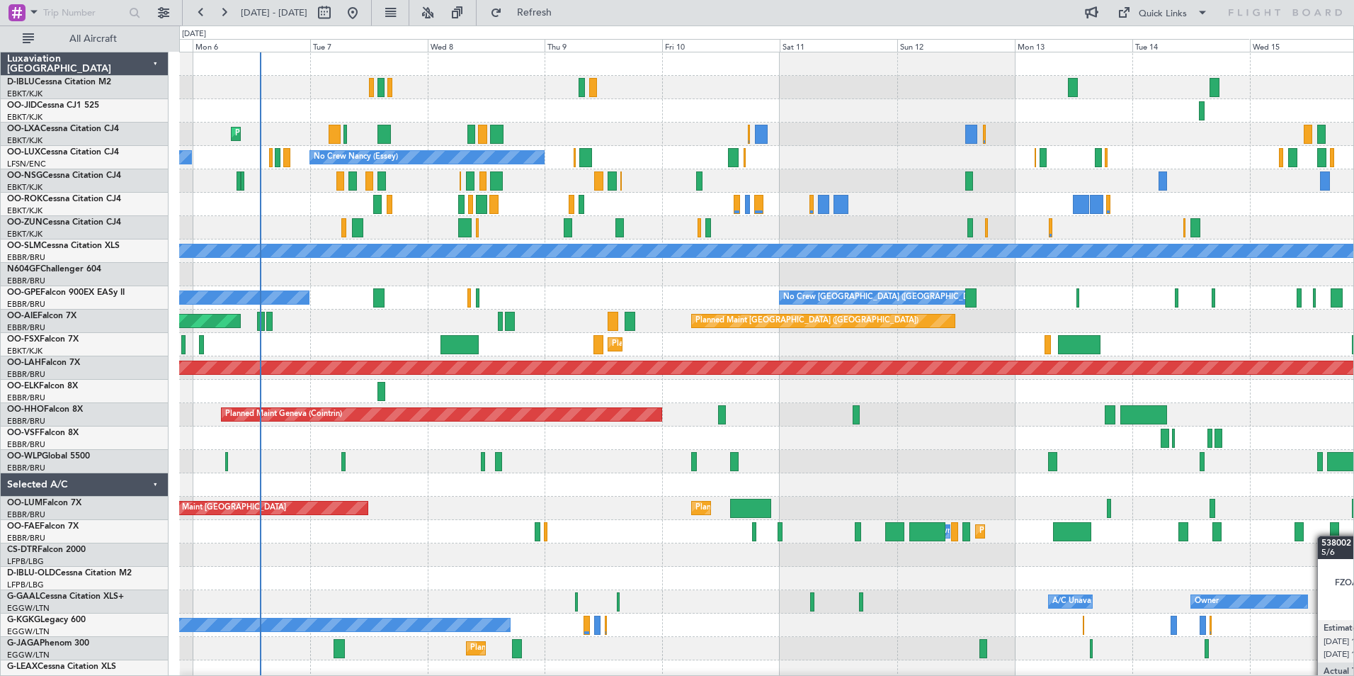
click at [1321, 531] on div "No Crew Kortrijk-Wevelgem Planned Maint Kortrijk-Wevelgem No Crew Nancy (Essey)…" at bounding box center [766, 496] width 1174 height 888
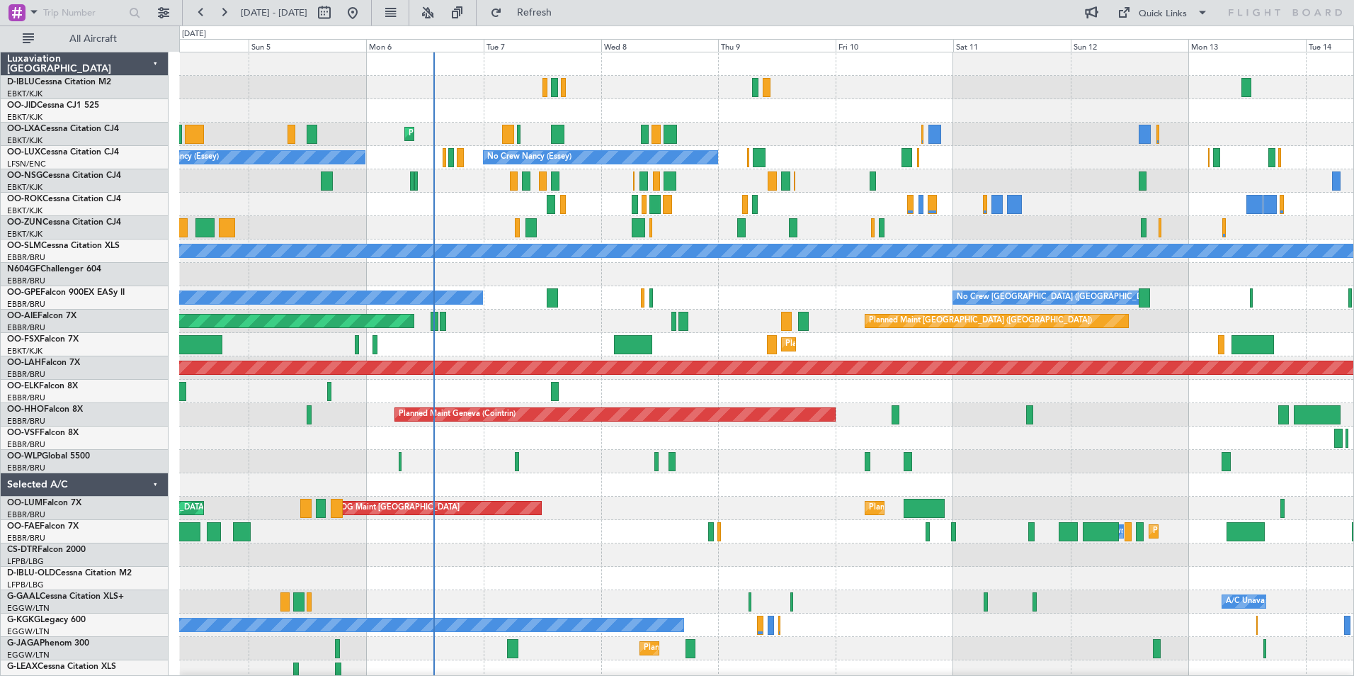
click at [1127, 508] on div "No Crew Kortrijk-Wevelgem Planned Maint Kortrijk-Wevelgem AOG Maint Rimini No C…" at bounding box center [766, 496] width 1174 height 888
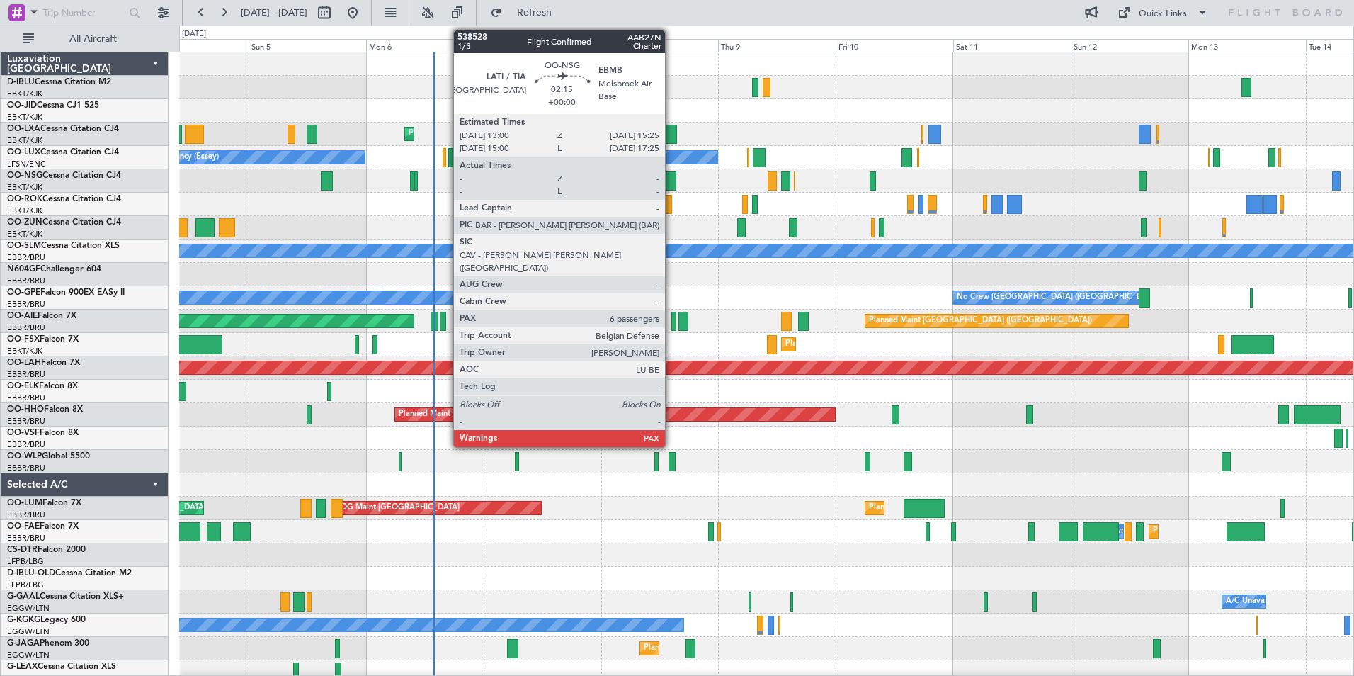
click at [670, 181] on div at bounding box center [670, 180] width 12 height 19
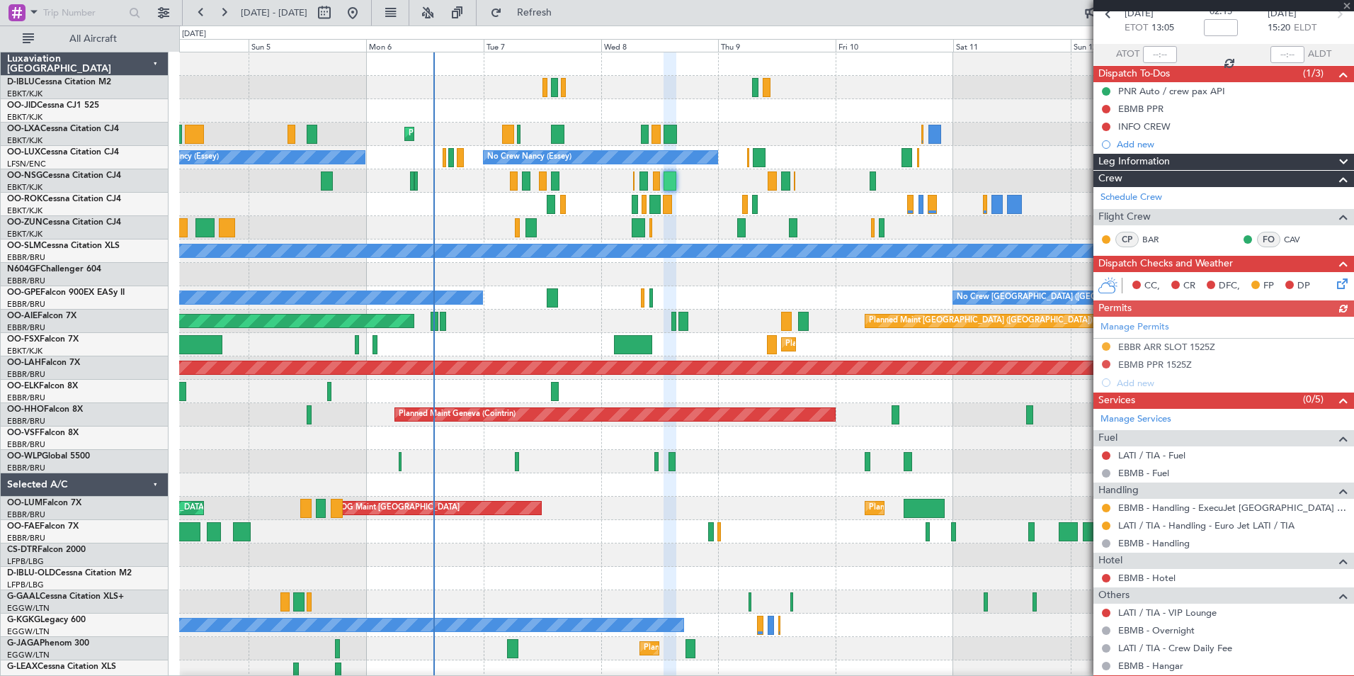
scroll to position [130, 0]
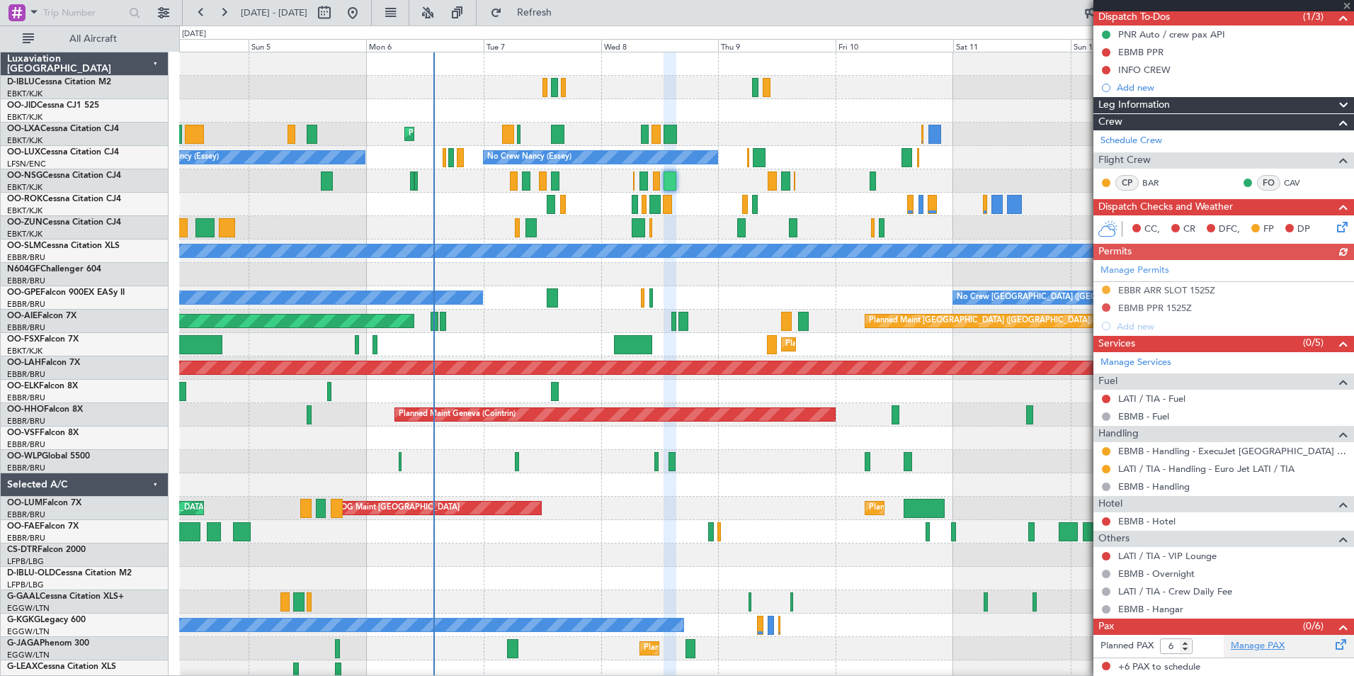
click at [1256, 649] on link "Manage PAX" at bounding box center [1258, 646] width 54 height 14
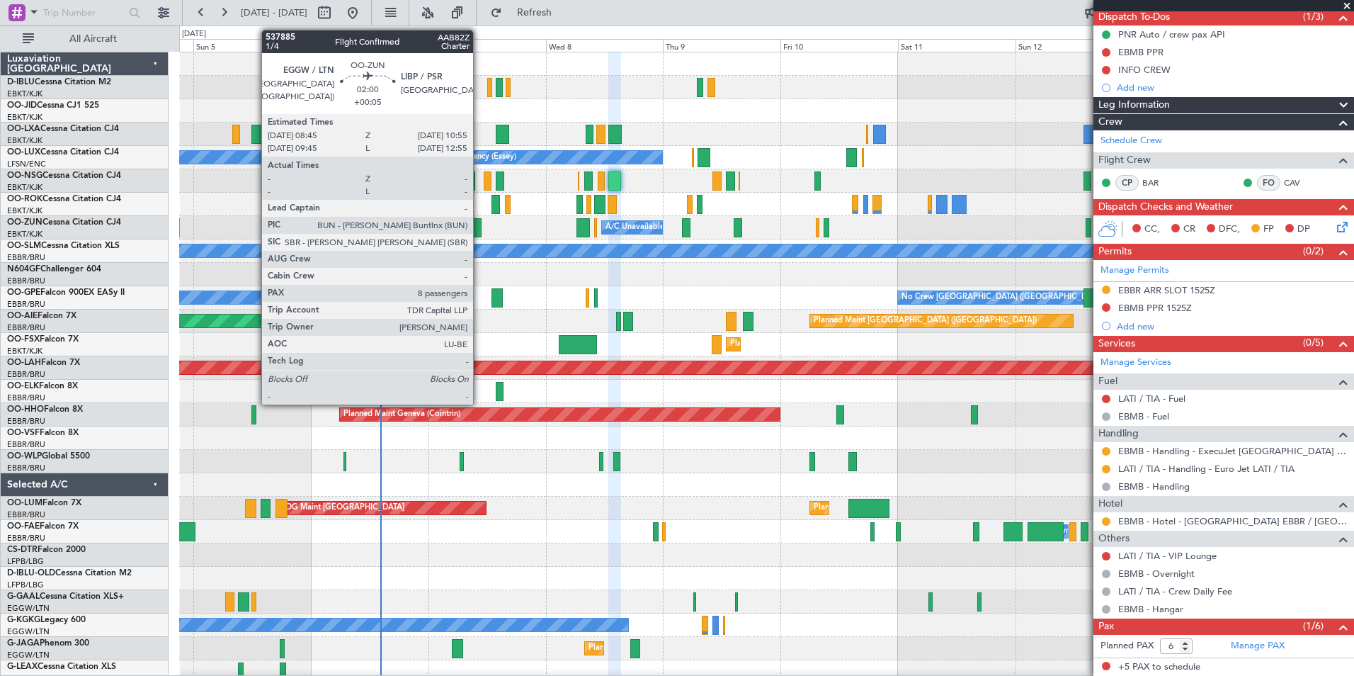
click at [479, 225] on div at bounding box center [475, 227] width 11 height 19
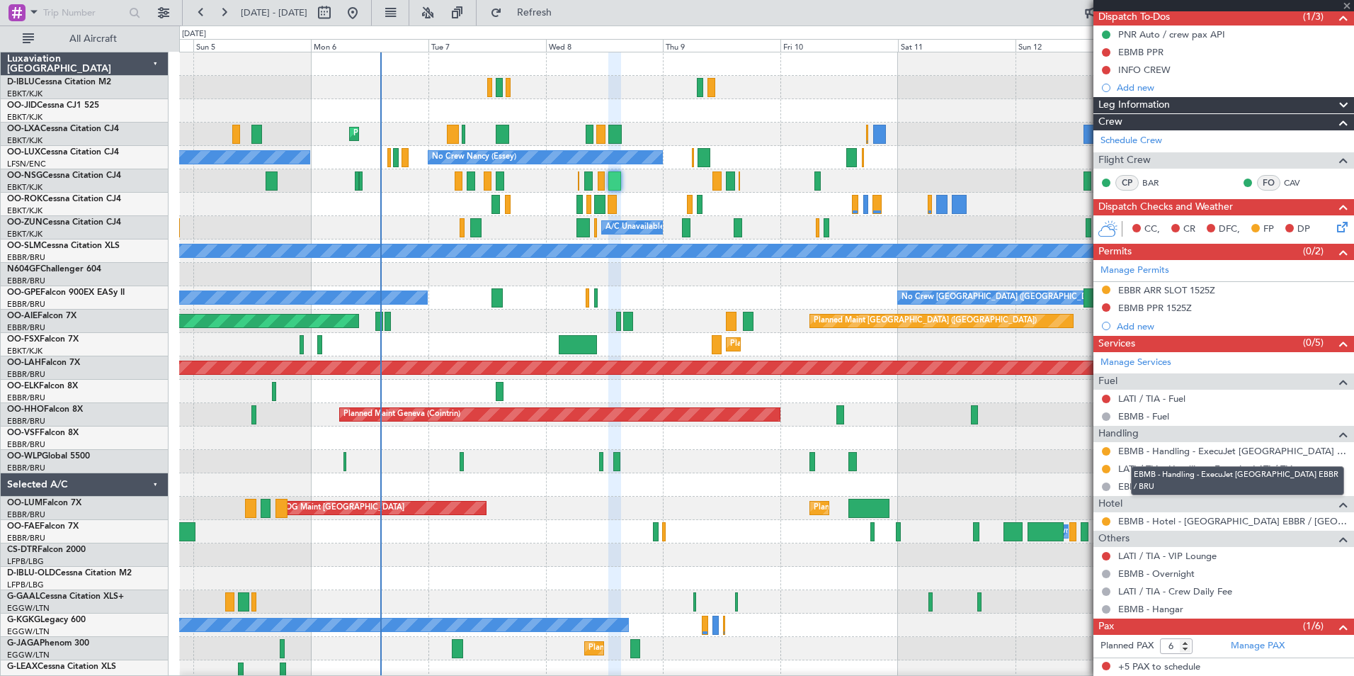
type input "+00:05"
type input "8"
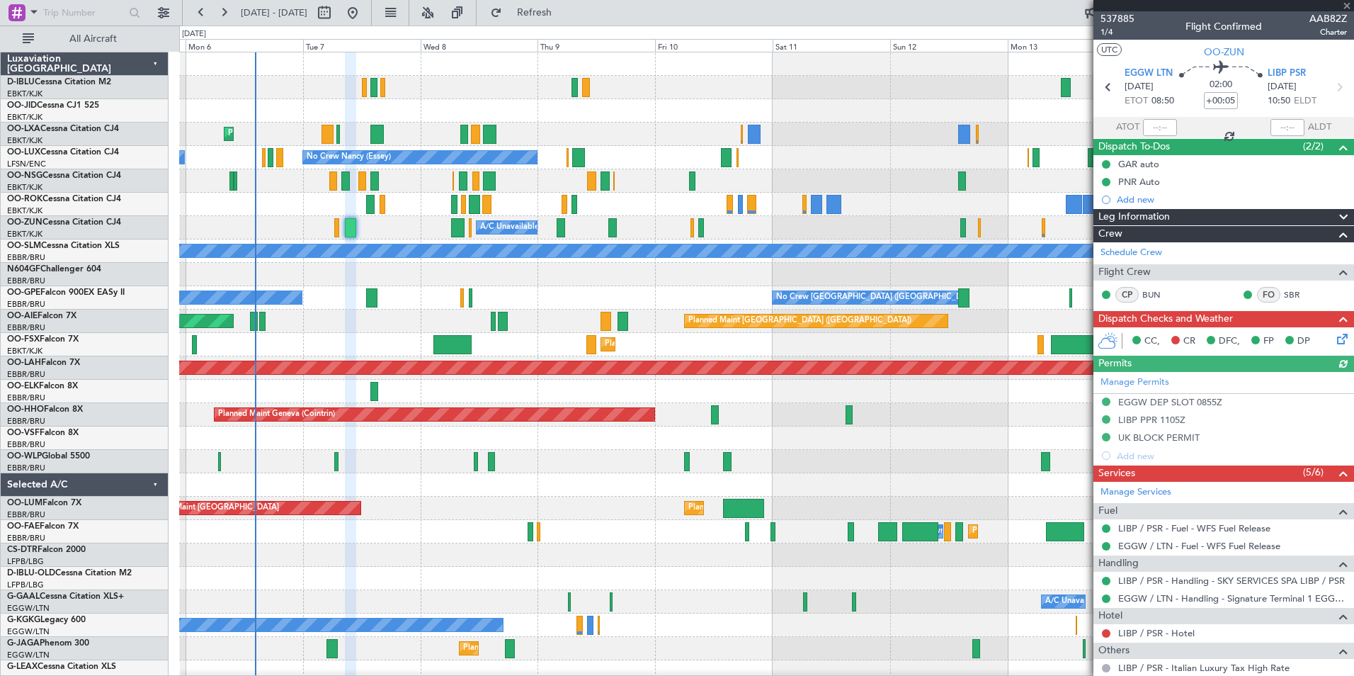
click at [611, 520] on div "No Crew Kortrijk-Wevelgem Planned Maint Kortrijk-Wevelgem No Crew Nancy (Essey)…" at bounding box center [766, 496] width 1174 height 888
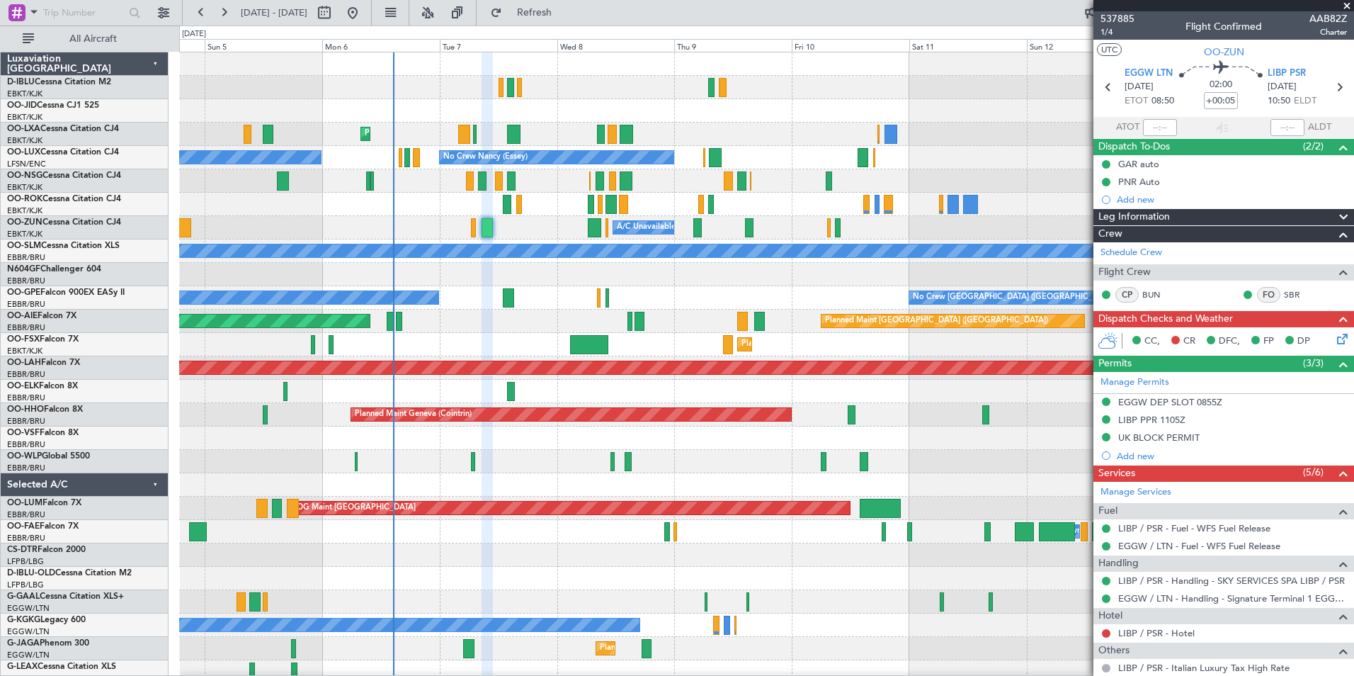
click at [695, 198] on div "No Crew Kortrijk-Wevelgem Planned Maint Kortrijk-Wevelgem AOG Maint Rimini No C…" at bounding box center [766, 519] width 1174 height 935
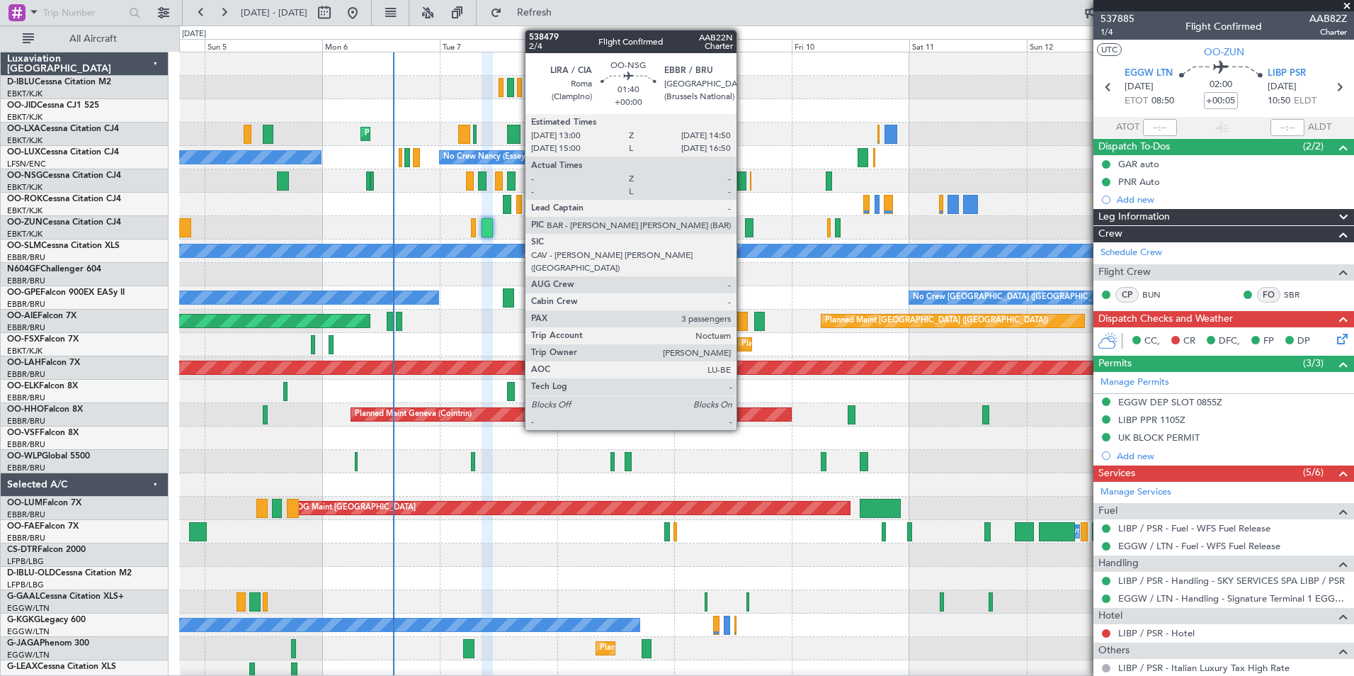
click at [743, 186] on div at bounding box center [741, 180] width 9 height 19
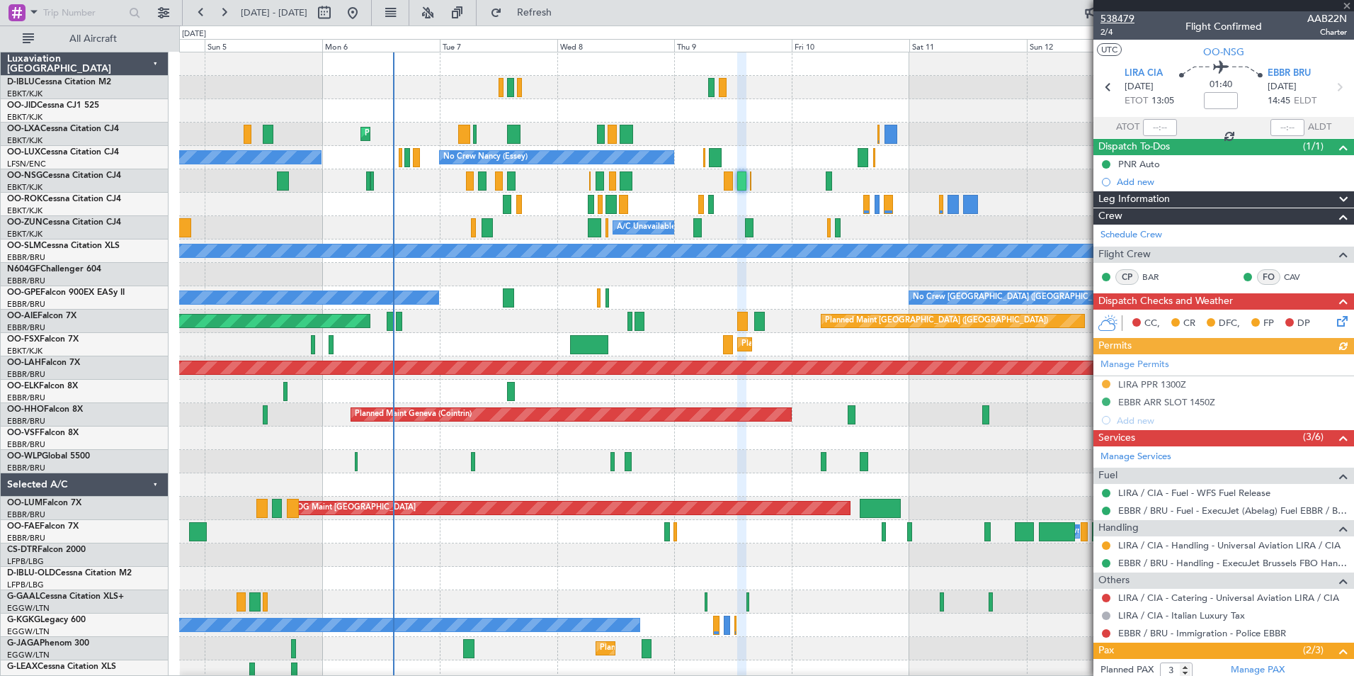
click at [1127, 18] on span "538479" at bounding box center [1117, 18] width 34 height 15
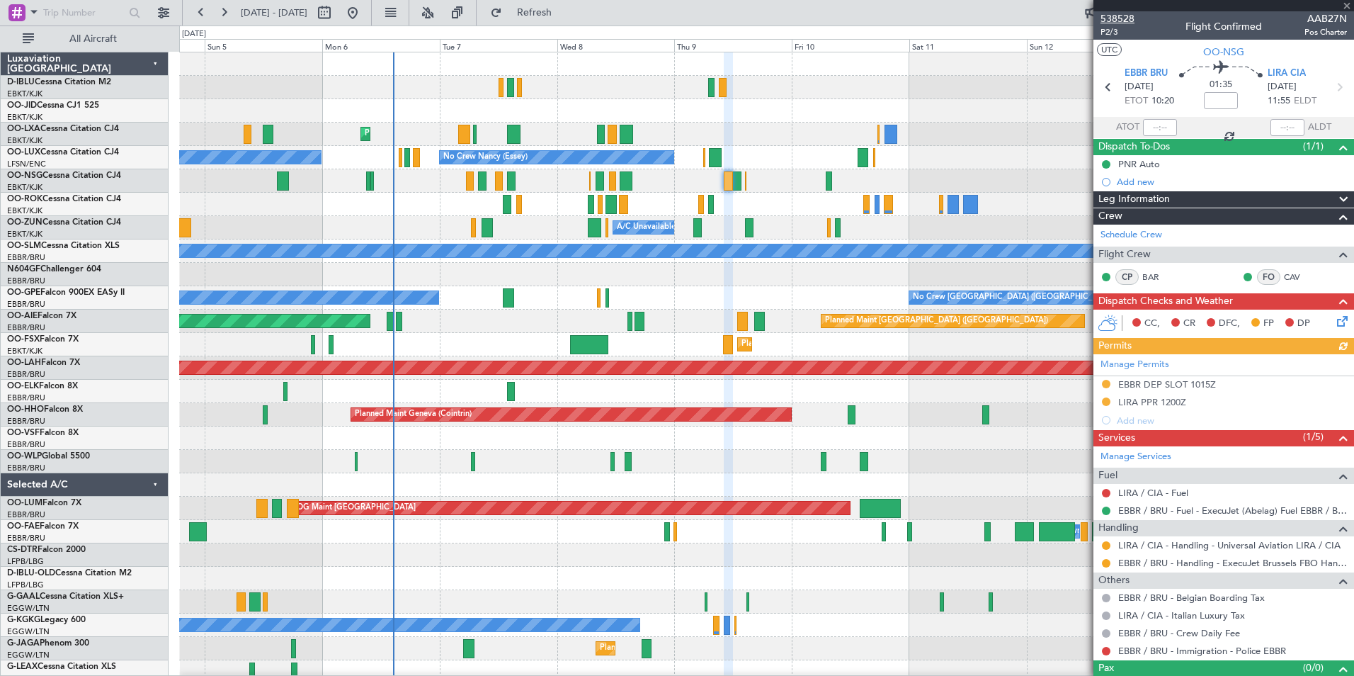
click at [1120, 12] on span "538528" at bounding box center [1117, 18] width 34 height 15
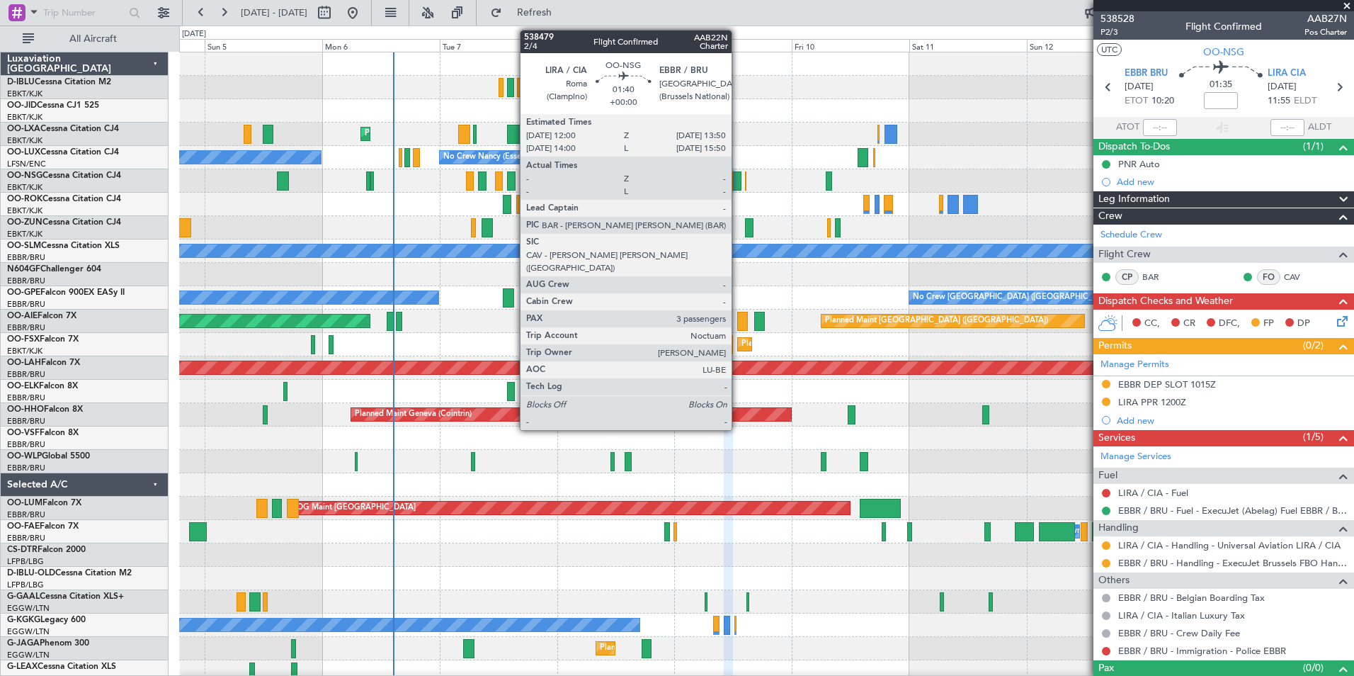
click at [738, 183] on div at bounding box center [736, 180] width 9 height 19
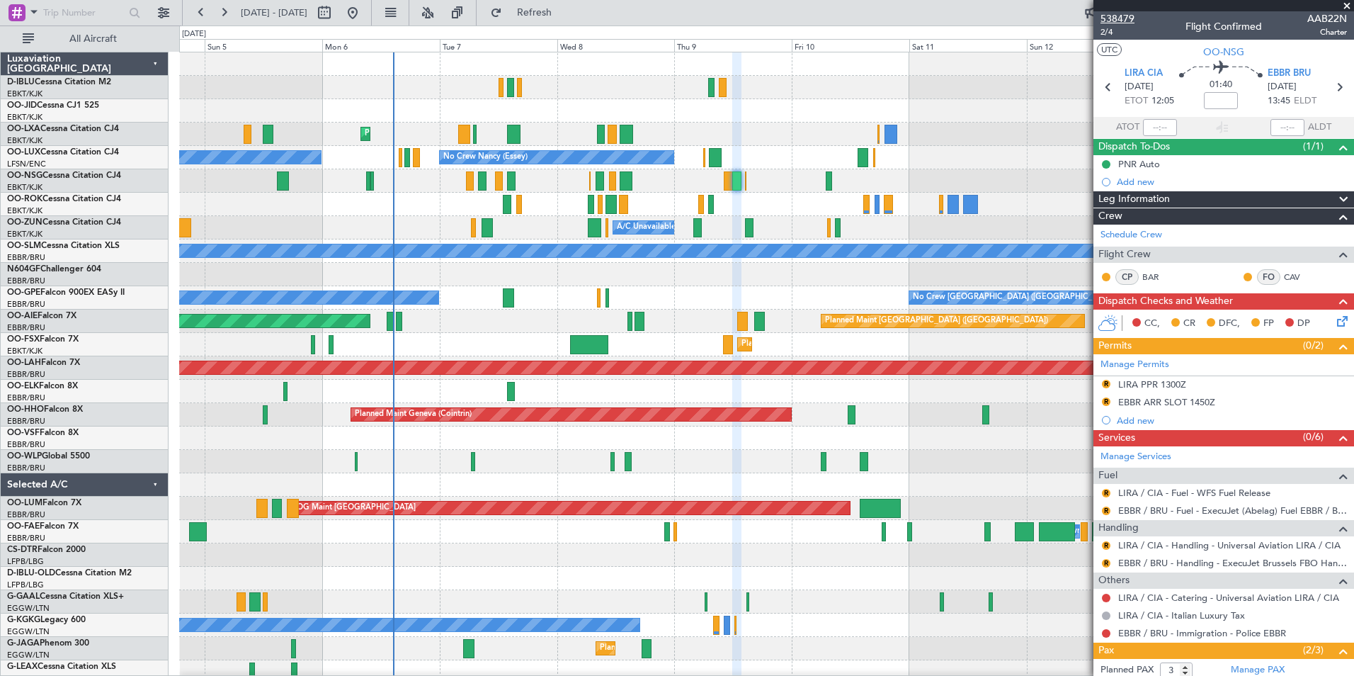
click at [1127, 21] on span "538479" at bounding box center [1117, 18] width 34 height 15
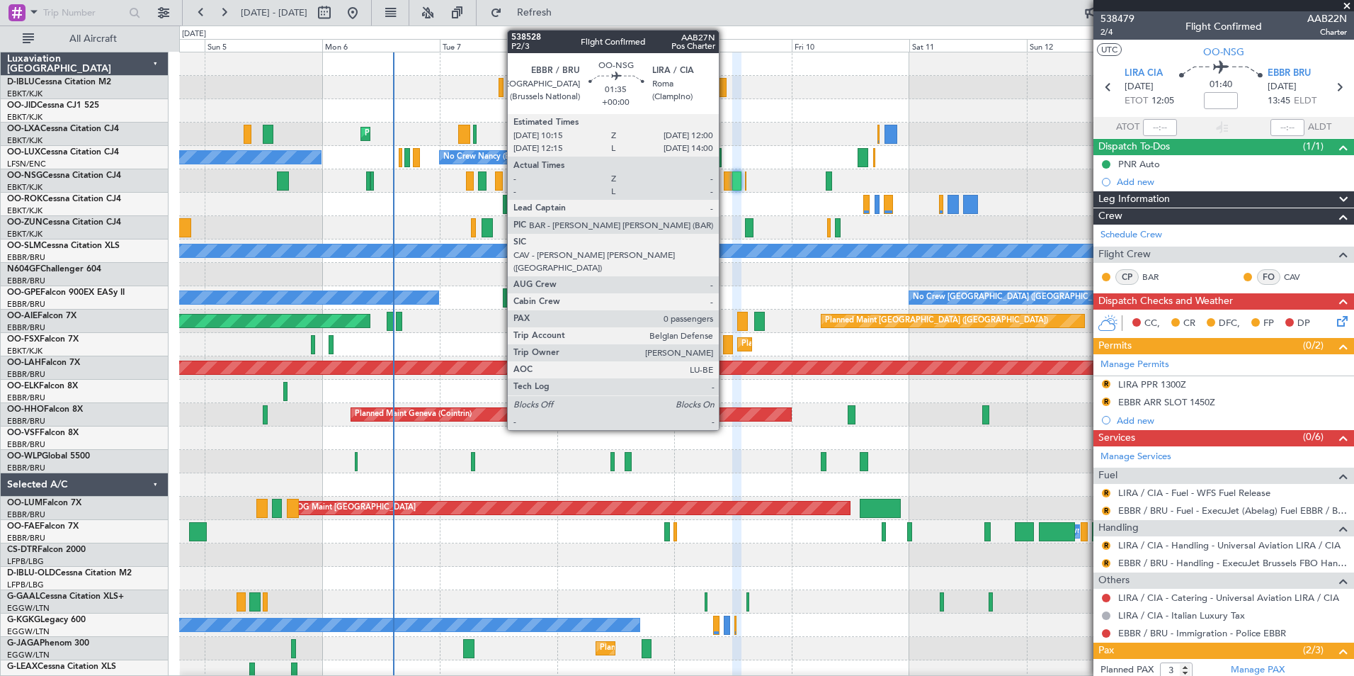
click at [725, 185] on div at bounding box center [728, 180] width 9 height 19
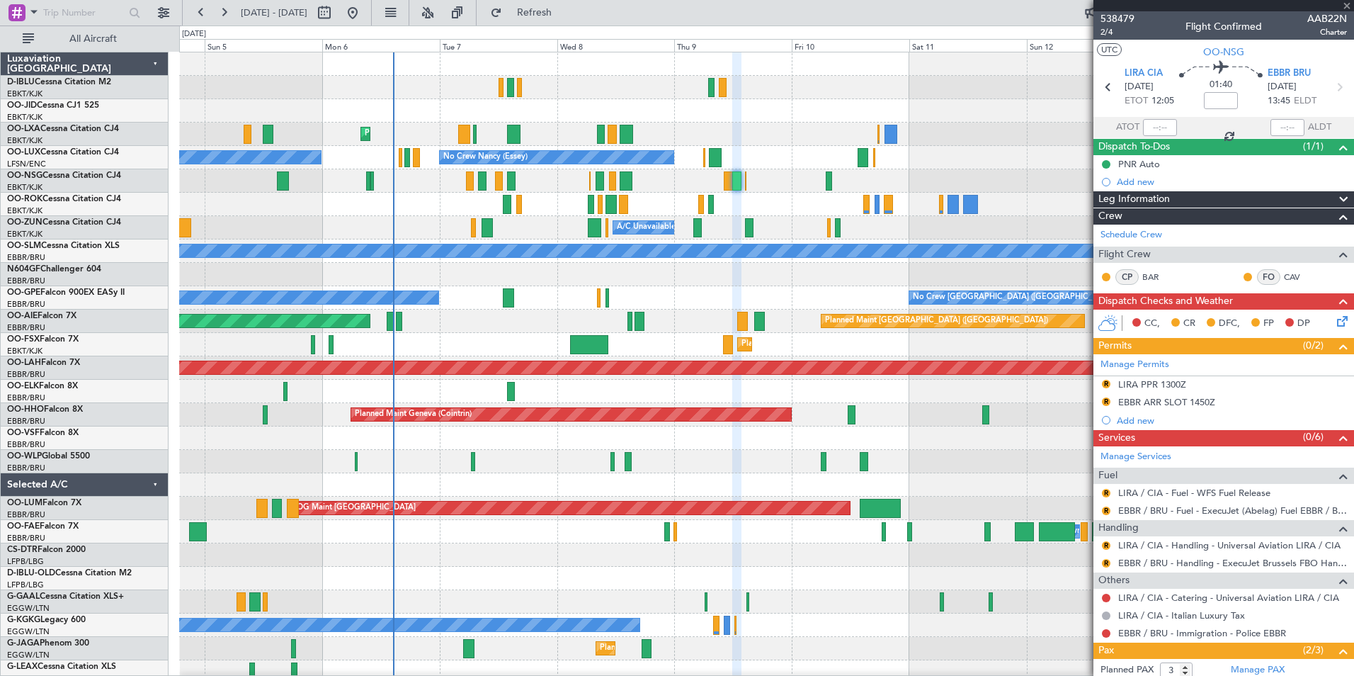
type input "0"
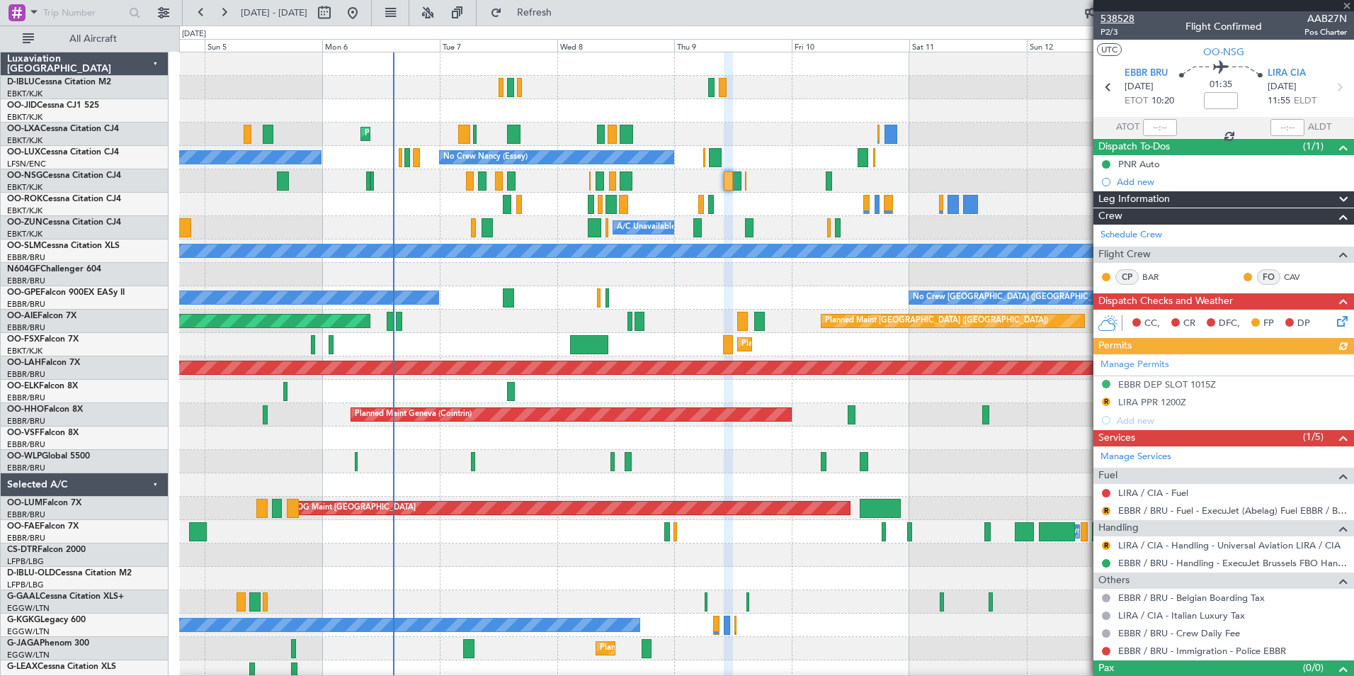
click at [1127, 18] on span "538528" at bounding box center [1117, 18] width 34 height 15
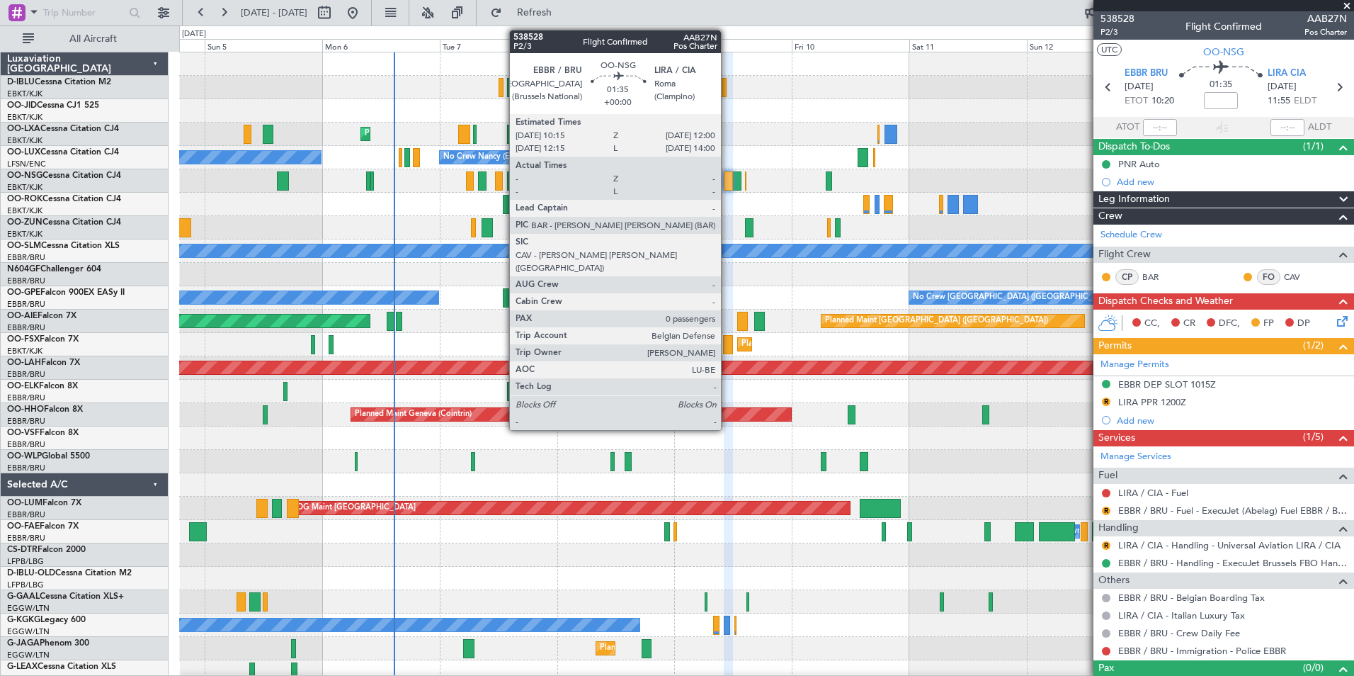
click at [727, 183] on div at bounding box center [728, 180] width 9 height 19
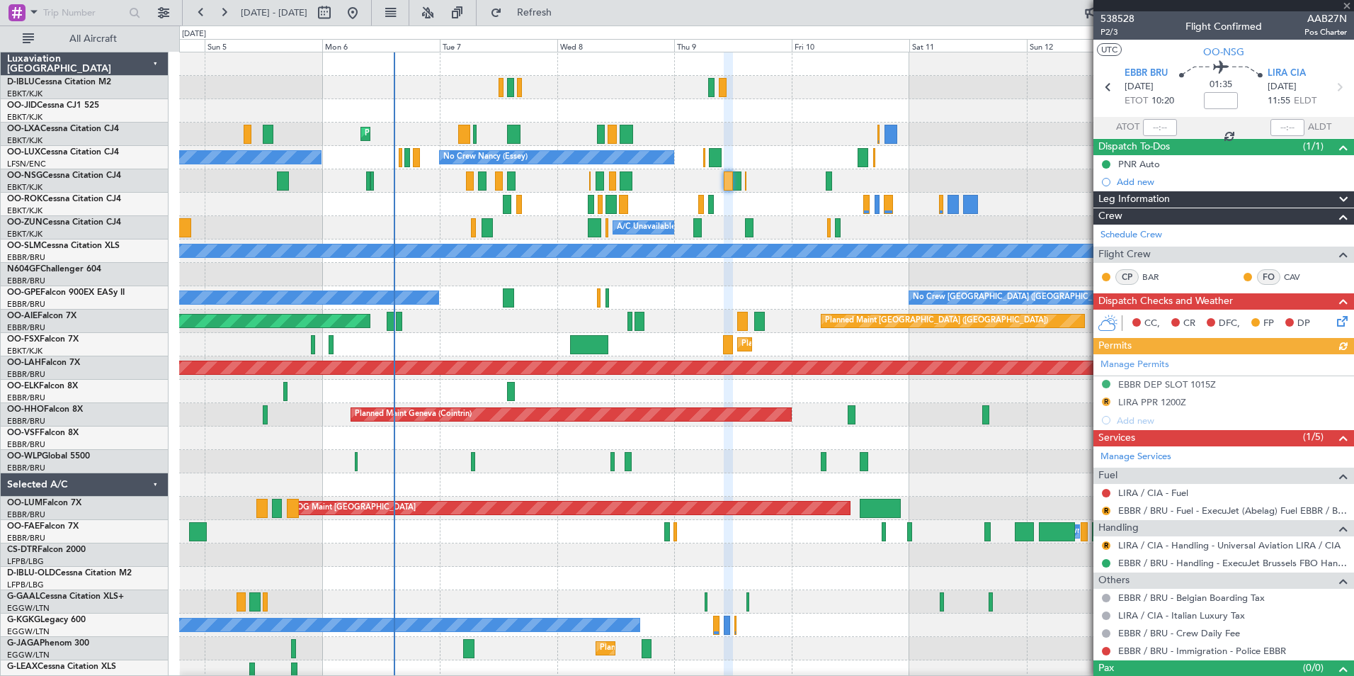
click at [726, 209] on div "AOG Maint Kortrijk-[GEOGRAPHIC_DATA]" at bounding box center [766, 204] width 1174 height 23
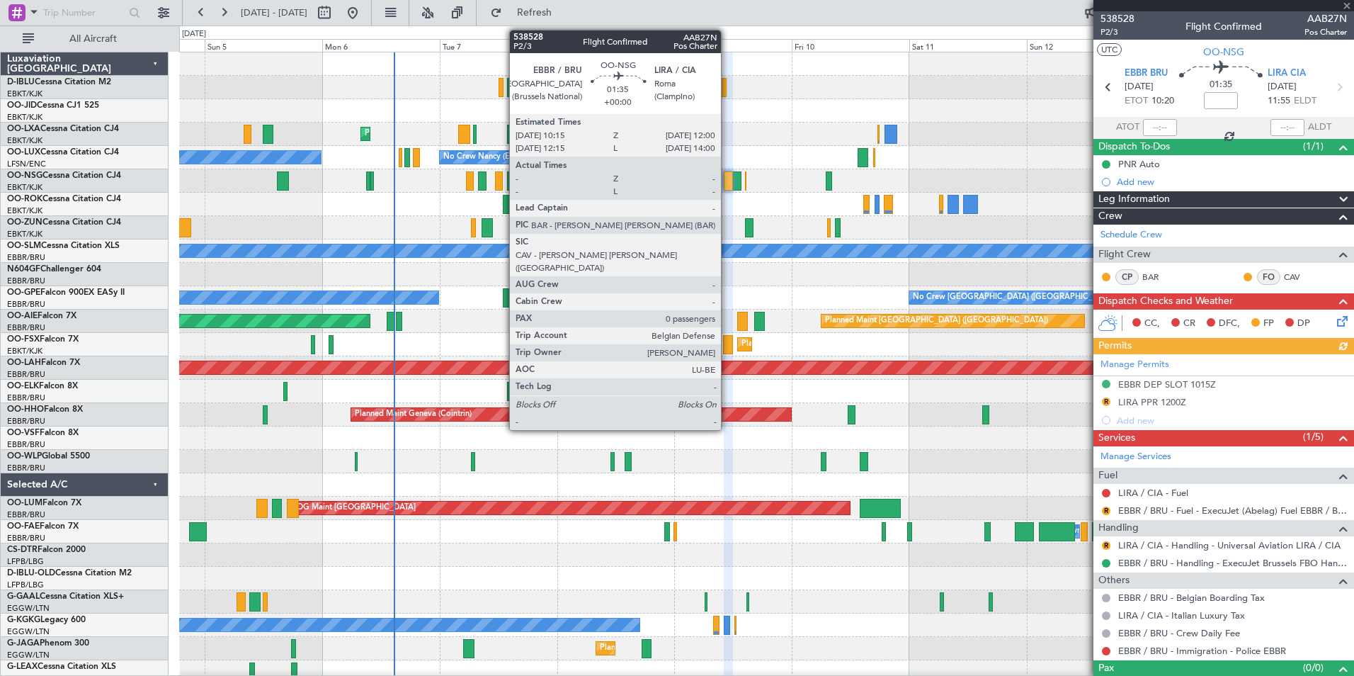
click at [724, 181] on div at bounding box center [728, 180] width 9 height 19
click at [727, 183] on div at bounding box center [728, 180] width 9 height 19
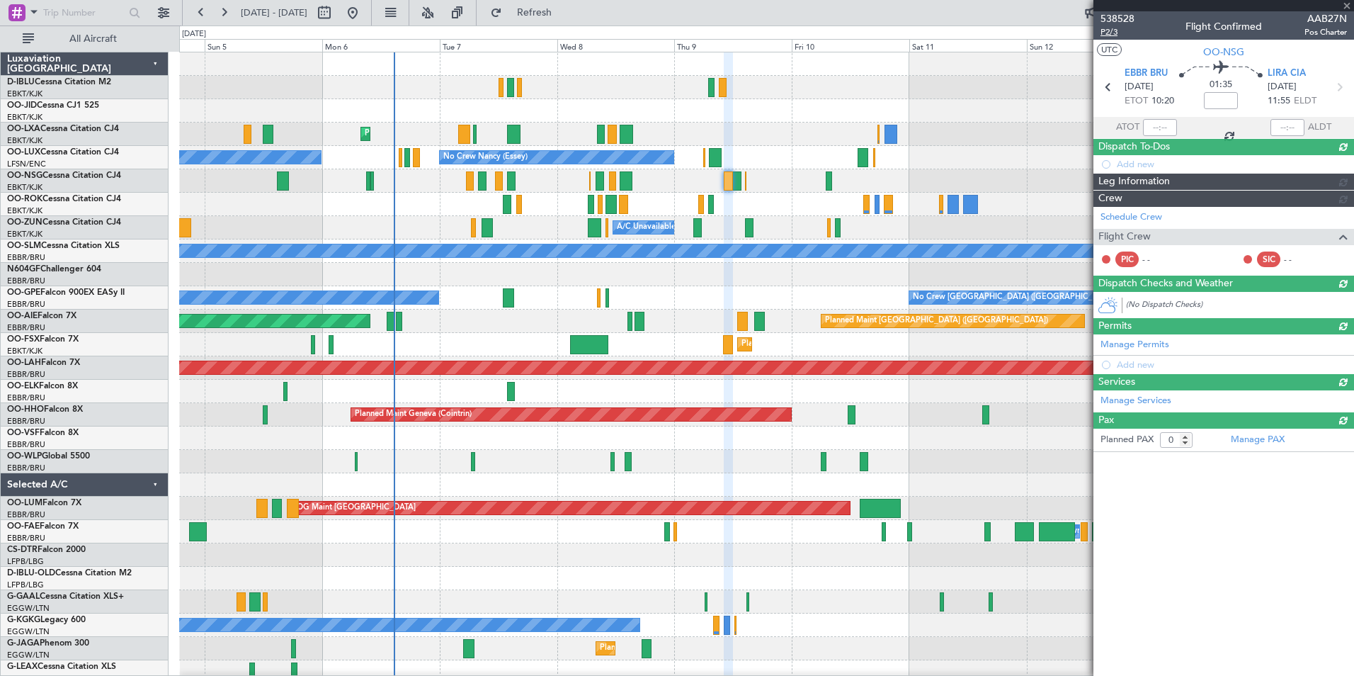
click at [1112, 30] on span "P2/3" at bounding box center [1117, 32] width 34 height 12
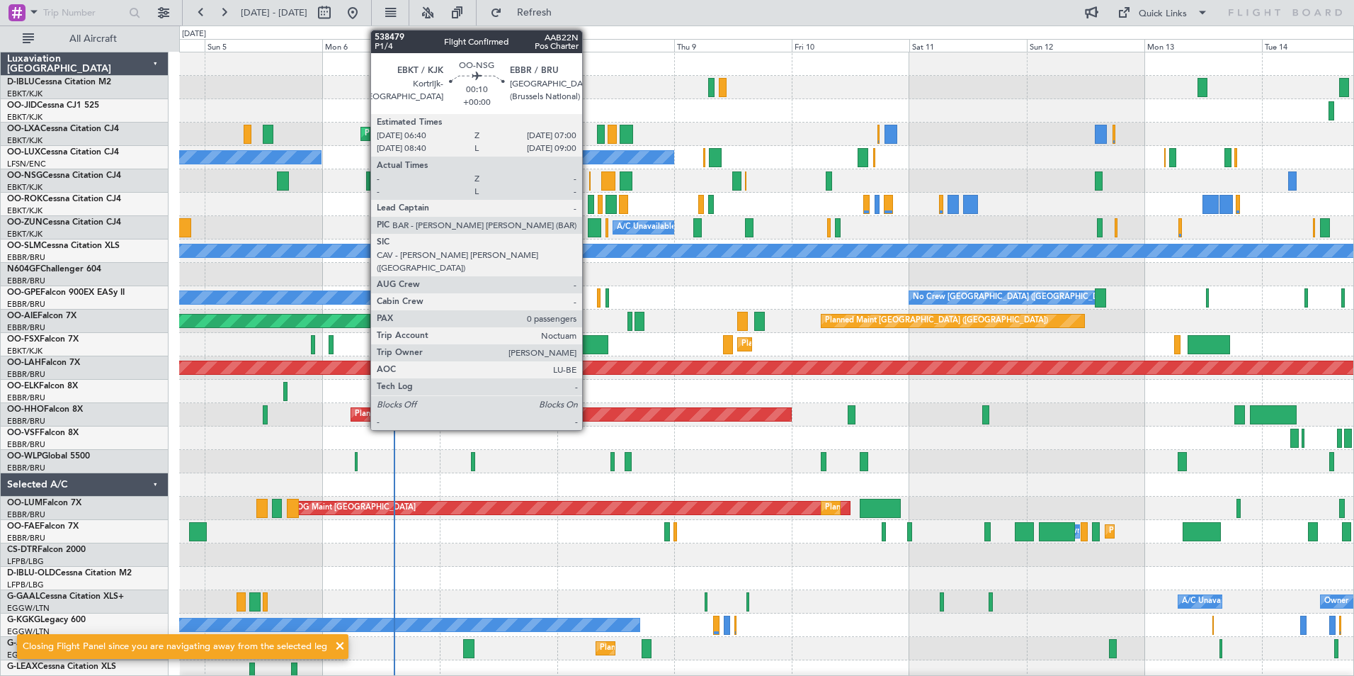
click at [589, 181] on div at bounding box center [590, 180] width 2 height 19
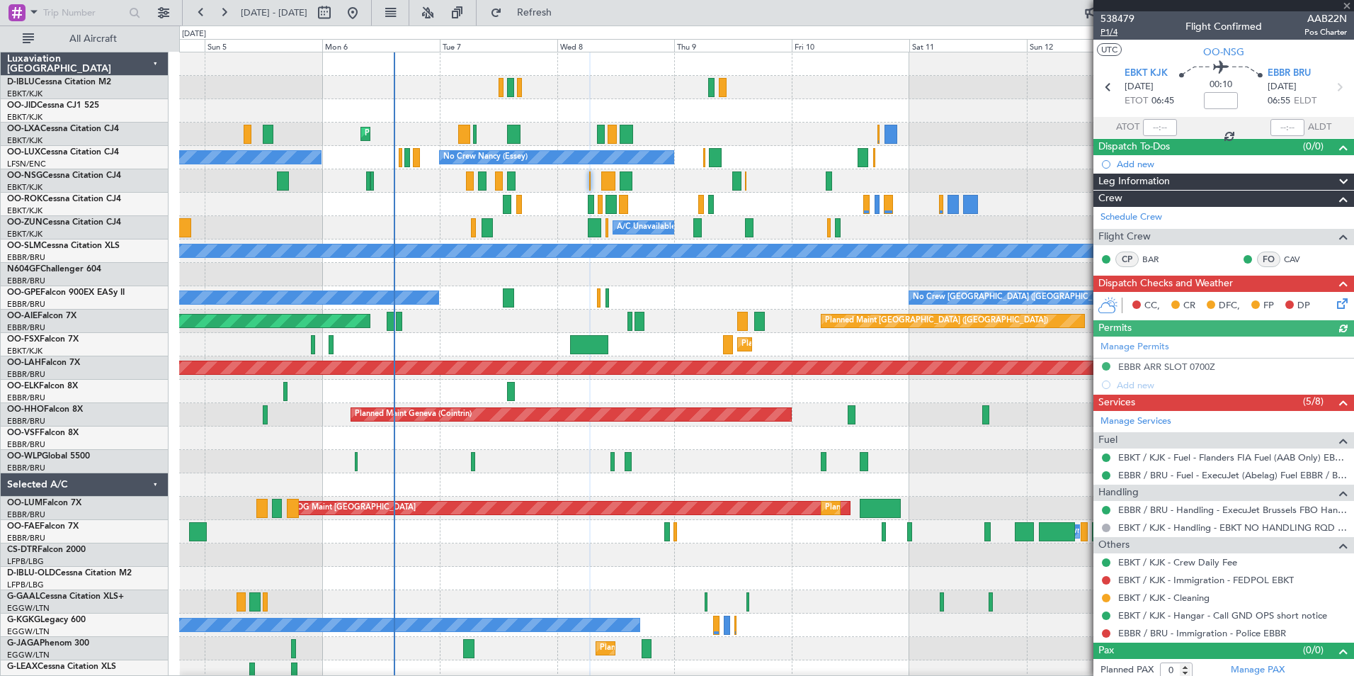
click at [1103, 30] on span "P1/4" at bounding box center [1117, 32] width 34 height 12
click at [1112, 30] on span "P1/4" at bounding box center [1117, 32] width 34 height 12
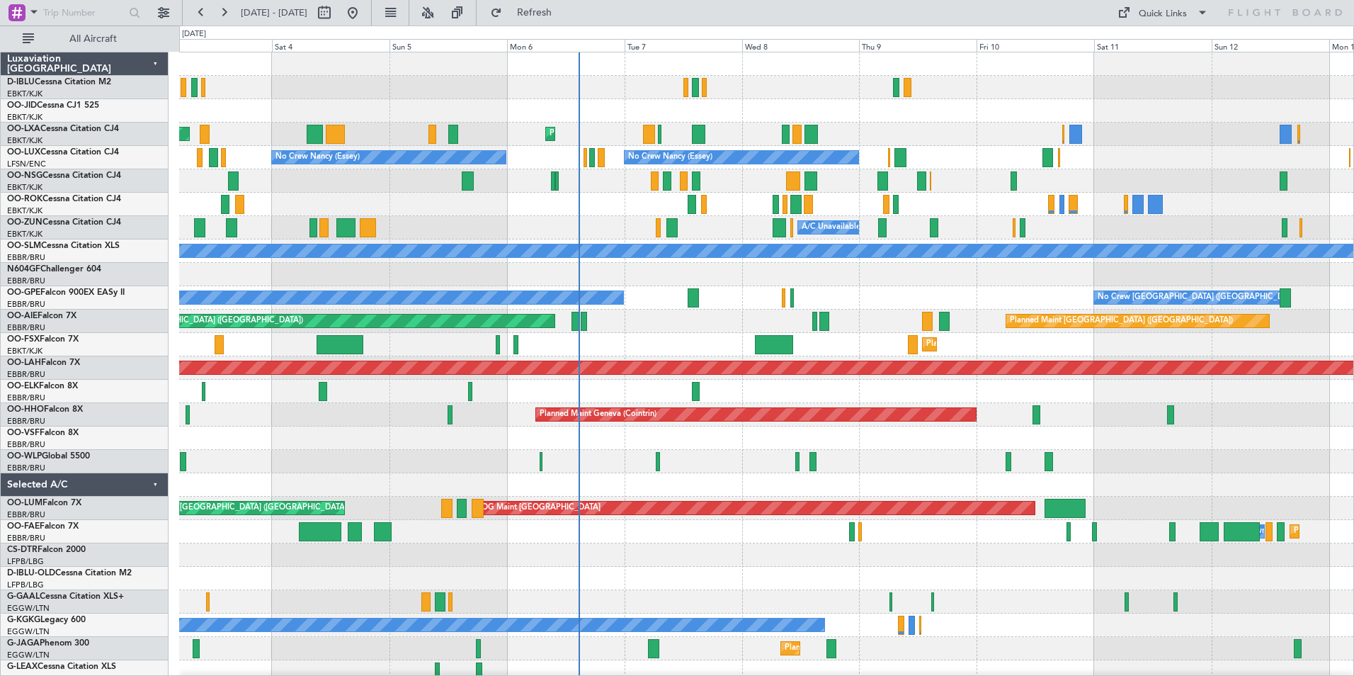
click at [808, 319] on div "Planned Maint Kortrijk-[GEOGRAPHIC_DATA] AOG Maint [GEOGRAPHIC_DATA] No Crew [P…" at bounding box center [766, 496] width 1174 height 888
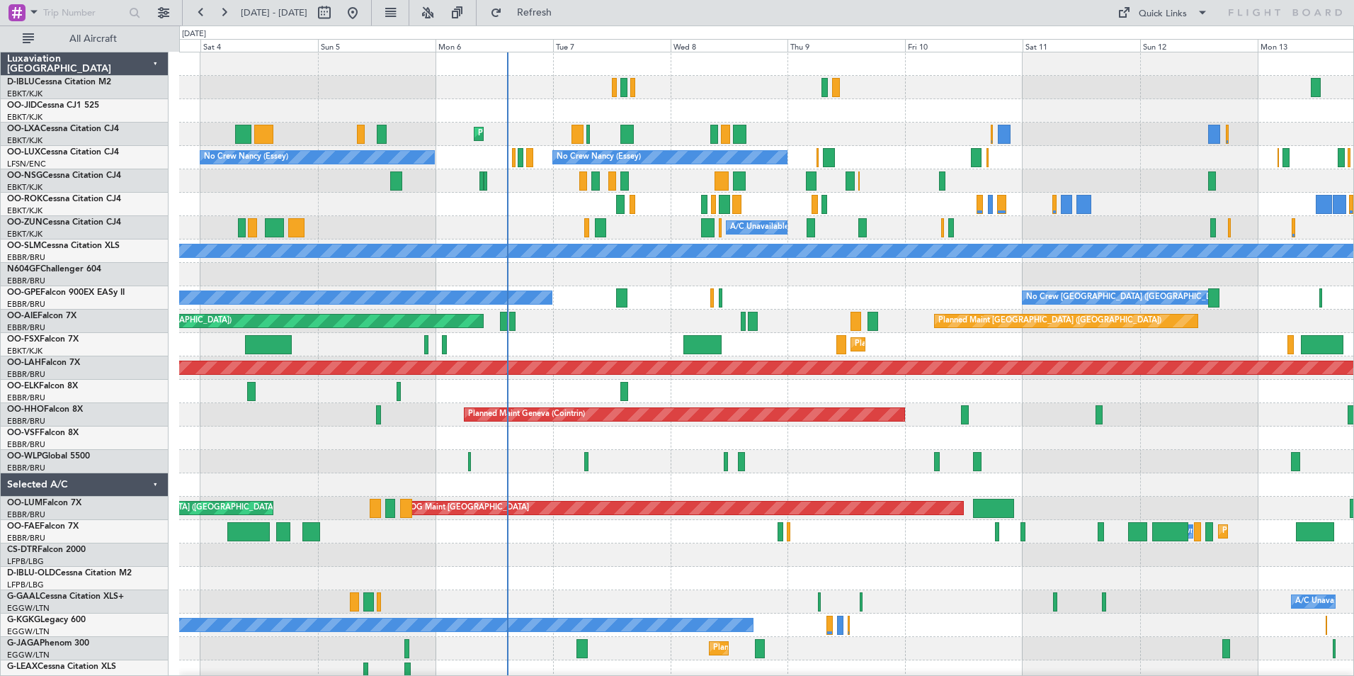
click at [772, 311] on div "No Crew Kortrijk-[GEOGRAPHIC_DATA] Planned Maint [GEOGRAPHIC_DATA]-[GEOGRAPHIC_…" at bounding box center [766, 496] width 1174 height 888
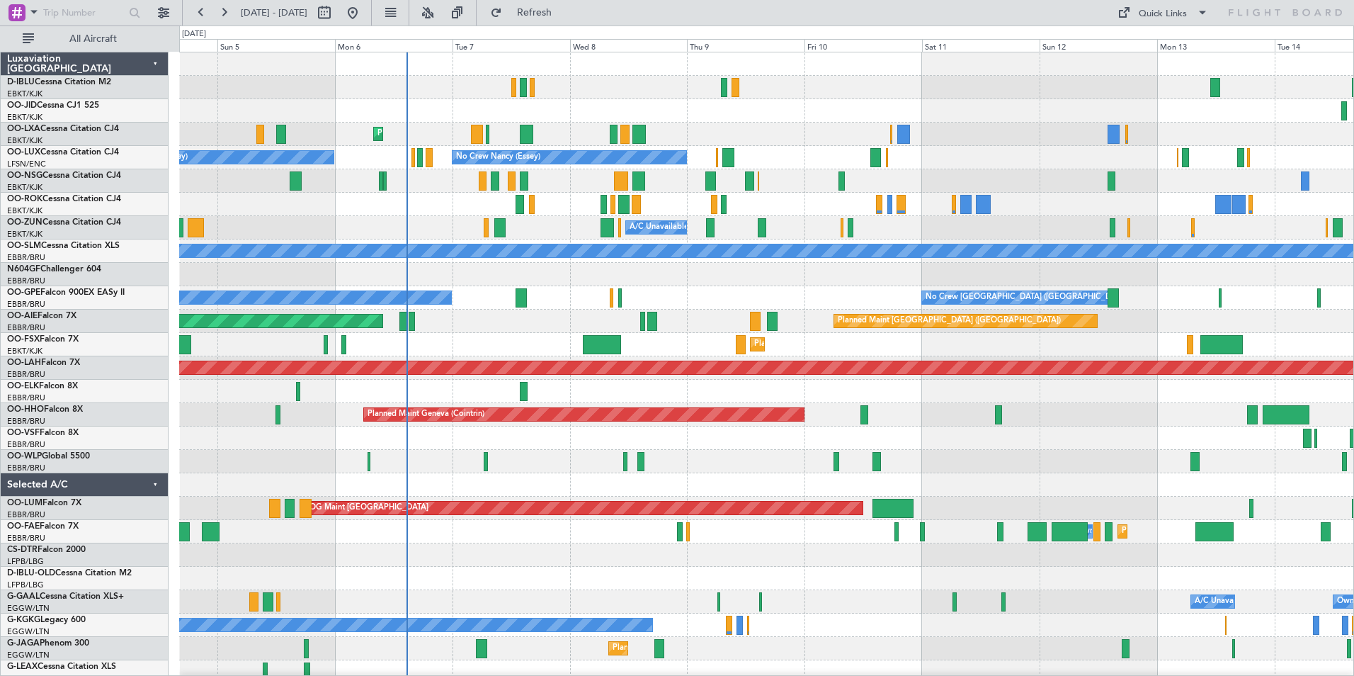
click at [657, 199] on div "AOG Maint Kortrijk-[GEOGRAPHIC_DATA]" at bounding box center [766, 204] width 1174 height 23
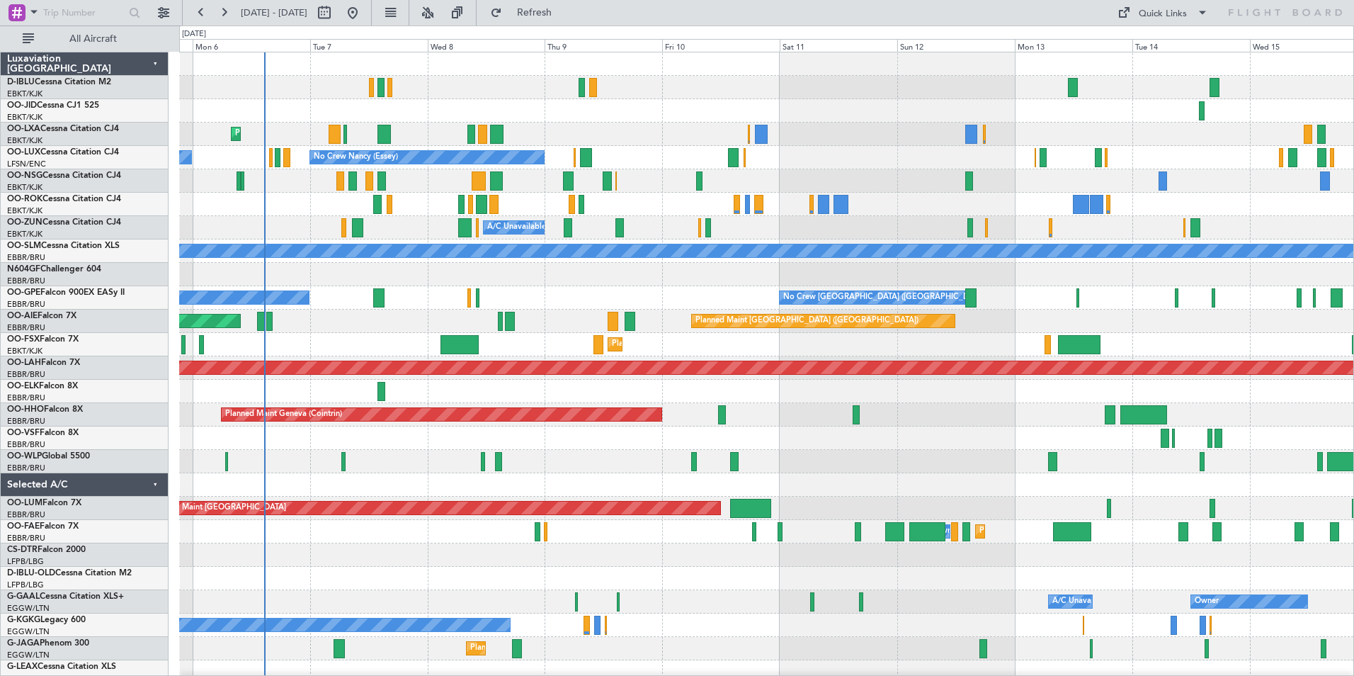
click at [540, 290] on div "No Crew Kortrijk-Wevelgem Planned Maint Kortrijk-Wevelgem No Crew Nancy (Essey)…" at bounding box center [766, 496] width 1174 height 888
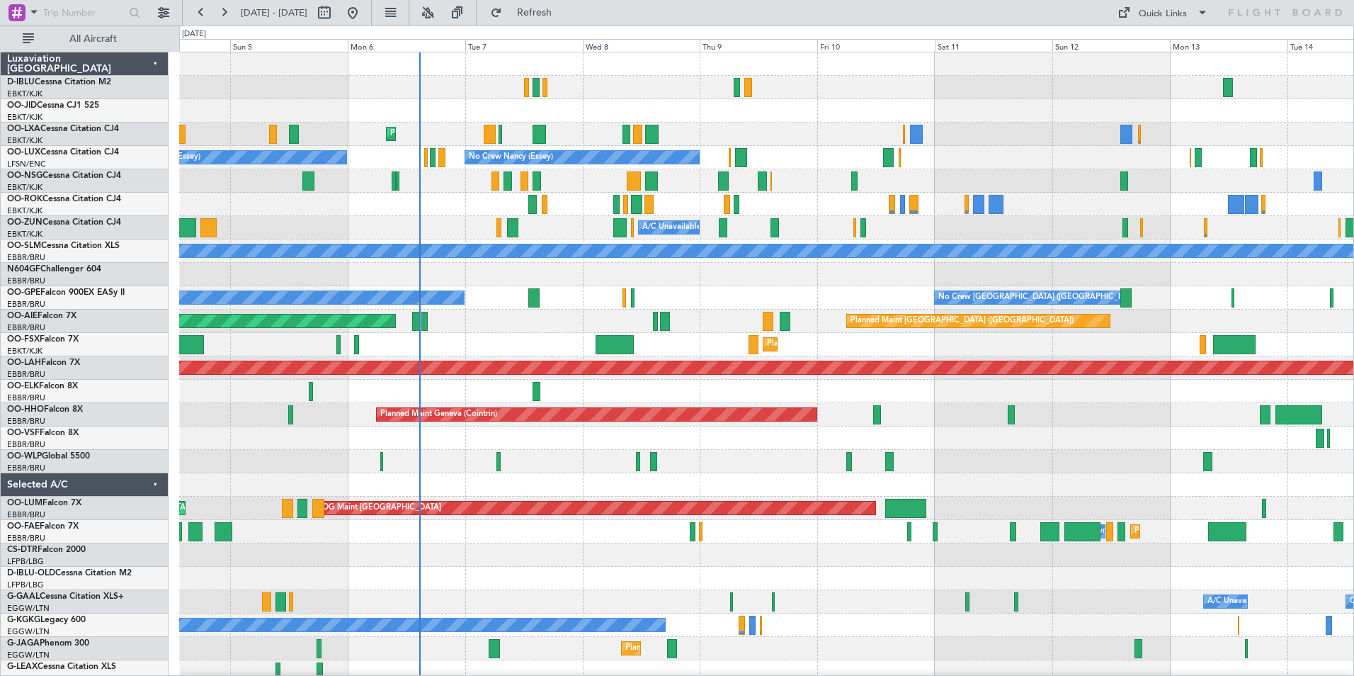
click at [774, 217] on div "No Crew Kortrijk-Wevelgem Planned Maint Kortrijk-Wevelgem AOG Maint Rimini No C…" at bounding box center [766, 531] width 1174 height 958
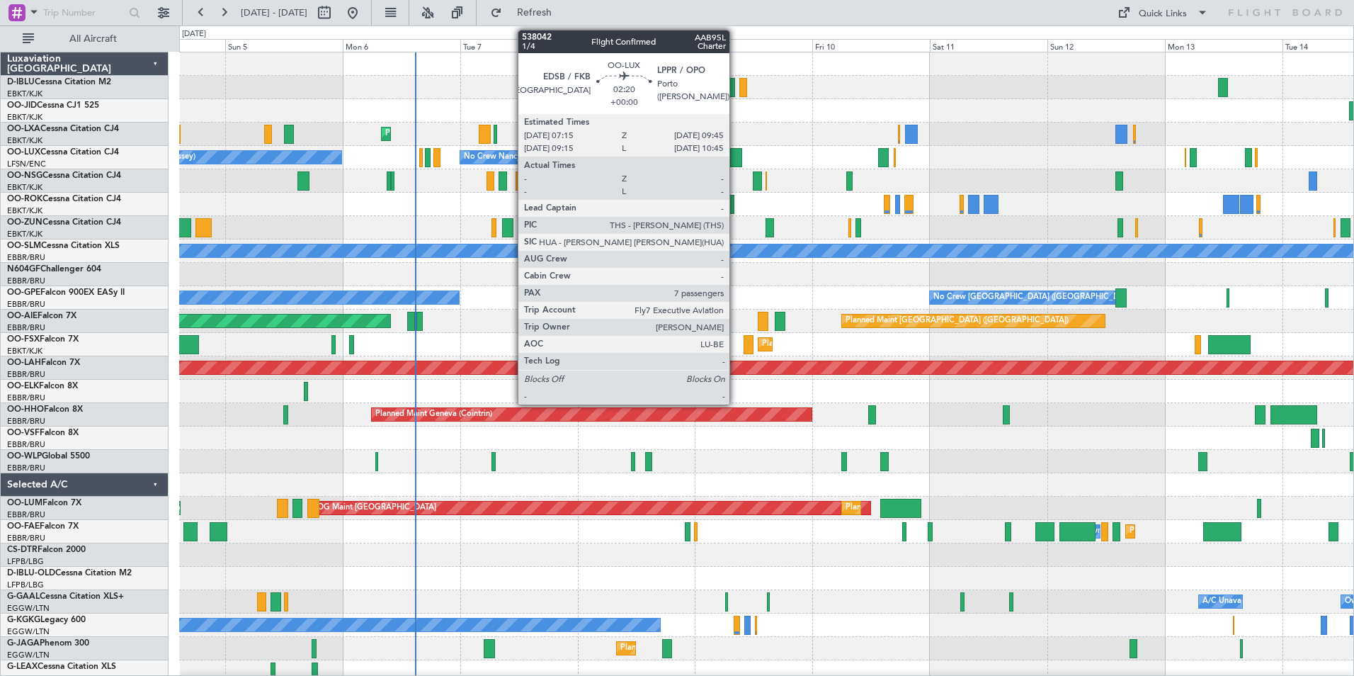
click at [736, 154] on div at bounding box center [736, 157] width 13 height 19
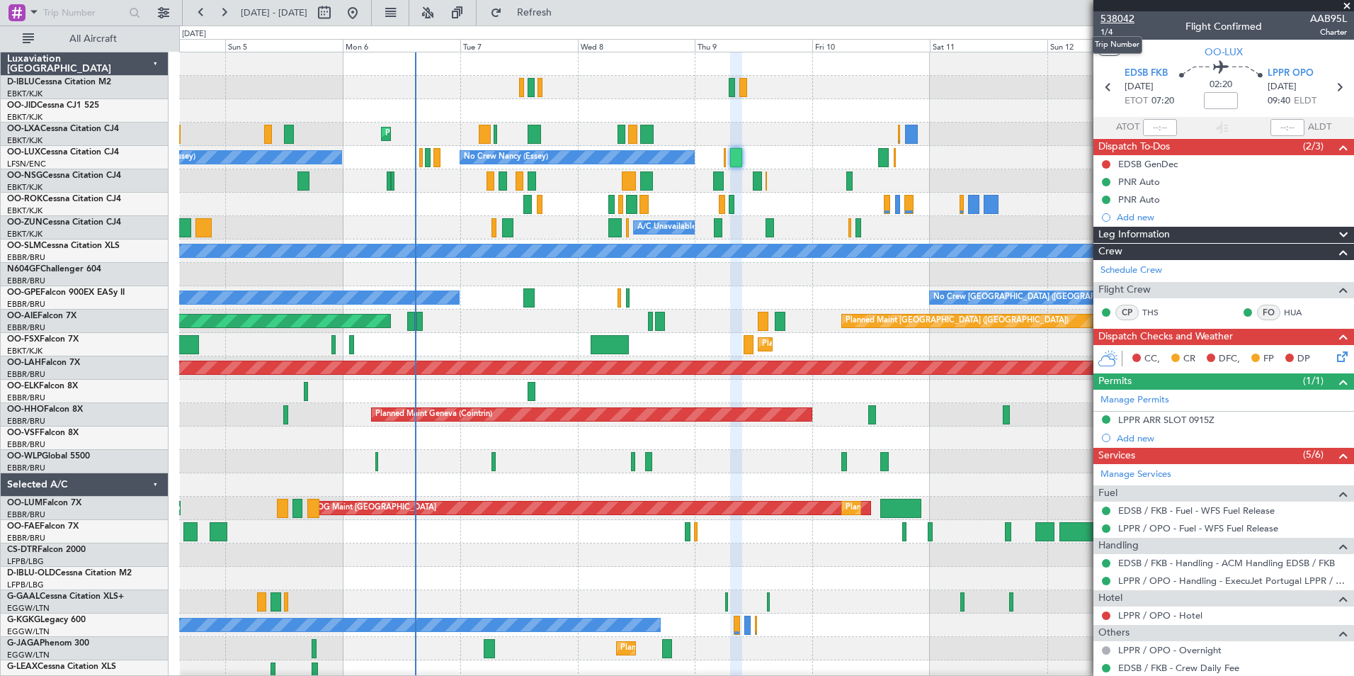
click at [1120, 16] on span "538042" at bounding box center [1117, 18] width 34 height 15
click at [847, 220] on div "A/C Unavailable [GEOGRAPHIC_DATA]-[GEOGRAPHIC_DATA]" at bounding box center [766, 227] width 1174 height 23
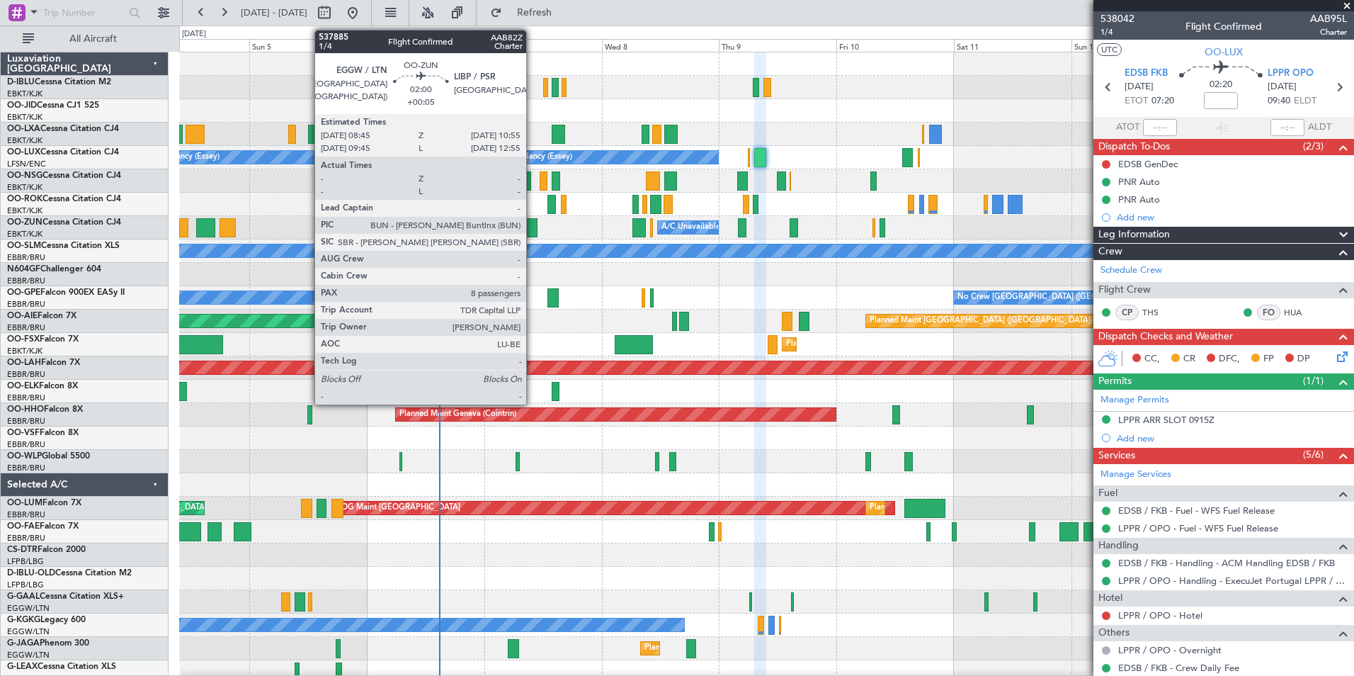
click at [533, 231] on div at bounding box center [531, 227] width 11 height 19
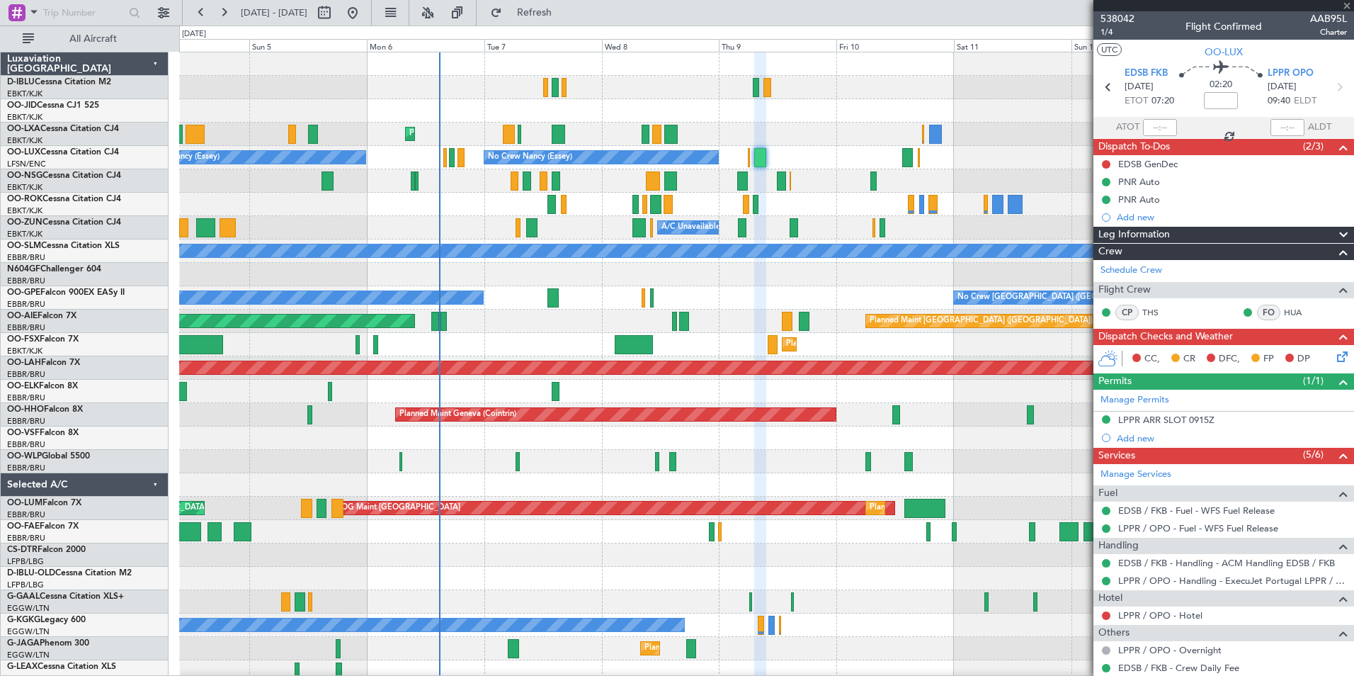
type input "+00:05"
type input "8"
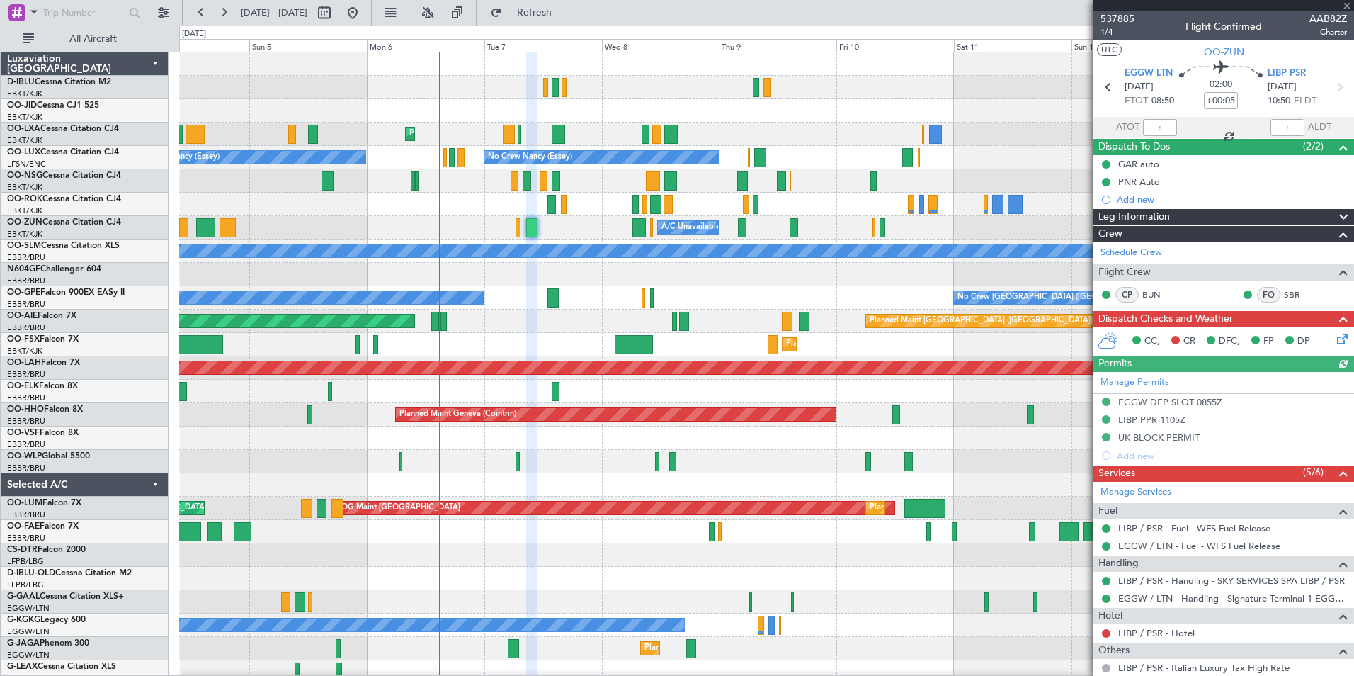
click at [1117, 14] on span "537885" at bounding box center [1117, 18] width 34 height 15
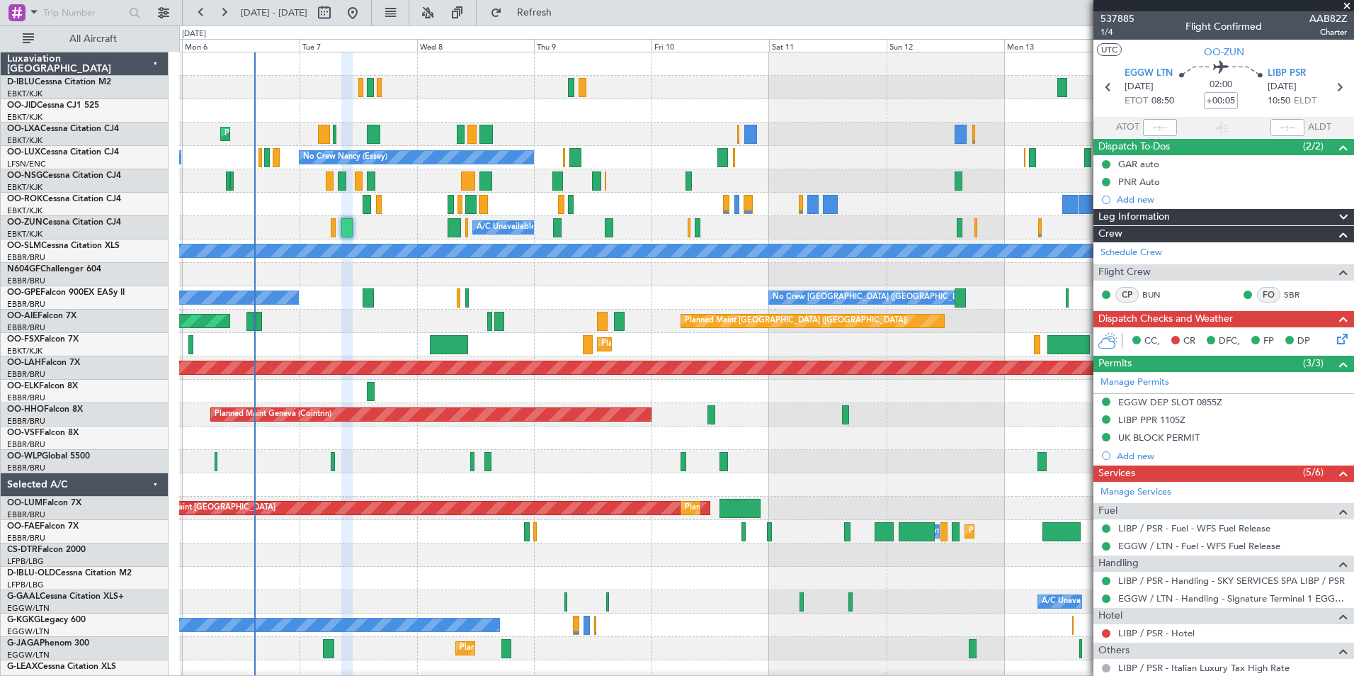
click at [616, 238] on div "A/C Unavailable [GEOGRAPHIC_DATA]-[GEOGRAPHIC_DATA]" at bounding box center [766, 227] width 1174 height 23
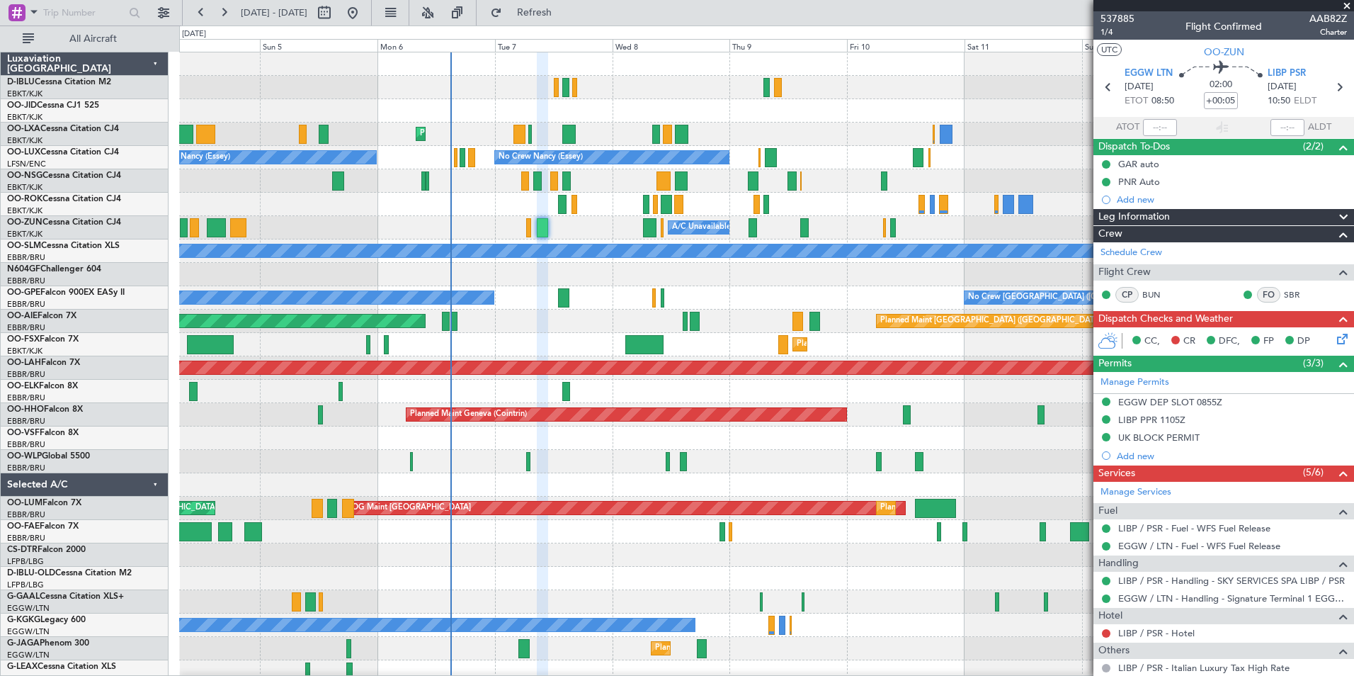
click at [720, 154] on div "No Crew Kortrijk-Wevelgem Planned Maint Kortrijk-Wevelgem AOG Maint Rimini No C…" at bounding box center [766, 519] width 1174 height 935
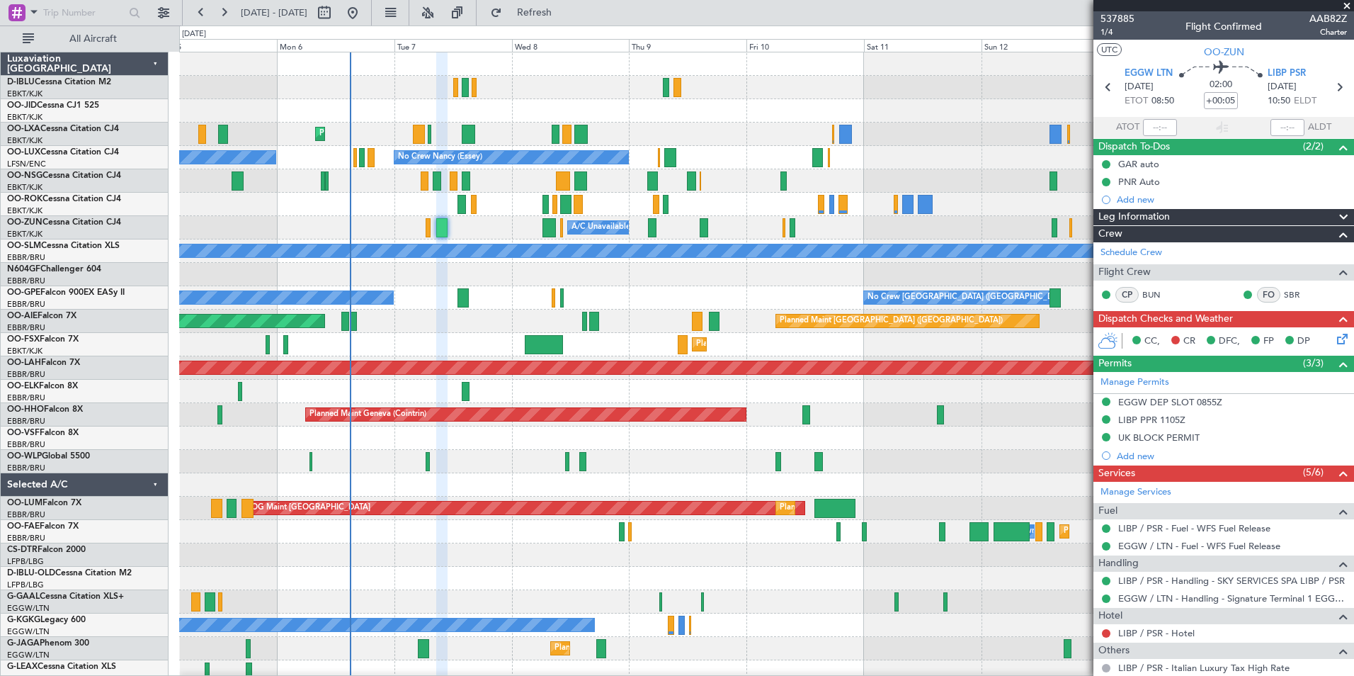
click at [644, 140] on div "No Crew Kortrijk-Wevelgem Planned Maint Kortrijk-Wevelgem AOG Maint Rimini No C…" at bounding box center [766, 496] width 1174 height 888
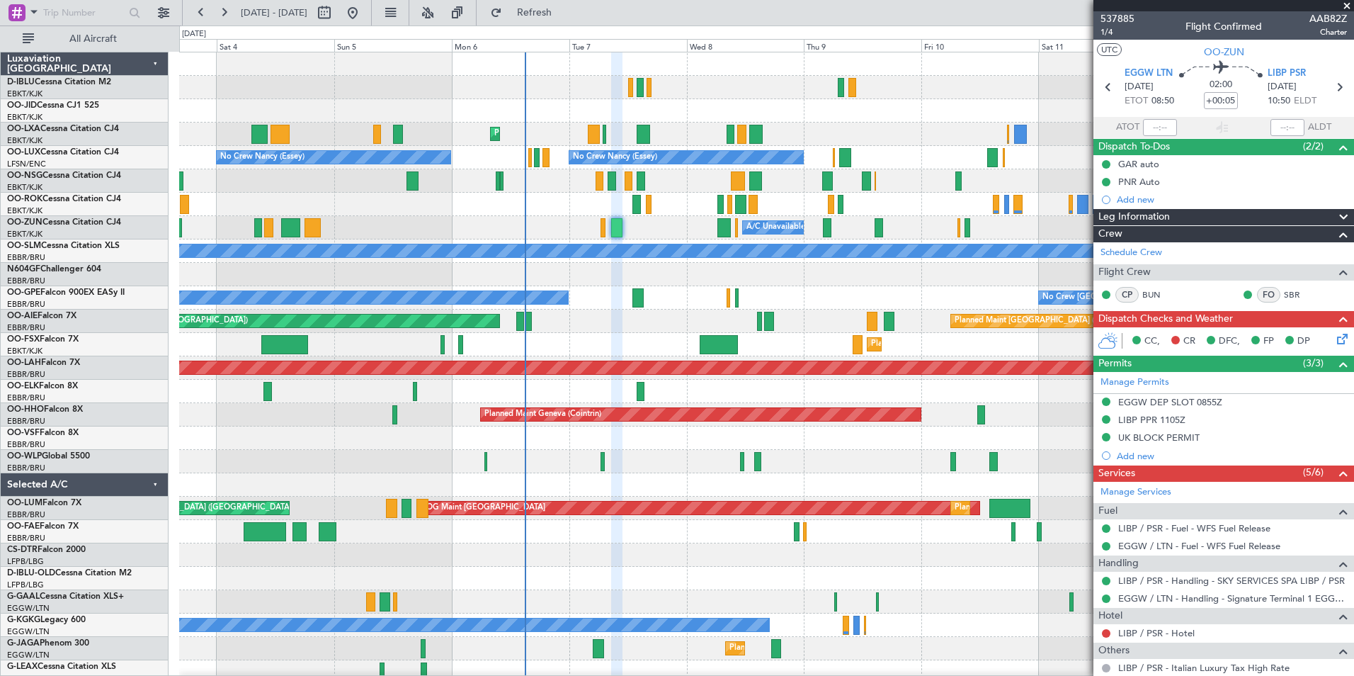
click at [703, 486] on div "No Crew Kortrijk-Wevelgem Planned Maint Kortrijk-Wevelgem AOG Maint Rimini No C…" at bounding box center [766, 519] width 1174 height 935
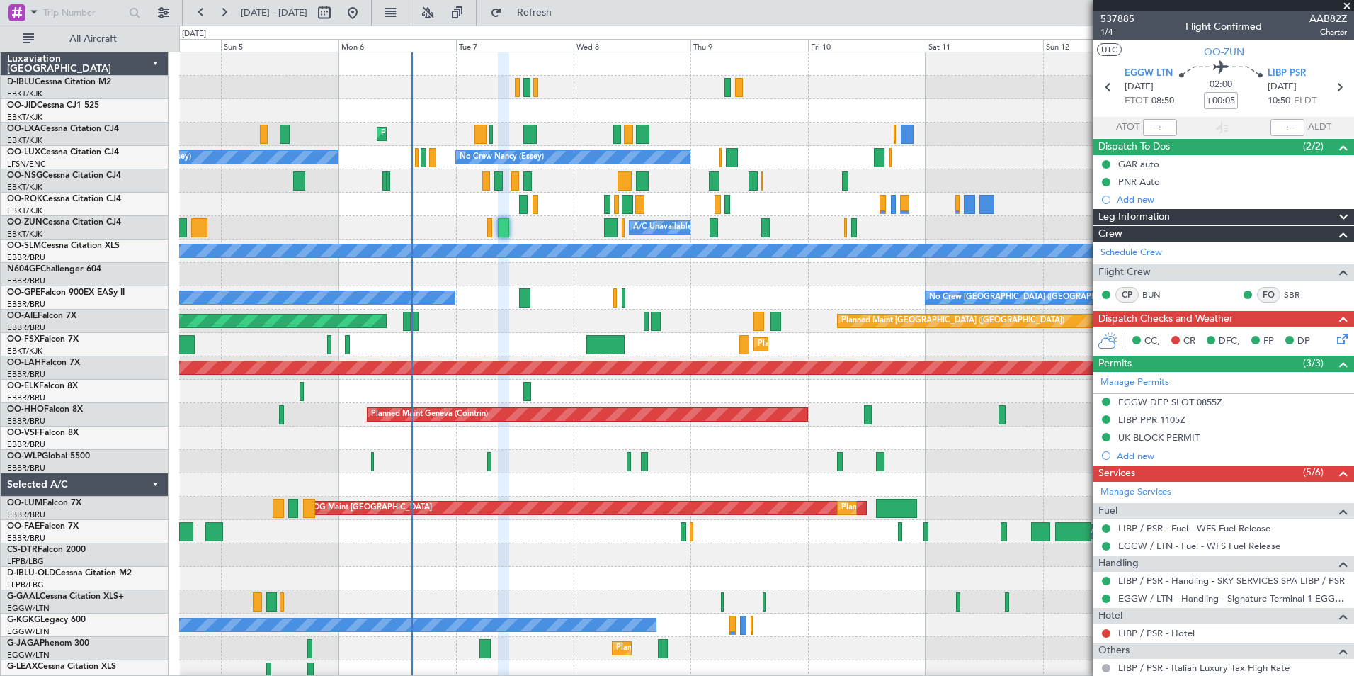
click at [742, 491] on div "No Crew Kortrijk-Wevelgem Planned Maint Kortrijk-Wevelgem AOG Maint Rimini No C…" at bounding box center [766, 496] width 1174 height 888
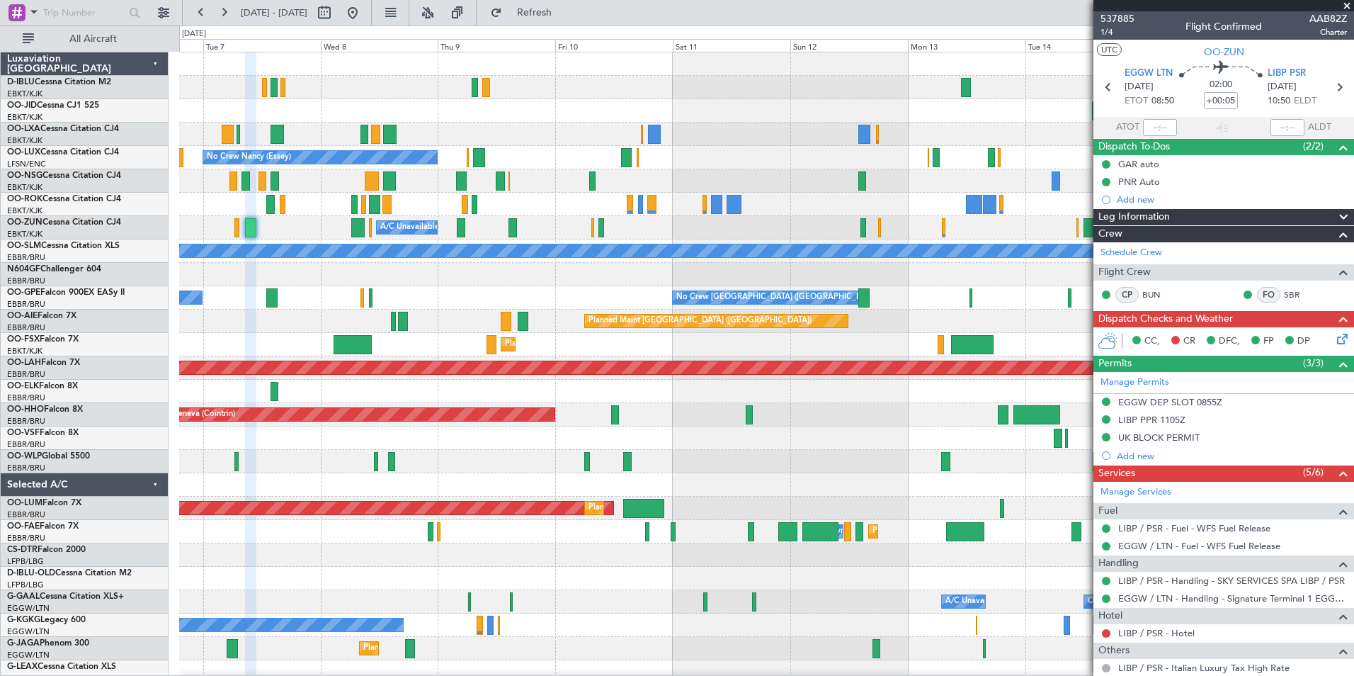
click at [685, 452] on div "No Crew Kortrijk-Wevelgem Planned Maint Kortrijk-Wevelgem No Crew Nancy (Essey)…" at bounding box center [766, 496] width 1174 height 888
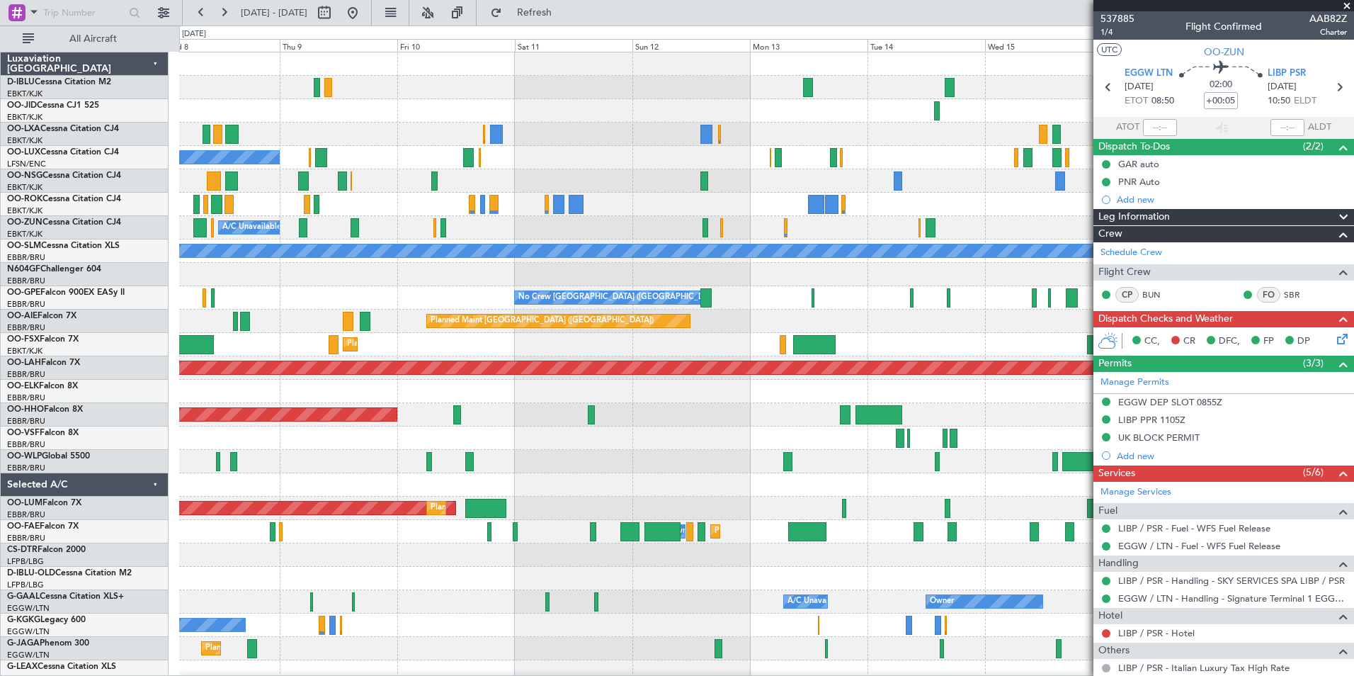
click at [674, 475] on div "No Crew Kortrijk-Wevelgem Planned Maint Kortrijk-Wevelgem No Crew Nancy (Essey)…" at bounding box center [766, 496] width 1174 height 888
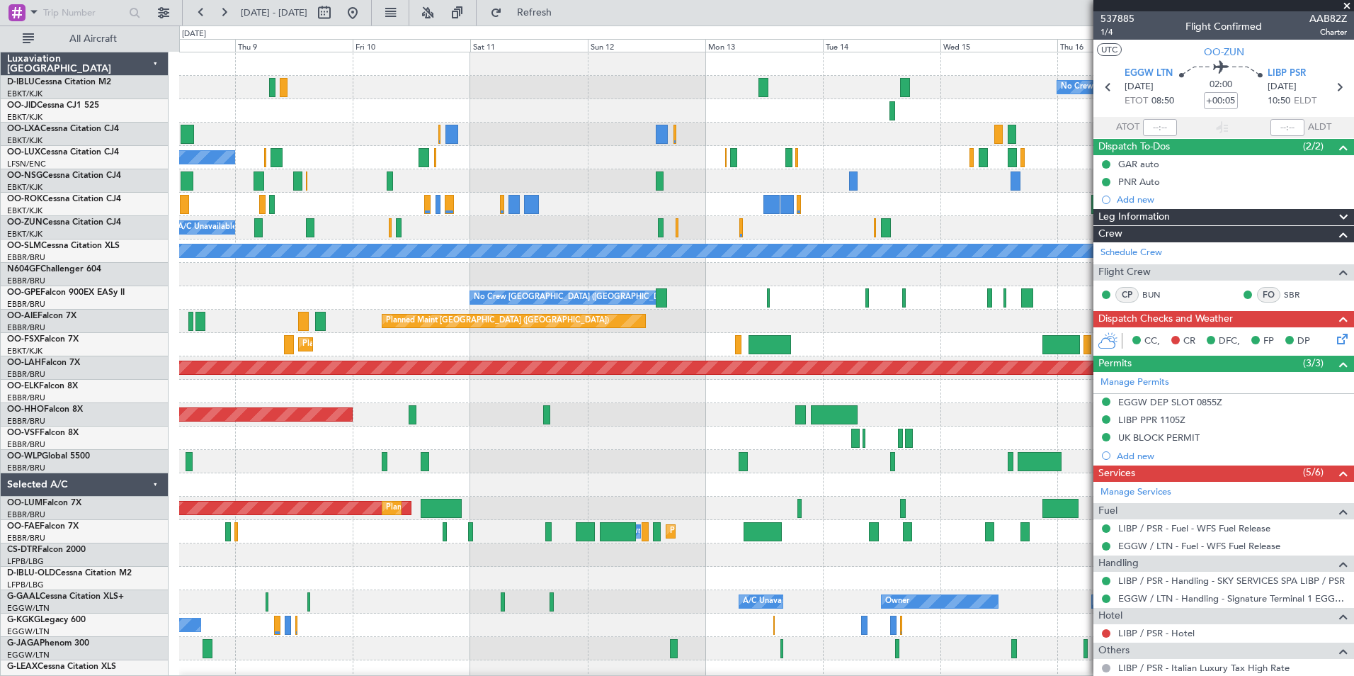
click at [685, 480] on div "No Crew Kortrijk-Wevelgem Planned Maint Kortrijk-Wevelgem No Crew Nancy (Essey)…" at bounding box center [766, 531] width 1174 height 958
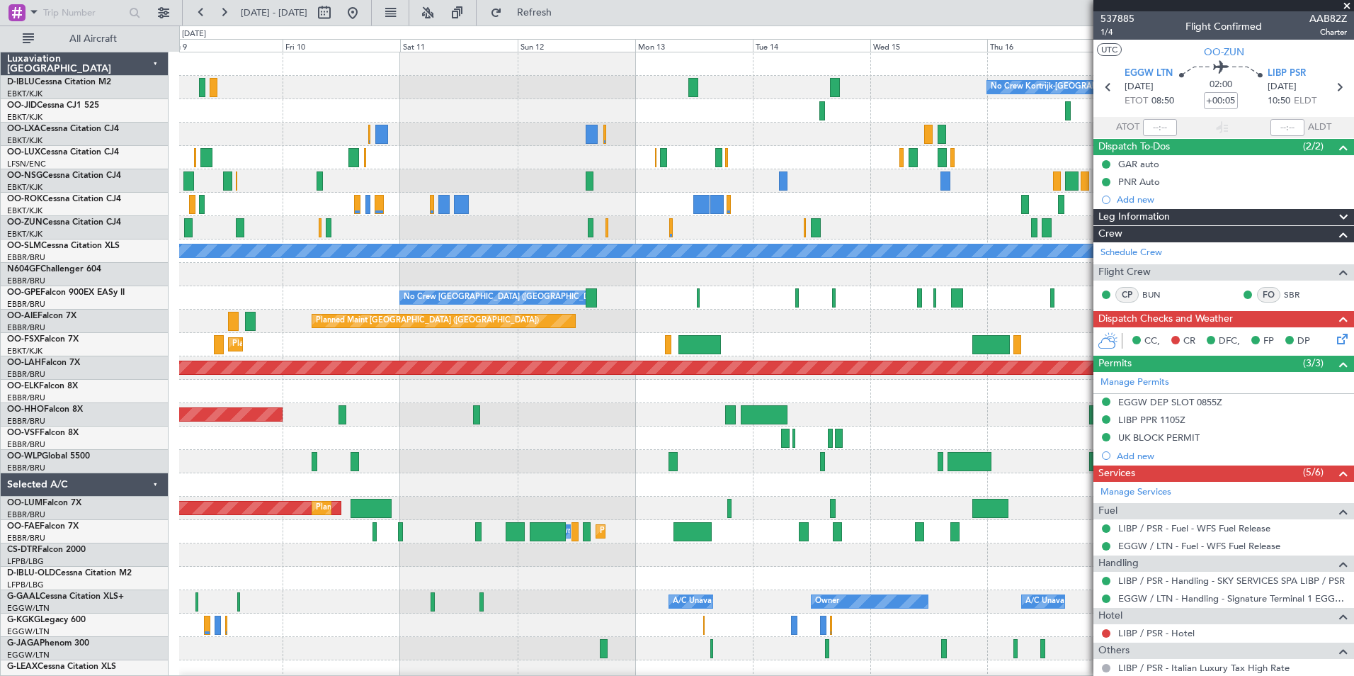
click at [756, 465] on div at bounding box center [766, 461] width 1174 height 23
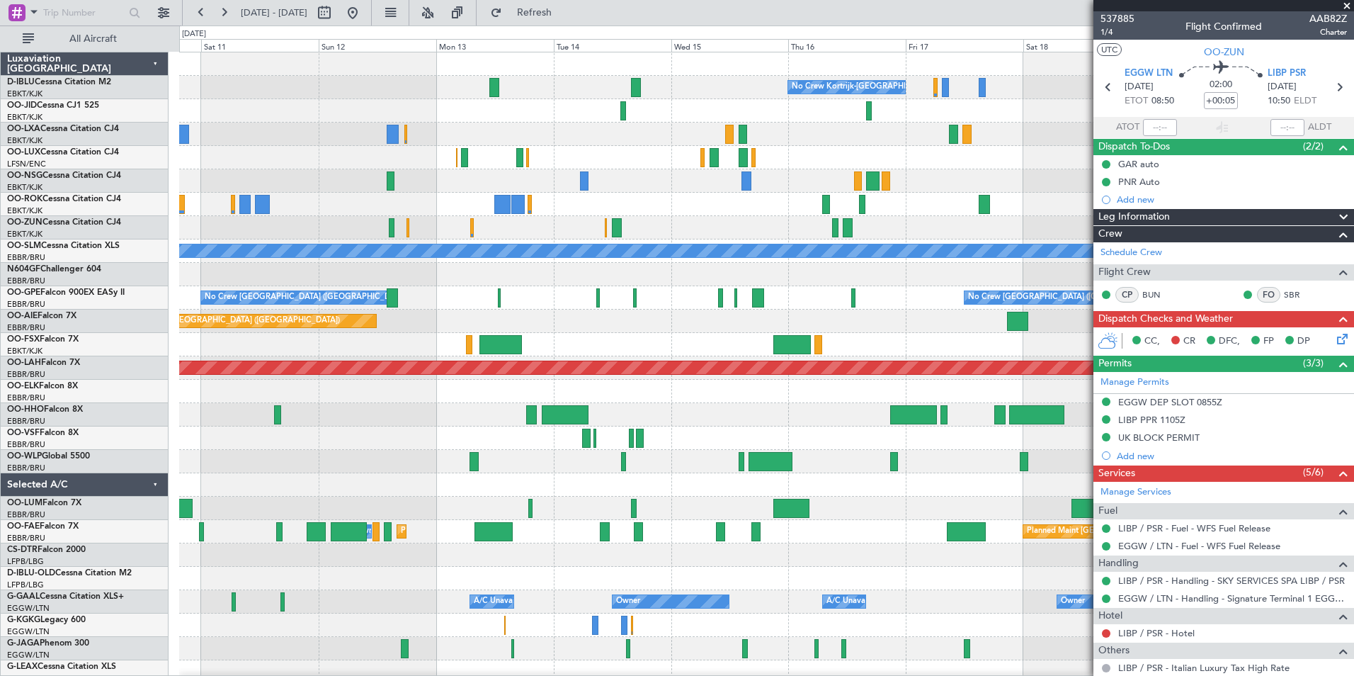
click at [712, 424] on div "Planned Maint Geneva (Cointrin)" at bounding box center [766, 414] width 1174 height 23
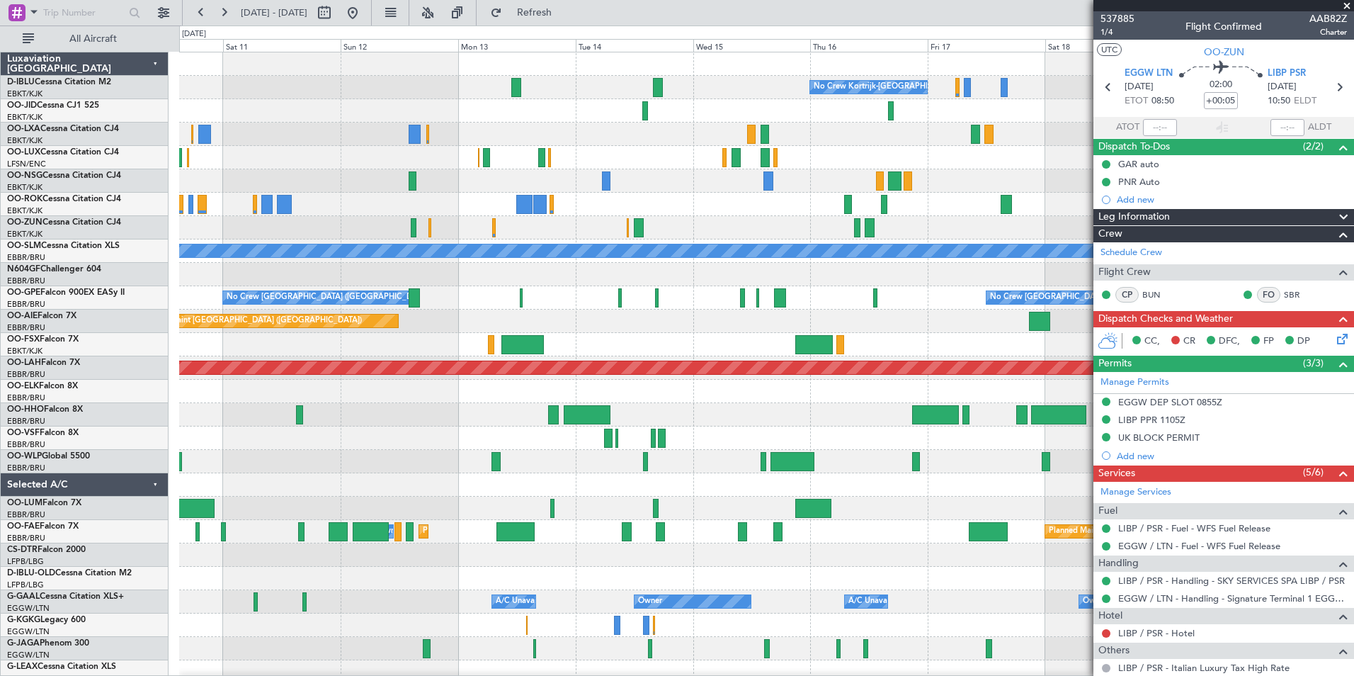
click at [803, 409] on div "Planned Maint Geneva (Cointrin)" at bounding box center [766, 414] width 1174 height 23
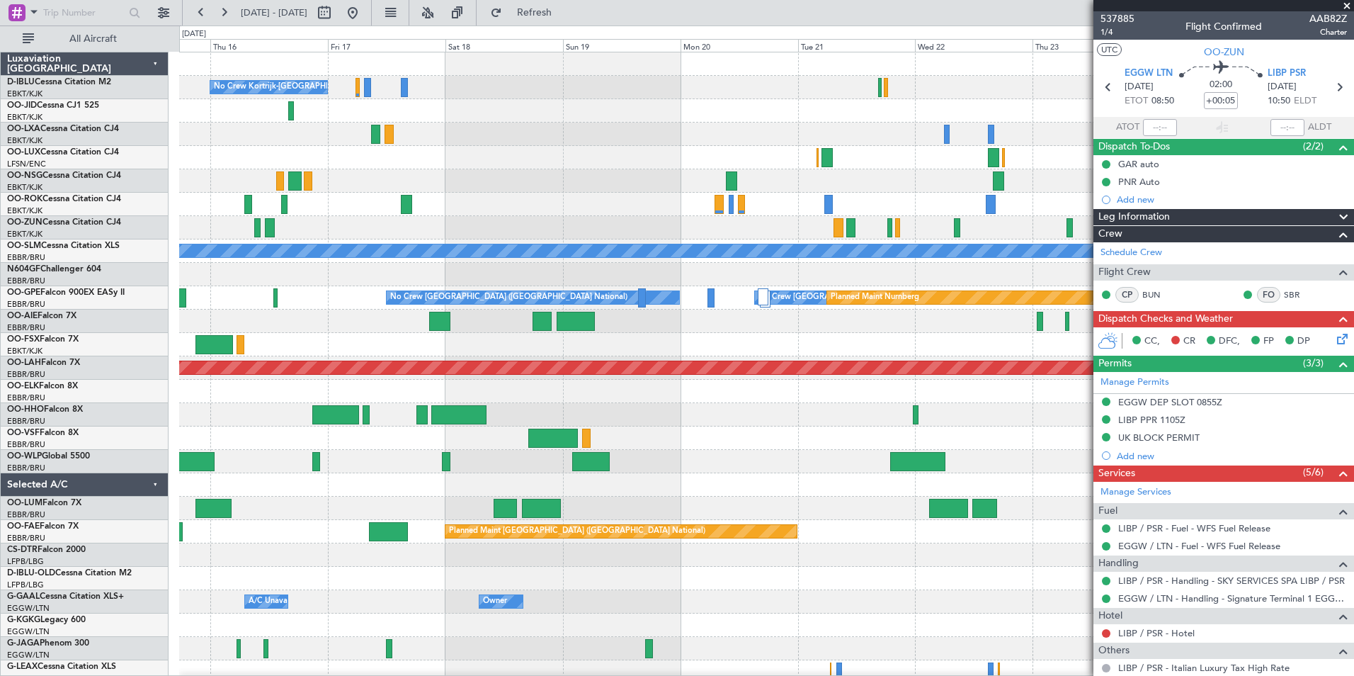
click at [368, 584] on div "No Crew Kortrijk-Wevelgem No Crew No Crew A/C Unavailable Monchengladbach No Cr…" at bounding box center [766, 531] width 1174 height 958
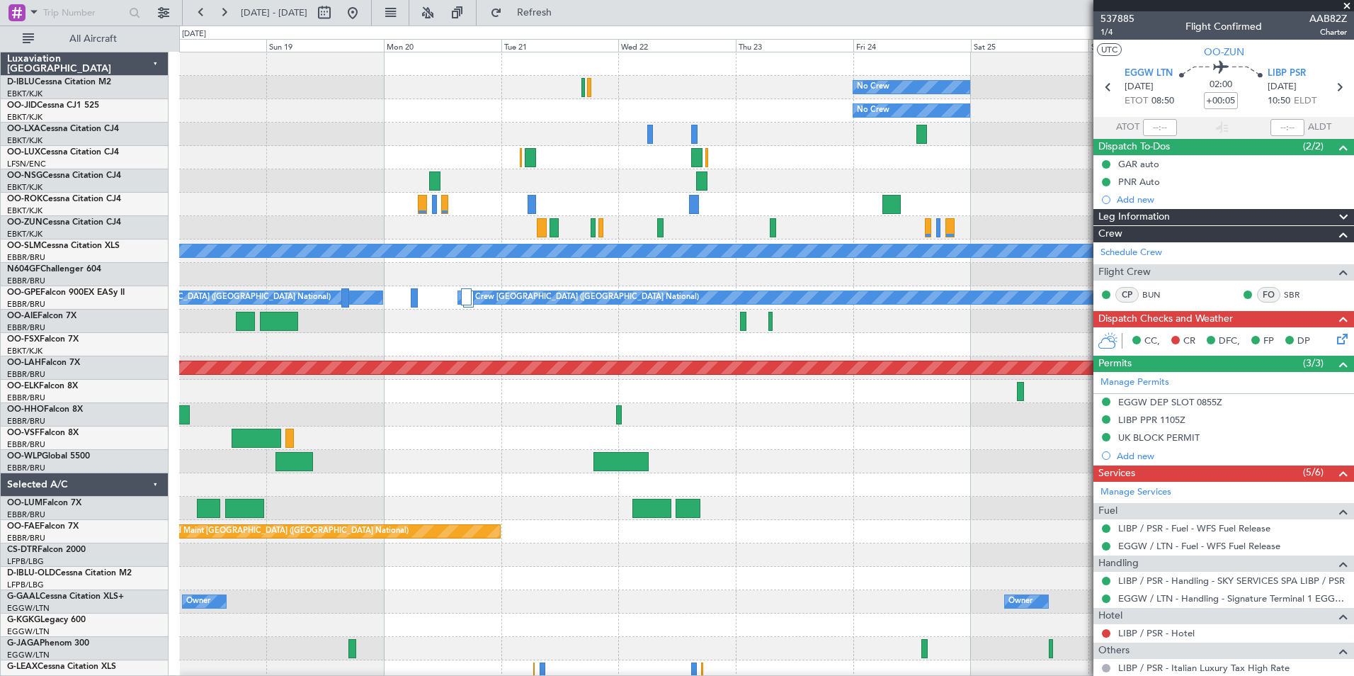
click at [344, 442] on div "No Crew No Crew Kortrijk-Wevelgem No Crew Planned Maint Paris (Le Bourget) A/C …" at bounding box center [766, 531] width 1174 height 958
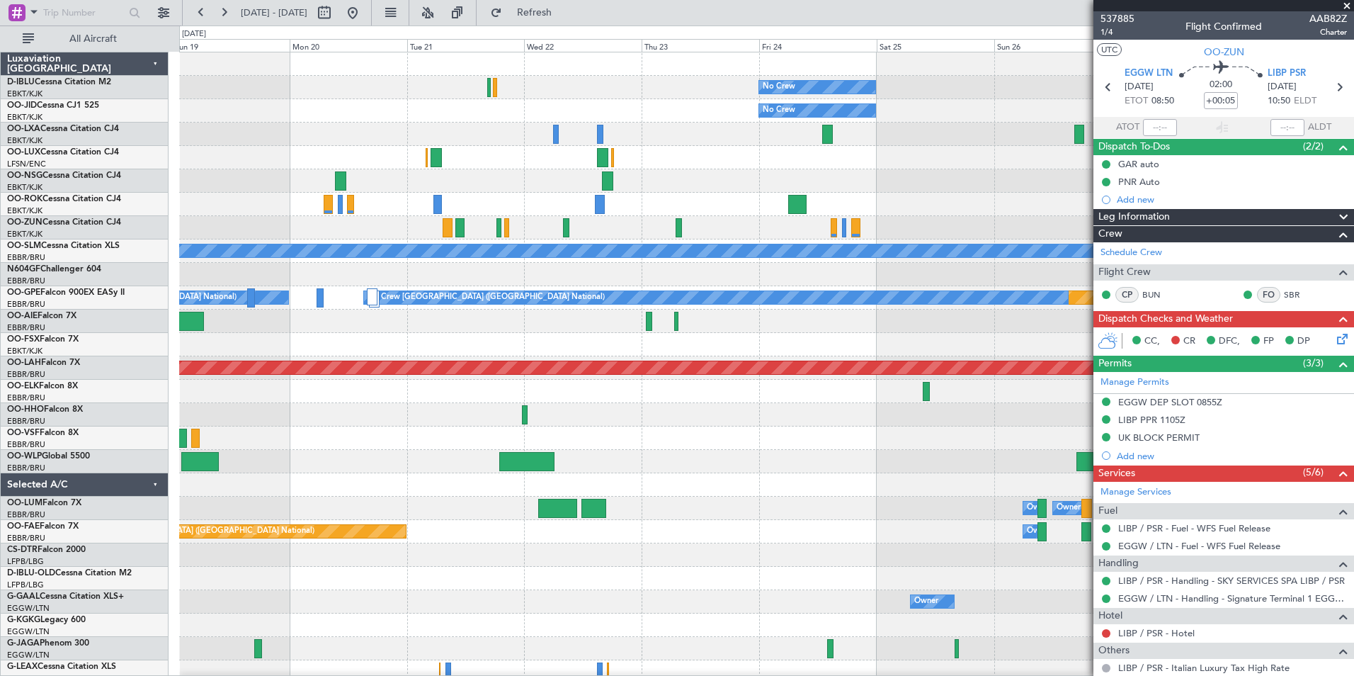
click at [690, 418] on div at bounding box center [766, 414] width 1174 height 23
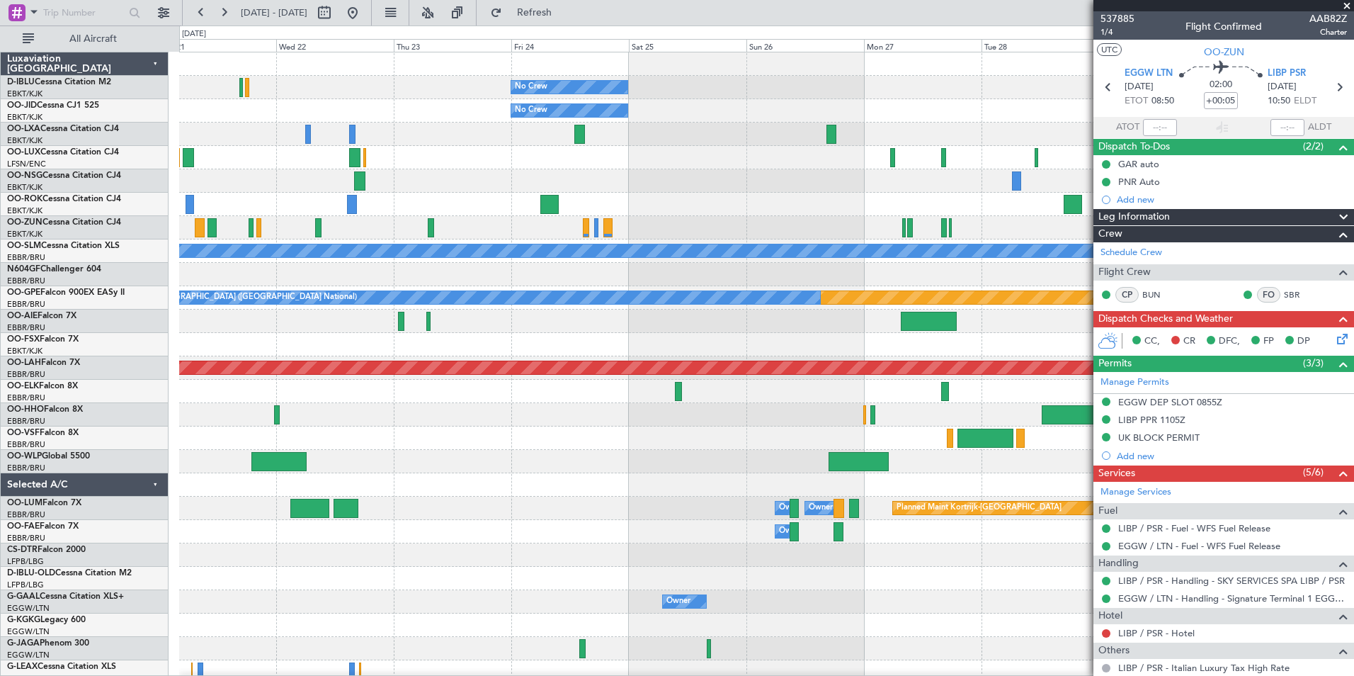
click at [782, 423] on div at bounding box center [766, 414] width 1174 height 23
click at [364, 8] on button at bounding box center [352, 12] width 23 height 23
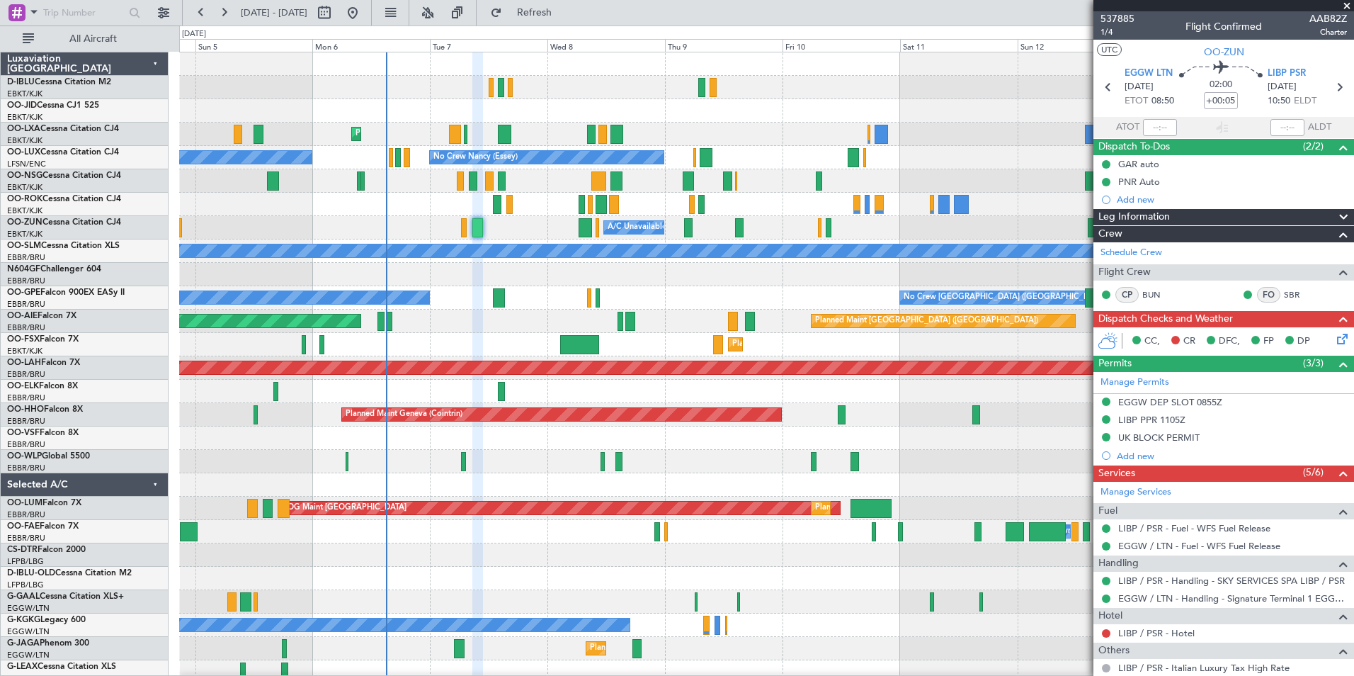
click at [632, 329] on div "No Crew Kortrijk-Wevelgem Planned Maint Kortrijk-Wevelgem AOG Maint Rimini No C…" at bounding box center [766, 496] width 1174 height 888
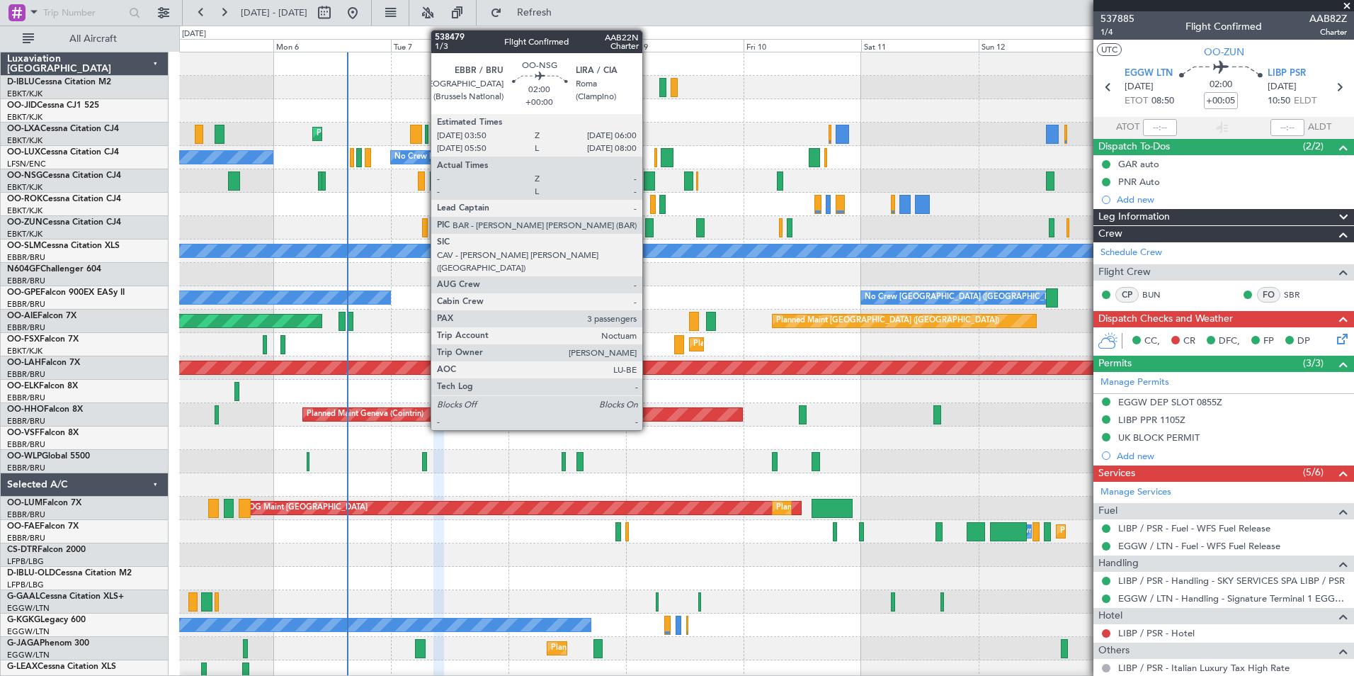
click at [649, 175] on div at bounding box center [649, 180] width 11 height 19
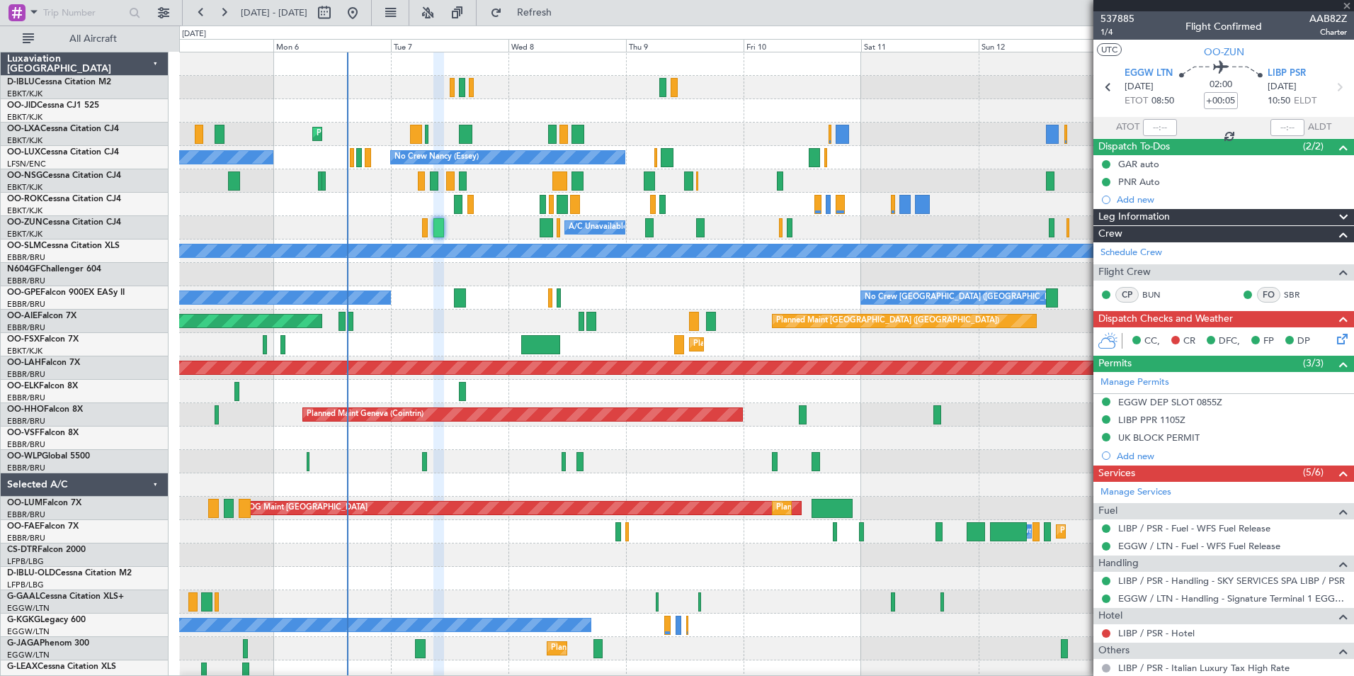
type input "3"
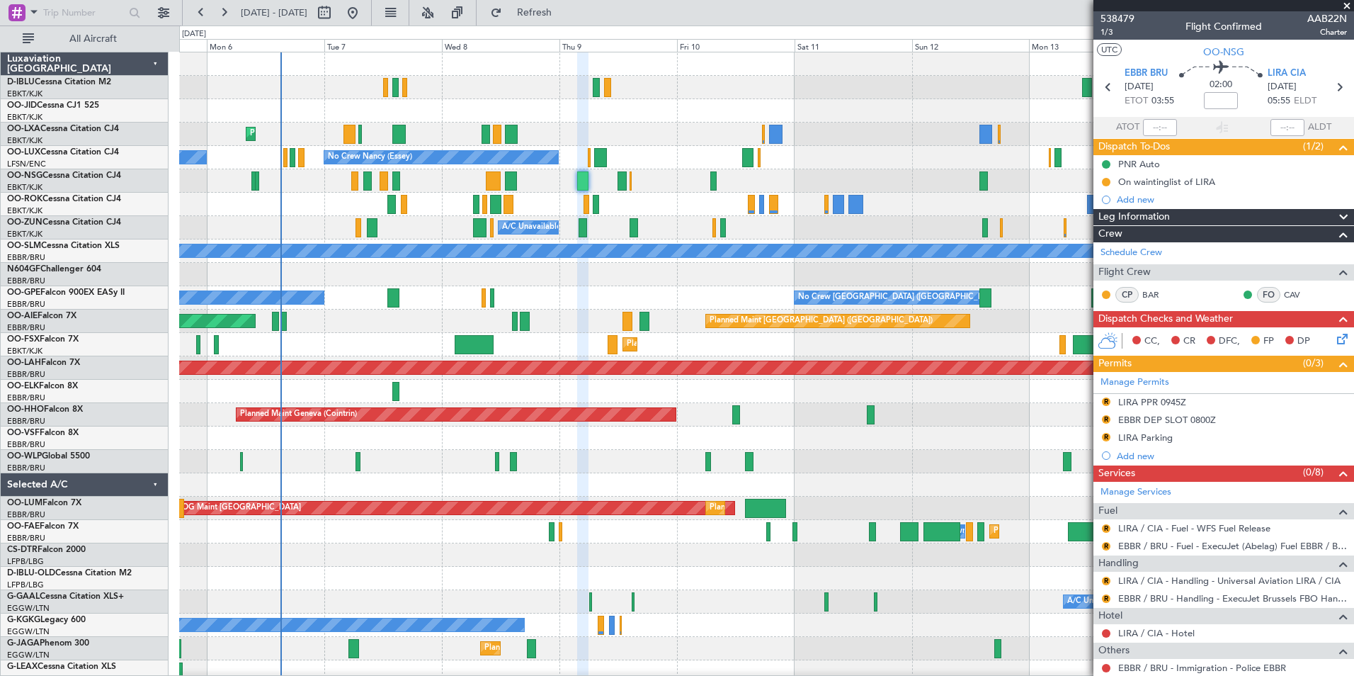
click at [548, 285] on div at bounding box center [766, 274] width 1174 height 23
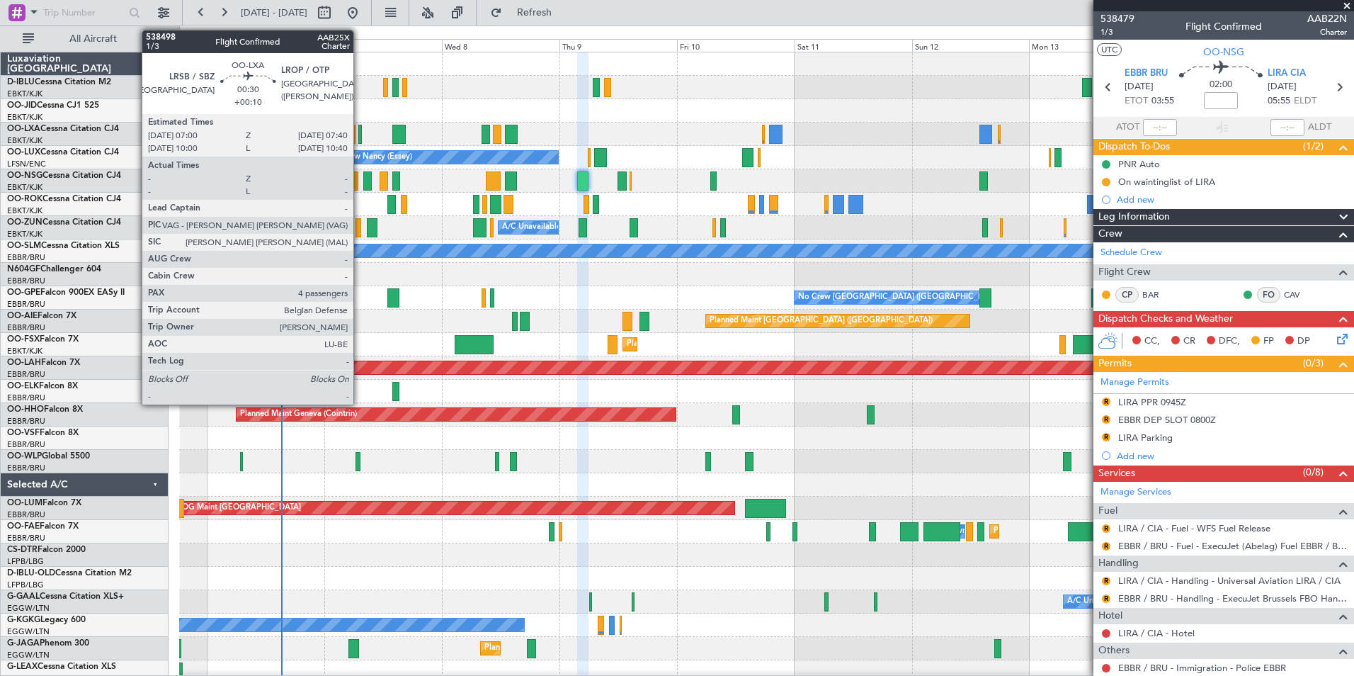
click at [360, 137] on div at bounding box center [360, 134] width 4 height 19
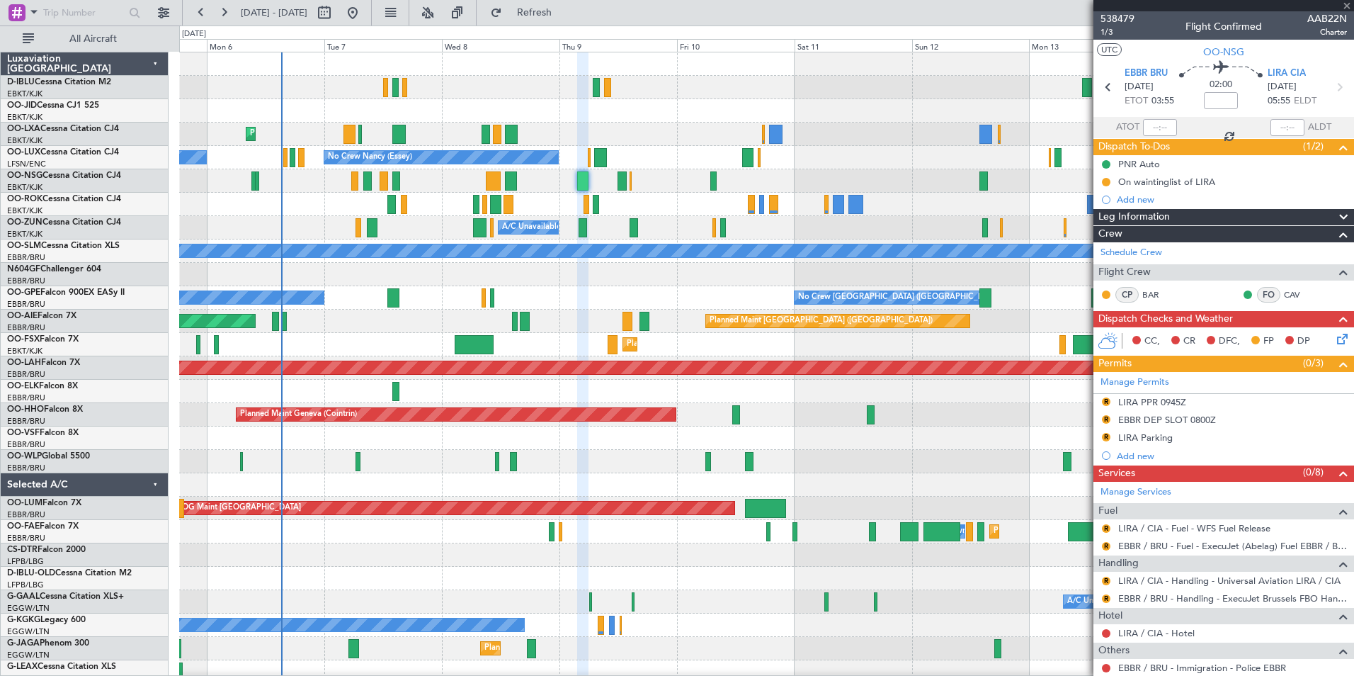
type input "+00:10"
type input "4"
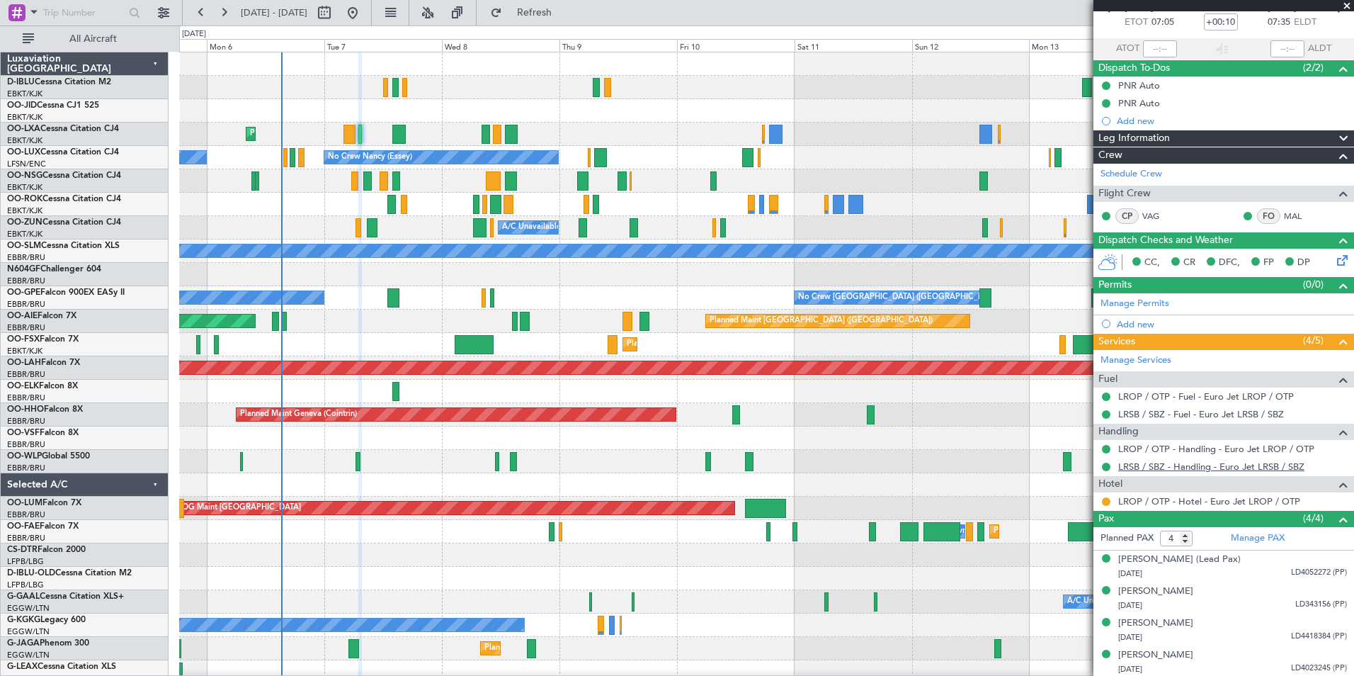
scroll to position [80, 0]
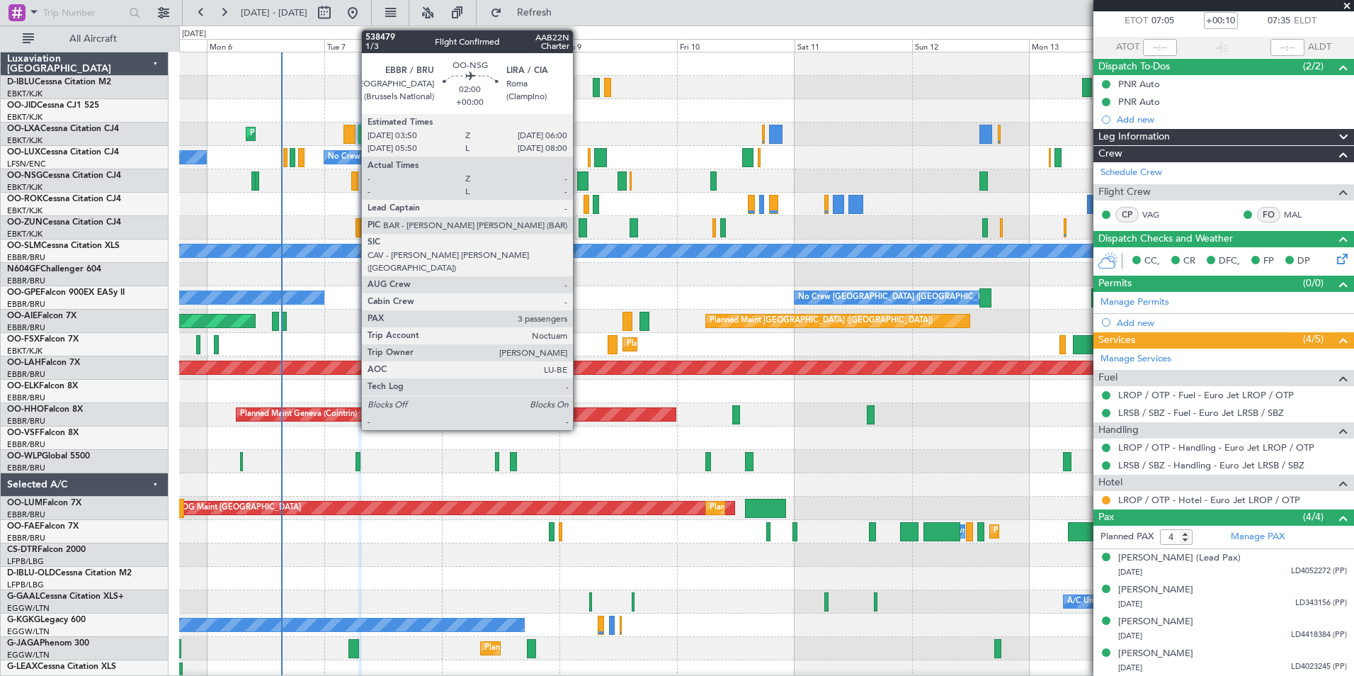
click at [579, 186] on div at bounding box center [582, 180] width 11 height 19
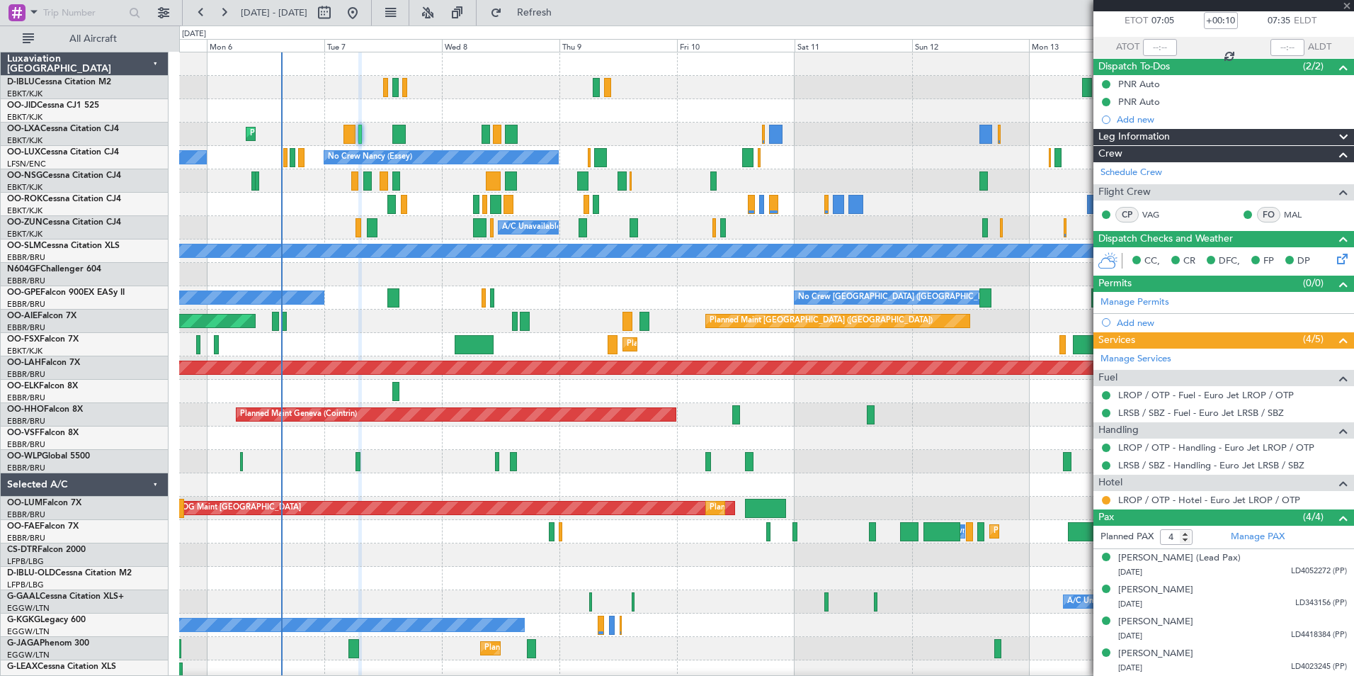
type input "3"
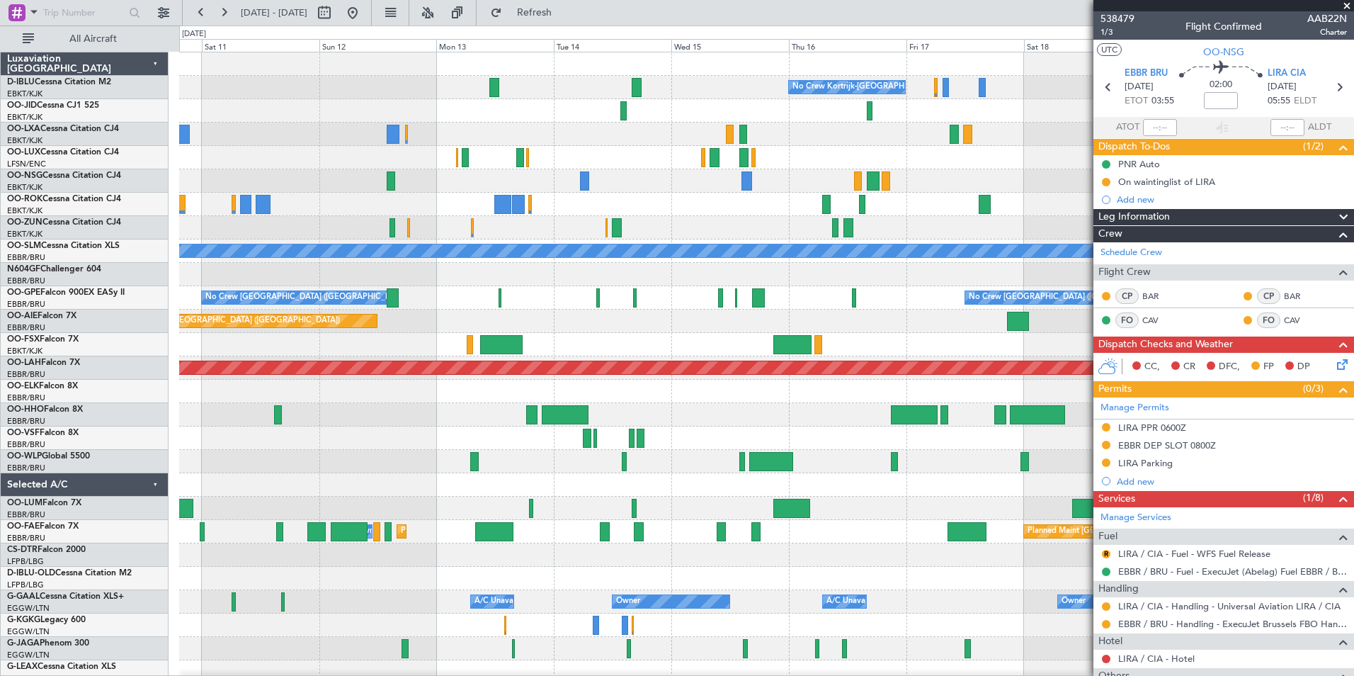
click at [208, 219] on div "No Crew Kortrijk-Wevelgem No Crew Nancy (Essey) A/C Unavailable Kortrijk-Wevelg…" at bounding box center [766, 519] width 1174 height 935
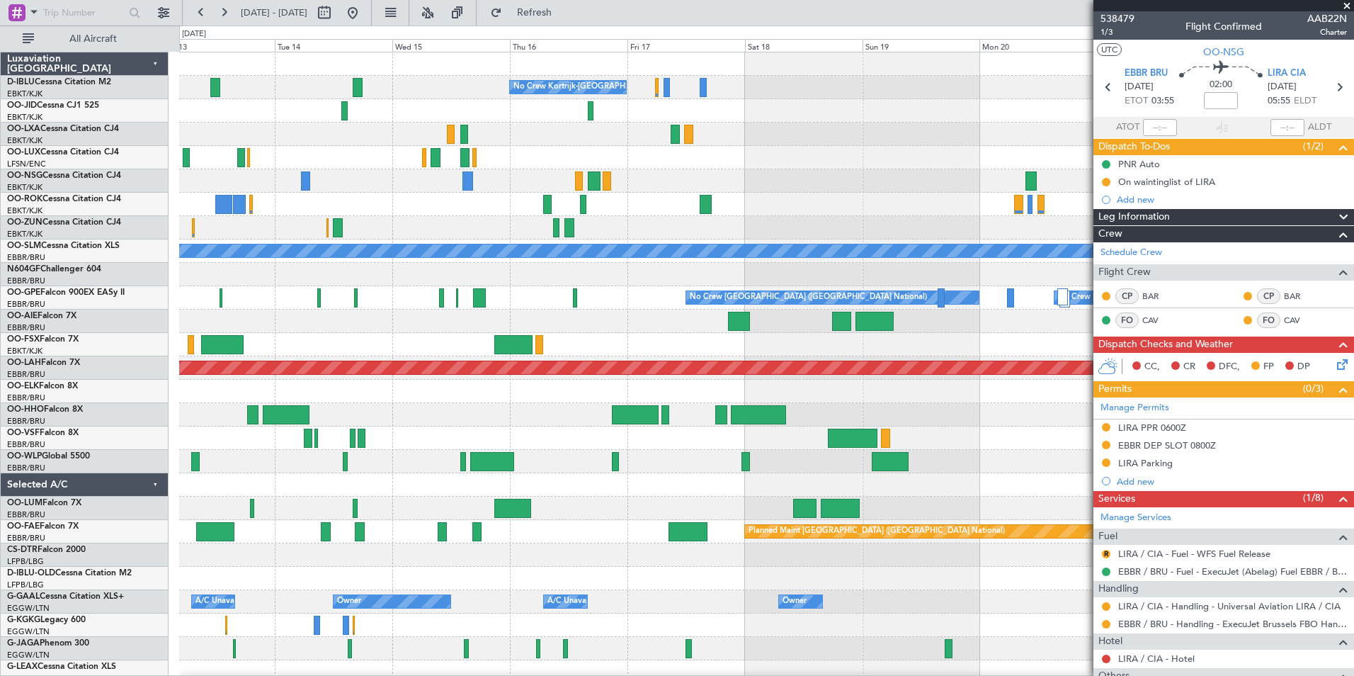
click at [596, 193] on div "No Crew Kortrijk-Wevelgem No Crew No Crew A/C Unavailable Monchengladbach No Cr…" at bounding box center [766, 519] width 1174 height 935
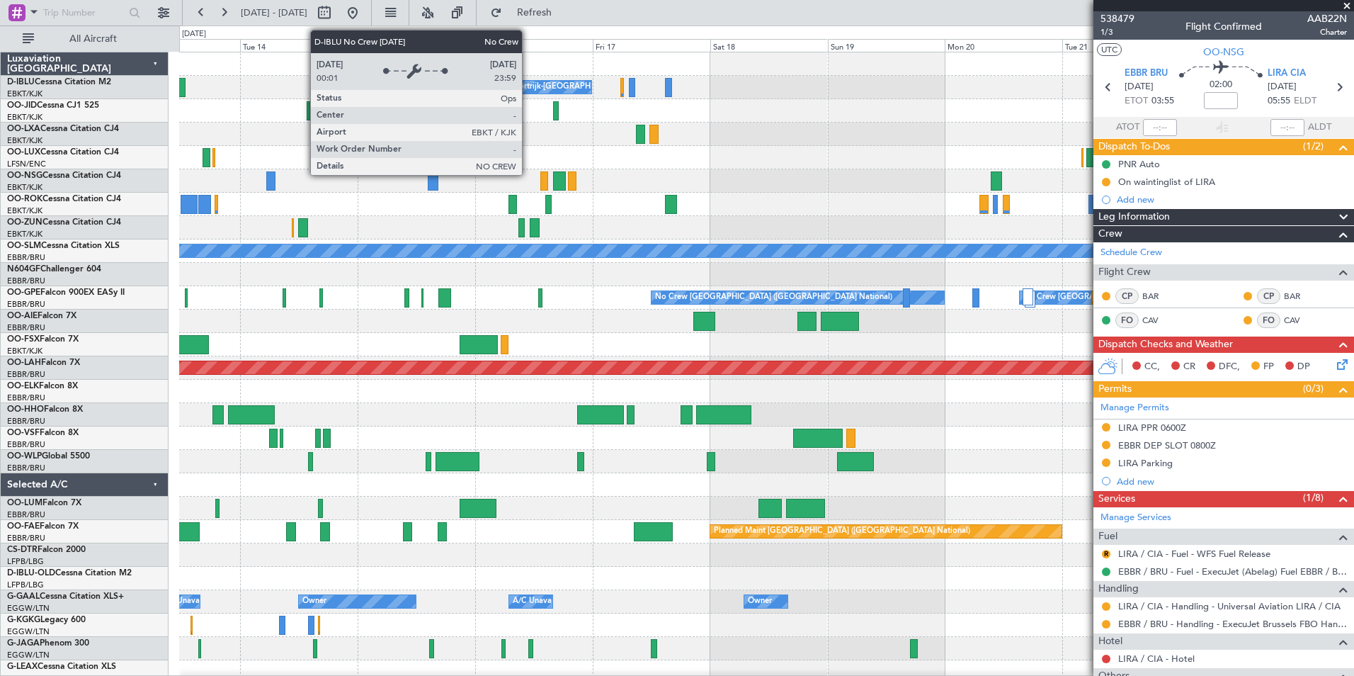
click at [528, 83] on div "No Crew Kortrijk-[GEOGRAPHIC_DATA]" at bounding box center [552, 86] width 146 height 21
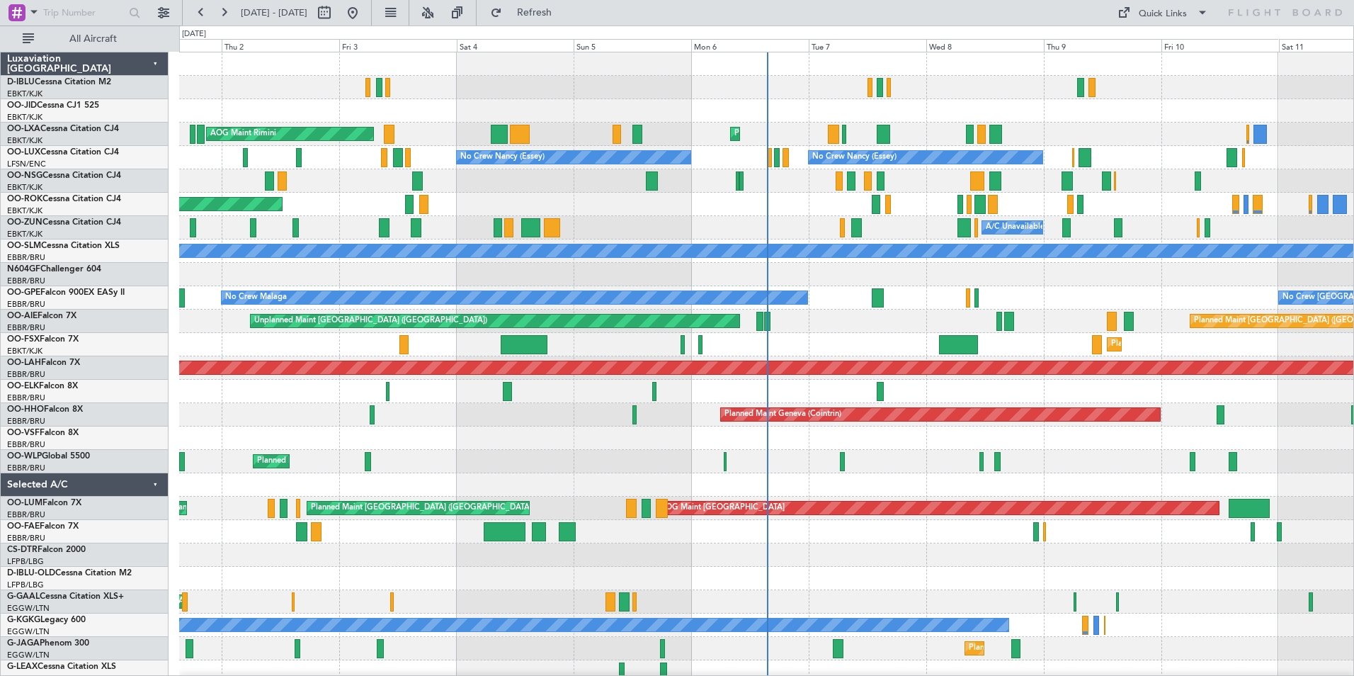
click at [531, 372] on div "Planned Maint Kortrijk-[GEOGRAPHIC_DATA] Planned Maint [GEOGRAPHIC_DATA]-[GEOGR…" at bounding box center [766, 496] width 1174 height 888
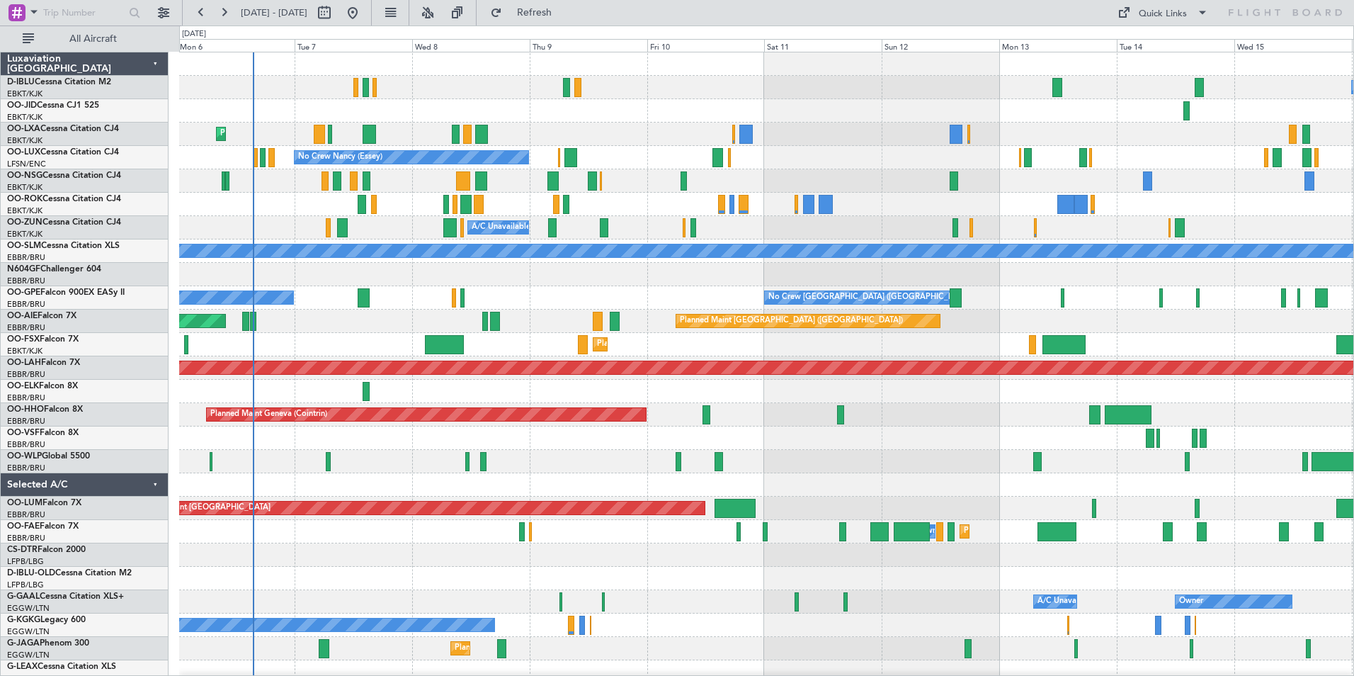
click at [669, 283] on div at bounding box center [766, 274] width 1174 height 23
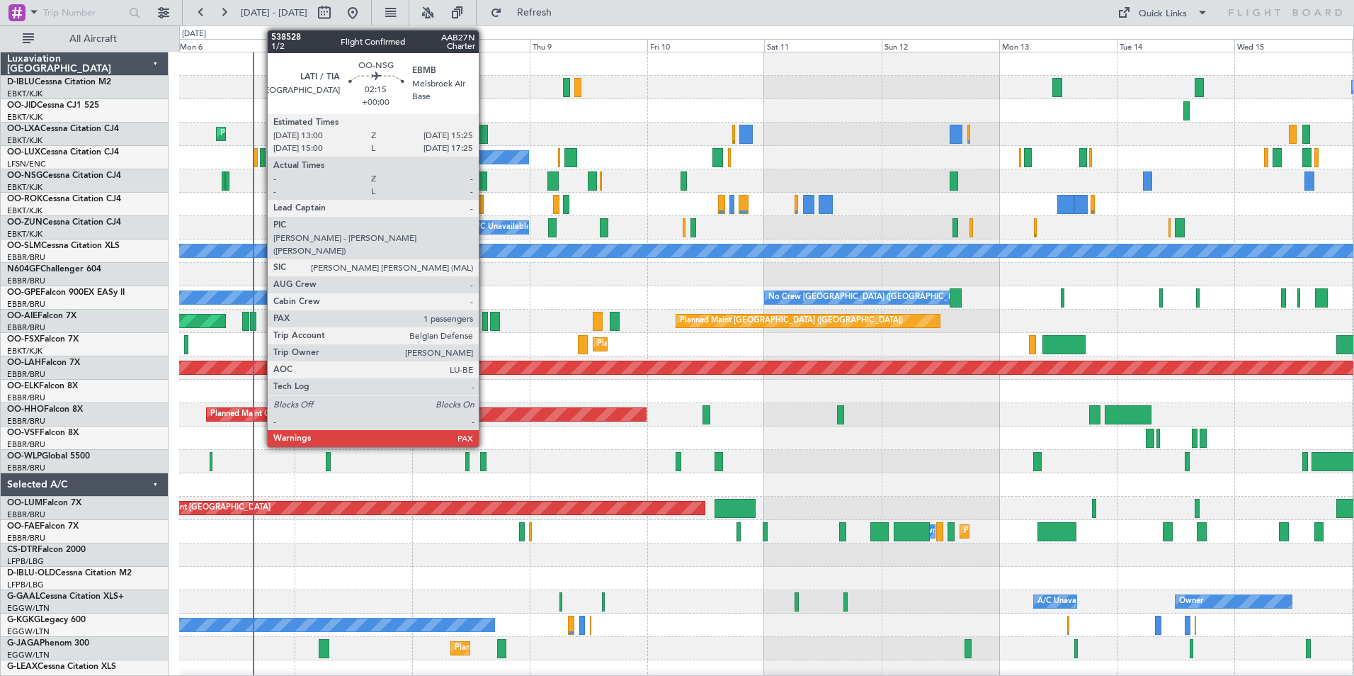
click at [485, 183] on div at bounding box center [481, 180] width 12 height 19
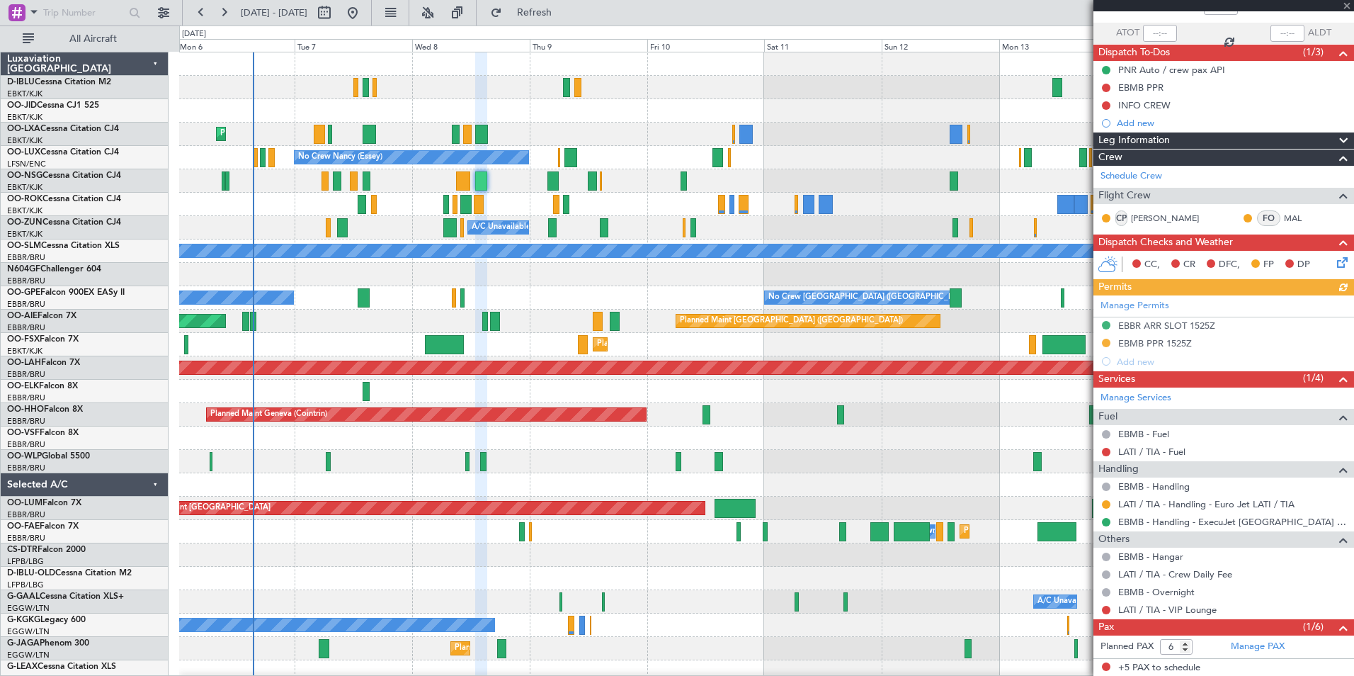
scroll to position [127, 0]
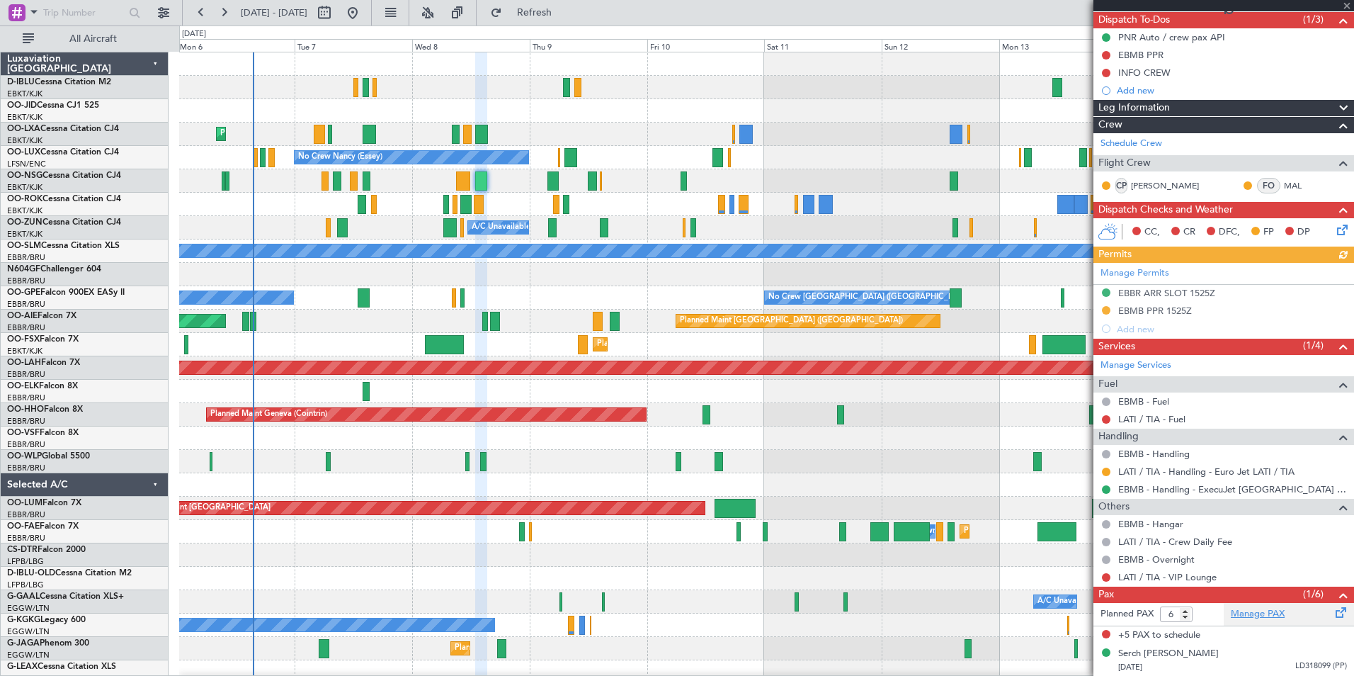
click at [1256, 615] on link "Manage PAX" at bounding box center [1258, 614] width 54 height 14
click at [1232, 615] on div "Incomplete" at bounding box center [1217, 621] width 45 height 18
click at [1270, 615] on link "Manage PAX" at bounding box center [1258, 614] width 54 height 14
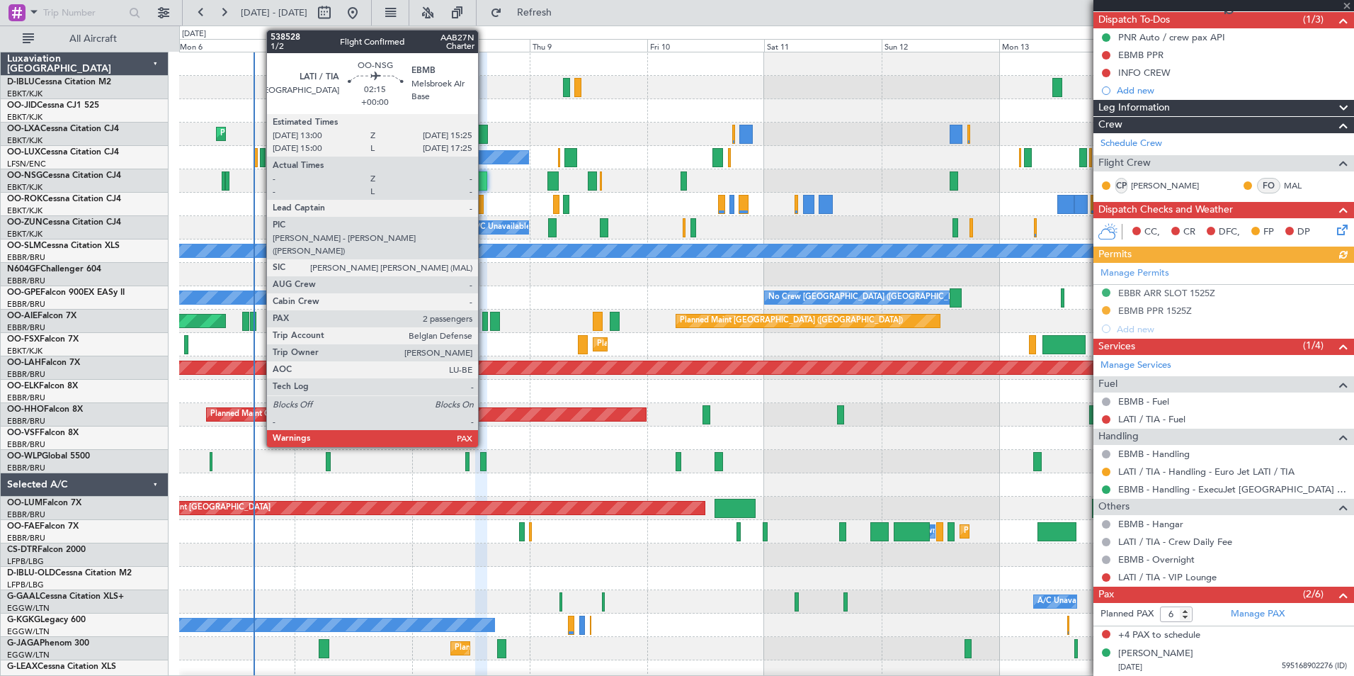
click at [484, 182] on div at bounding box center [481, 180] width 12 height 19
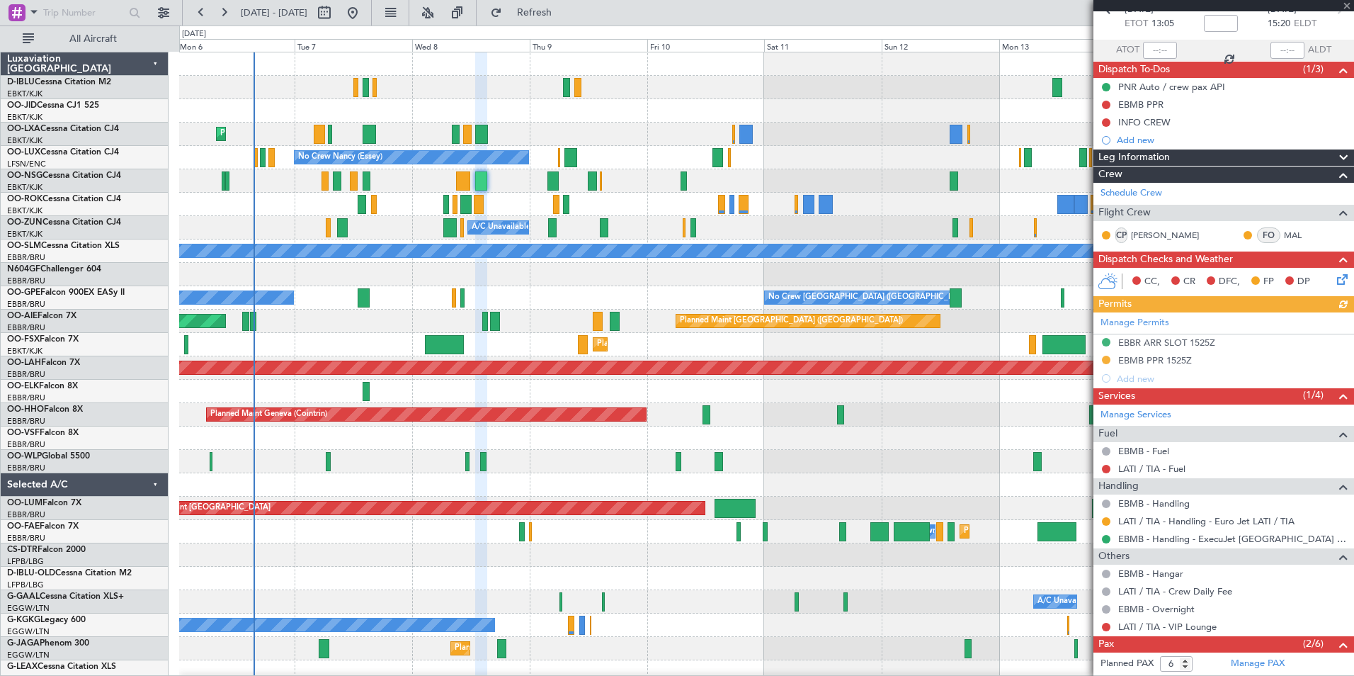
scroll to position [159, 0]
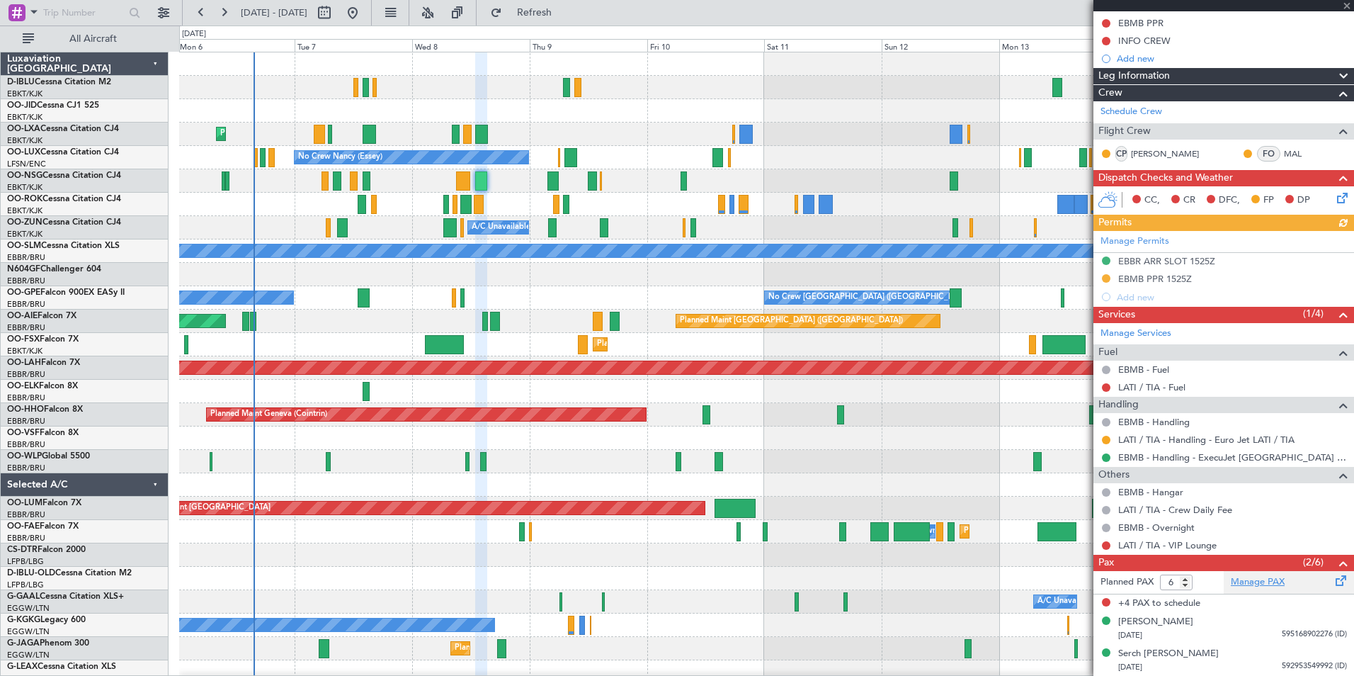
click at [1255, 584] on link "Manage PAX" at bounding box center [1258, 582] width 54 height 14
click at [1269, 584] on link "Manage PAX" at bounding box center [1258, 582] width 54 height 14
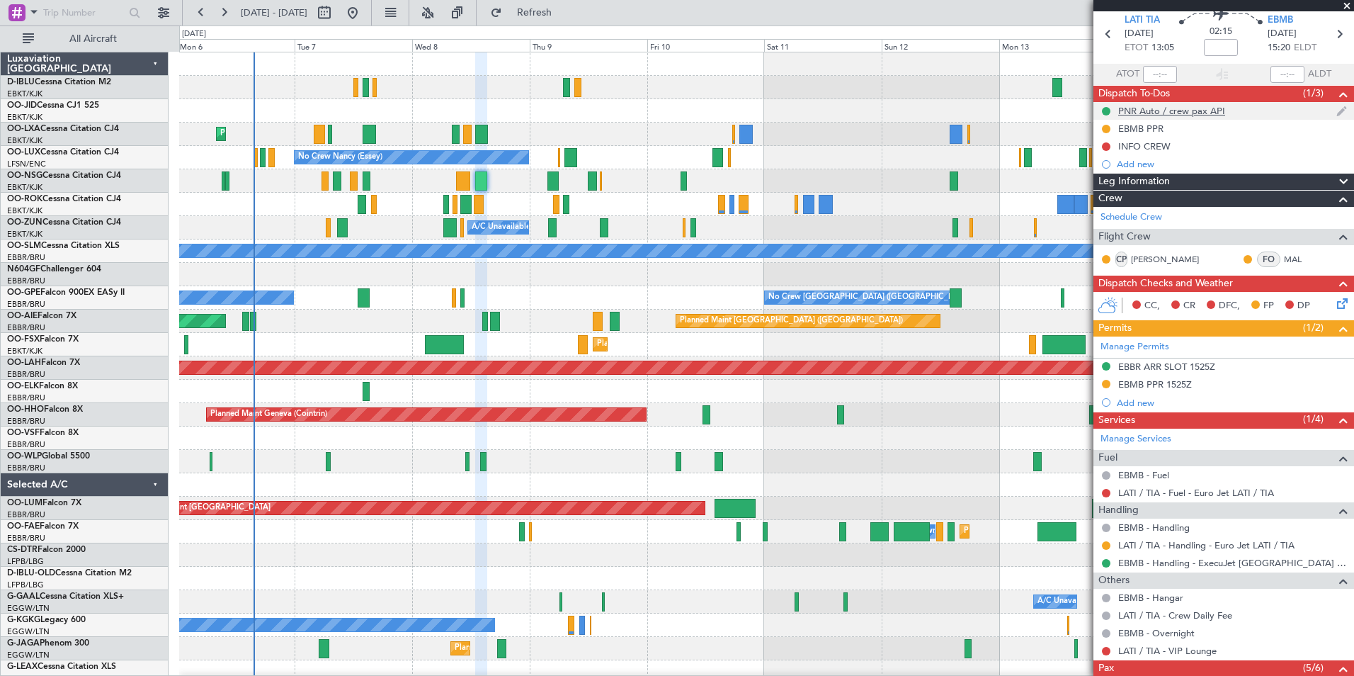
scroll to position [0, 0]
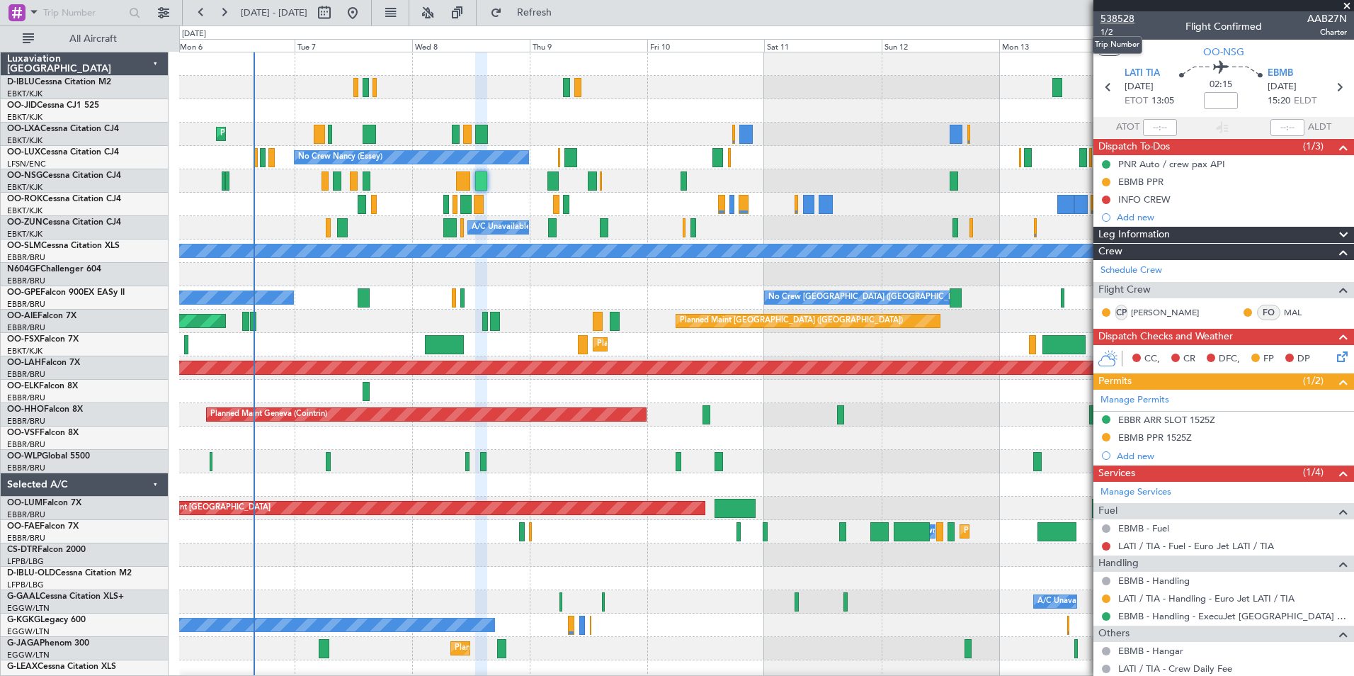
click at [1118, 13] on span "538528" at bounding box center [1117, 18] width 34 height 15
click at [29, 263] on div "No Crew Kortrijk-[GEOGRAPHIC_DATA] Planned Maint [GEOGRAPHIC_DATA]-[GEOGRAPHIC_…" at bounding box center [677, 350] width 1354 height 650
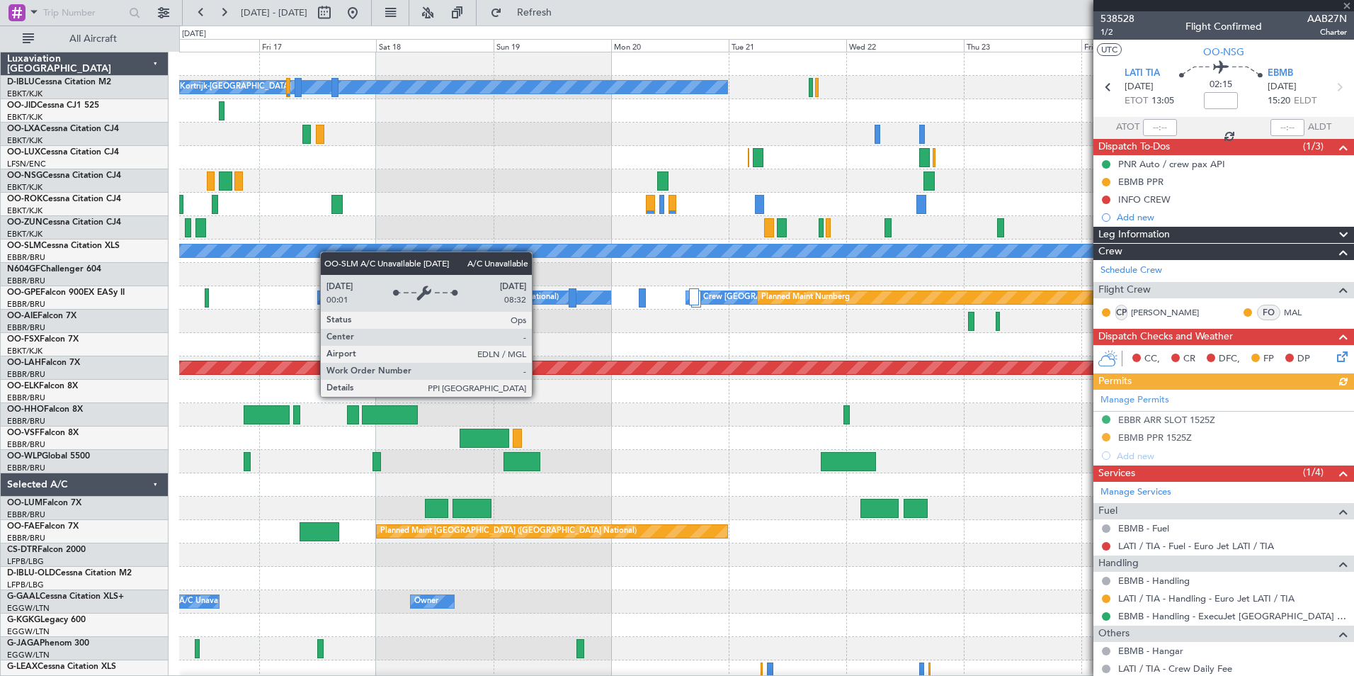
click at [253, 256] on div "No Crew Kortrijk-[GEOGRAPHIC_DATA] A/C Unavailable [GEOGRAPHIC_DATA] No Crew [G…" at bounding box center [766, 519] width 1174 height 935
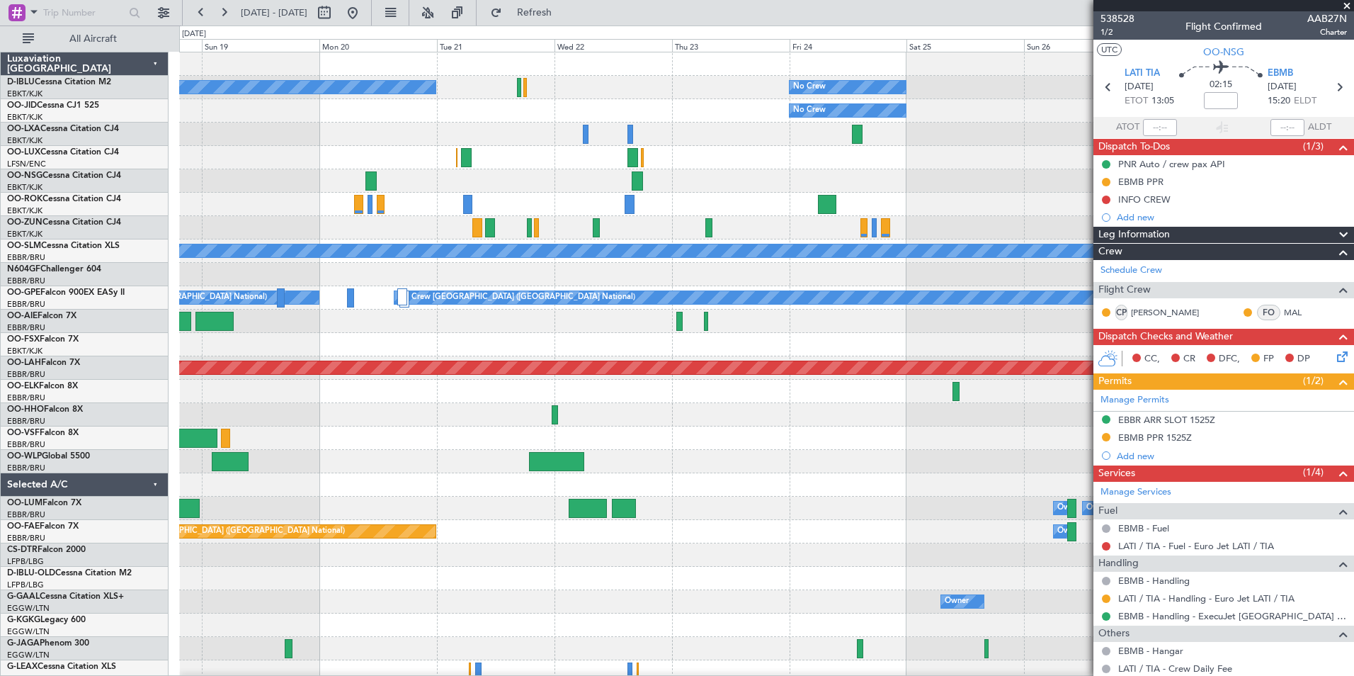
click at [457, 167] on div "No Crew Kortrijk-[GEOGRAPHIC_DATA] No Crew No Crew Planned Maint [GEOGRAPHIC_DA…" at bounding box center [766, 496] width 1174 height 888
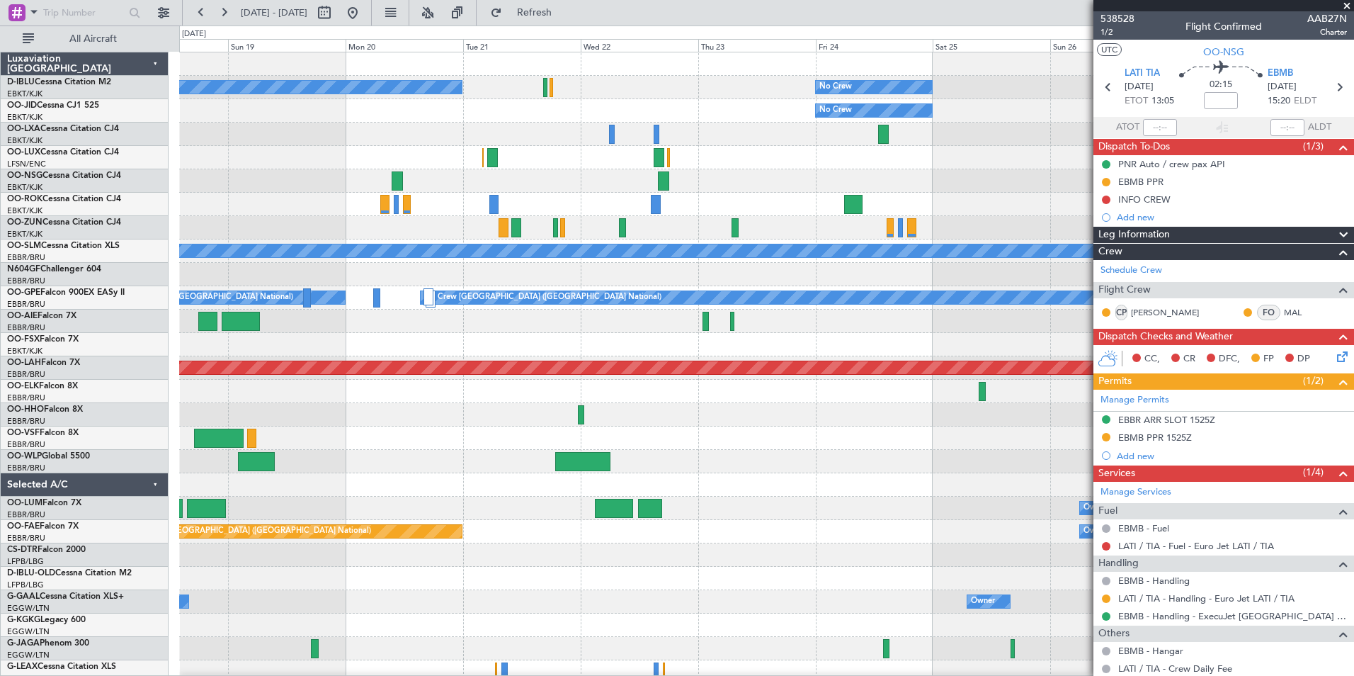
click at [542, 167] on div "Planned Maint [GEOGRAPHIC_DATA] ([GEOGRAPHIC_DATA])" at bounding box center [766, 157] width 1174 height 23
click at [594, 169] on div "No Crew Kortrijk-[GEOGRAPHIC_DATA] No Crew No Crew Planned Maint [GEOGRAPHIC_DA…" at bounding box center [766, 496] width 1174 height 888
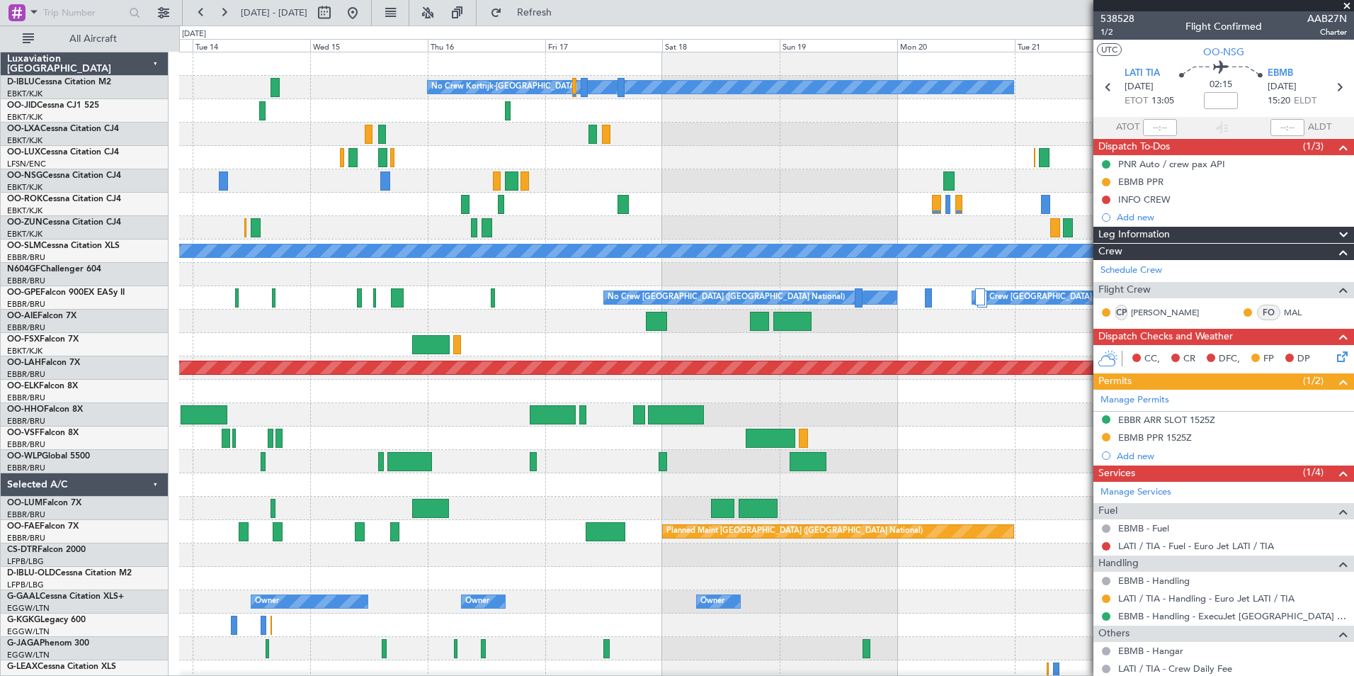
click at [1086, 193] on div "No Crew Kortrijk-[GEOGRAPHIC_DATA] No Crew No Crew A/C Unavailable [GEOGRAPHIC_…" at bounding box center [766, 496] width 1174 height 888
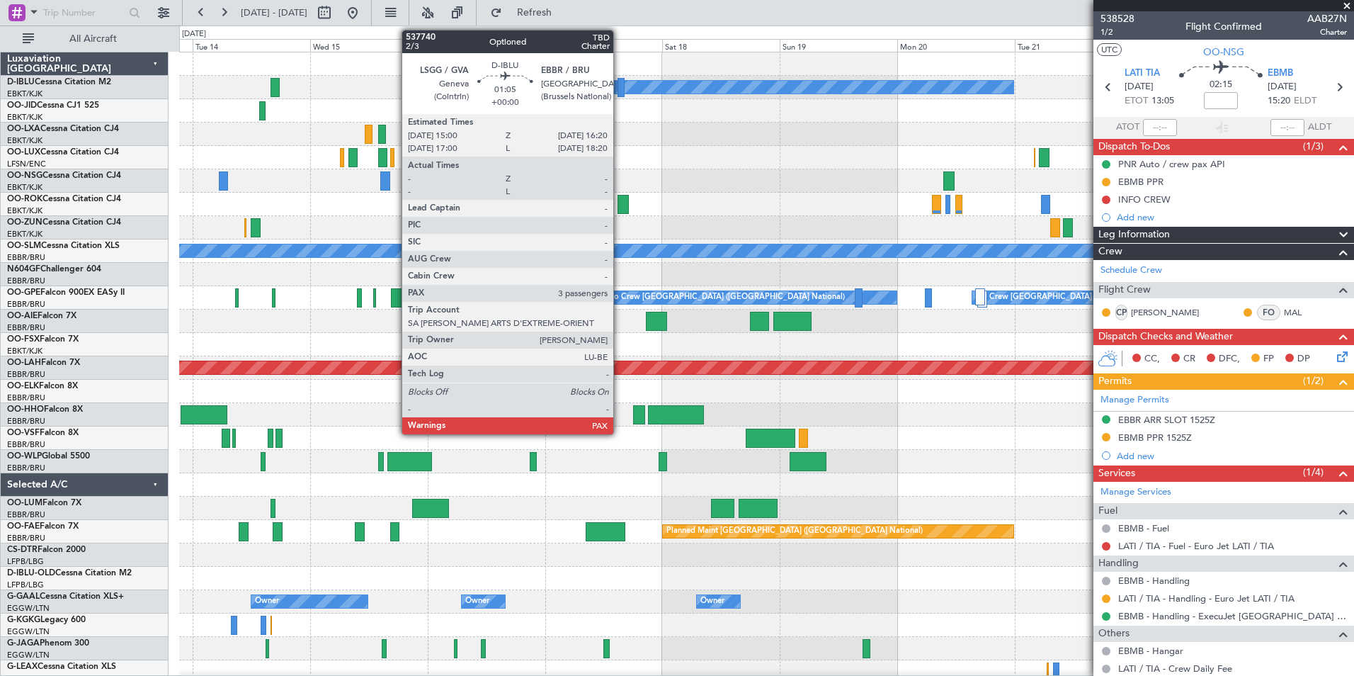
click at [620, 87] on div at bounding box center [621, 87] width 7 height 19
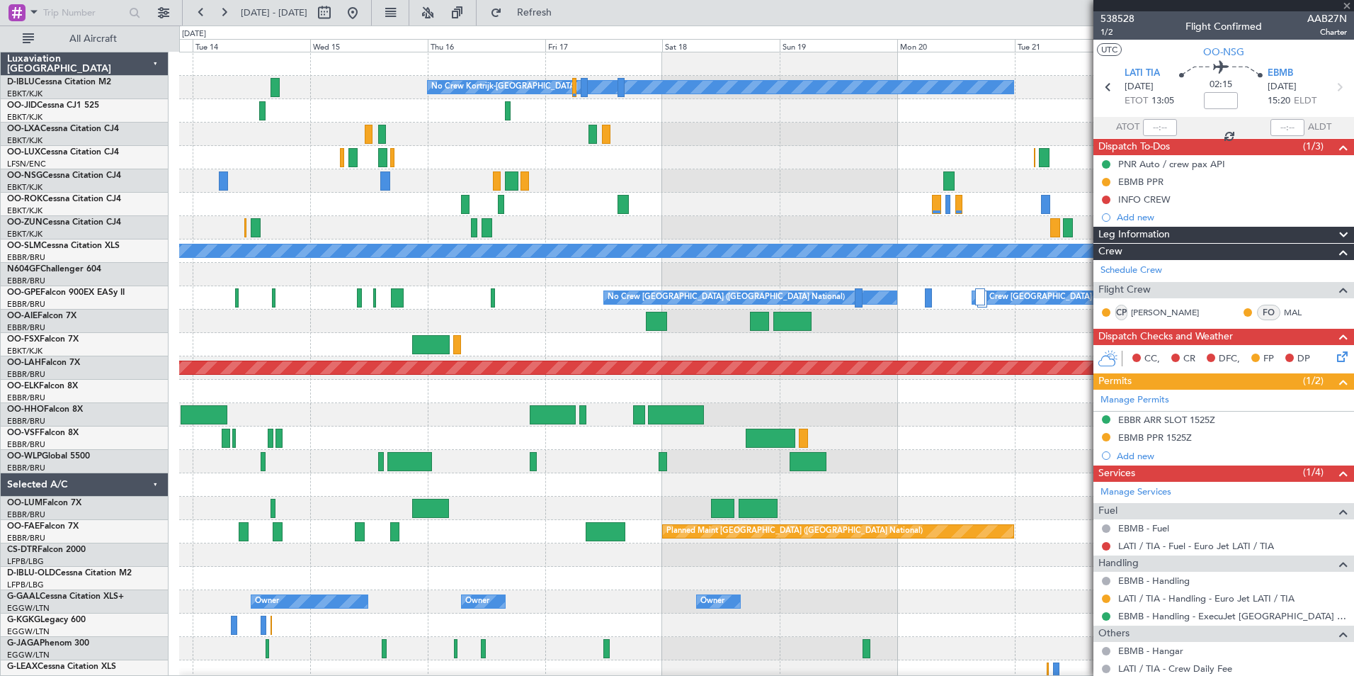
type input "3"
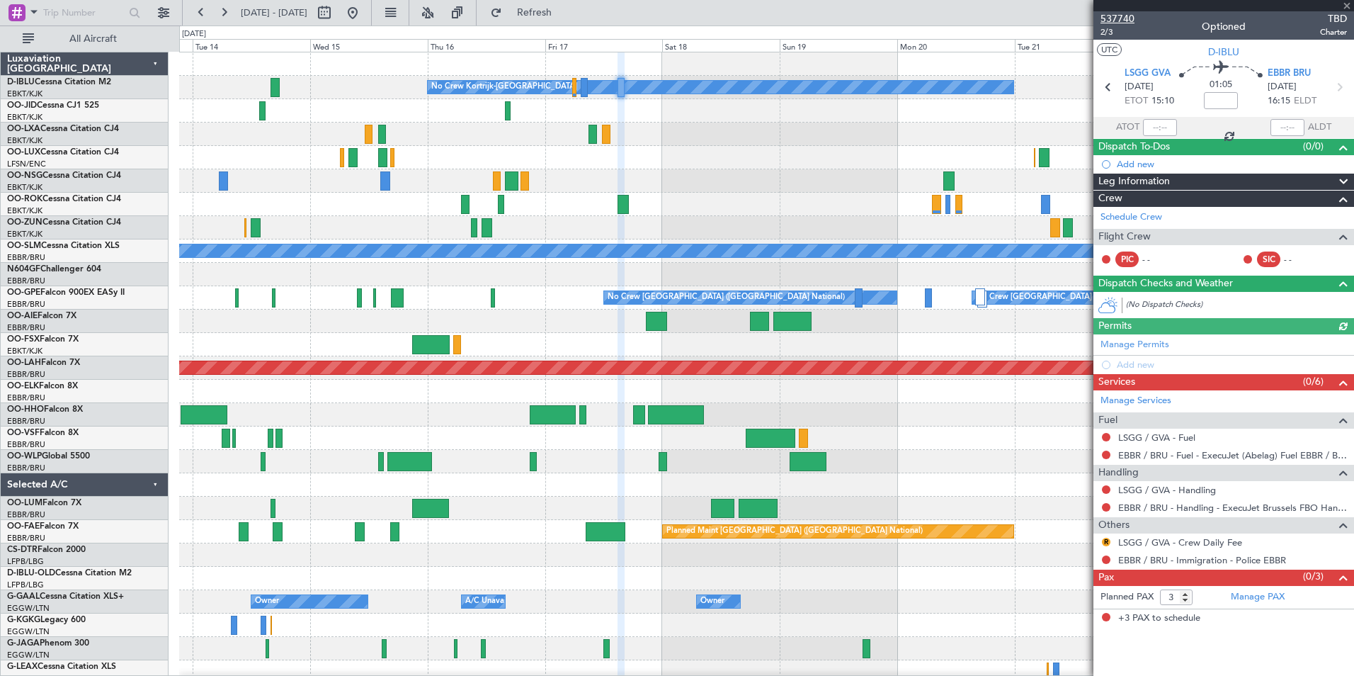
click at [1105, 11] on span "537740" at bounding box center [1117, 18] width 34 height 15
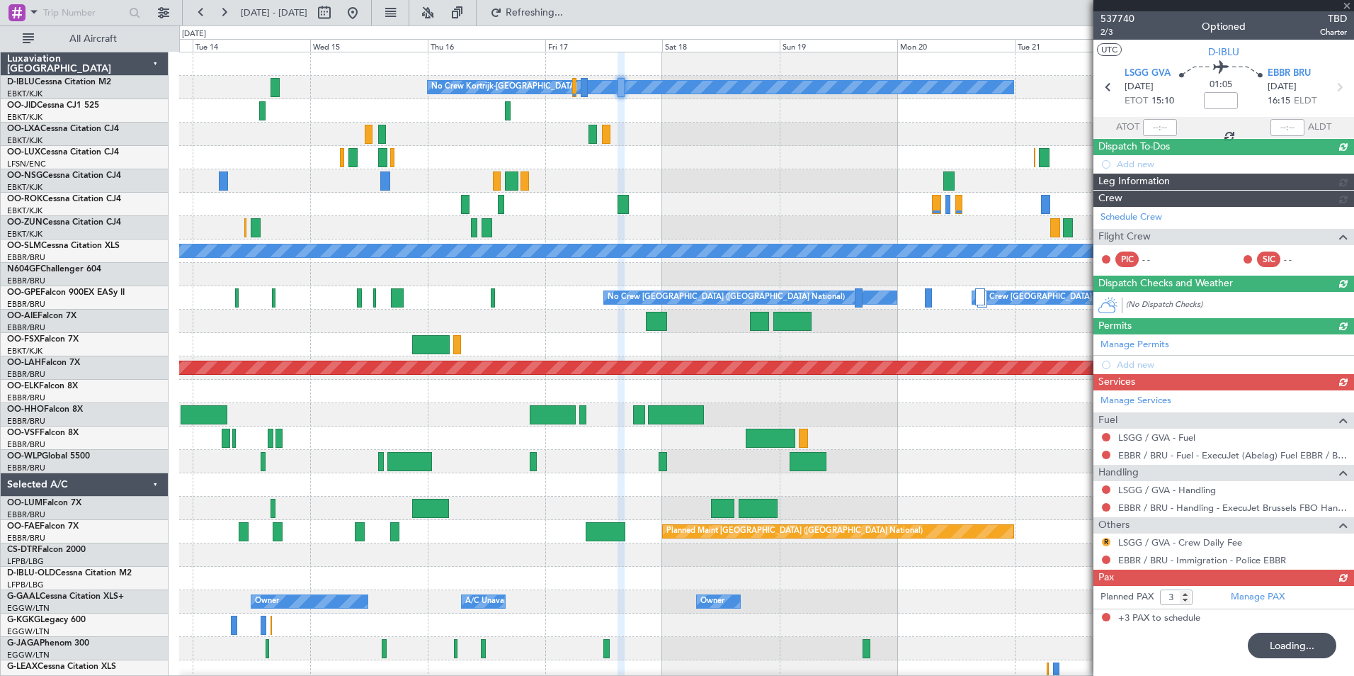
click at [722, 350] on div "No Crew Kortrijk-[GEOGRAPHIC_DATA] No Crew No Crew A/C Unavailable [GEOGRAPHIC_…" at bounding box center [766, 531] width 1174 height 958
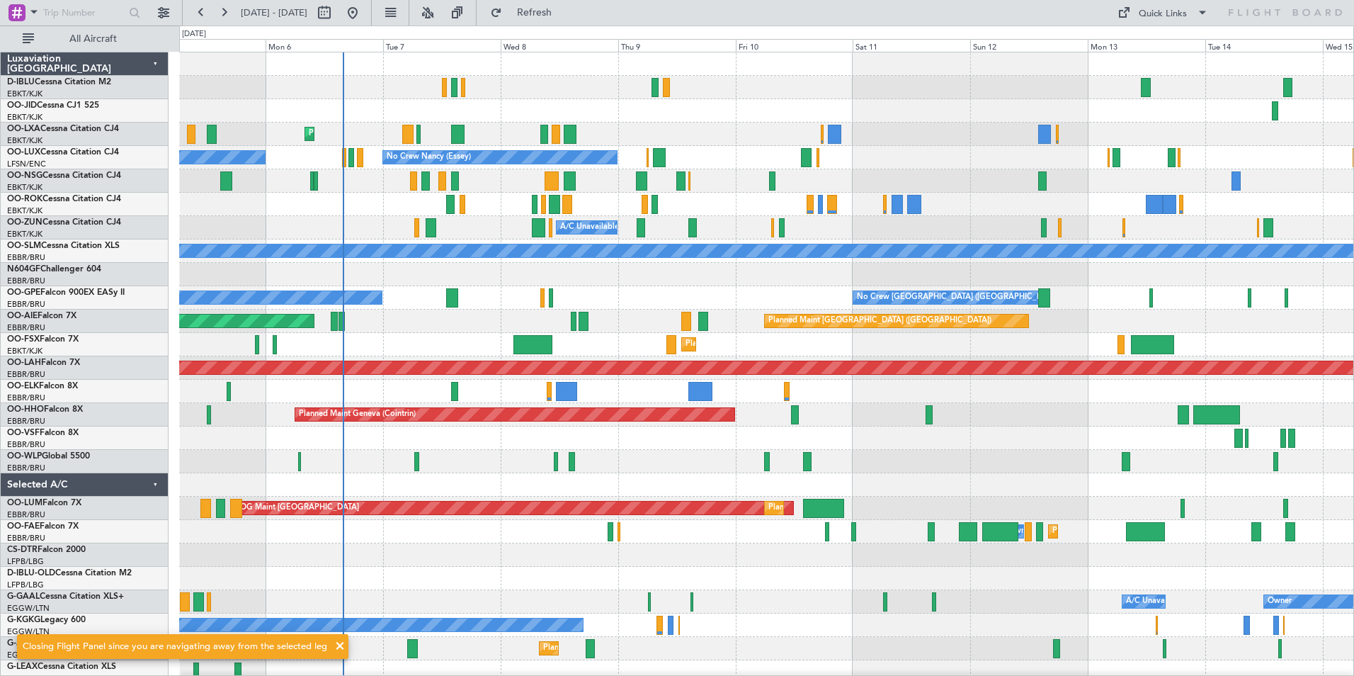
click at [1058, 407] on div "No Crew Kortrijk-[GEOGRAPHIC_DATA] Planned Maint [GEOGRAPHIC_DATA]-[GEOGRAPHIC_…" at bounding box center [766, 531] width 1174 height 958
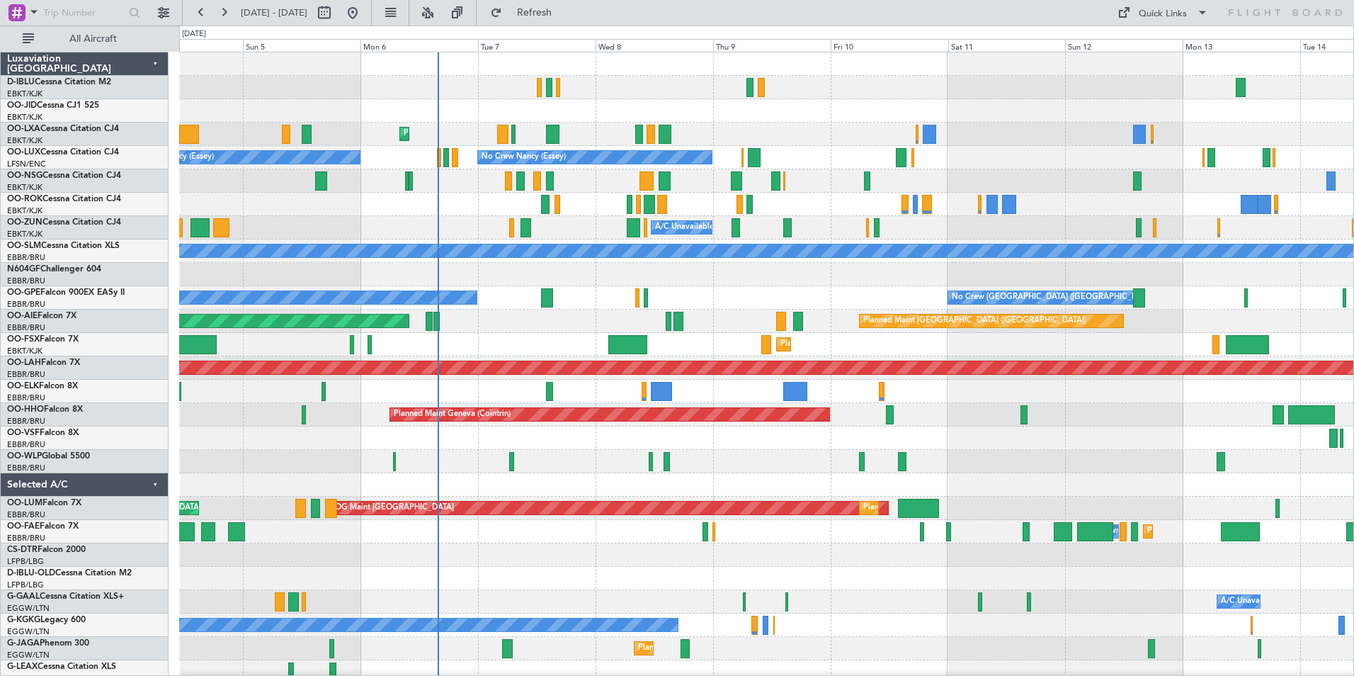
click at [715, 472] on div "Planned Maint Milan (Linate)" at bounding box center [766, 461] width 1174 height 23
click at [729, 185] on div at bounding box center [766, 180] width 1174 height 23
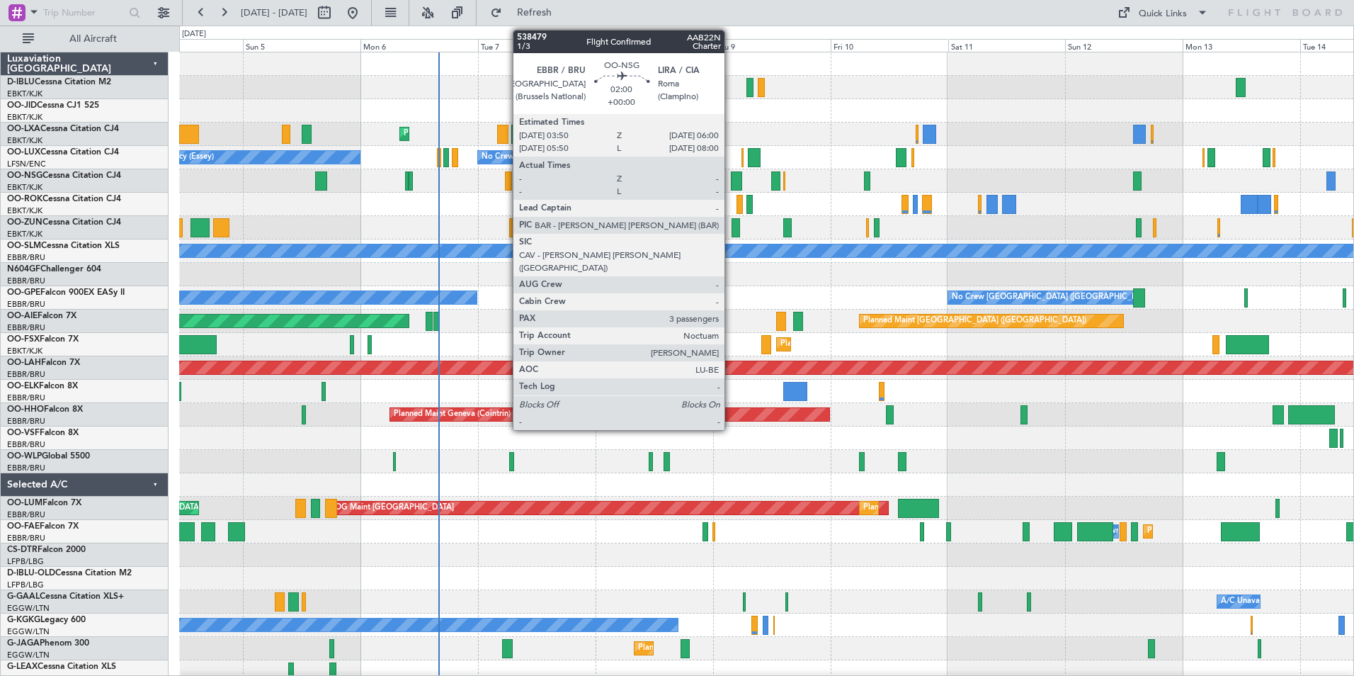
click at [732, 184] on div at bounding box center [736, 180] width 11 height 19
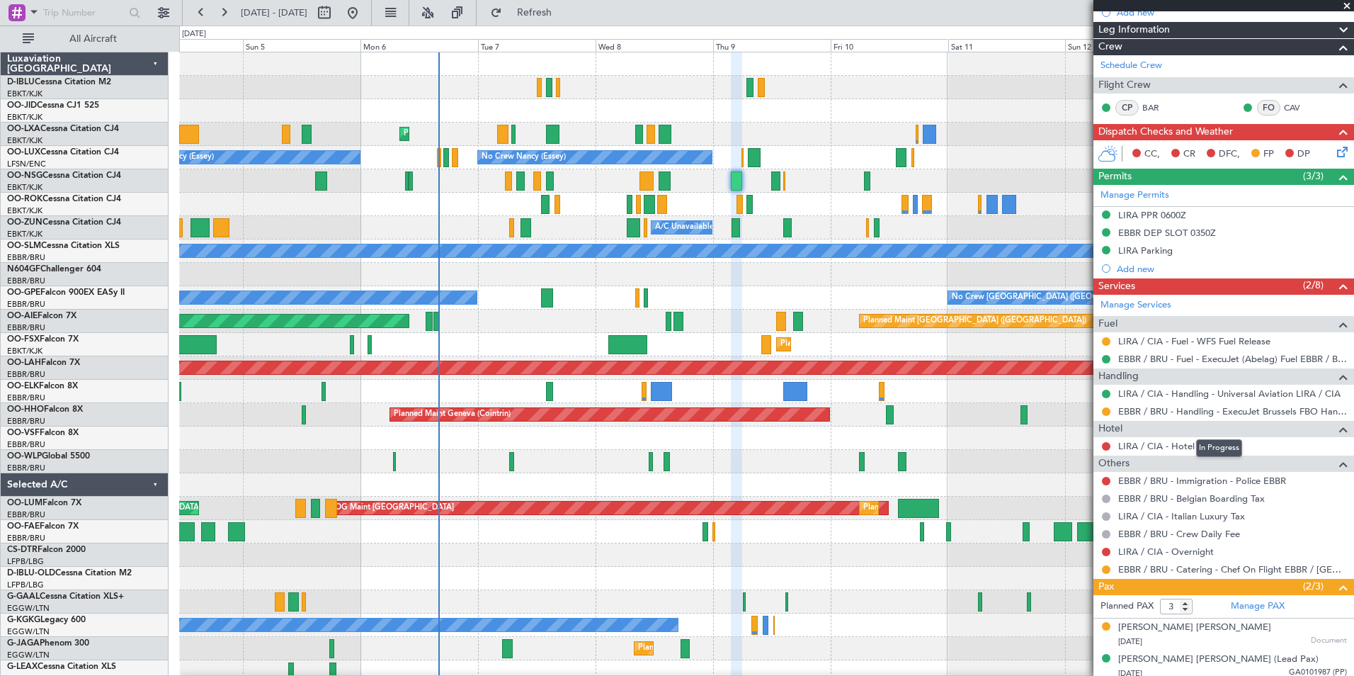
scroll to position [212, 0]
